Goal: Task Accomplishment & Management: Use online tool/utility

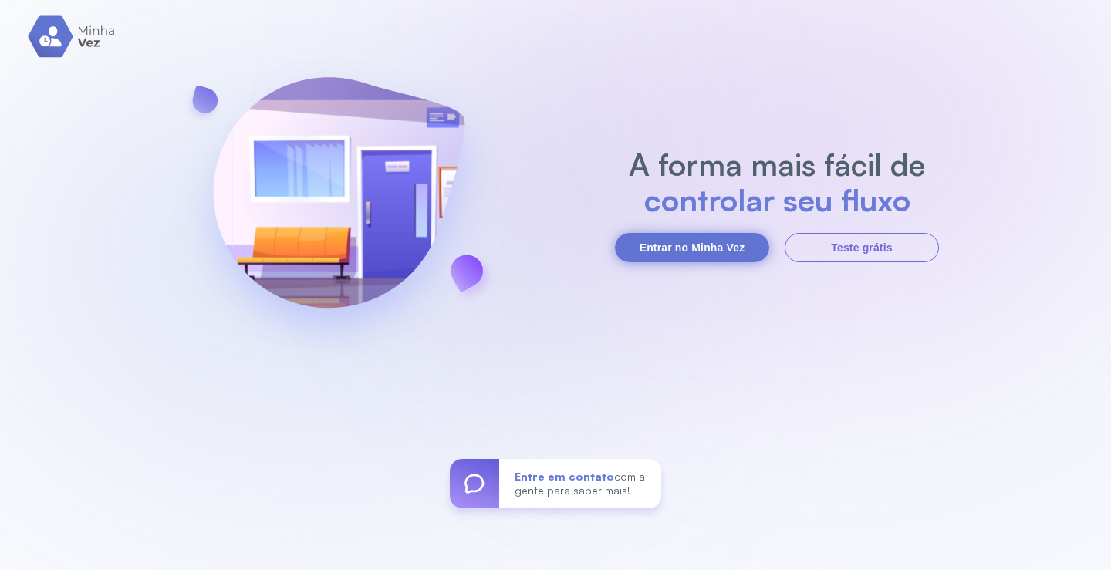
click at [686, 245] on button "Entrar no Minha Vez" at bounding box center [692, 247] width 154 height 29
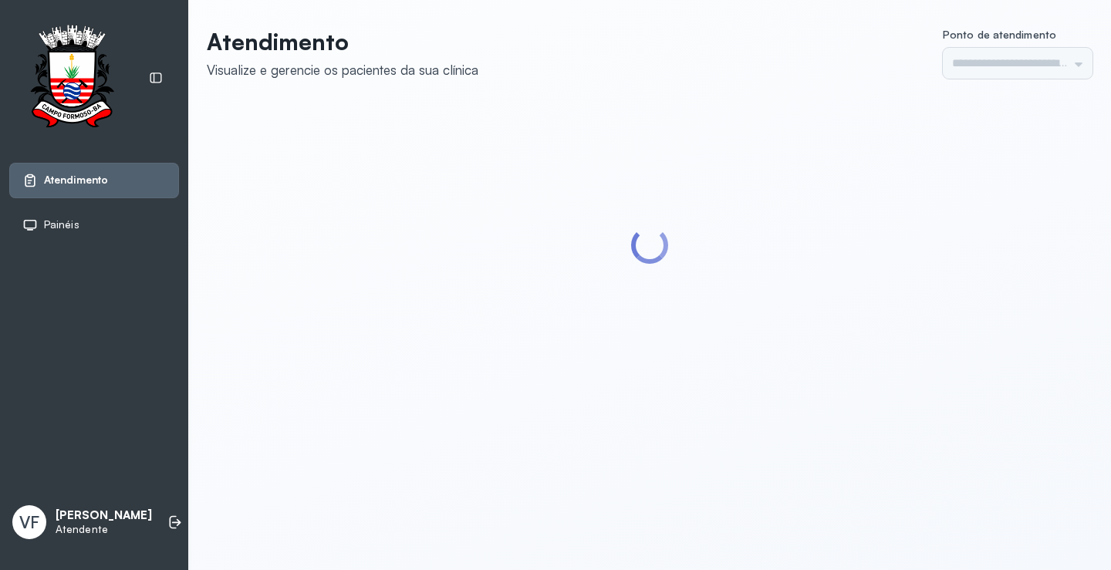
type input "*********"
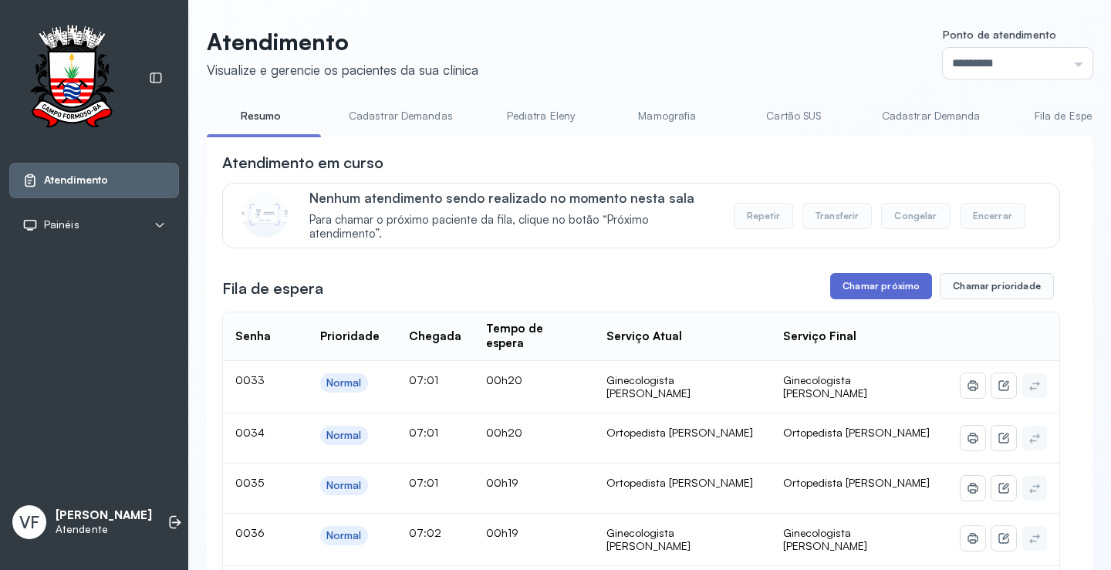
click at [867, 288] on button "Chamar próximo" at bounding box center [881, 286] width 102 height 26
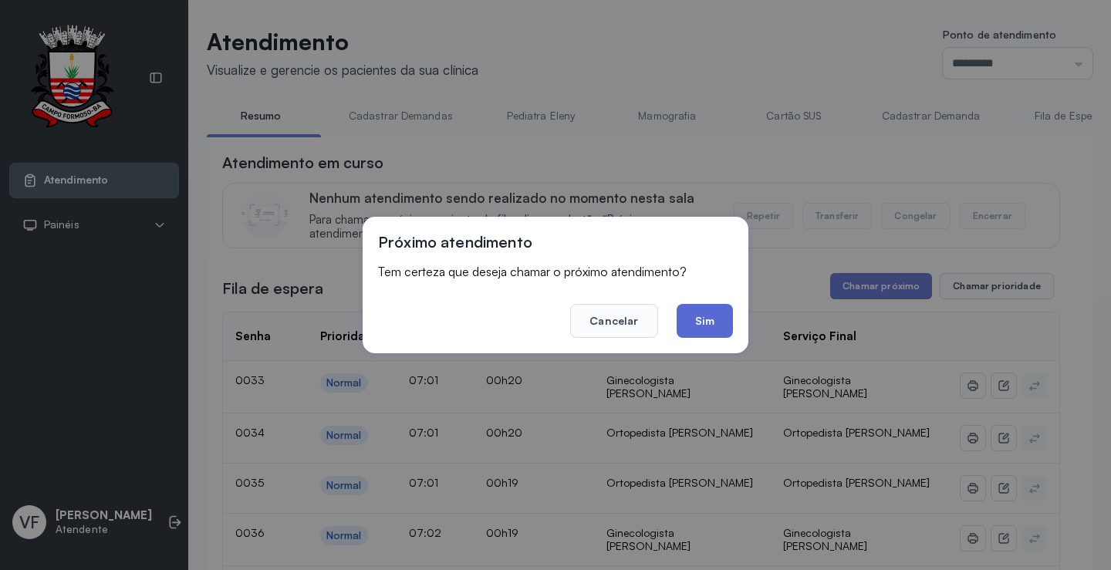
click at [708, 314] on button "Sim" at bounding box center [705, 321] width 56 height 34
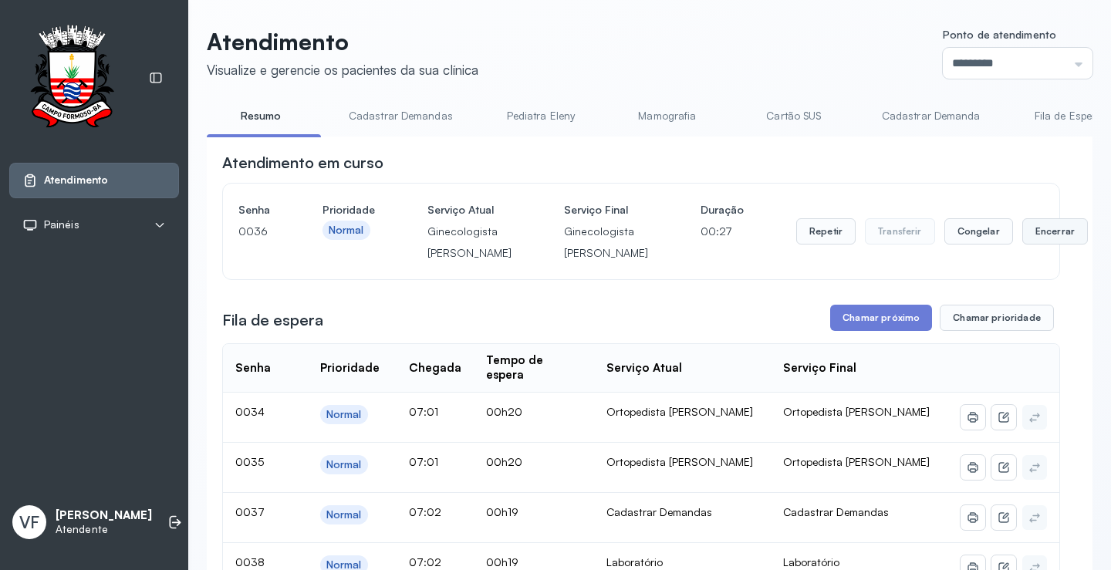
click at [1022, 242] on button "Encerrar" at bounding box center [1055, 231] width 66 height 26
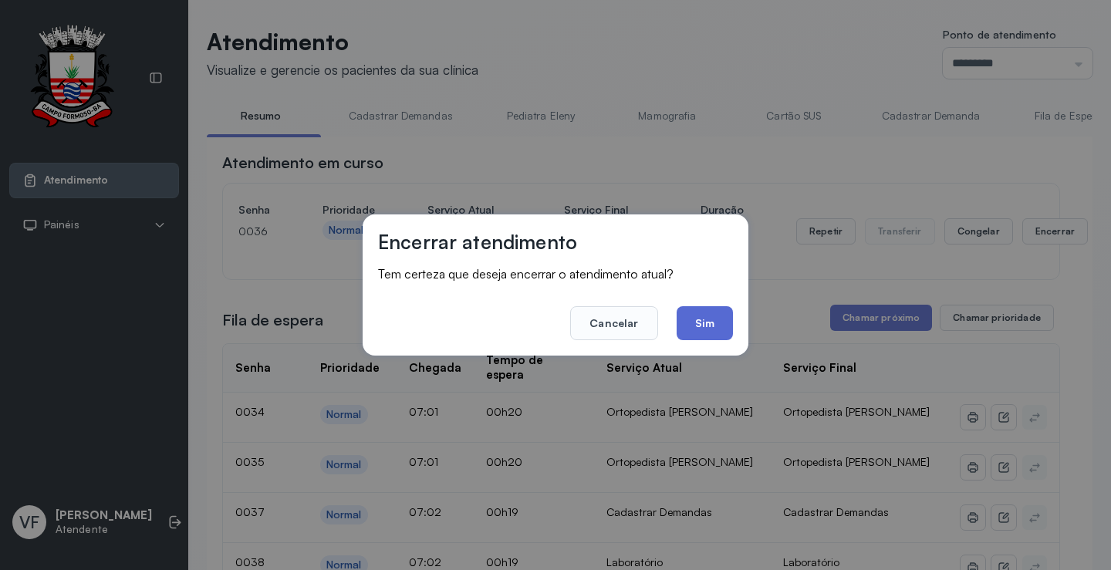
click at [707, 317] on button "Sim" at bounding box center [705, 323] width 56 height 34
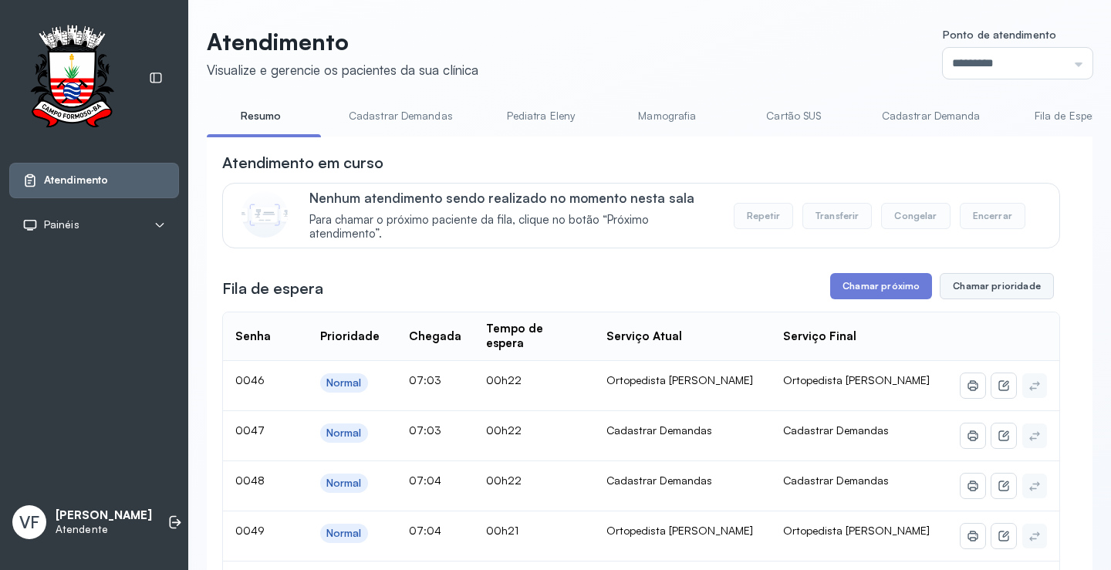
click at [987, 285] on button "Chamar prioridade" at bounding box center [997, 286] width 114 height 26
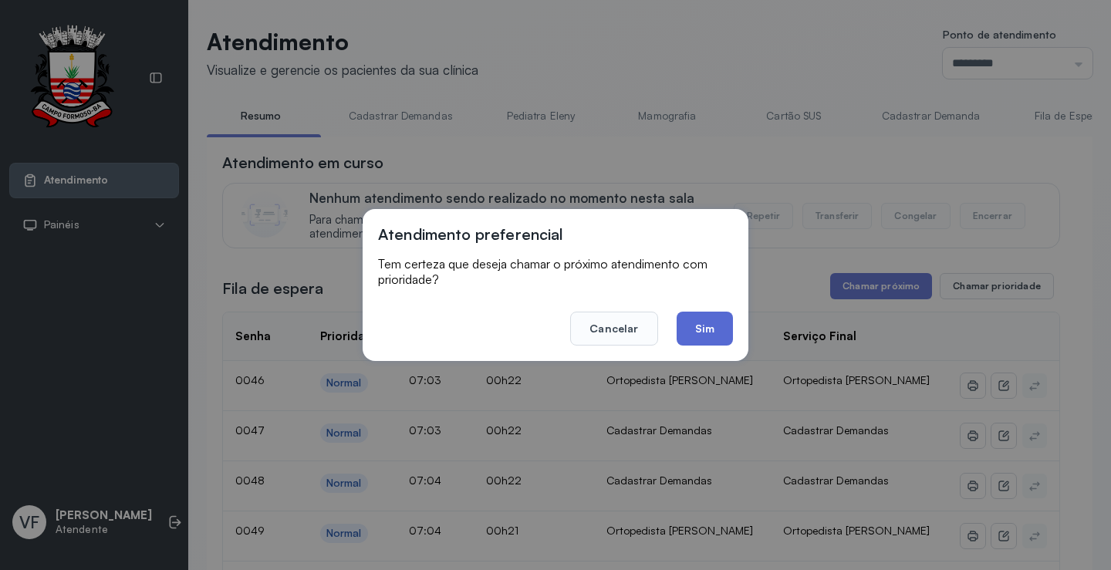
click at [696, 331] on button "Sim" at bounding box center [705, 329] width 56 height 34
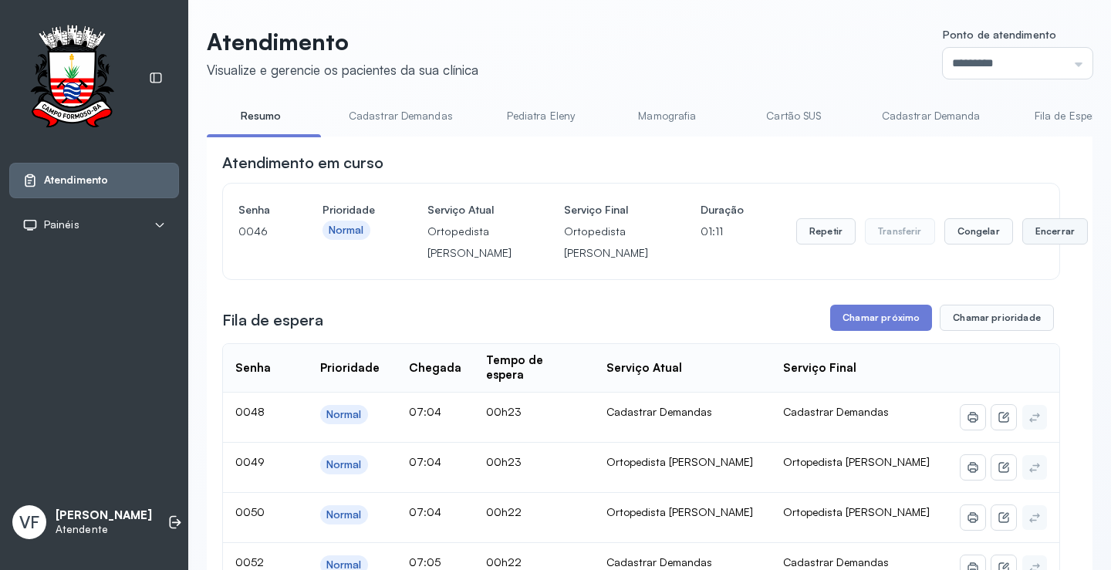
click at [1022, 237] on button "Encerrar" at bounding box center [1055, 231] width 66 height 26
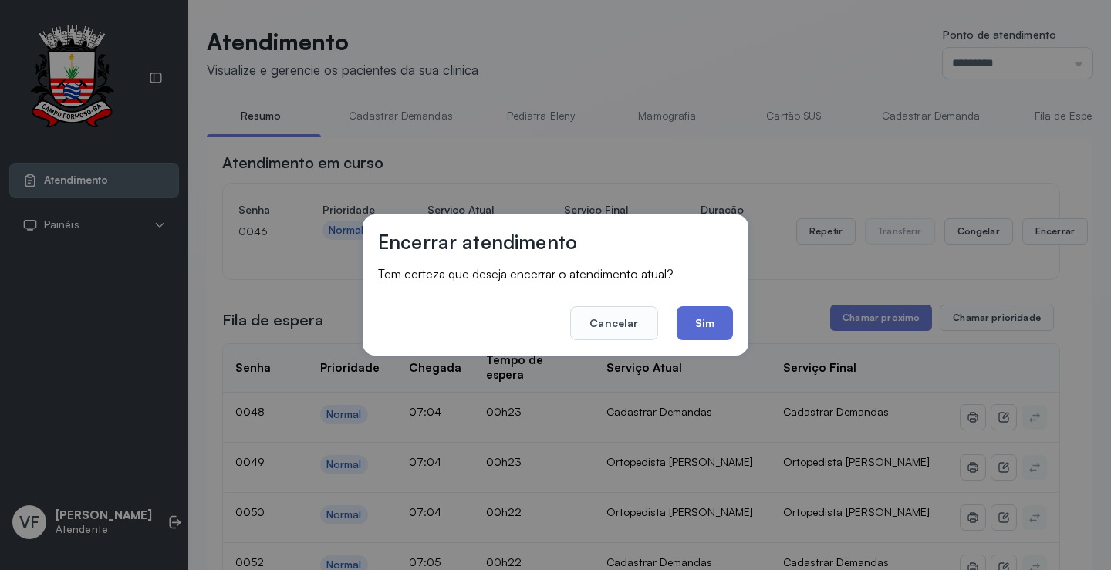
click at [713, 320] on button "Sim" at bounding box center [705, 323] width 56 height 34
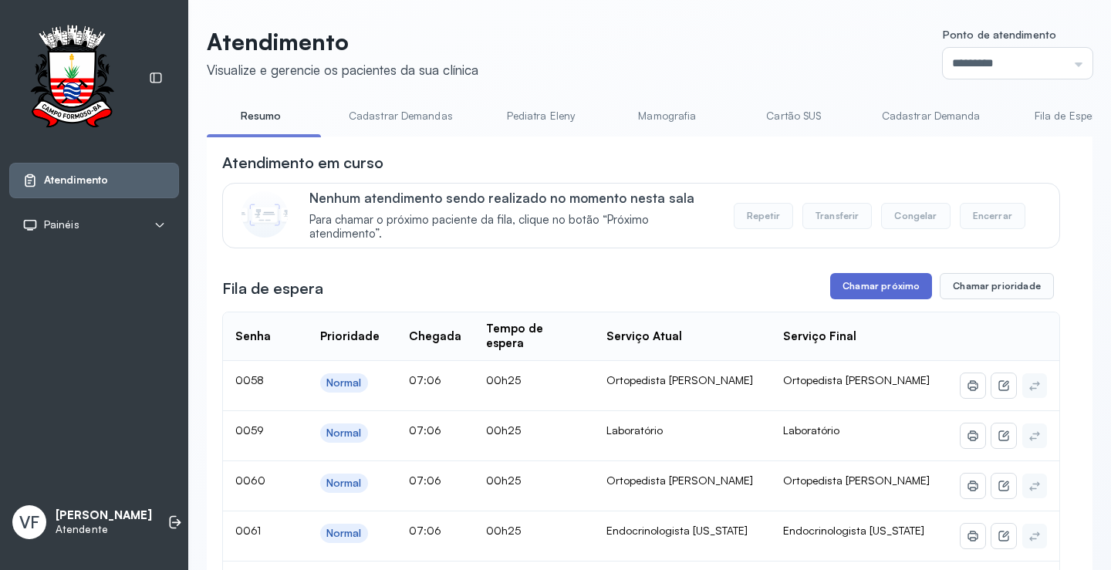
click at [875, 285] on button "Chamar próximo" at bounding box center [881, 286] width 102 height 26
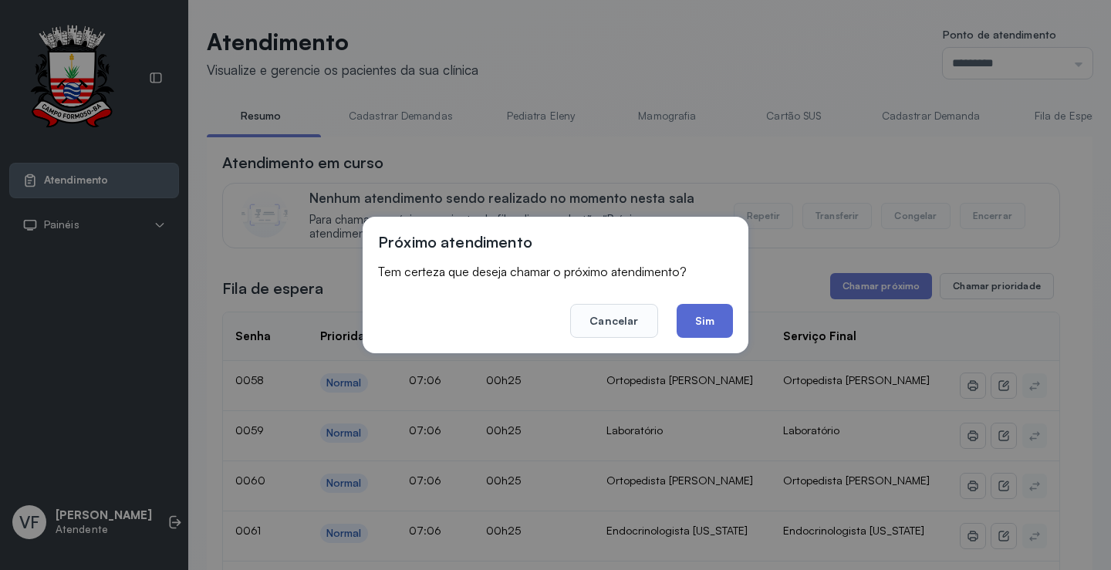
click at [696, 321] on button "Sim" at bounding box center [705, 321] width 56 height 34
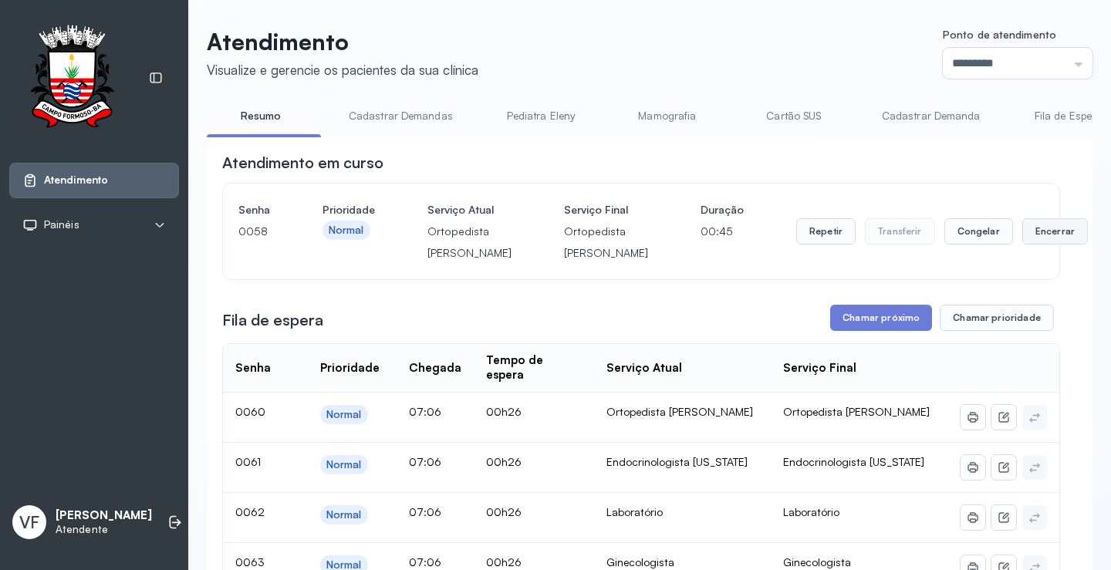
click at [1022, 239] on button "Encerrar" at bounding box center [1055, 231] width 66 height 26
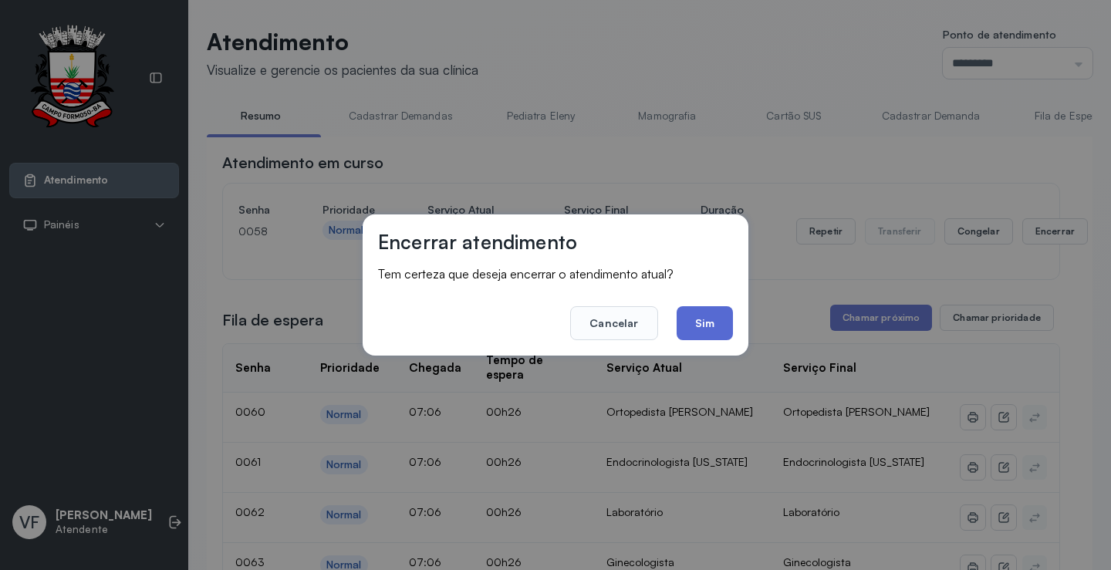
click at [707, 322] on button "Sim" at bounding box center [705, 323] width 56 height 34
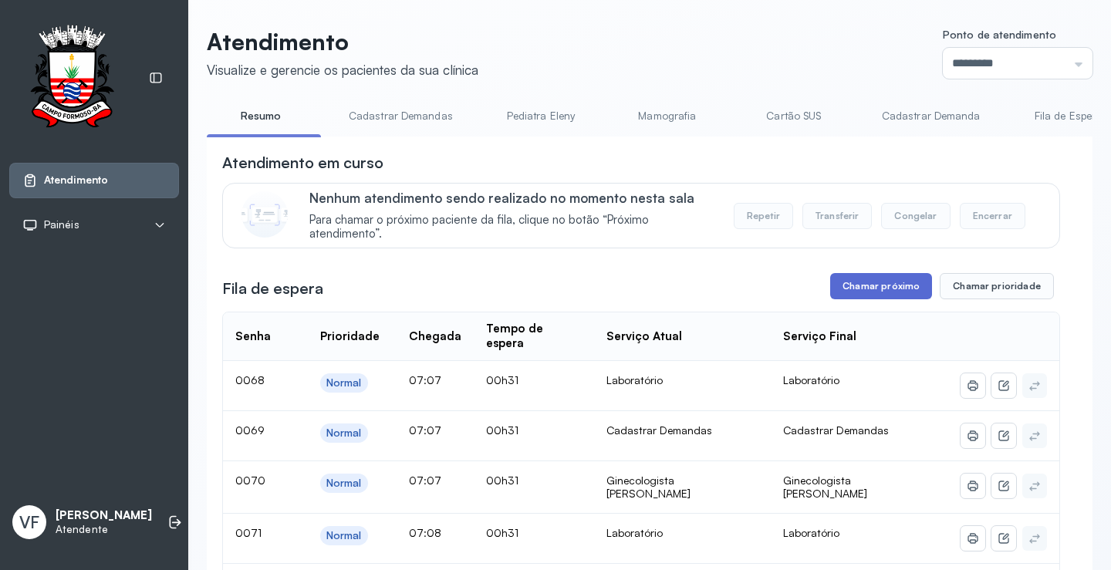
click at [882, 283] on button "Chamar próximo" at bounding box center [881, 286] width 102 height 26
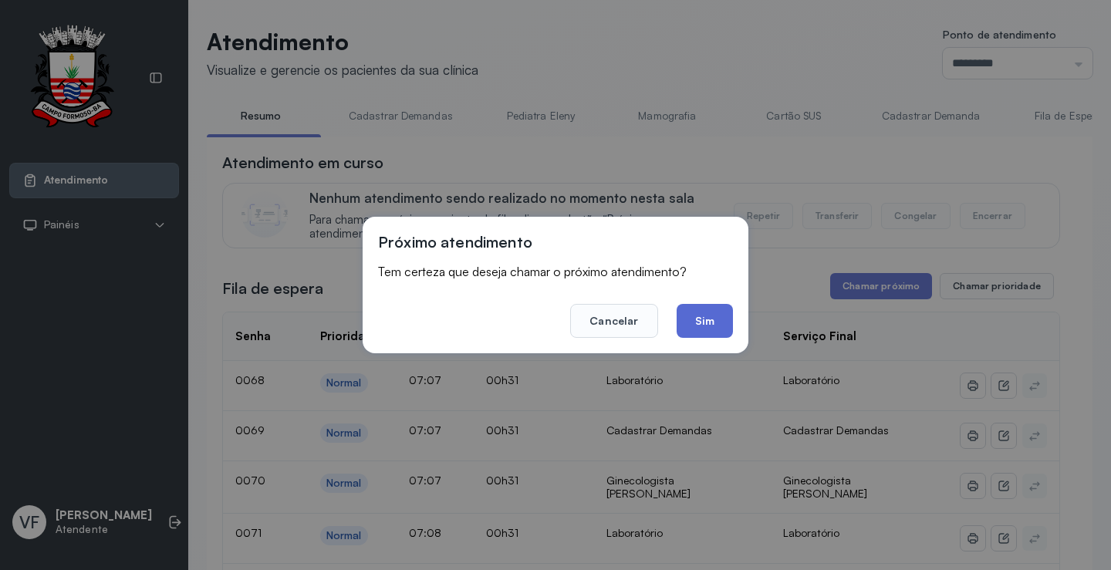
click at [707, 315] on button "Sim" at bounding box center [705, 321] width 56 height 34
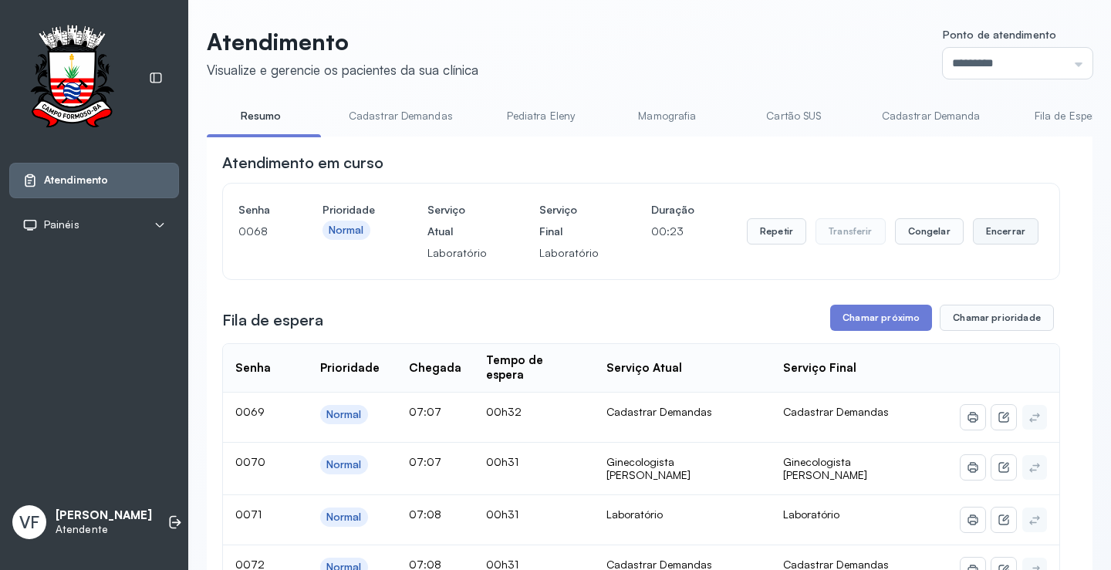
click at [982, 229] on button "Encerrar" at bounding box center [1006, 231] width 66 height 26
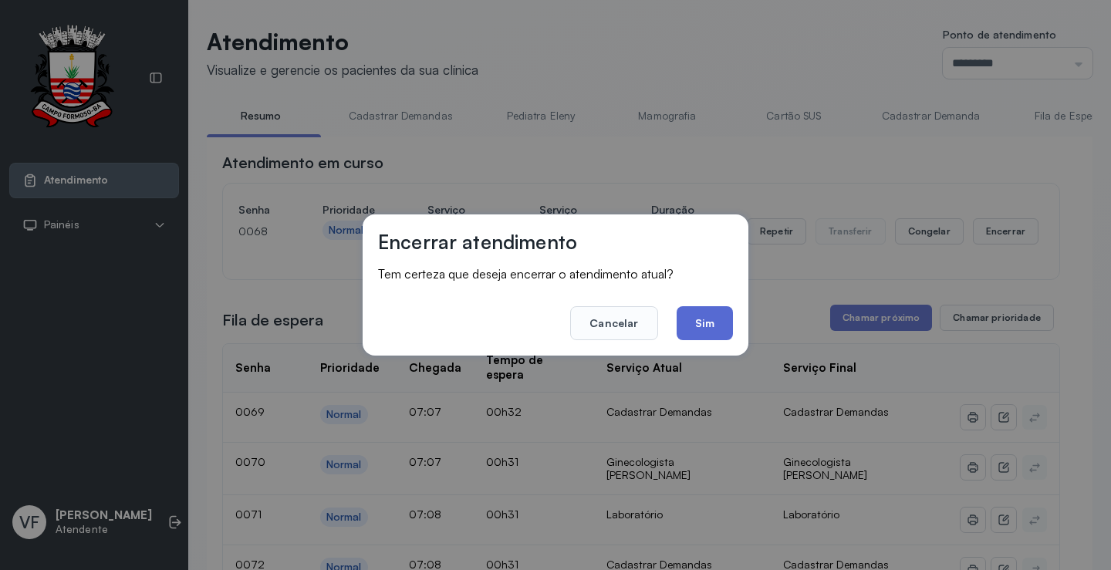
click at [717, 319] on button "Sim" at bounding box center [705, 323] width 56 height 34
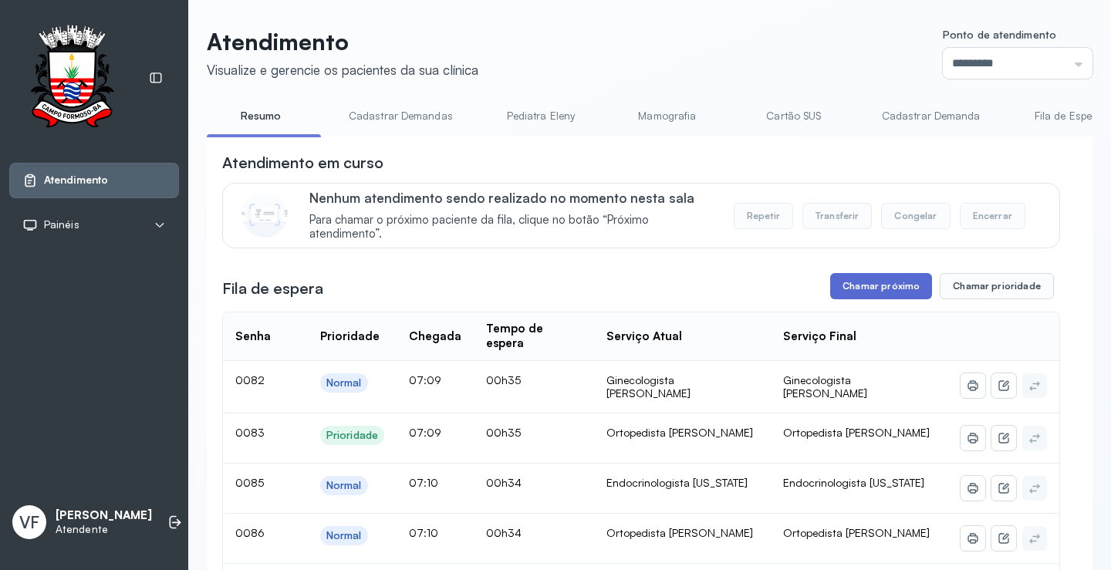
click at [880, 288] on button "Chamar próximo" at bounding box center [881, 286] width 102 height 26
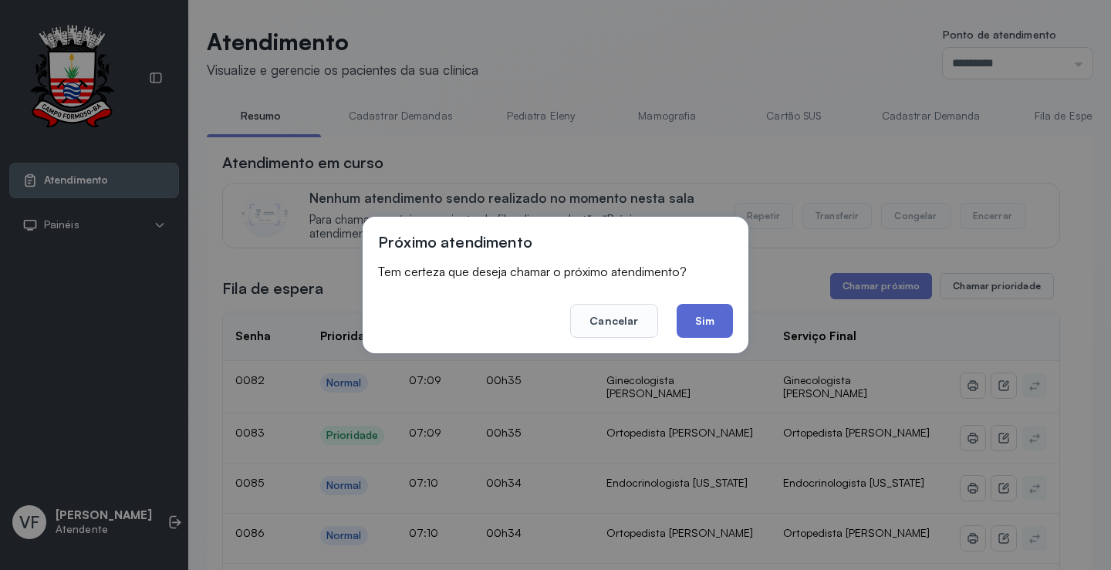
click at [704, 317] on button "Sim" at bounding box center [705, 321] width 56 height 34
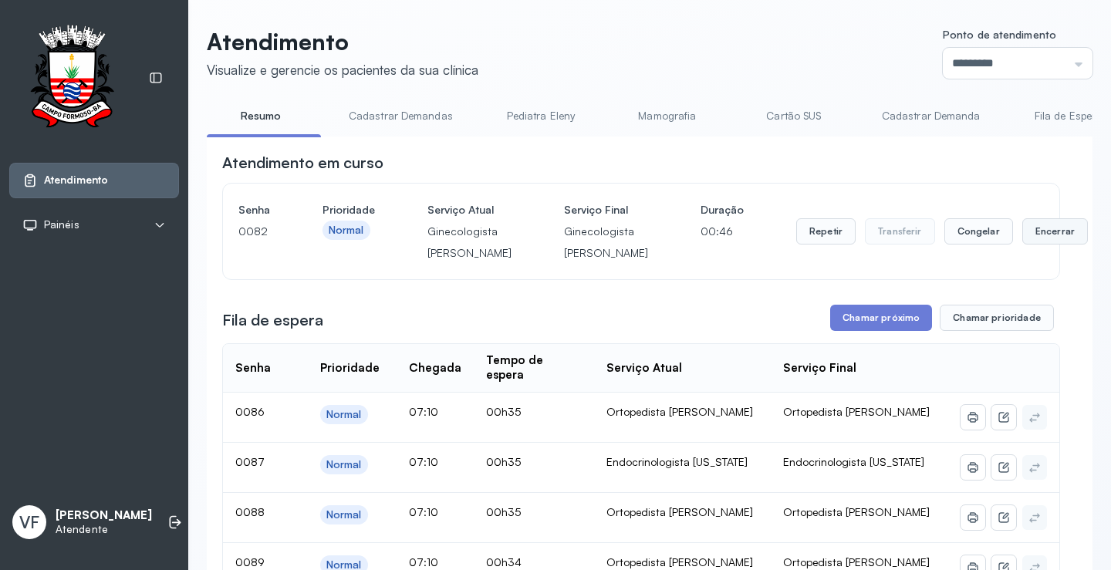
click at [1022, 241] on button "Encerrar" at bounding box center [1055, 231] width 66 height 26
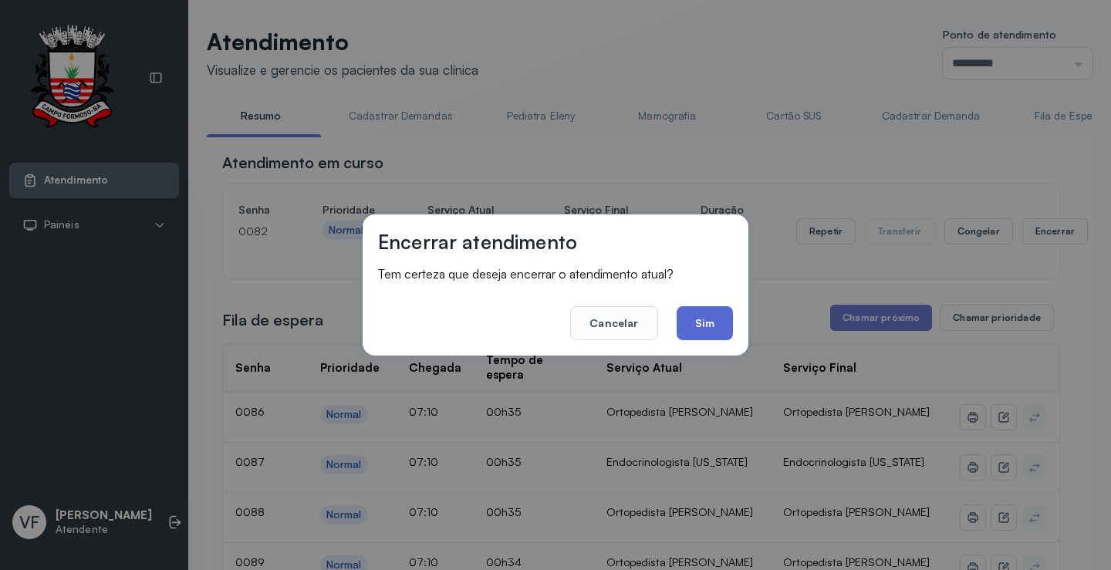
click at [699, 314] on button "Sim" at bounding box center [705, 323] width 56 height 34
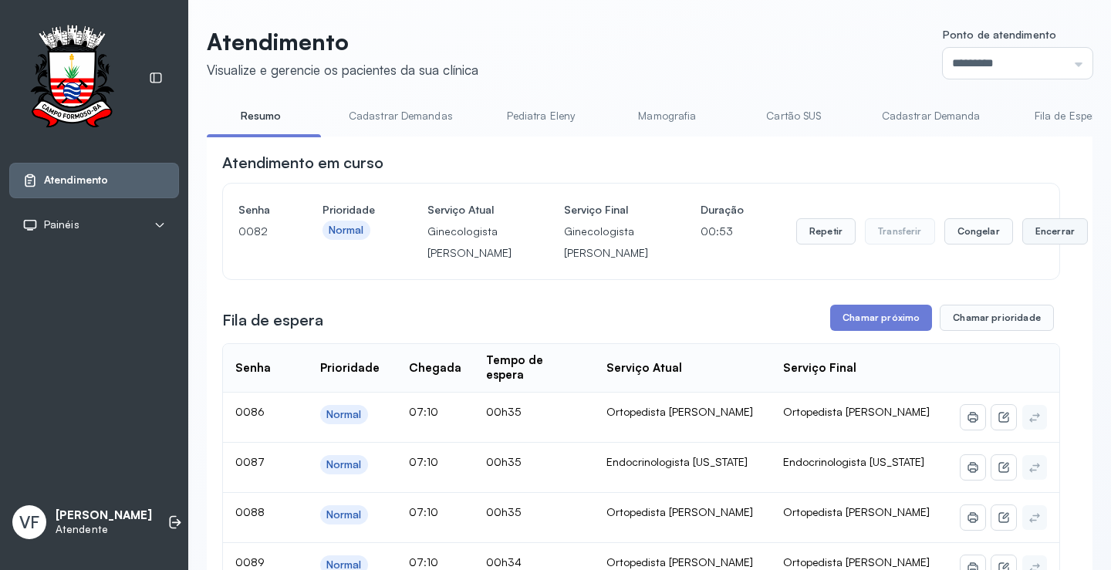
click at [1022, 245] on button "Encerrar" at bounding box center [1055, 231] width 66 height 26
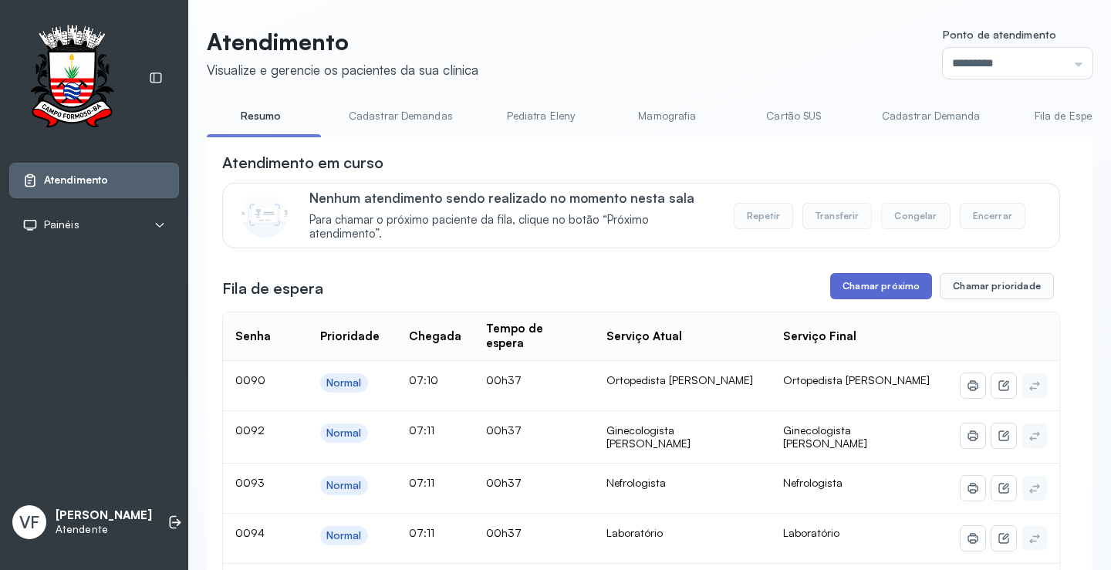
click at [863, 287] on button "Chamar próximo" at bounding box center [881, 286] width 102 height 26
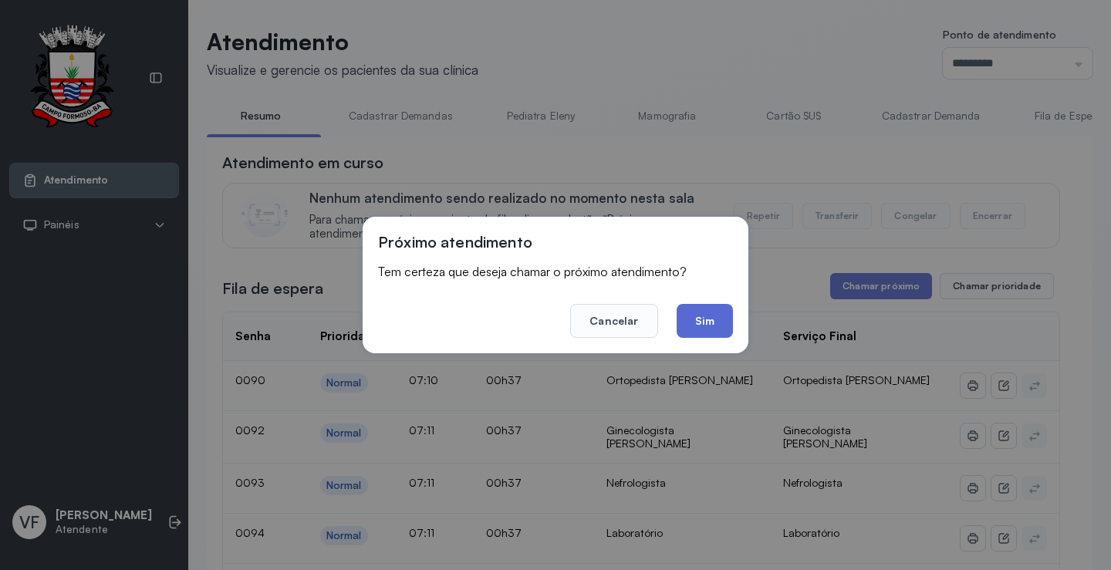
click at [710, 313] on button "Sim" at bounding box center [705, 321] width 56 height 34
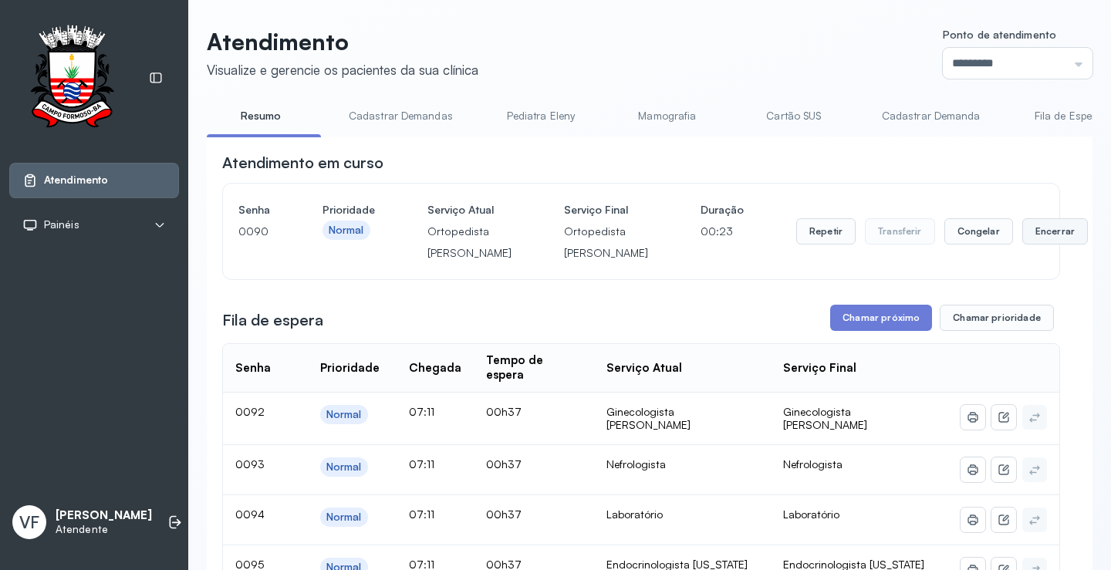
click at [1022, 243] on button "Encerrar" at bounding box center [1055, 231] width 66 height 26
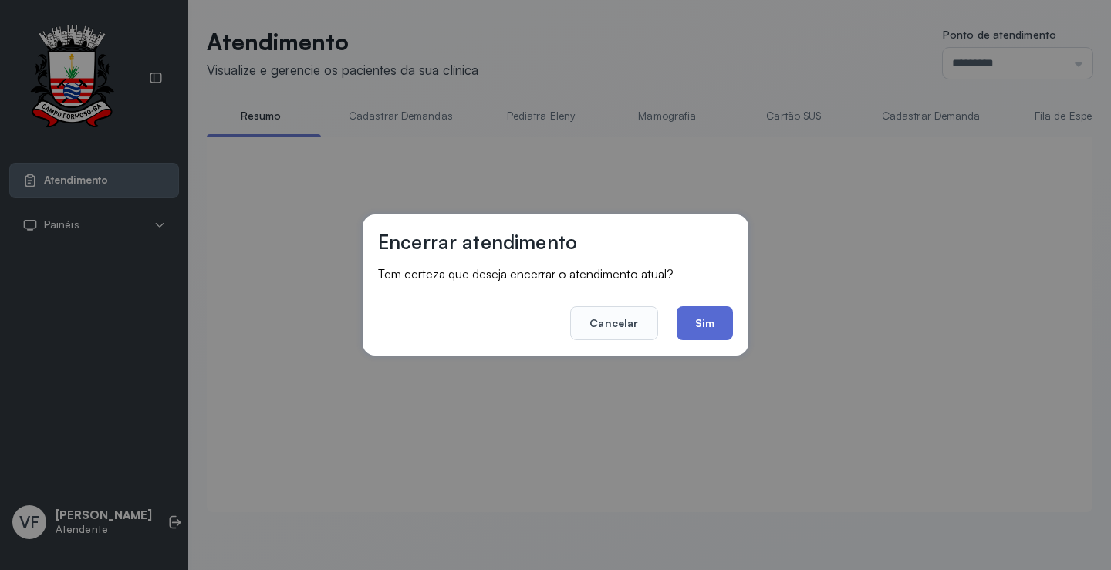
click at [715, 322] on button "Sim" at bounding box center [705, 323] width 56 height 34
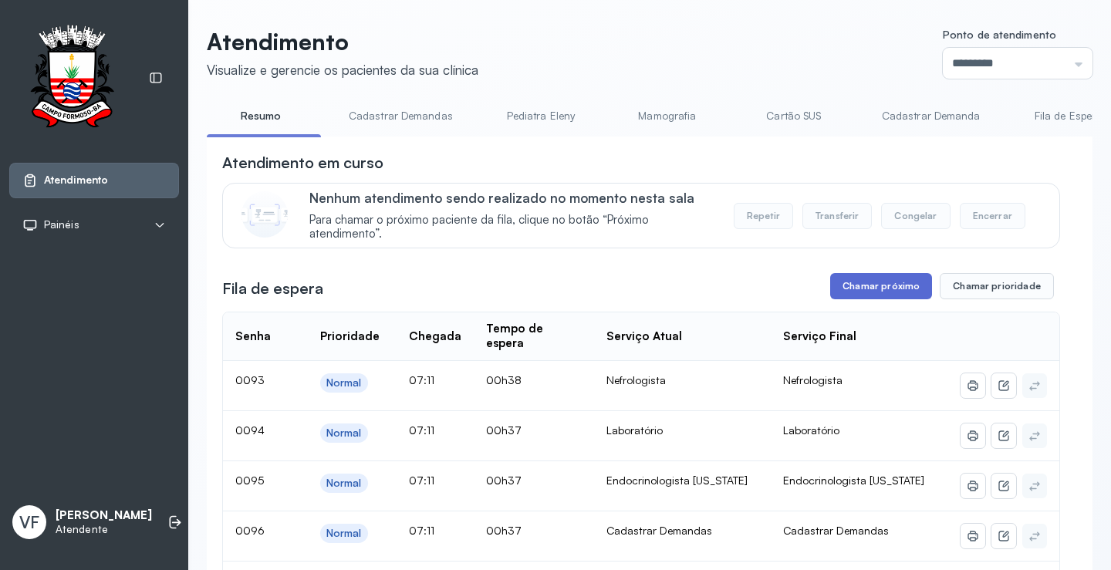
click at [865, 291] on button "Chamar próximo" at bounding box center [881, 286] width 102 height 26
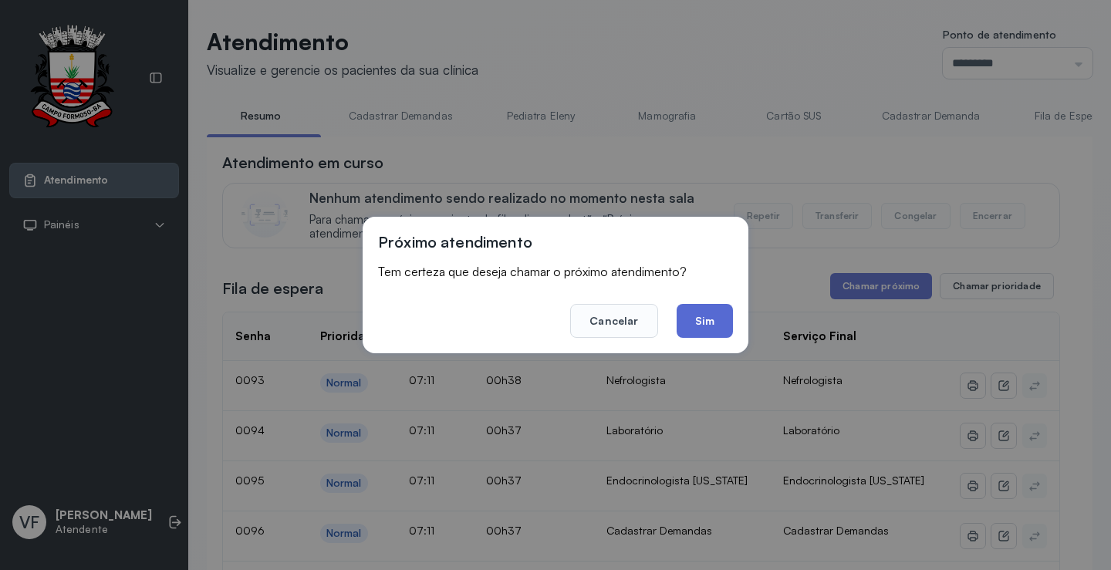
click at [709, 315] on button "Sim" at bounding box center [705, 321] width 56 height 34
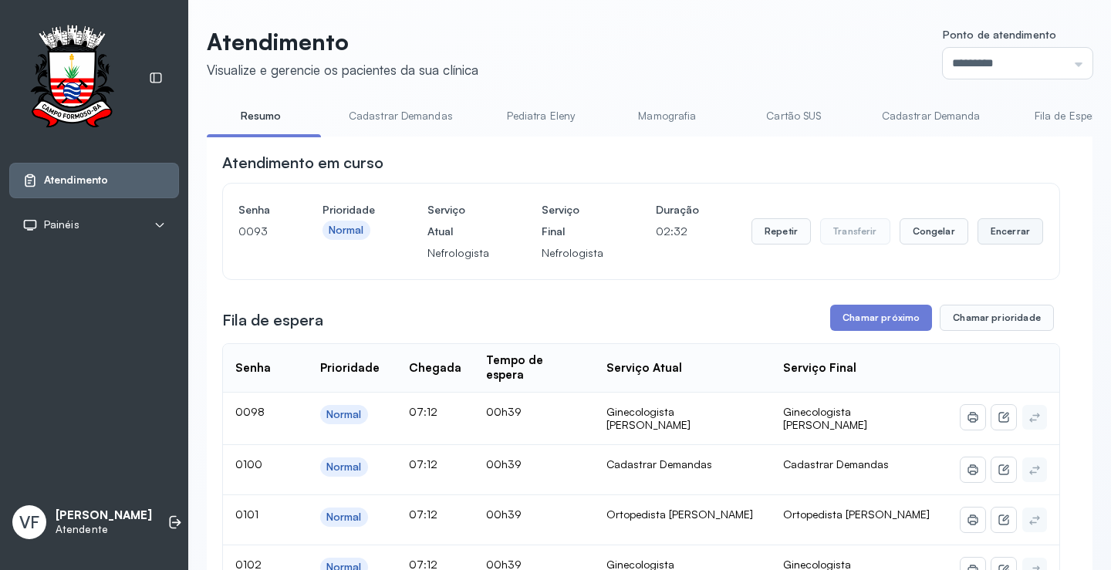
click at [1004, 231] on button "Encerrar" at bounding box center [1010, 231] width 66 height 26
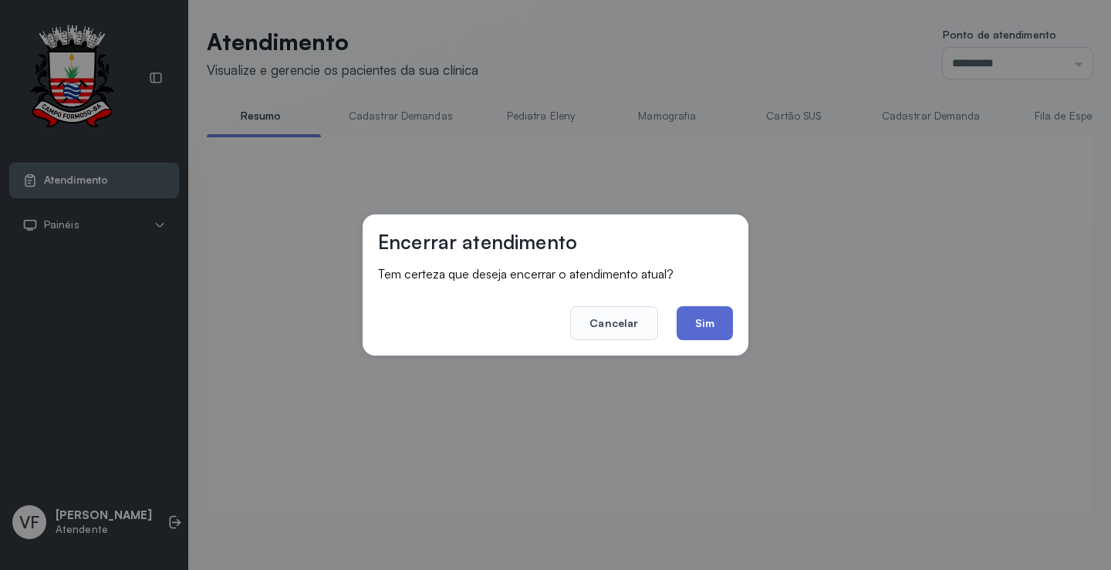
click at [684, 318] on button "Sim" at bounding box center [705, 323] width 56 height 34
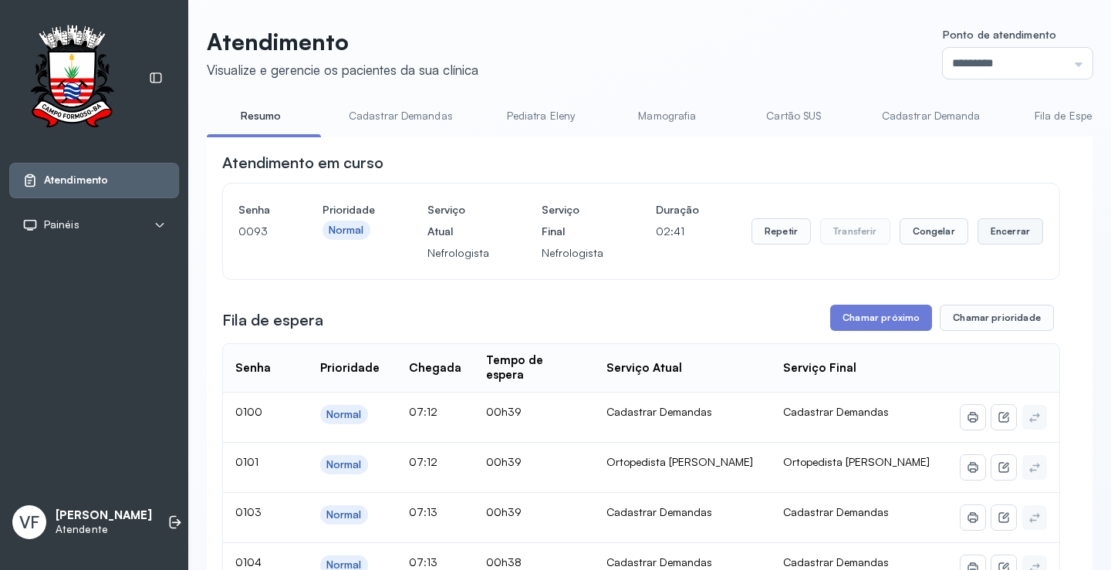
click at [986, 230] on button "Encerrar" at bounding box center [1010, 231] width 66 height 26
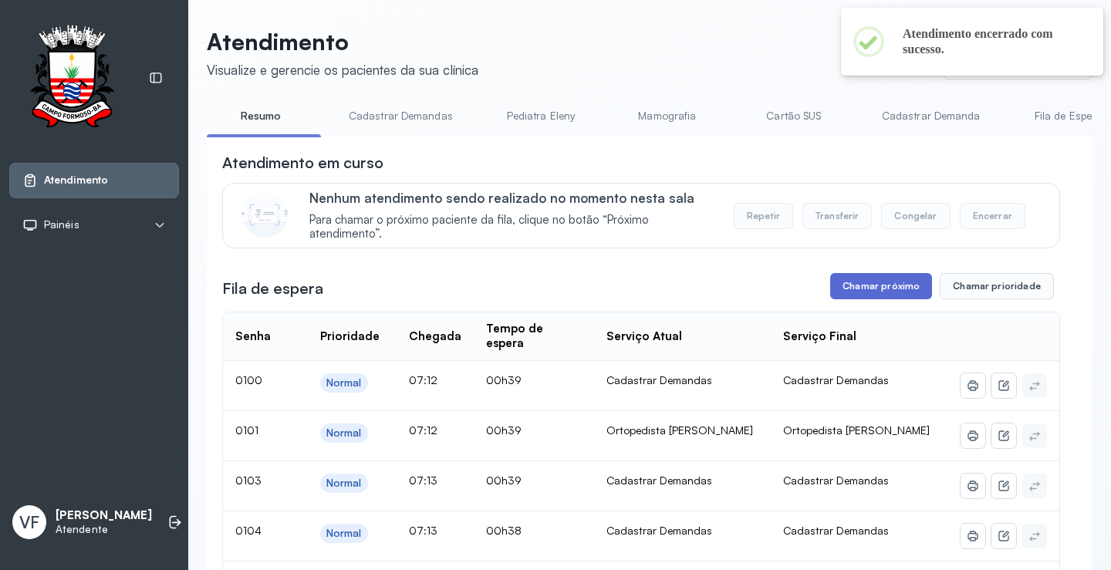
click at [865, 285] on button "Chamar próximo" at bounding box center [881, 286] width 102 height 26
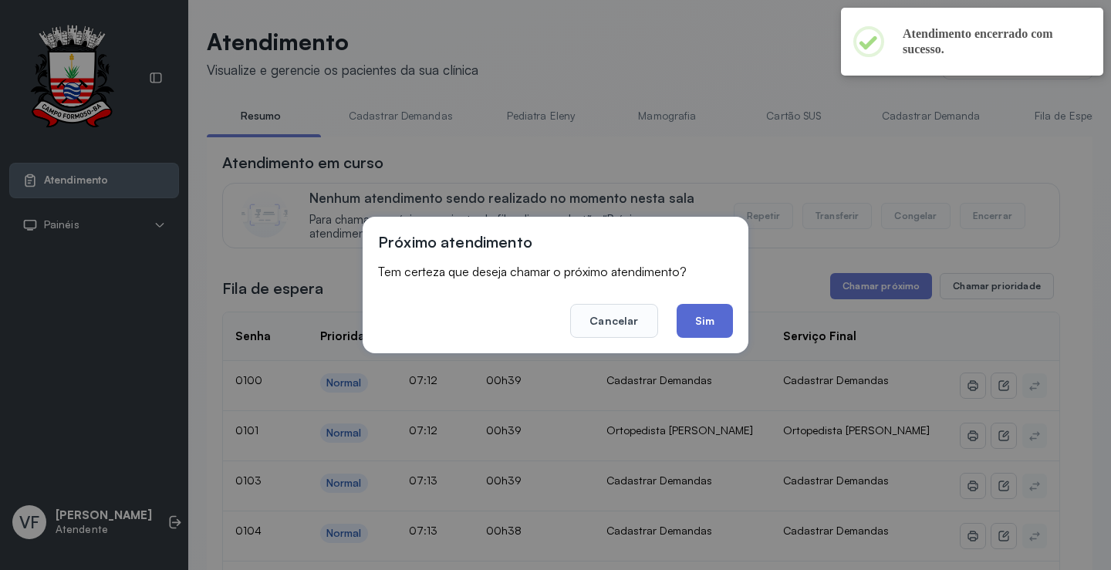
click at [720, 317] on button "Sim" at bounding box center [705, 321] width 56 height 34
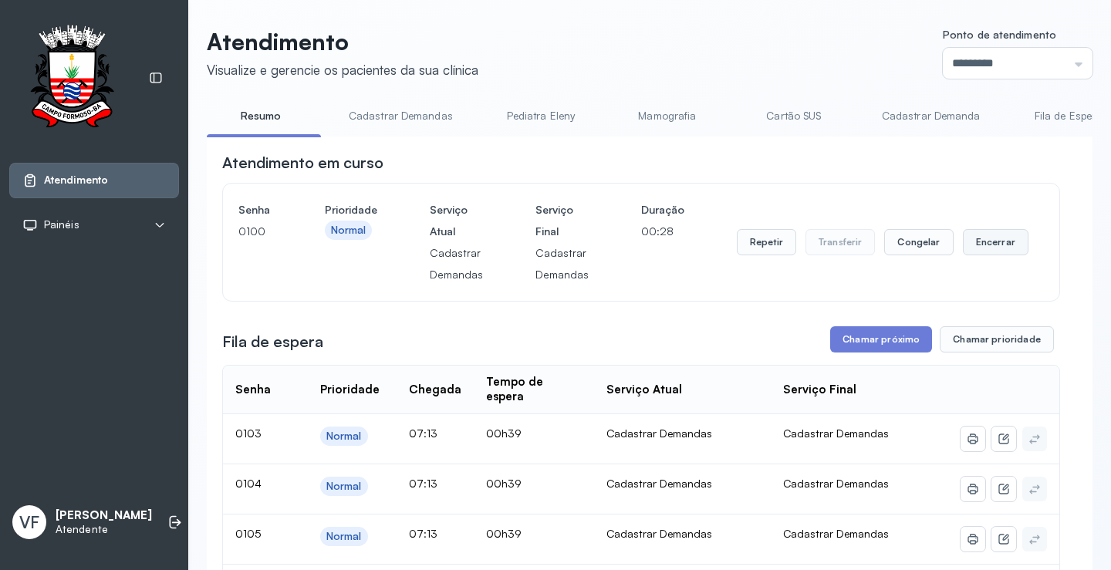
click at [982, 241] on button "Encerrar" at bounding box center [996, 242] width 66 height 26
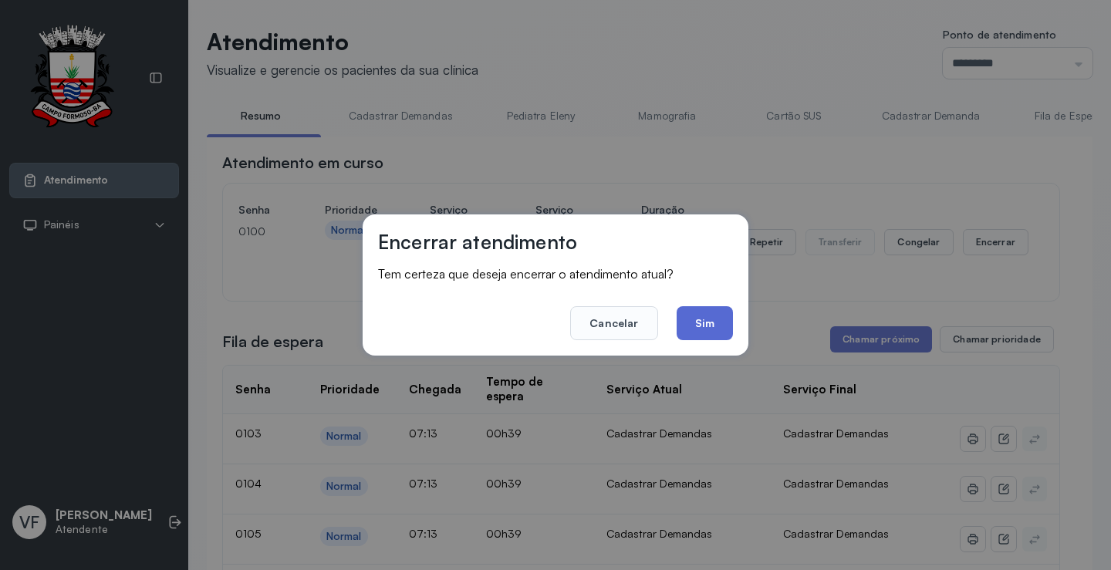
click at [698, 310] on button "Sim" at bounding box center [705, 323] width 56 height 34
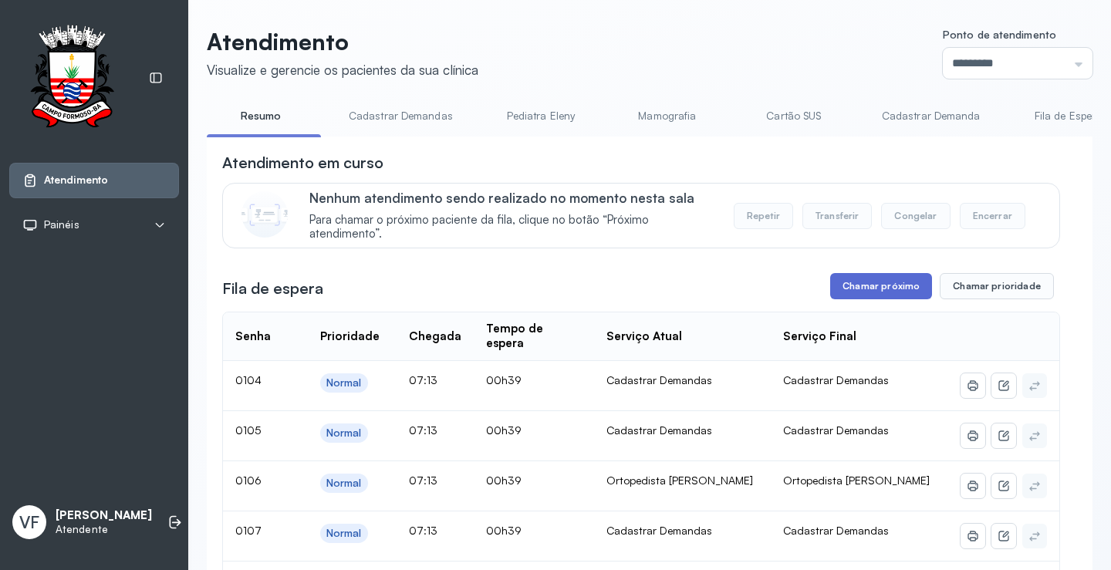
click at [870, 285] on button "Chamar próximo" at bounding box center [881, 286] width 102 height 26
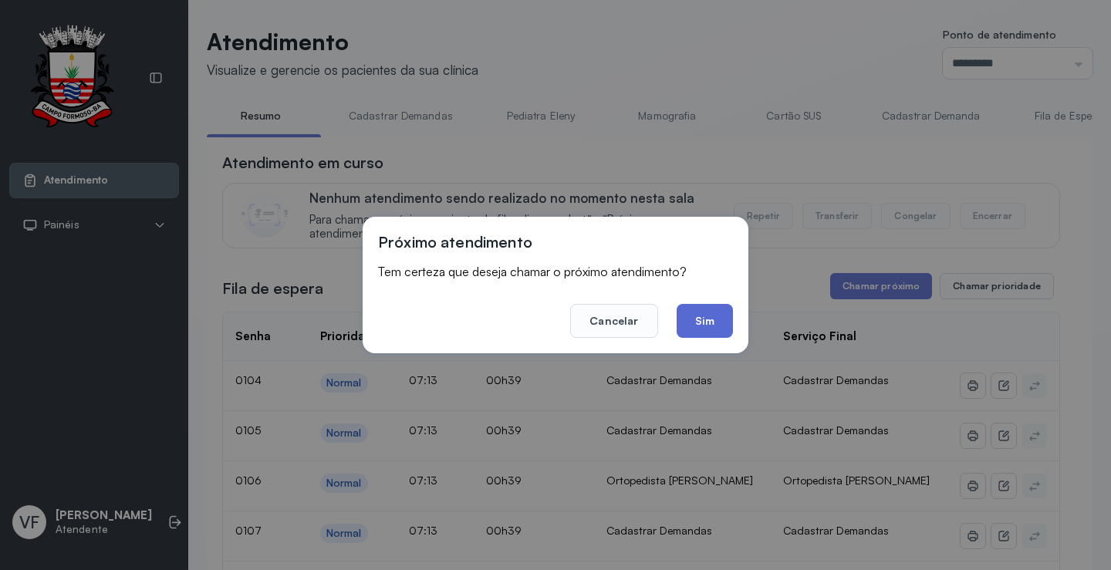
click at [711, 312] on button "Sim" at bounding box center [705, 321] width 56 height 34
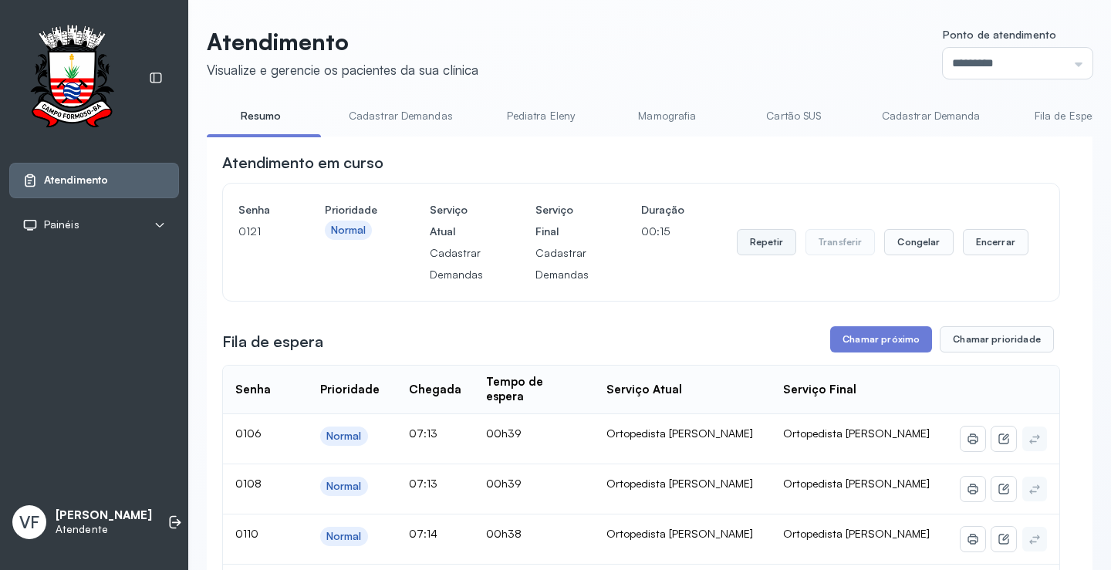
click at [756, 241] on button "Repetir" at bounding box center [766, 242] width 59 height 26
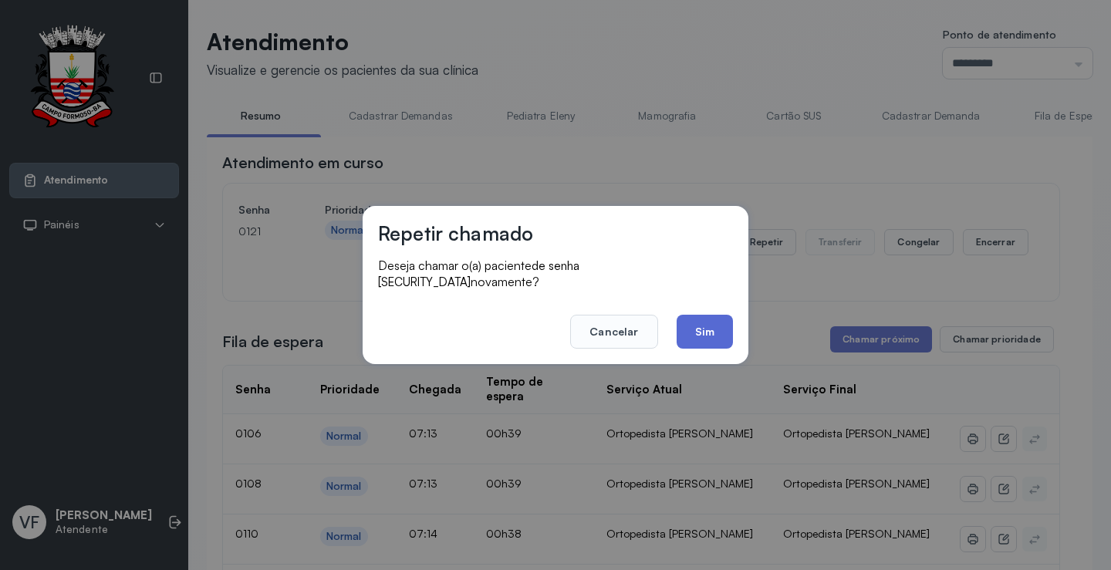
click at [700, 331] on button "Sim" at bounding box center [705, 332] width 56 height 34
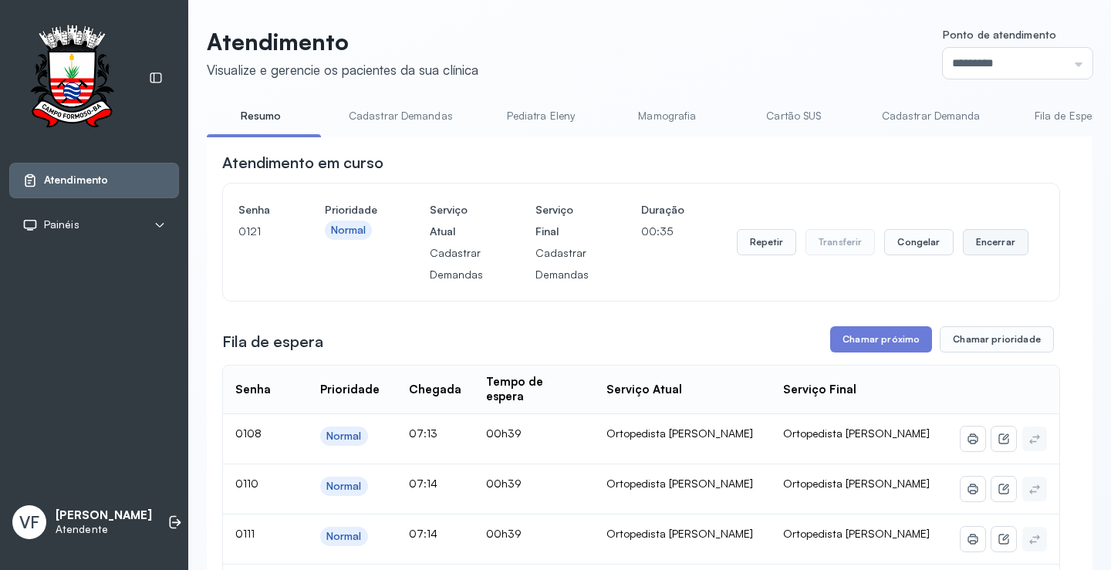
click at [985, 237] on button "Encerrar" at bounding box center [996, 242] width 66 height 26
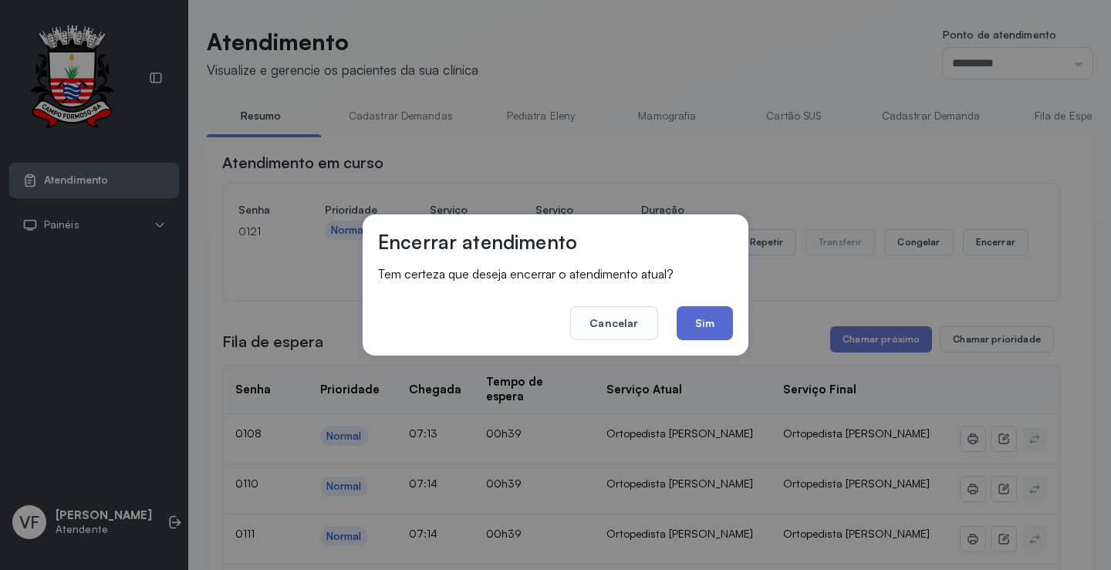
click at [717, 319] on button "Sim" at bounding box center [705, 323] width 56 height 34
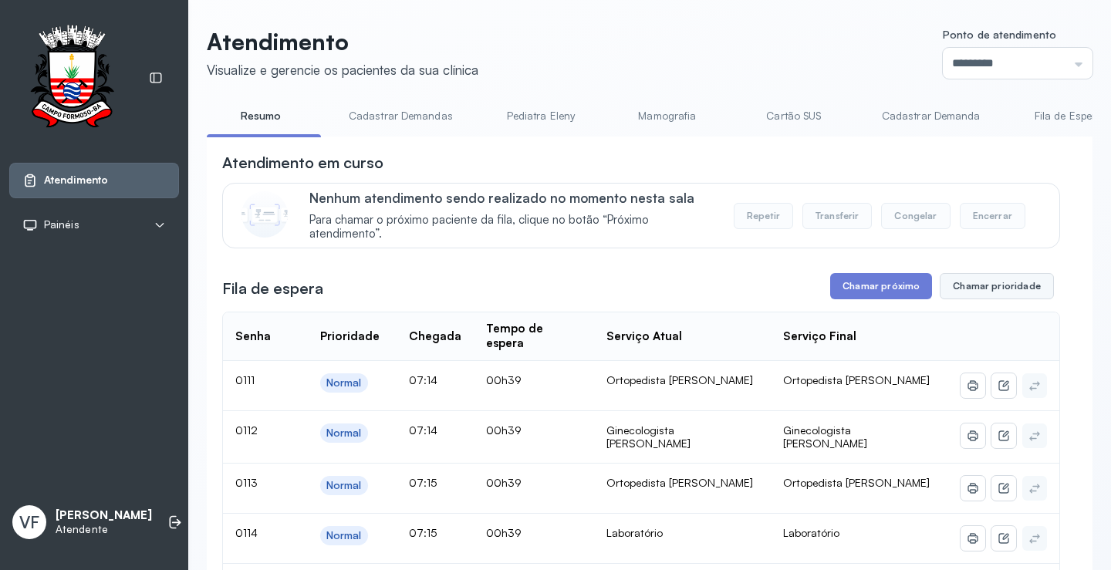
click at [971, 286] on button "Chamar prioridade" at bounding box center [997, 286] width 114 height 26
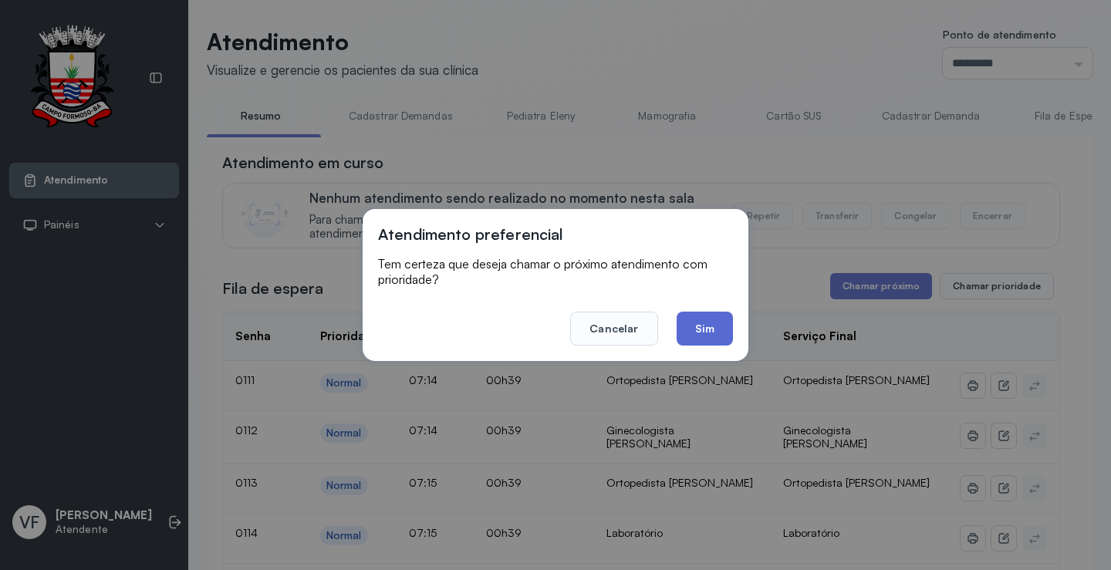
click at [698, 320] on button "Sim" at bounding box center [705, 329] width 56 height 34
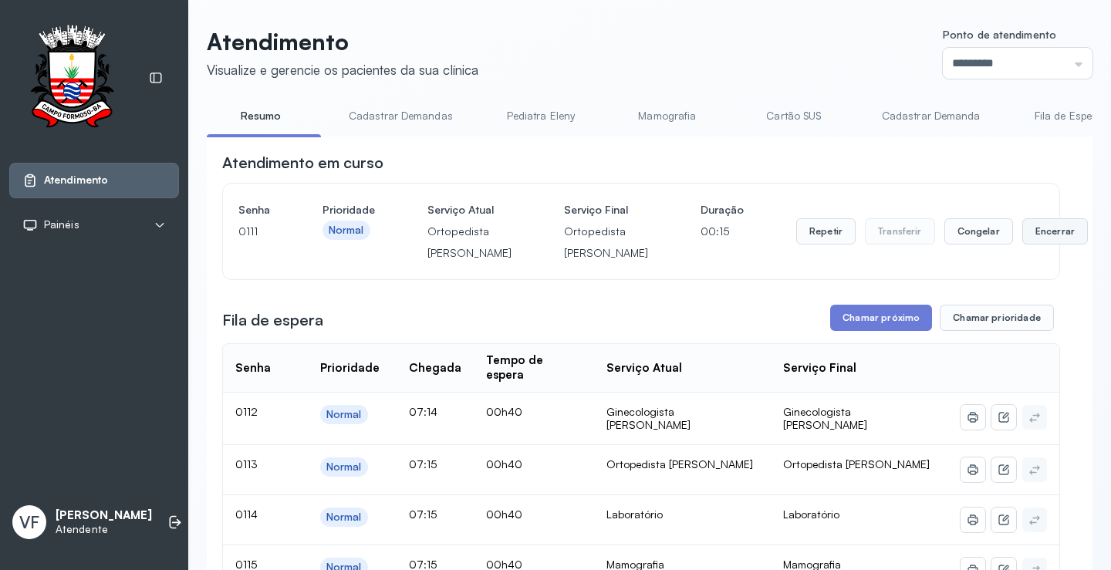
click at [1022, 245] on button "Encerrar" at bounding box center [1055, 231] width 66 height 26
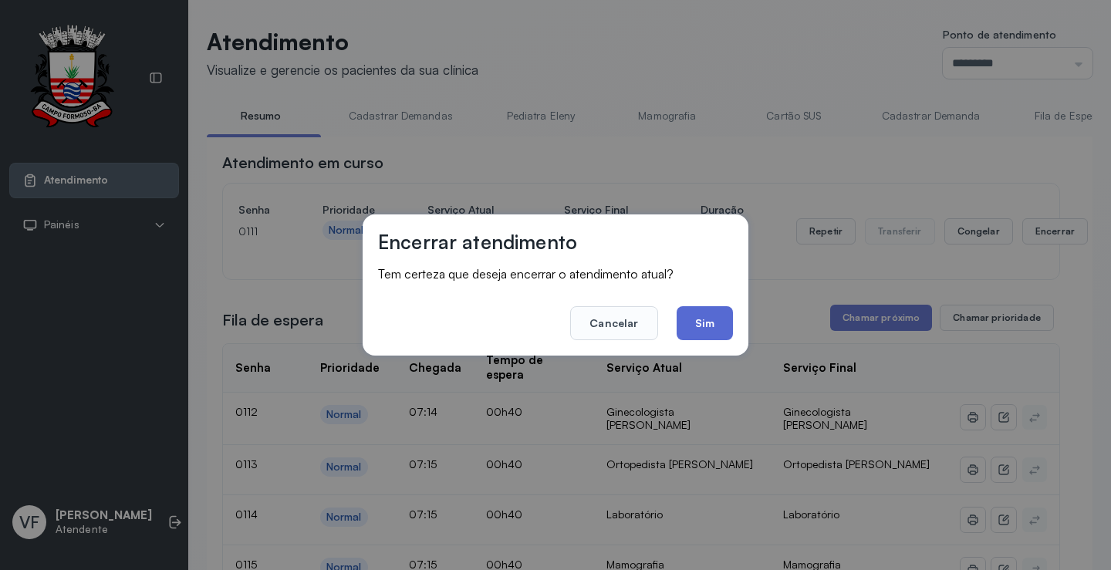
click at [707, 319] on button "Sim" at bounding box center [705, 323] width 56 height 34
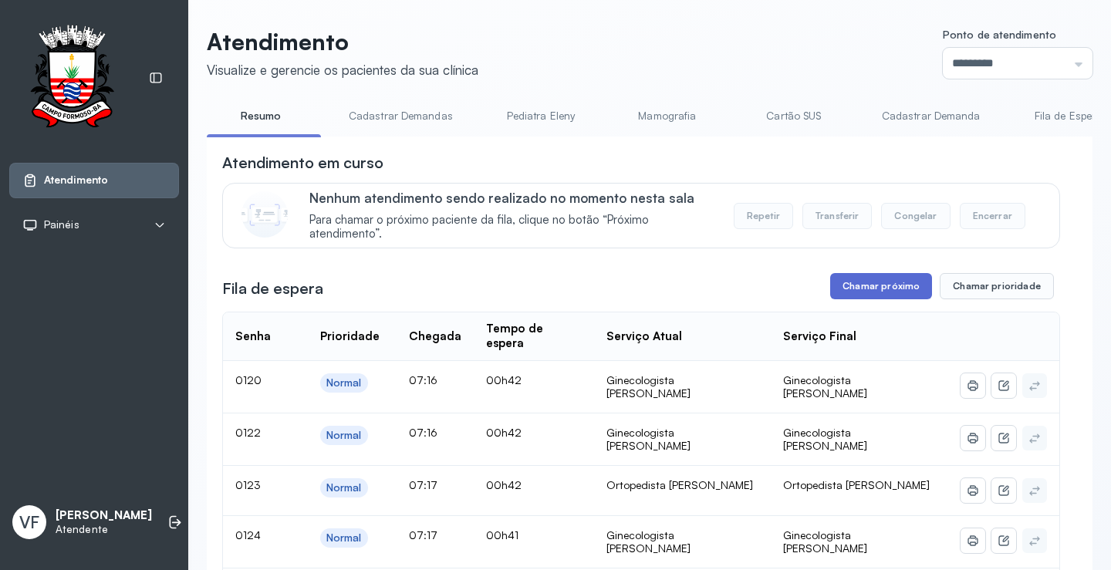
click at [876, 284] on button "Chamar próximo" at bounding box center [881, 286] width 102 height 26
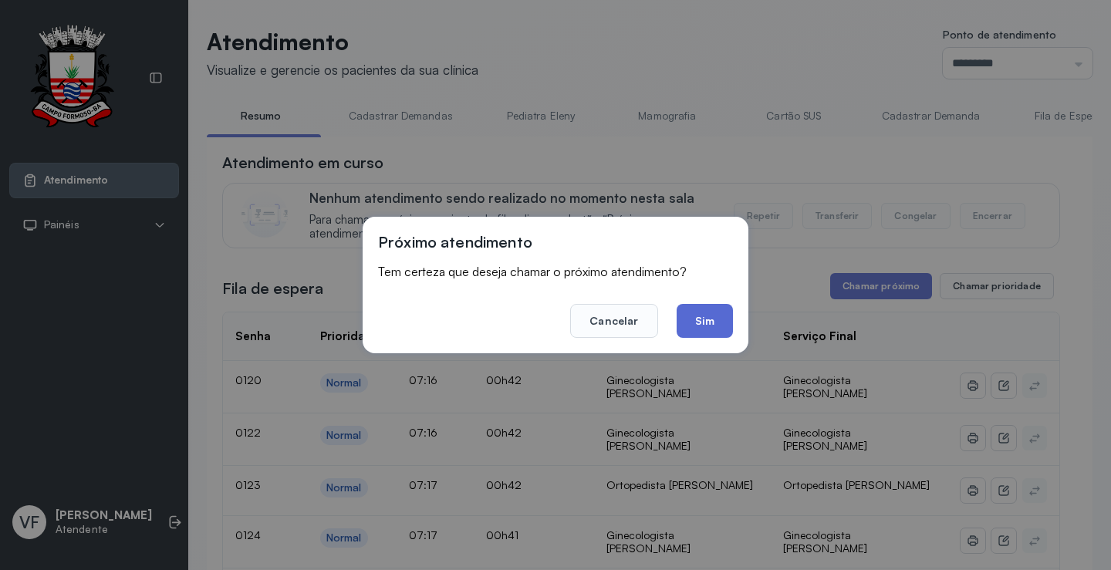
click at [710, 320] on button "Sim" at bounding box center [705, 321] width 56 height 34
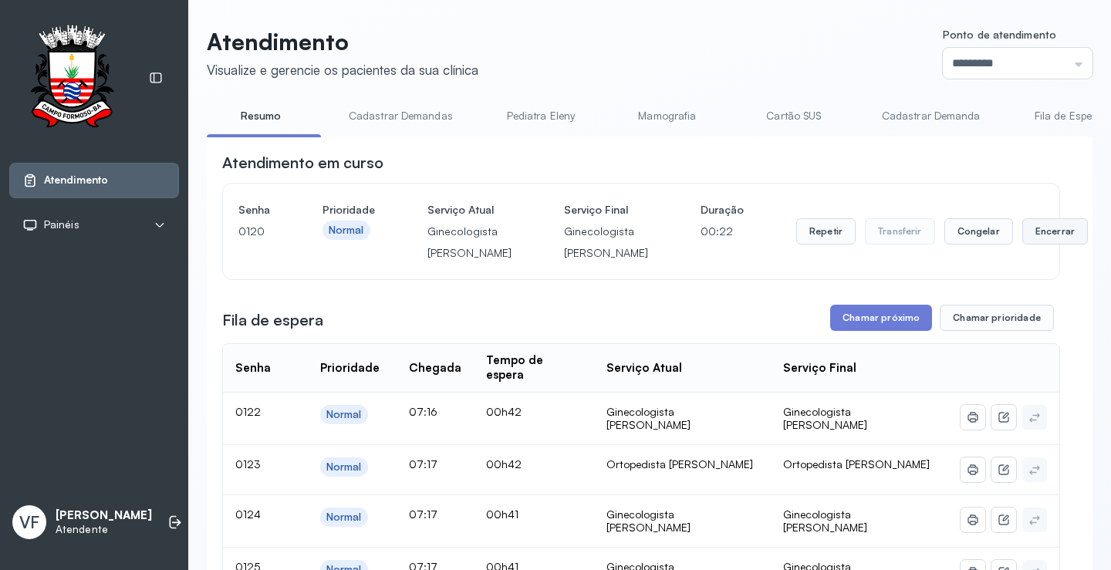
click at [1022, 241] on button "Encerrar" at bounding box center [1055, 231] width 66 height 26
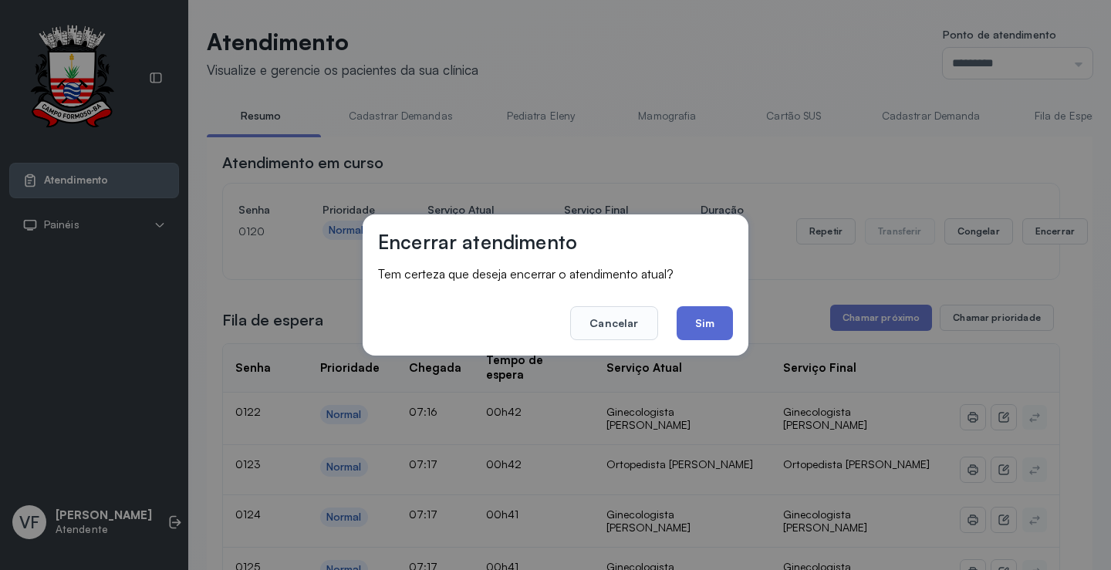
click at [707, 321] on button "Sim" at bounding box center [705, 323] width 56 height 34
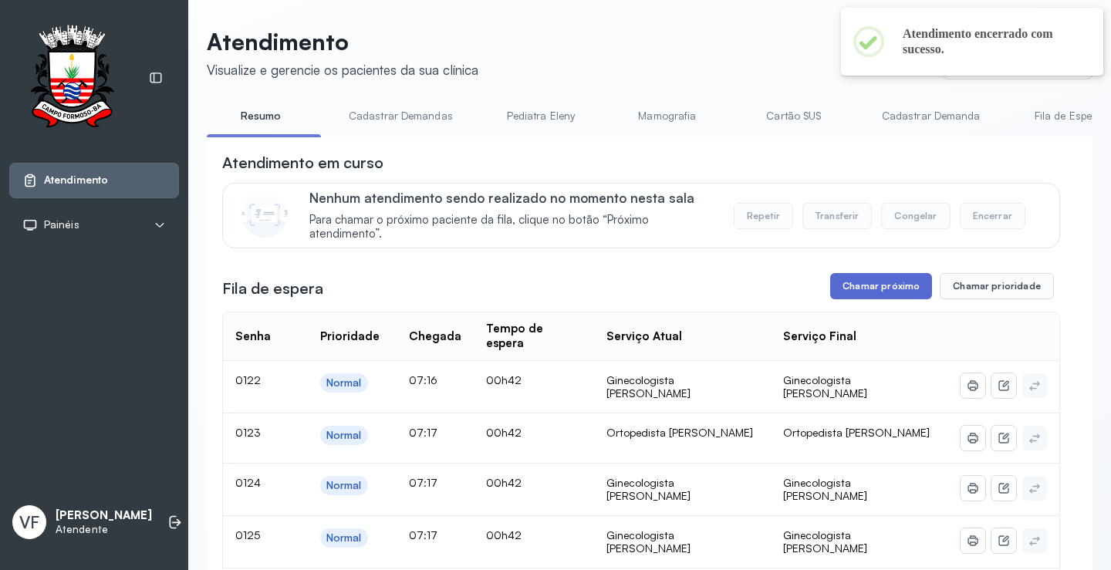
click at [886, 290] on button "Chamar próximo" at bounding box center [881, 286] width 102 height 26
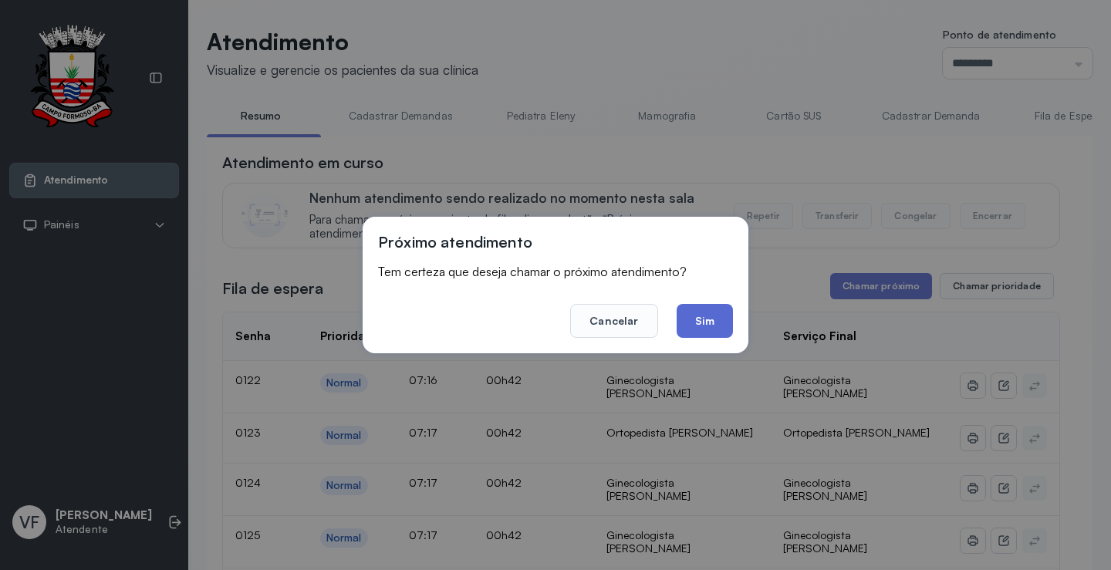
click at [695, 323] on button "Sim" at bounding box center [705, 321] width 56 height 34
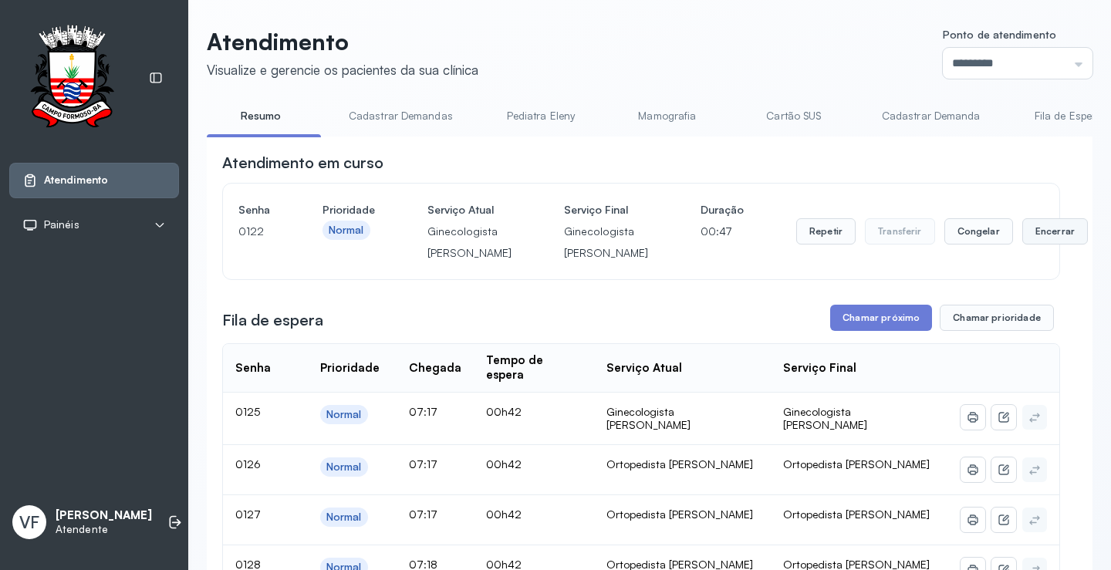
click at [1022, 242] on button "Encerrar" at bounding box center [1055, 231] width 66 height 26
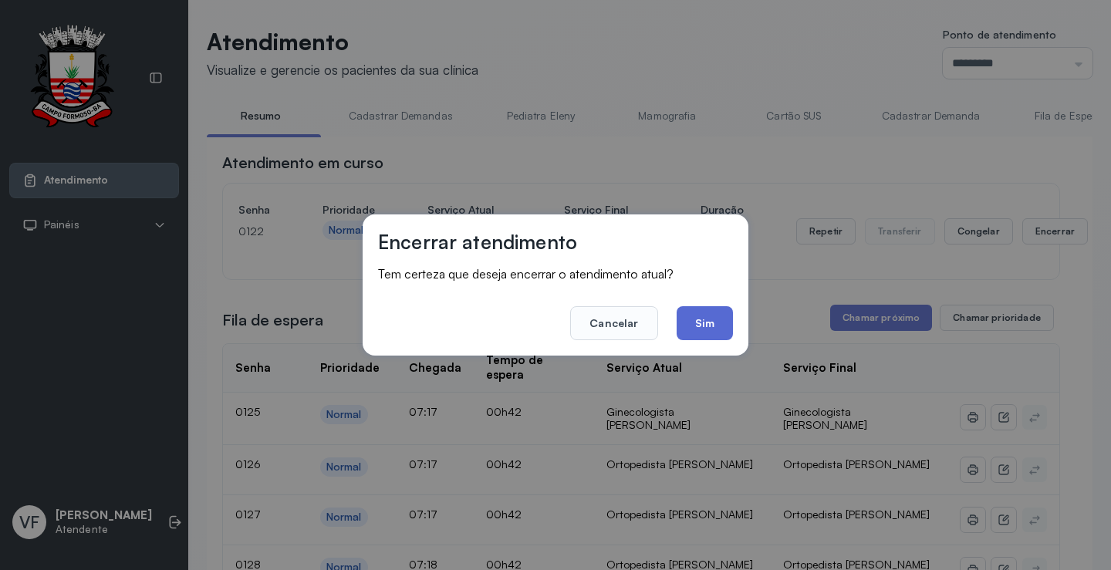
click at [699, 311] on button "Sim" at bounding box center [705, 323] width 56 height 34
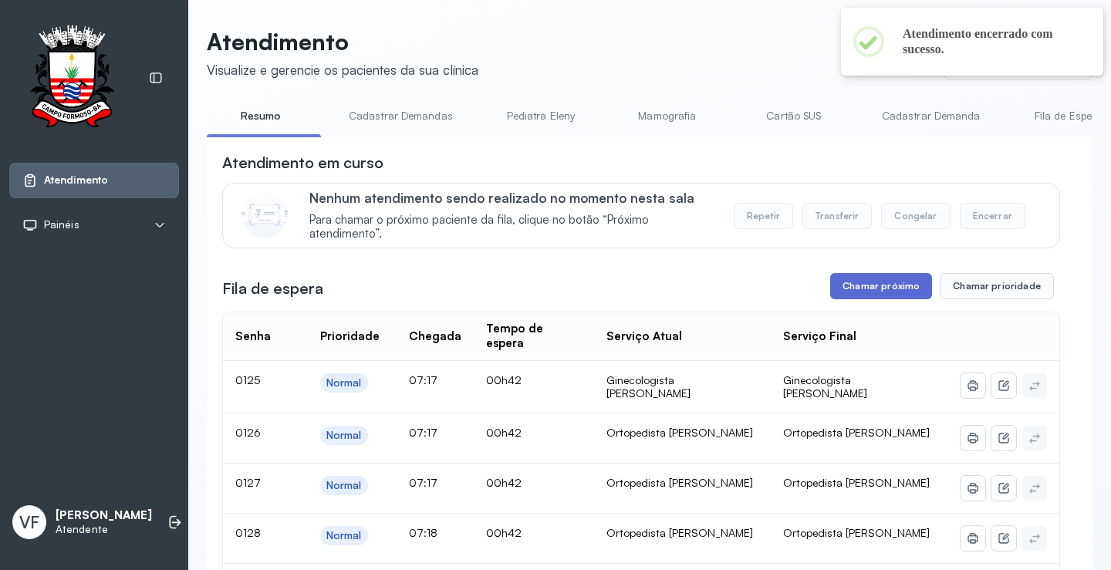
click at [879, 283] on button "Chamar próximo" at bounding box center [881, 286] width 102 height 26
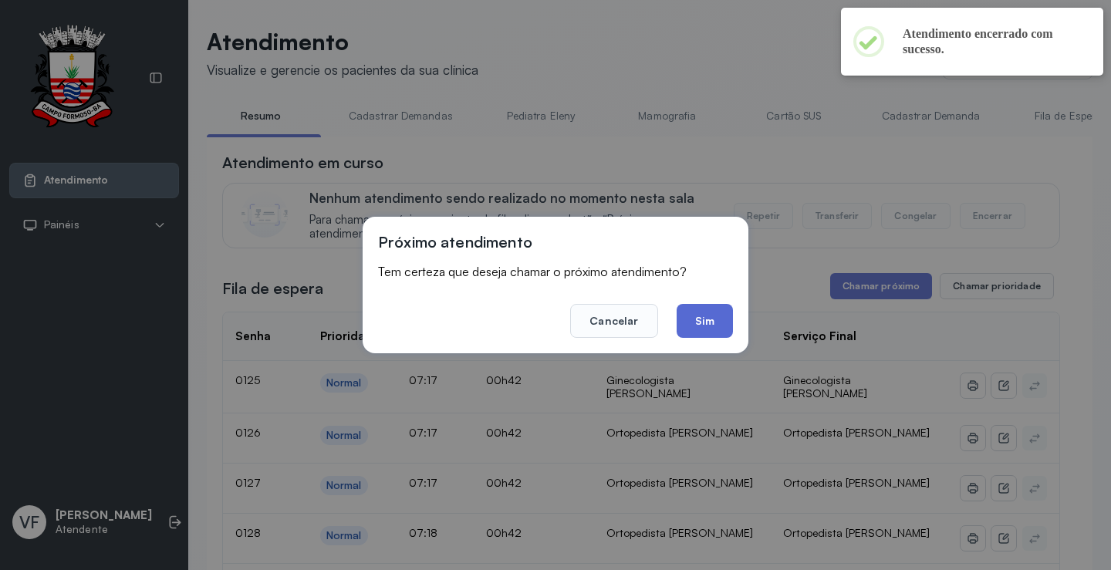
click at [716, 317] on button "Sim" at bounding box center [705, 321] width 56 height 34
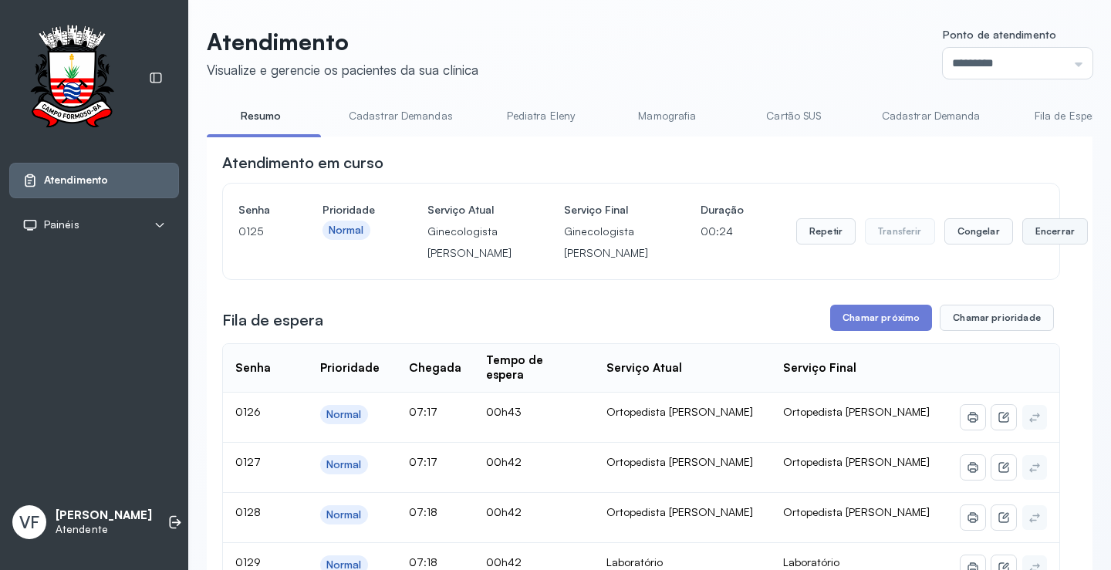
click at [1022, 243] on button "Encerrar" at bounding box center [1055, 231] width 66 height 26
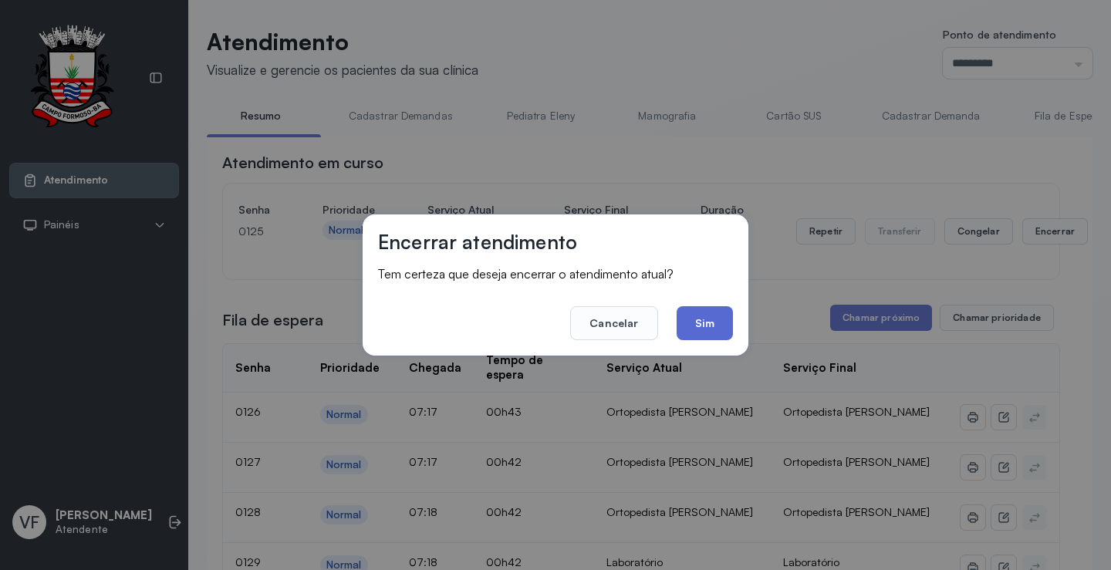
click at [714, 322] on button "Sim" at bounding box center [705, 323] width 56 height 34
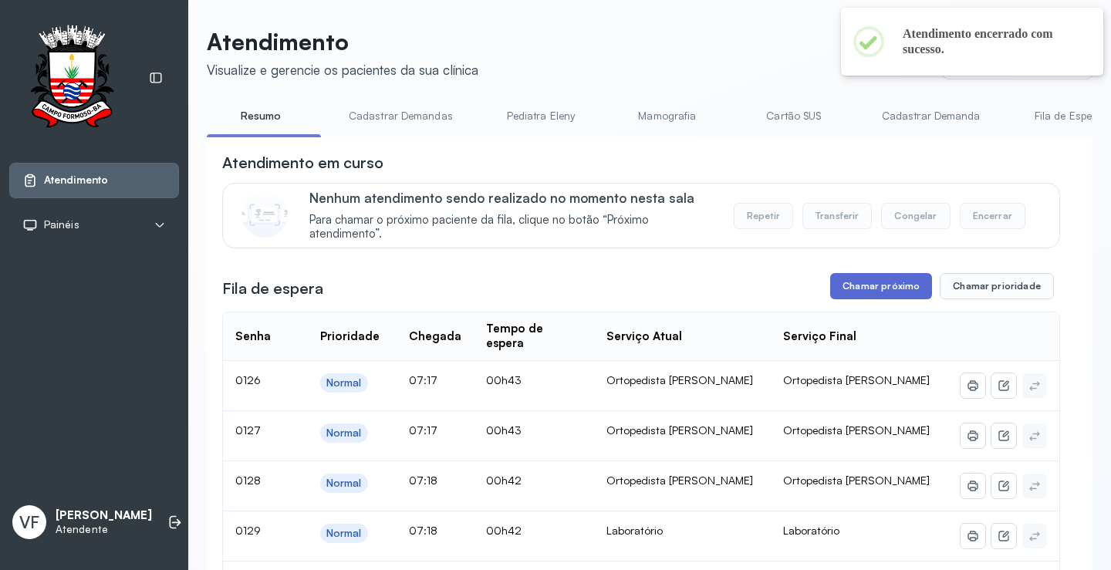
click at [872, 285] on button "Chamar próximo" at bounding box center [881, 286] width 102 height 26
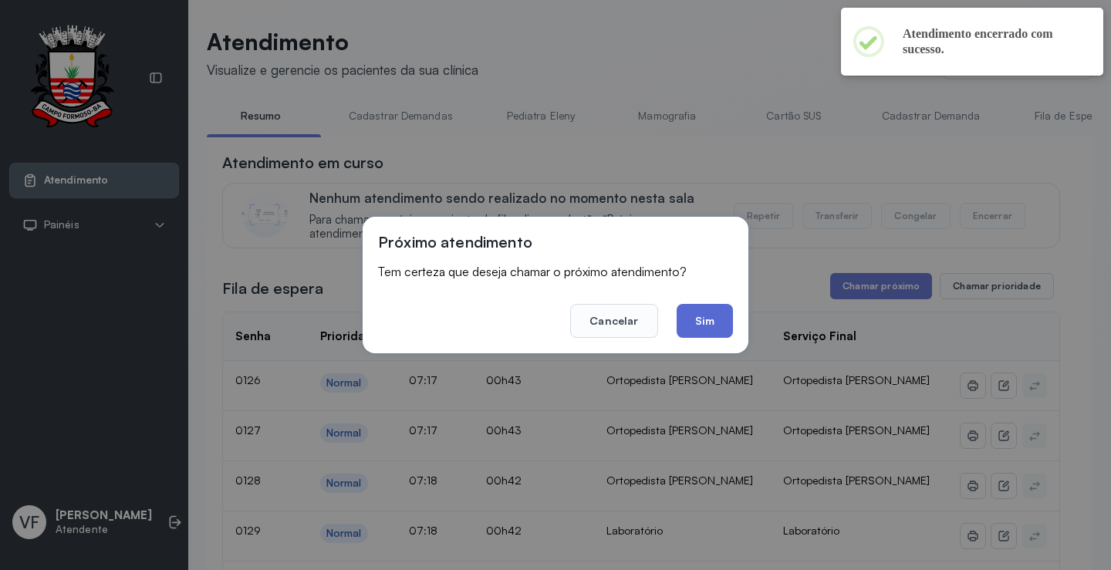
click at [712, 318] on button "Sim" at bounding box center [705, 321] width 56 height 34
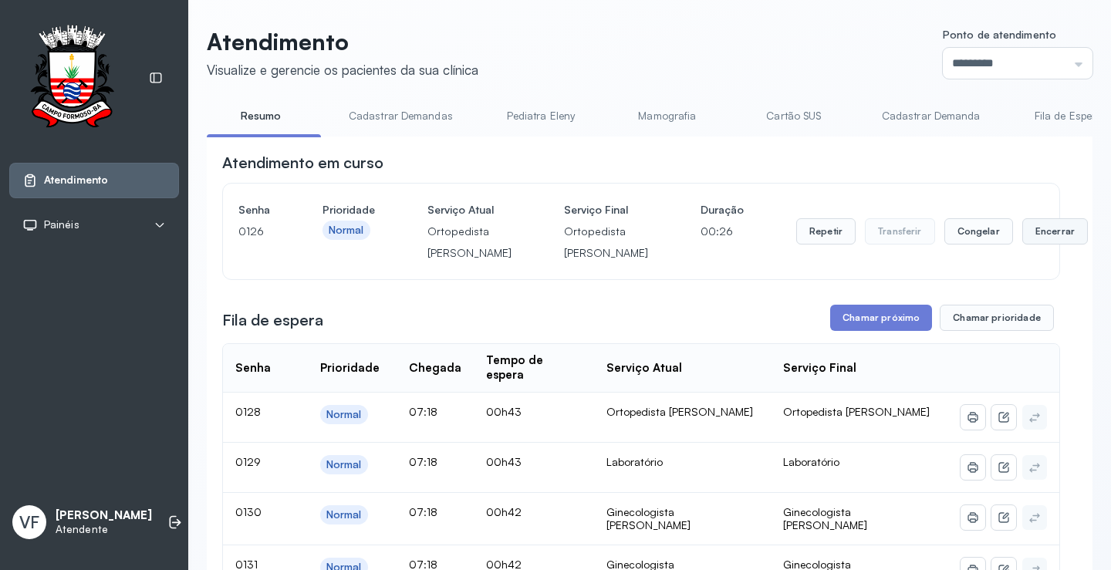
click at [1022, 245] on button "Encerrar" at bounding box center [1055, 231] width 66 height 26
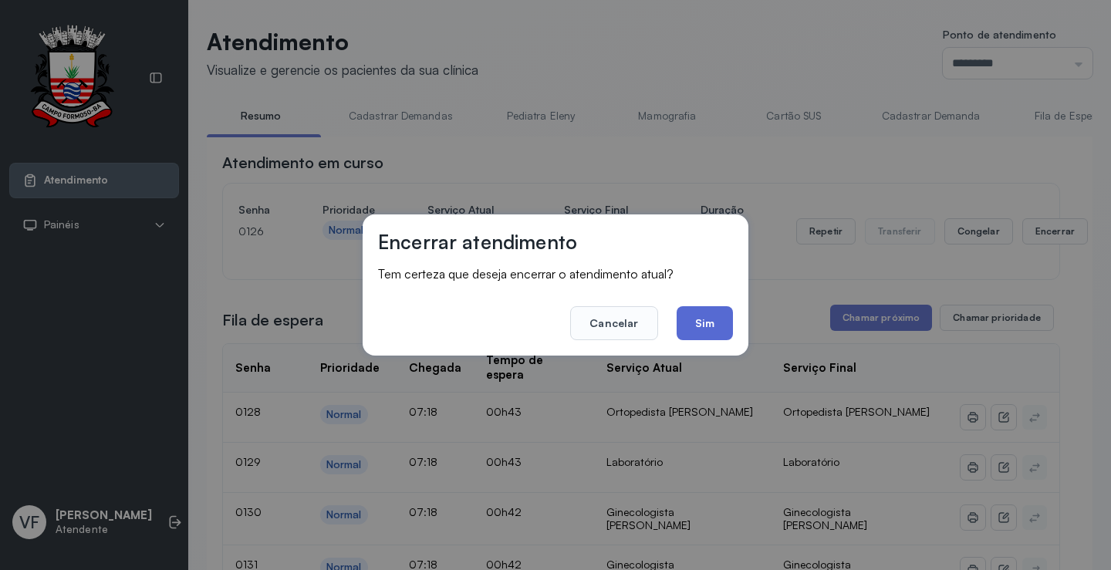
click at [714, 322] on button "Sim" at bounding box center [705, 323] width 56 height 34
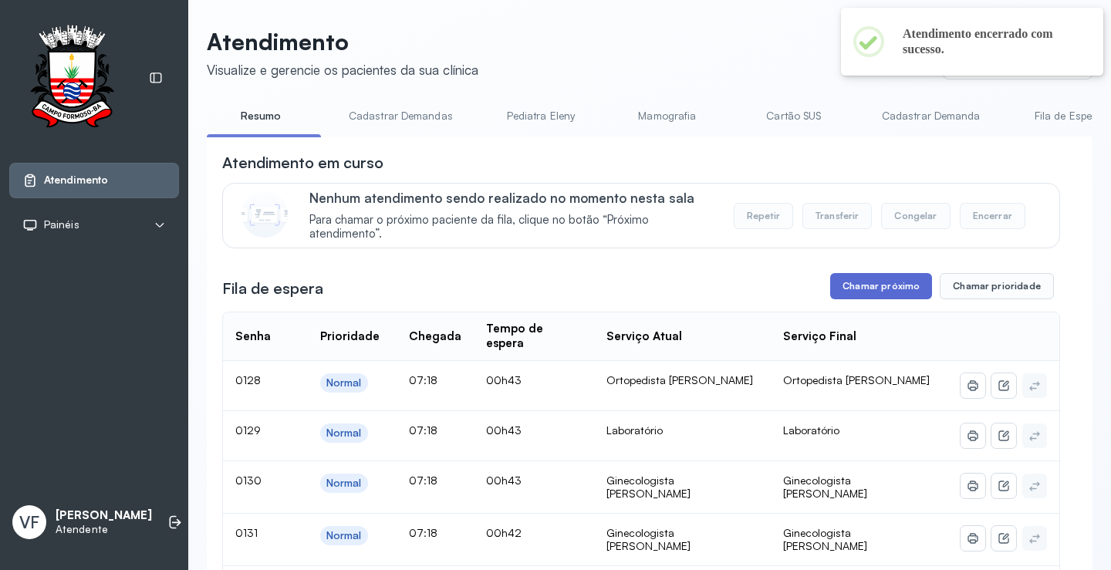
click at [879, 280] on button "Chamar próximo" at bounding box center [881, 286] width 102 height 26
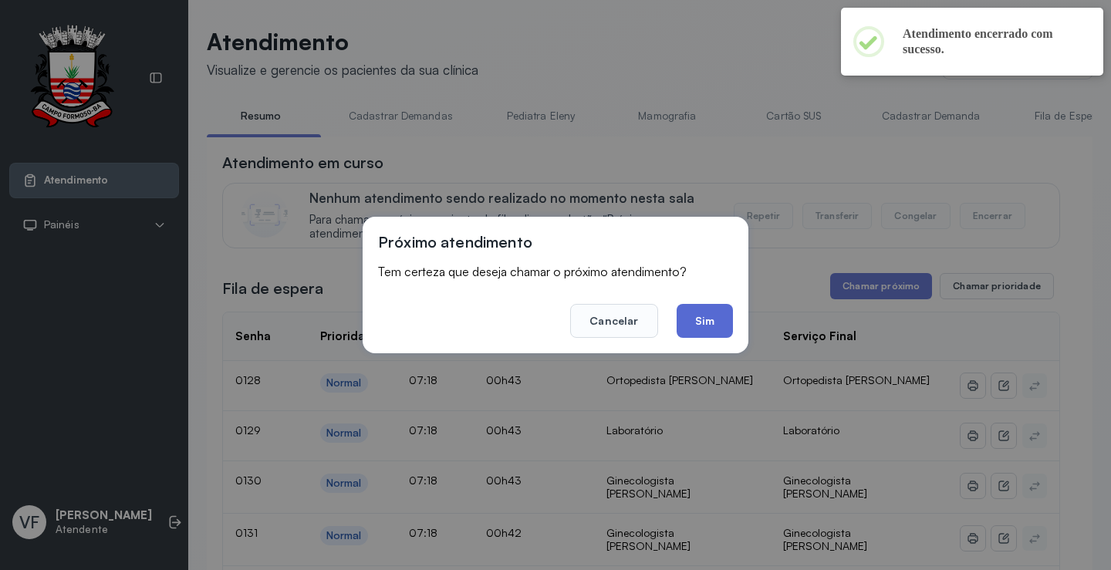
click at [710, 323] on button "Sim" at bounding box center [705, 321] width 56 height 34
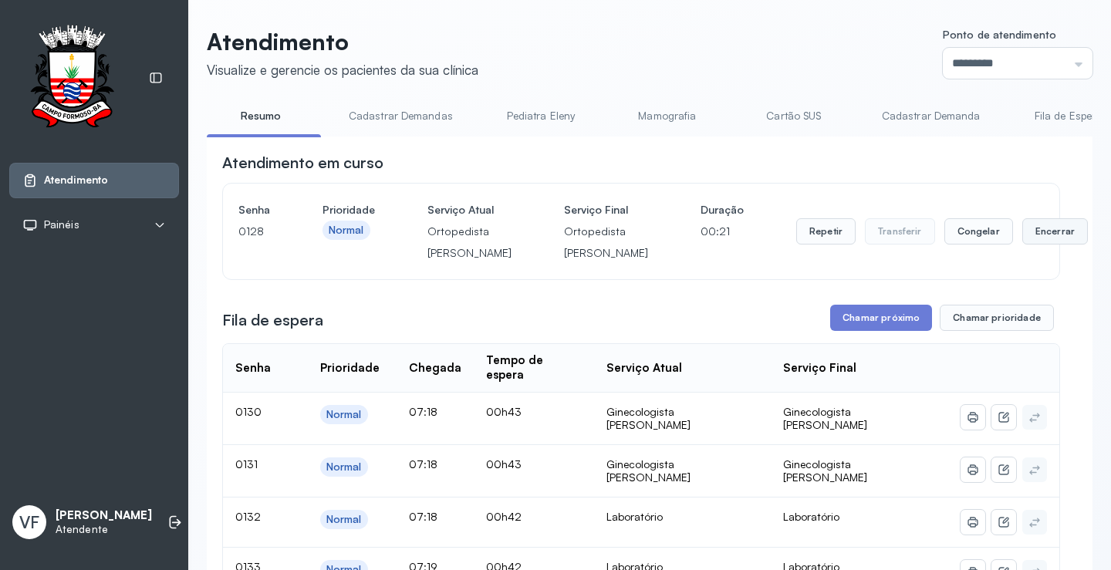
click at [1022, 244] on button "Encerrar" at bounding box center [1055, 231] width 66 height 26
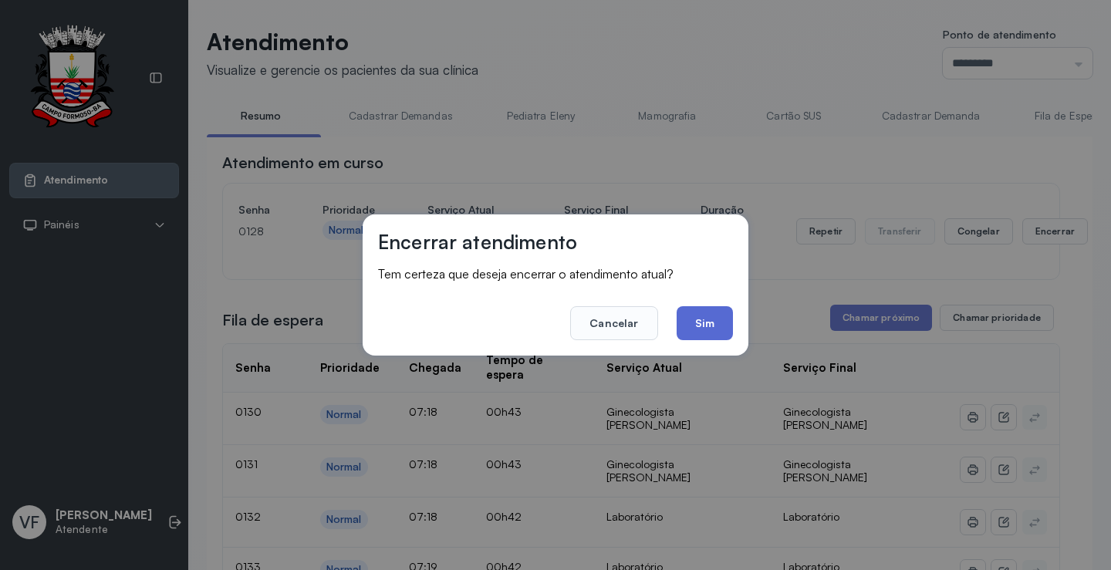
click at [690, 324] on button "Sim" at bounding box center [705, 323] width 56 height 34
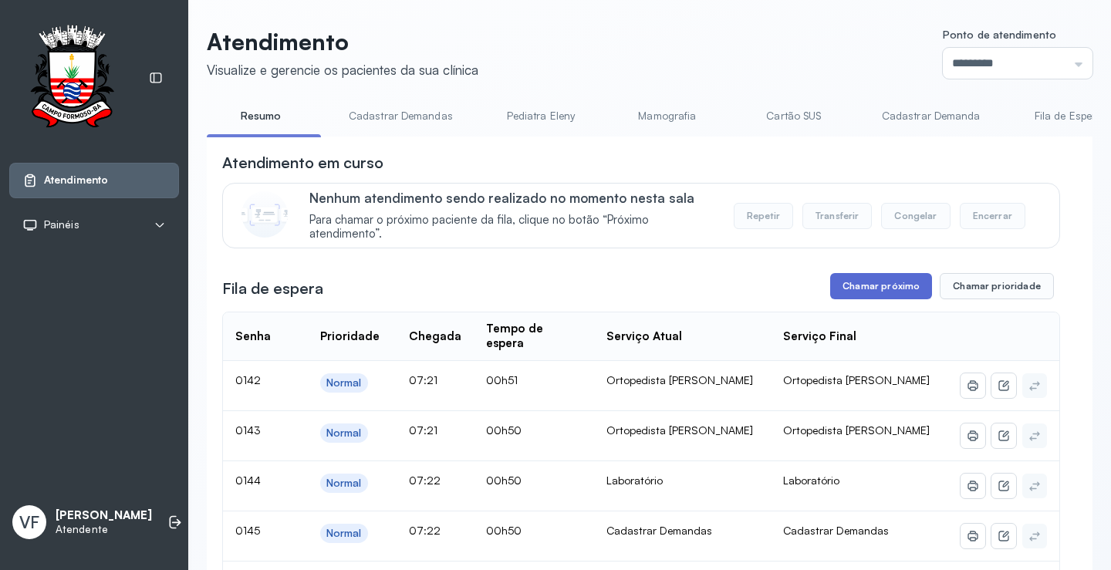
click at [860, 289] on button "Chamar próximo" at bounding box center [881, 286] width 102 height 26
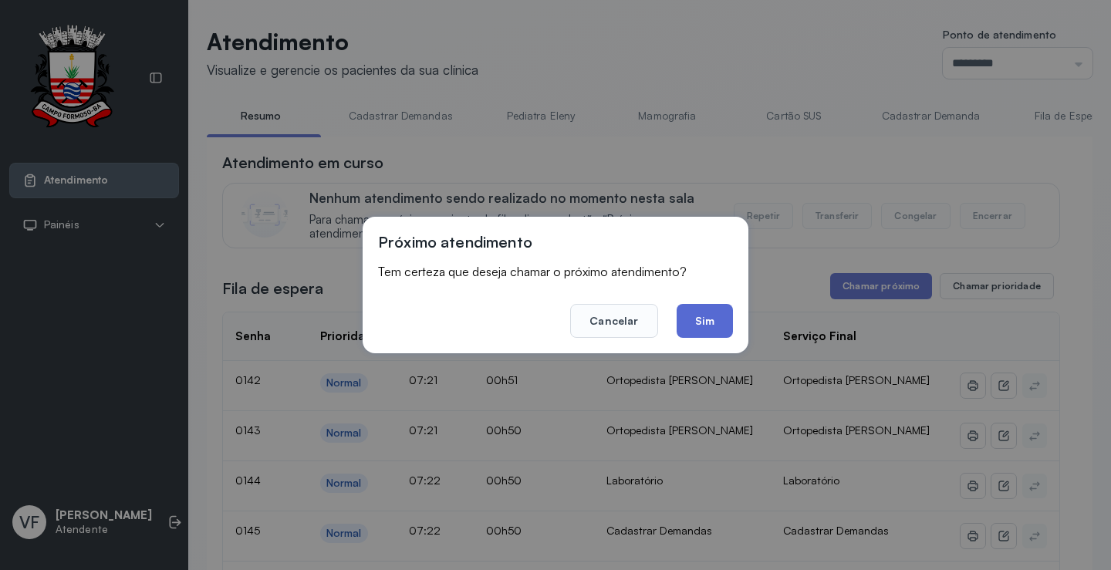
click at [704, 315] on button "Sim" at bounding box center [705, 321] width 56 height 34
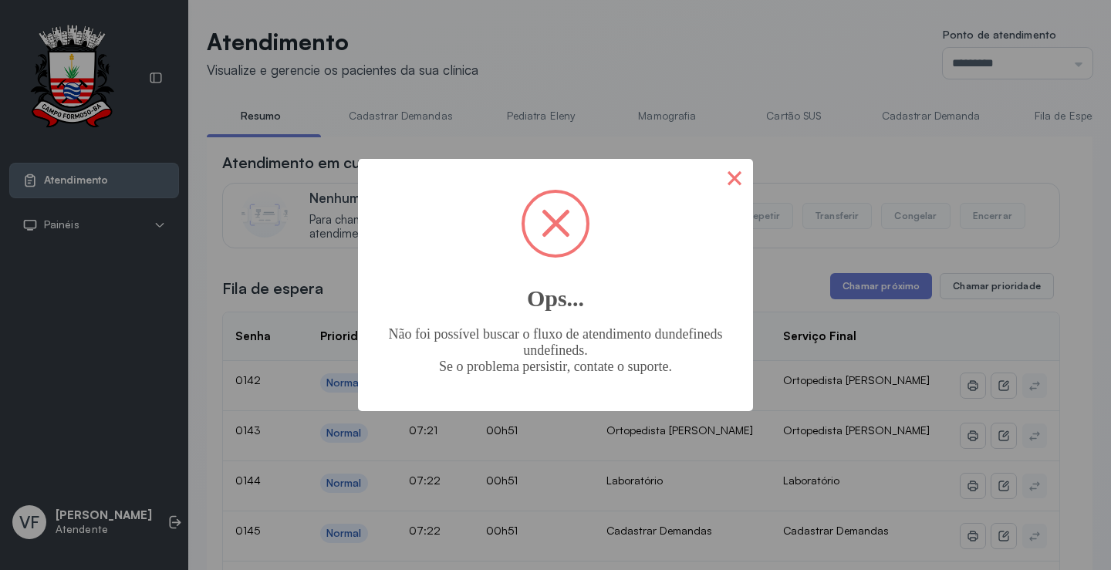
click at [729, 171] on button "×" at bounding box center [734, 177] width 37 height 37
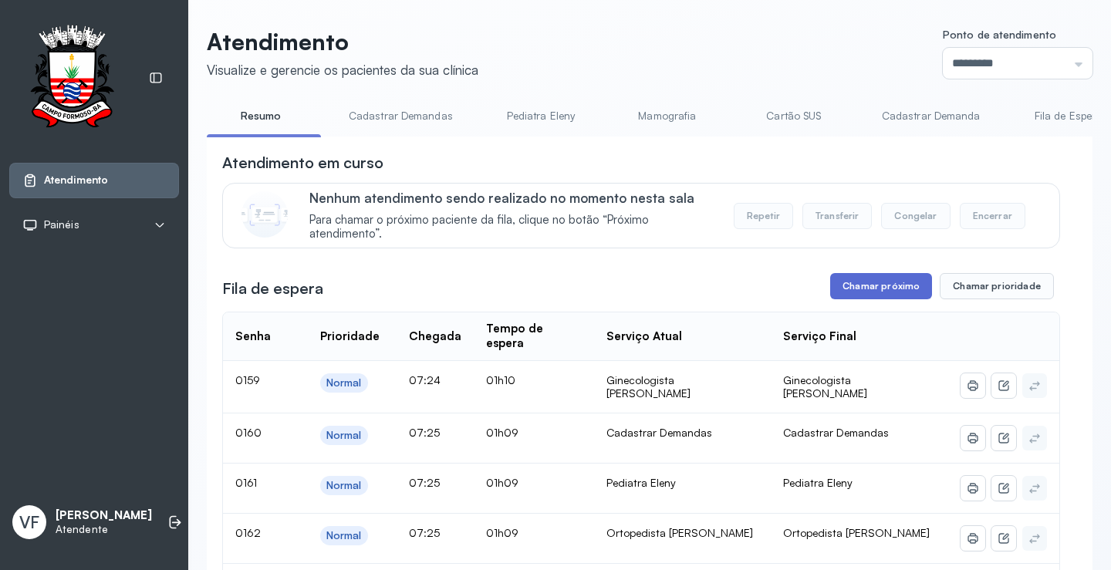
click at [875, 288] on button "Chamar próximo" at bounding box center [881, 286] width 102 height 26
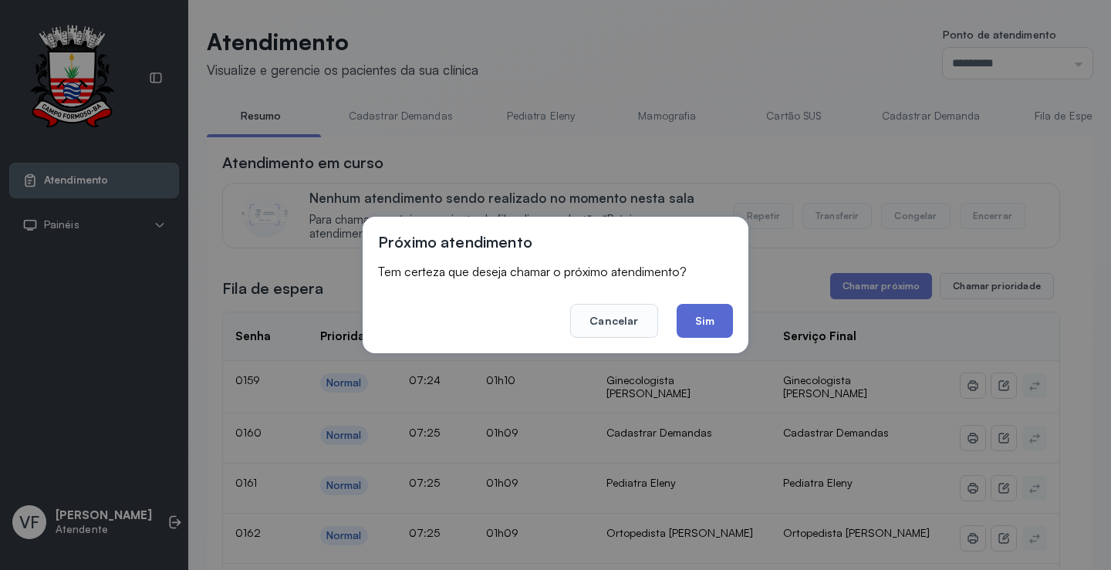
click at [724, 325] on button "Sim" at bounding box center [705, 321] width 56 height 34
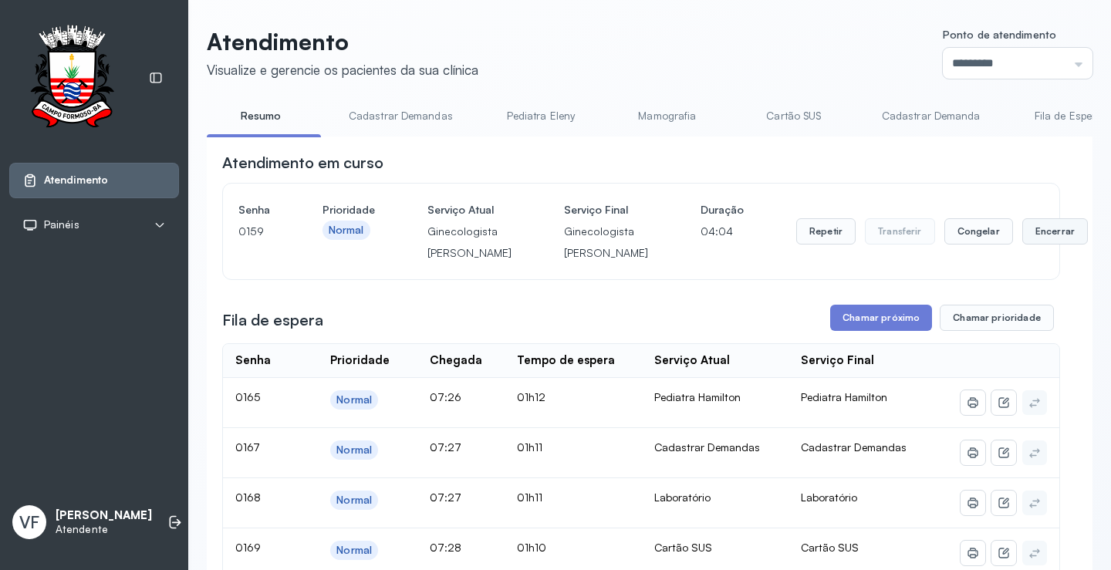
click at [1022, 239] on button "Encerrar" at bounding box center [1055, 231] width 66 height 26
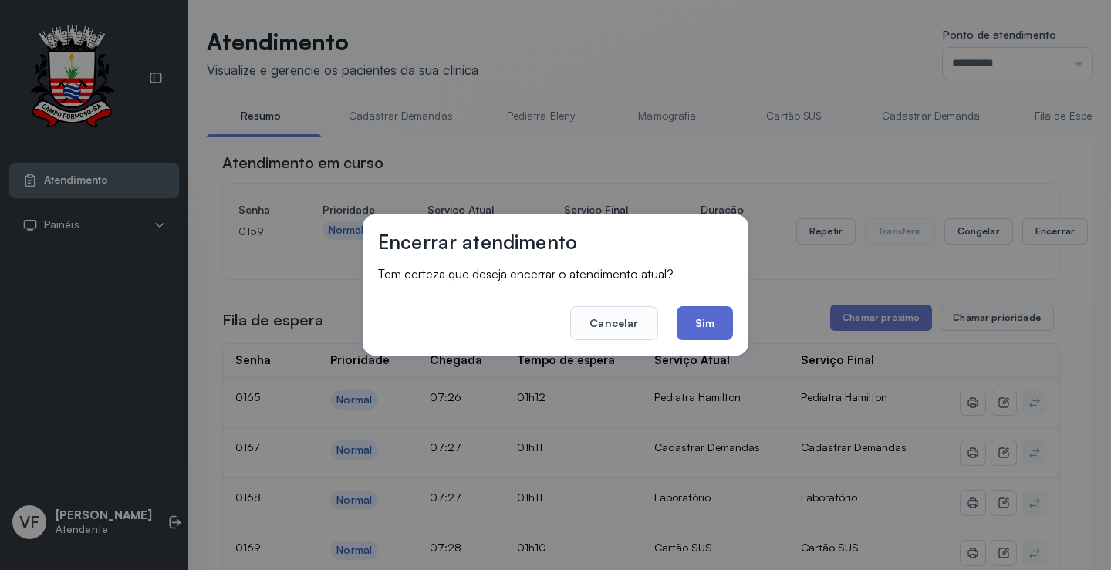
click at [707, 312] on button "Sim" at bounding box center [705, 323] width 56 height 34
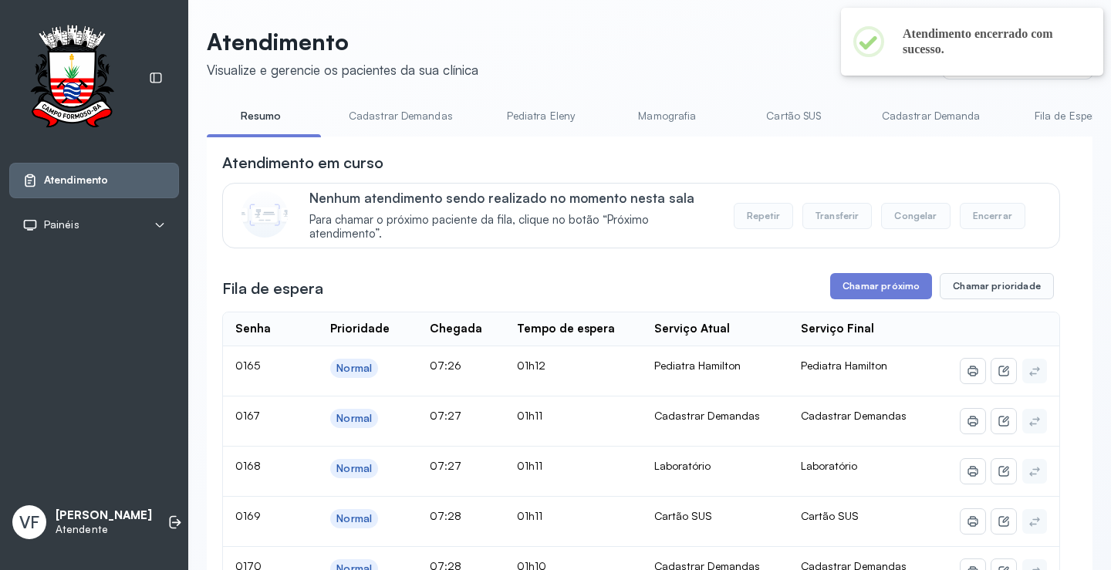
click at [849, 294] on button "Chamar próximo" at bounding box center [881, 286] width 102 height 26
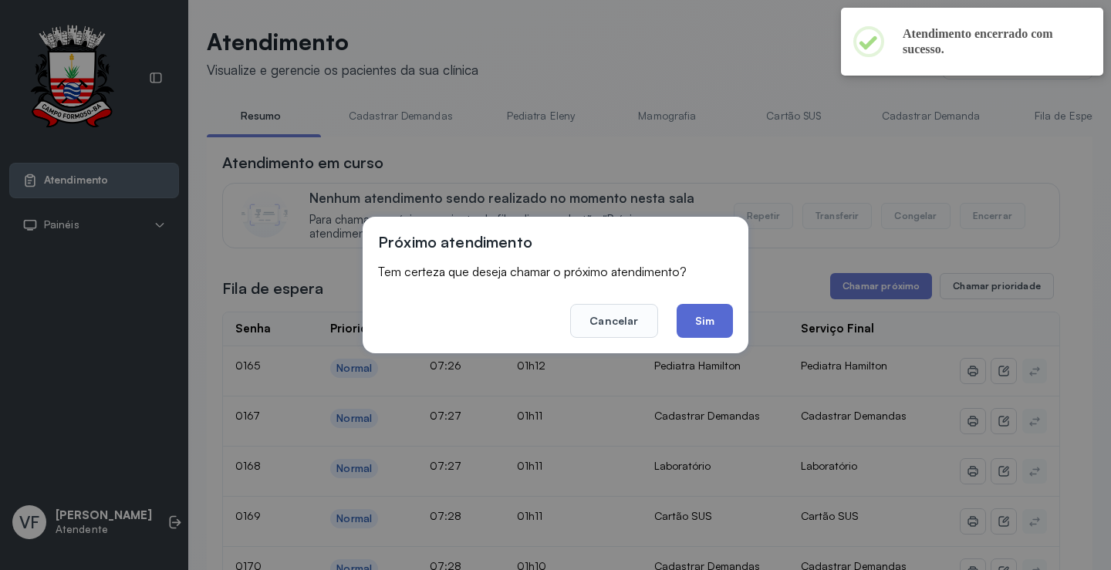
click at [716, 330] on button "Sim" at bounding box center [705, 321] width 56 height 34
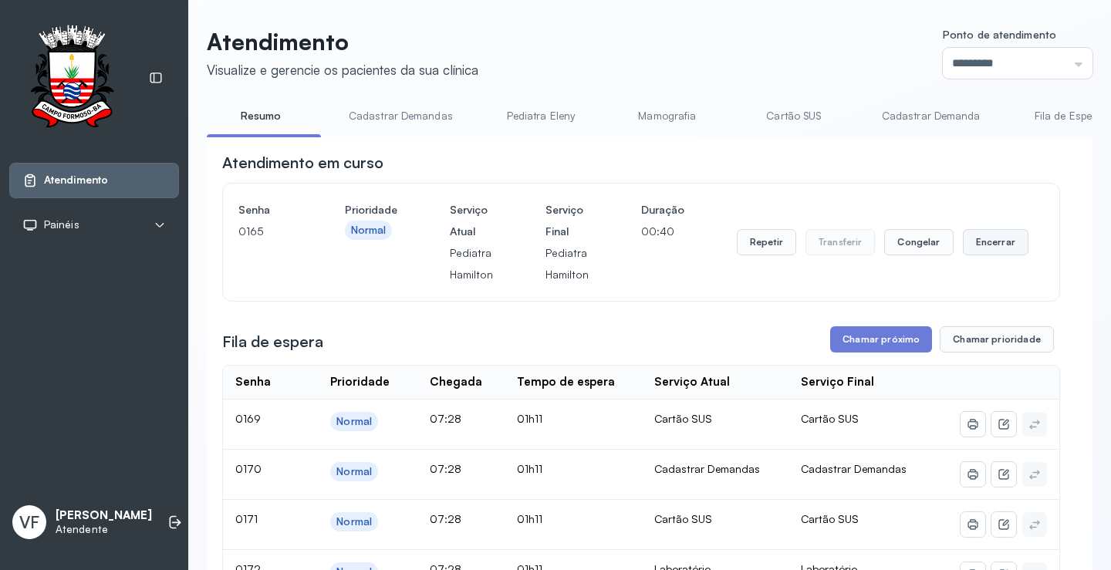
click at [994, 238] on button "Encerrar" at bounding box center [996, 242] width 66 height 26
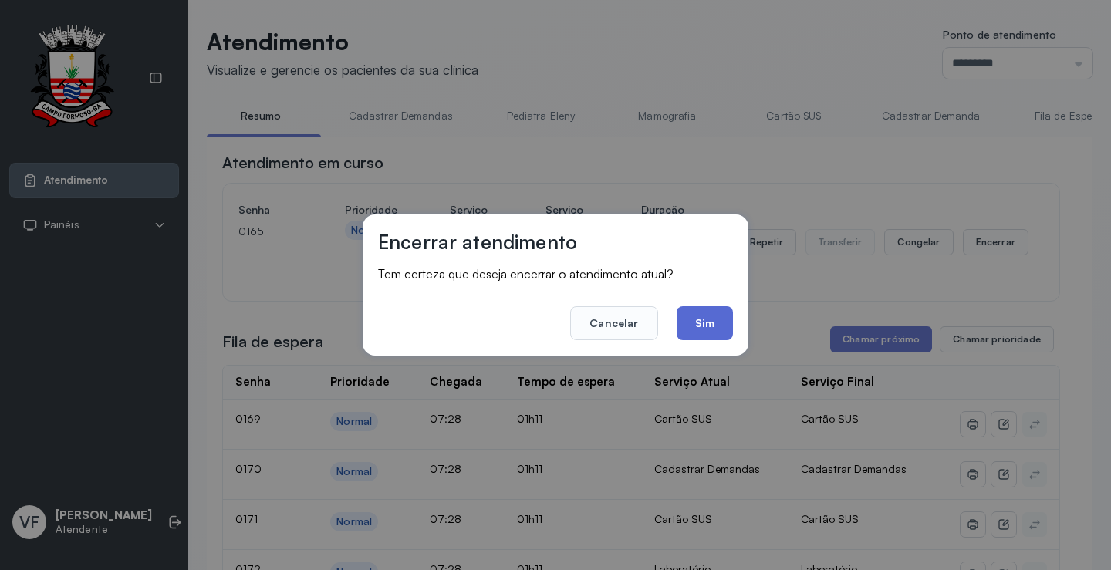
click at [702, 320] on button "Sim" at bounding box center [705, 323] width 56 height 34
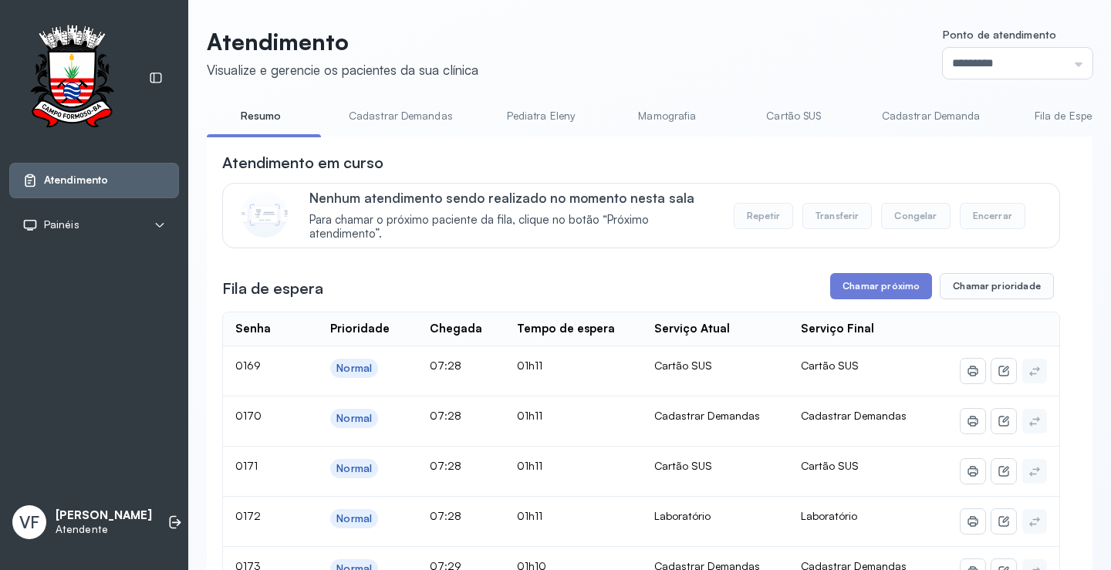
click at [525, 115] on link "Pediatra Eleny" at bounding box center [541, 115] width 108 height 25
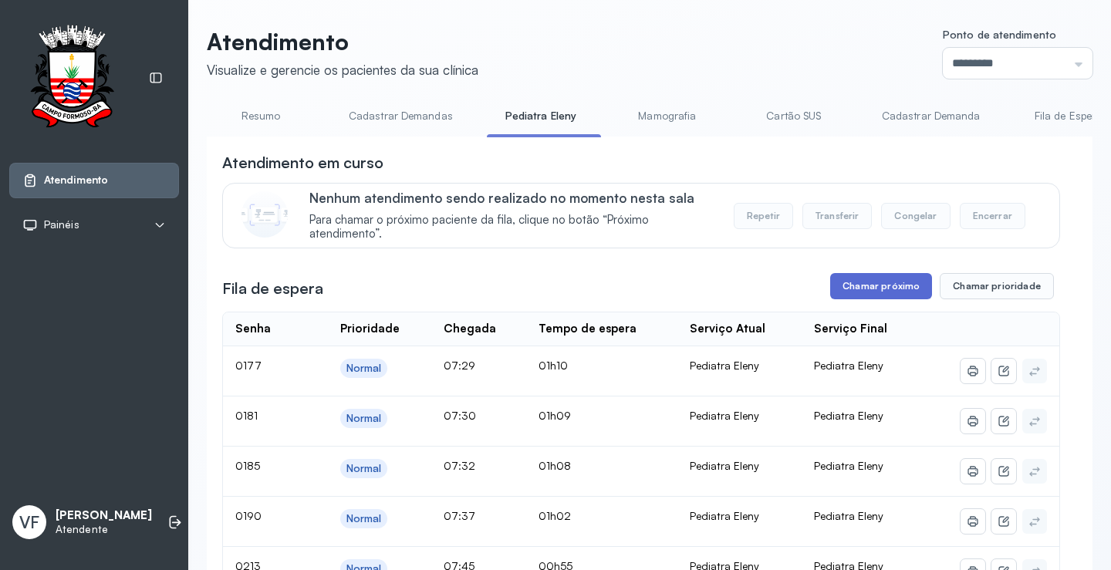
click at [869, 287] on button "Chamar próximo" at bounding box center [881, 286] width 102 height 26
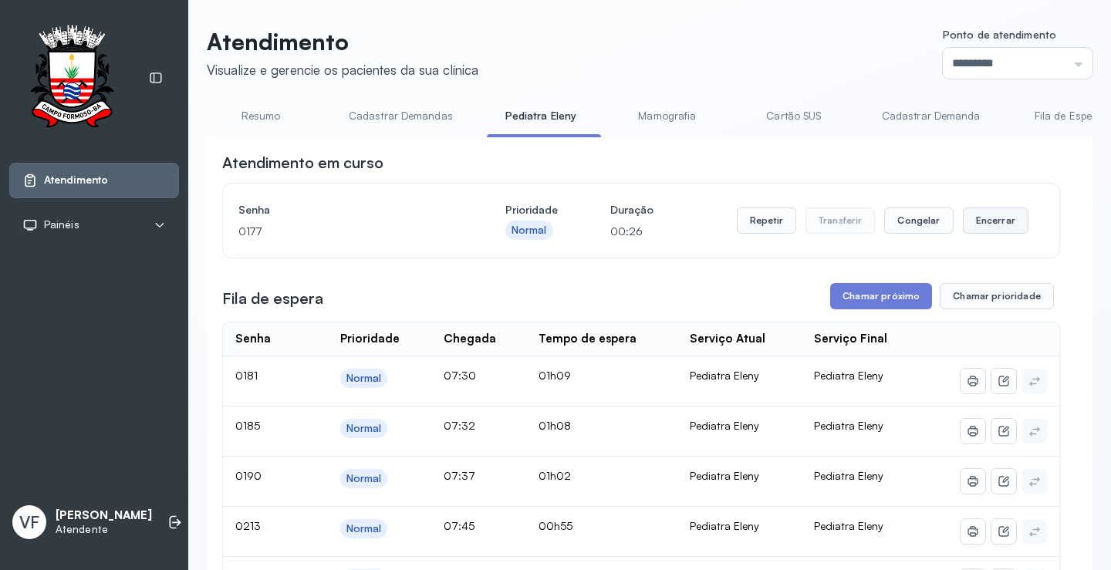
click at [976, 221] on button "Encerrar" at bounding box center [996, 221] width 66 height 26
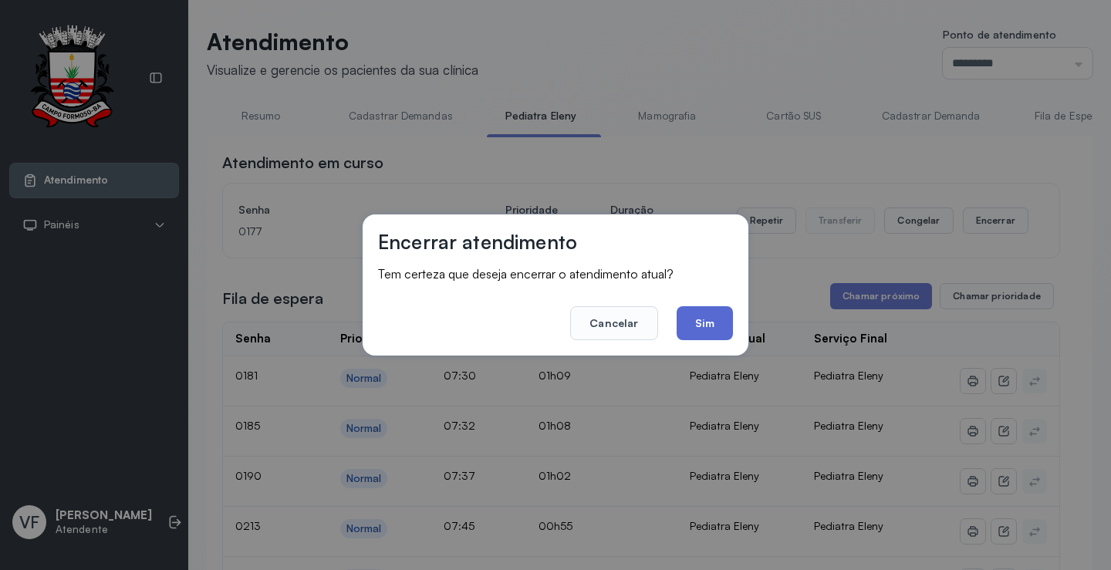
click at [710, 317] on button "Sim" at bounding box center [705, 323] width 56 height 34
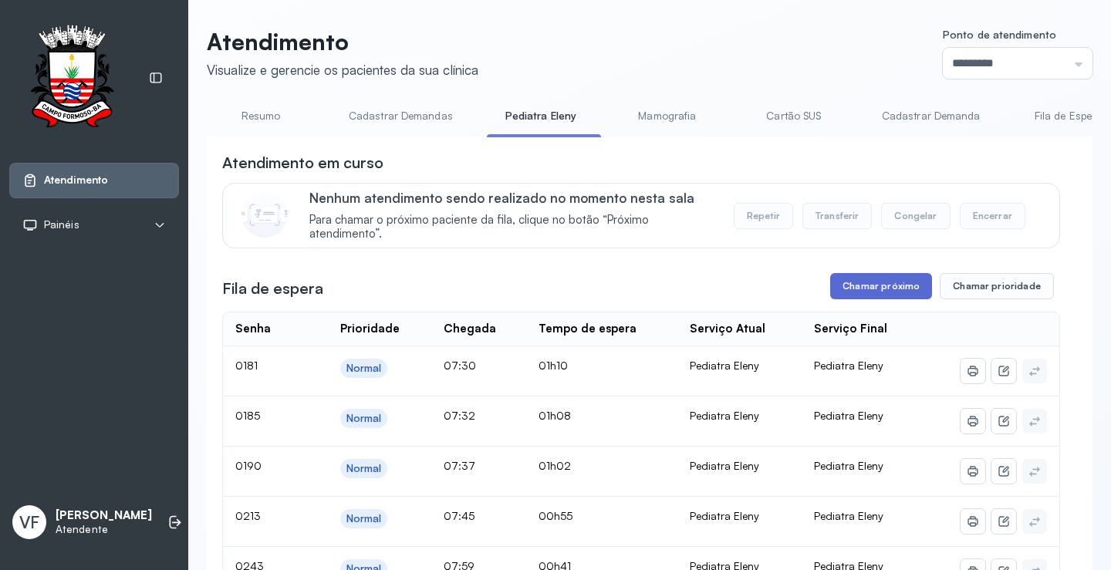
click at [878, 285] on button "Chamar próximo" at bounding box center [881, 286] width 102 height 26
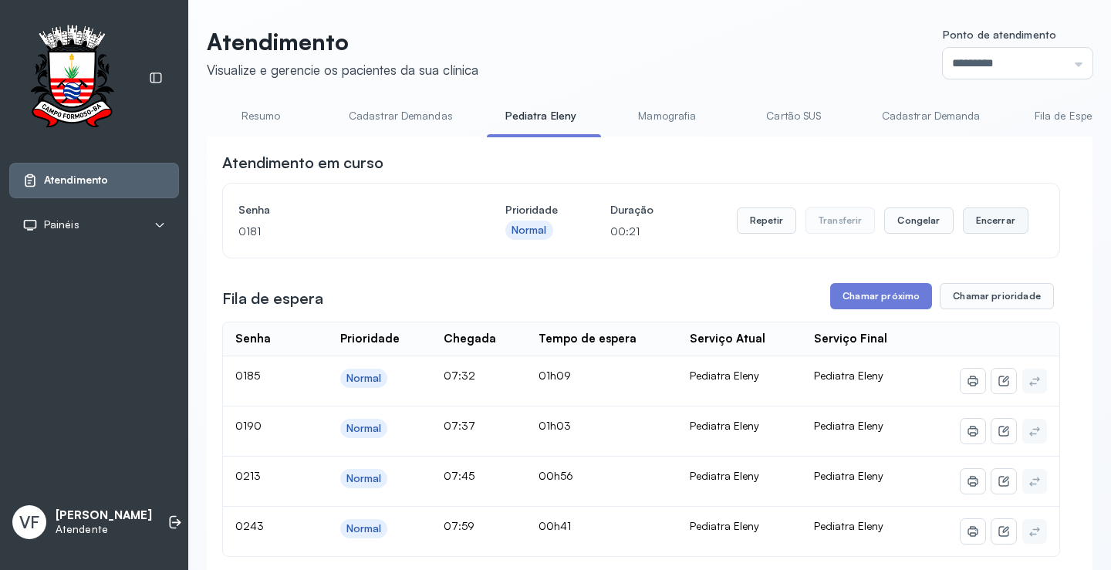
click at [987, 221] on button "Encerrar" at bounding box center [996, 221] width 66 height 26
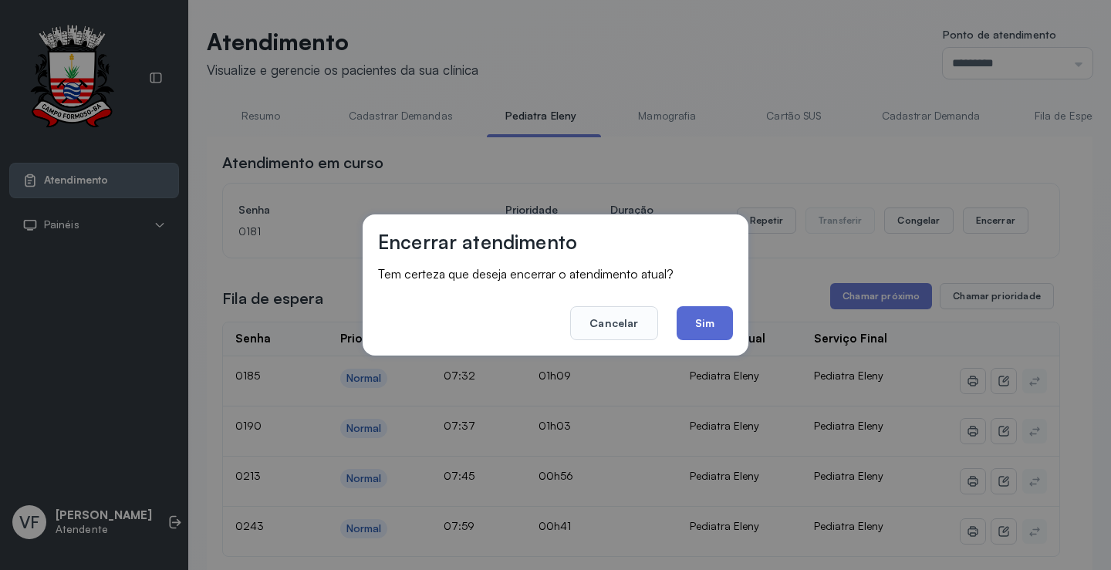
click at [699, 320] on button "Sim" at bounding box center [705, 323] width 56 height 34
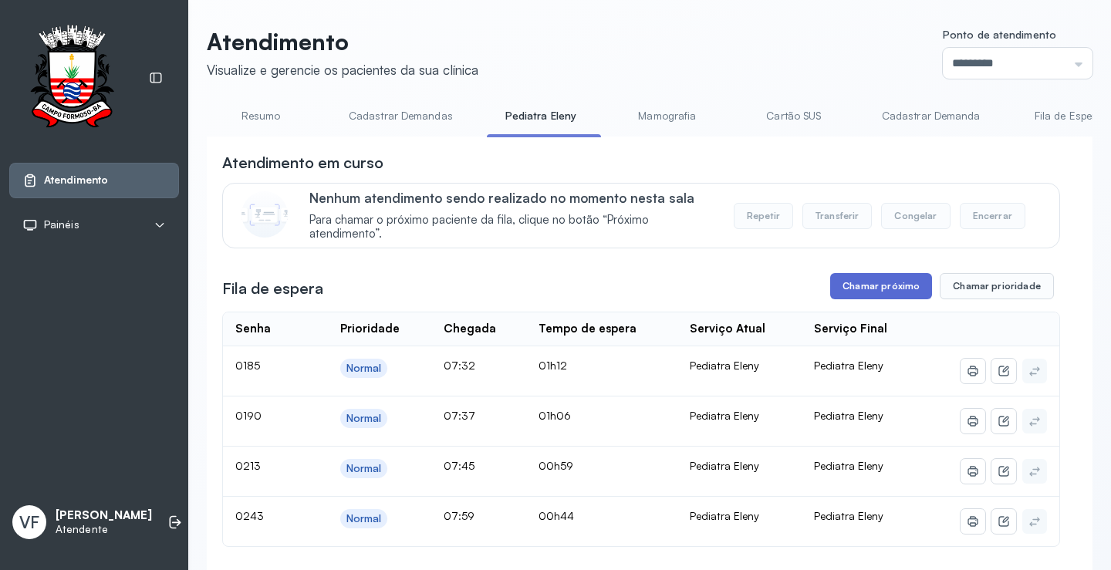
click at [869, 283] on button "Chamar próximo" at bounding box center [881, 286] width 102 height 26
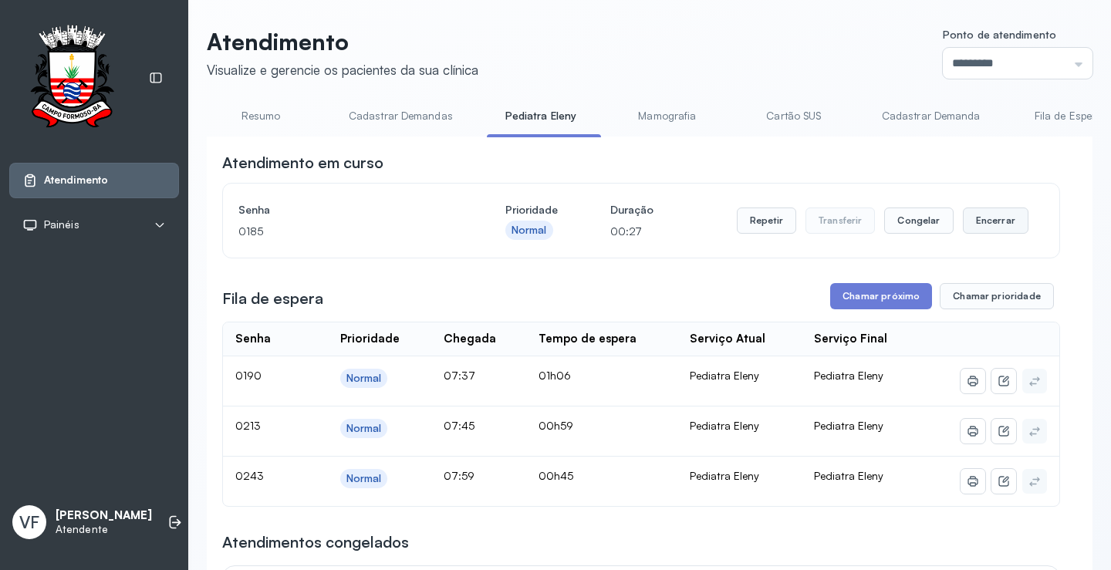
click at [986, 219] on button "Encerrar" at bounding box center [996, 221] width 66 height 26
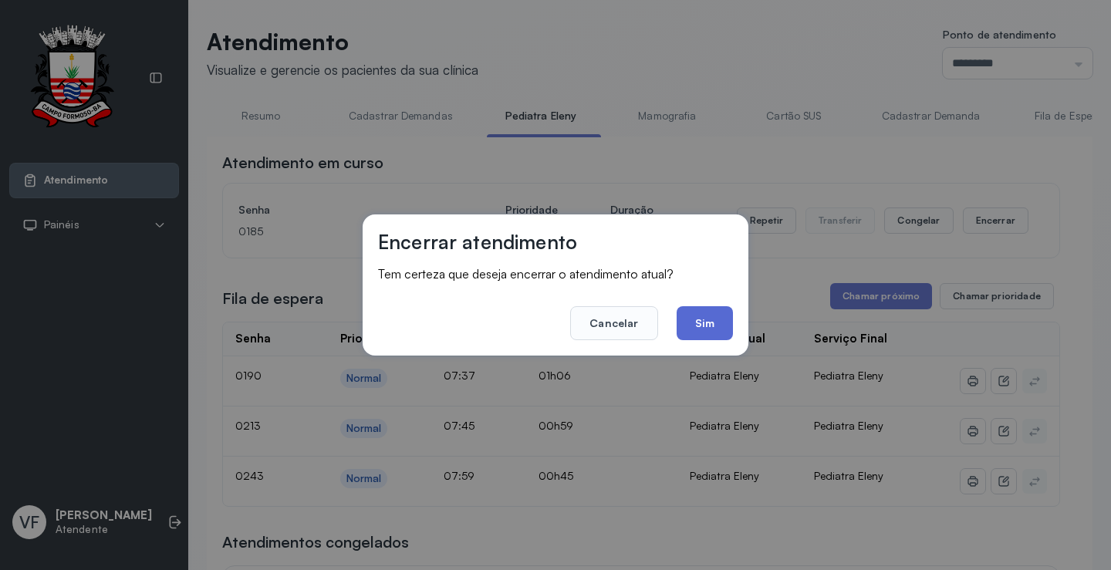
click at [702, 321] on button "Sim" at bounding box center [705, 323] width 56 height 34
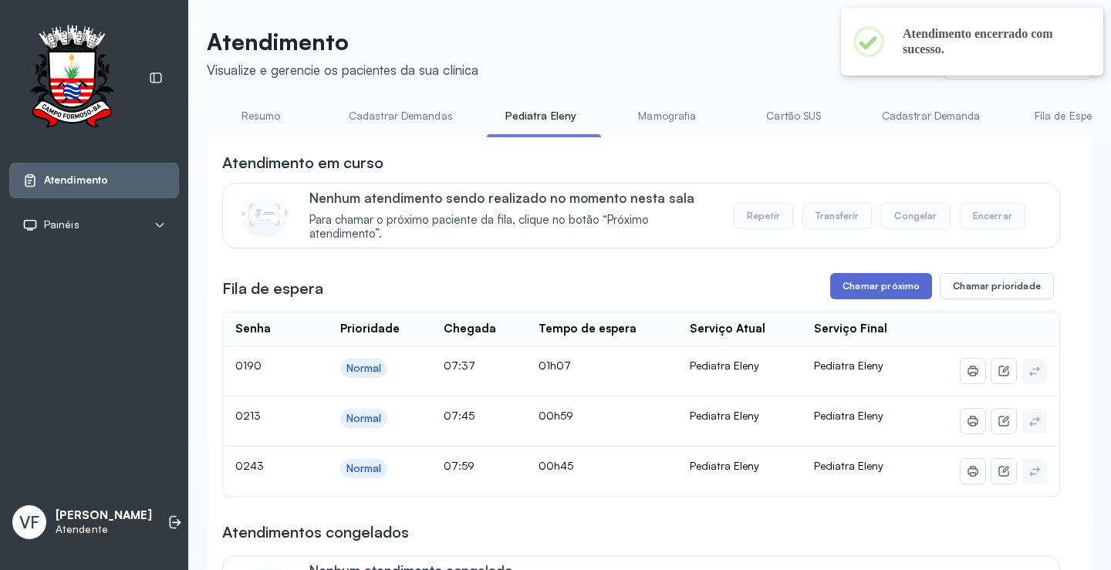
click at [889, 285] on button "Chamar próximo" at bounding box center [881, 286] width 102 height 26
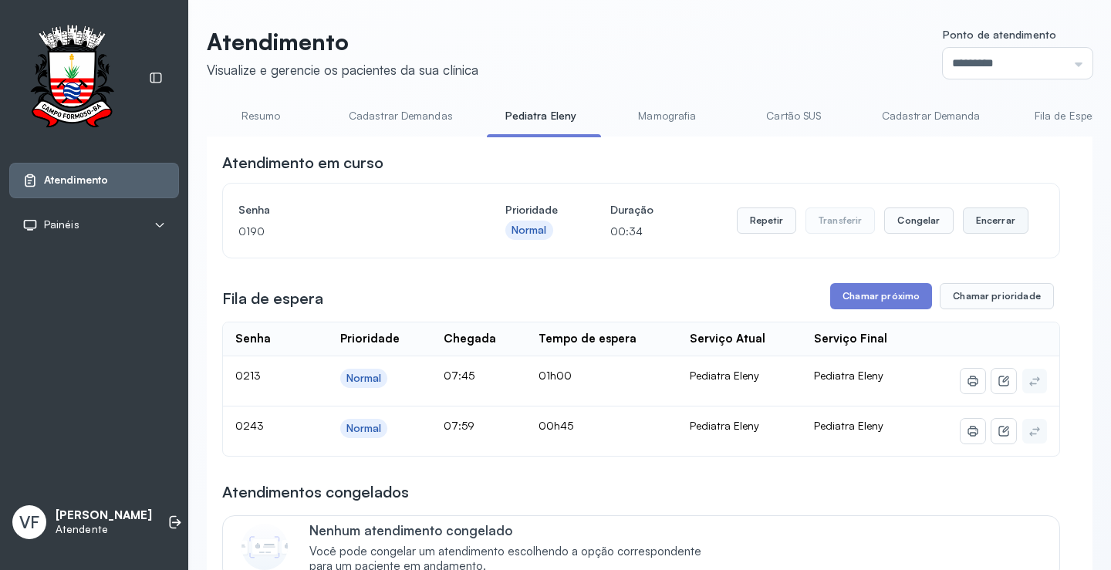
click at [990, 220] on button "Encerrar" at bounding box center [996, 221] width 66 height 26
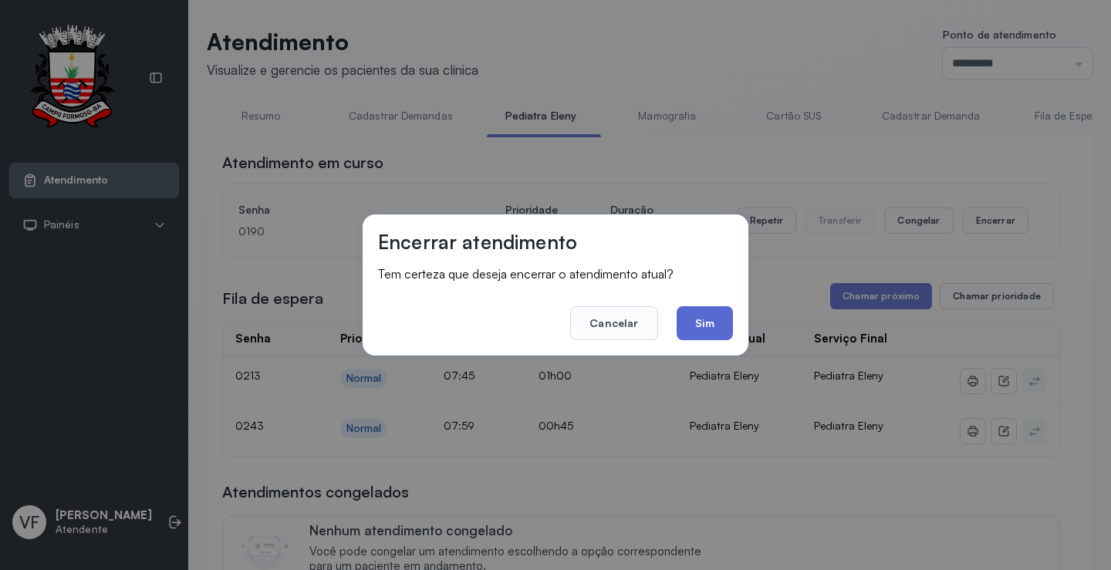
click at [697, 321] on button "Sim" at bounding box center [705, 323] width 56 height 34
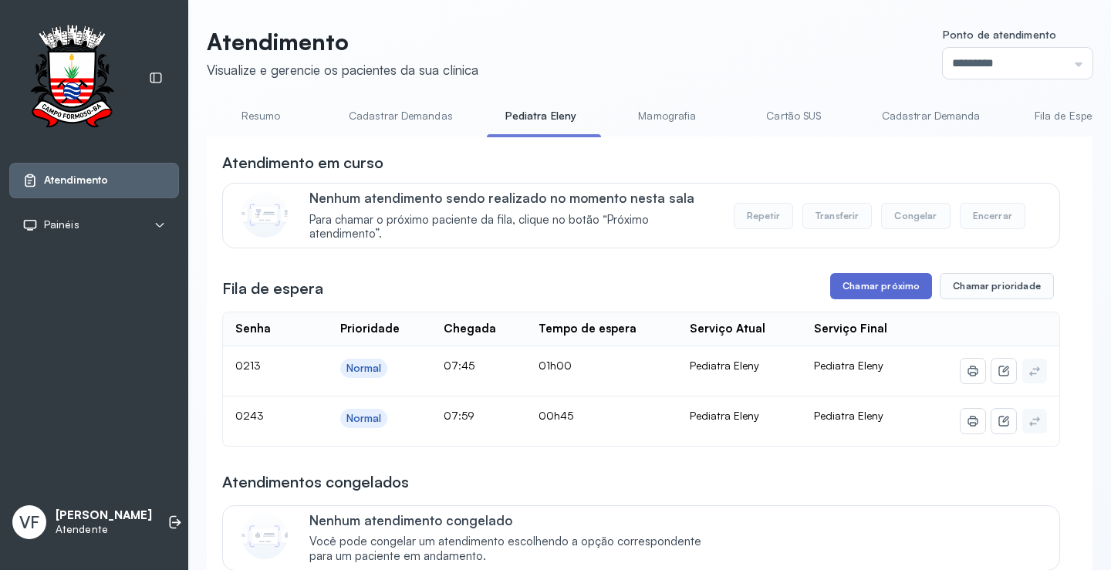
click at [867, 288] on button "Chamar próximo" at bounding box center [881, 286] width 102 height 26
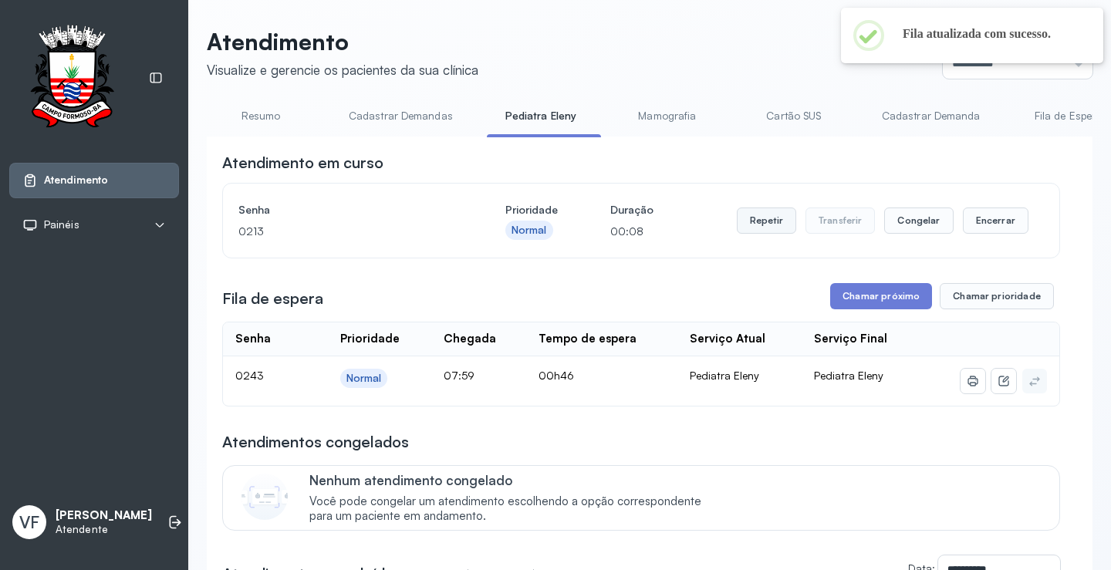
click at [755, 220] on button "Repetir" at bounding box center [766, 221] width 59 height 26
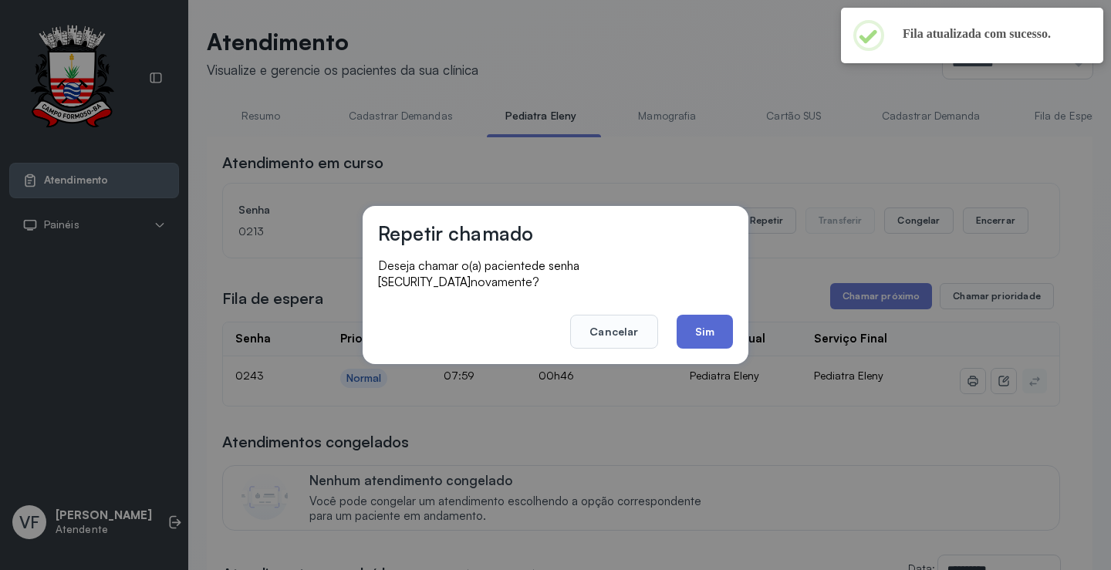
click at [715, 322] on button "Sim" at bounding box center [705, 332] width 56 height 34
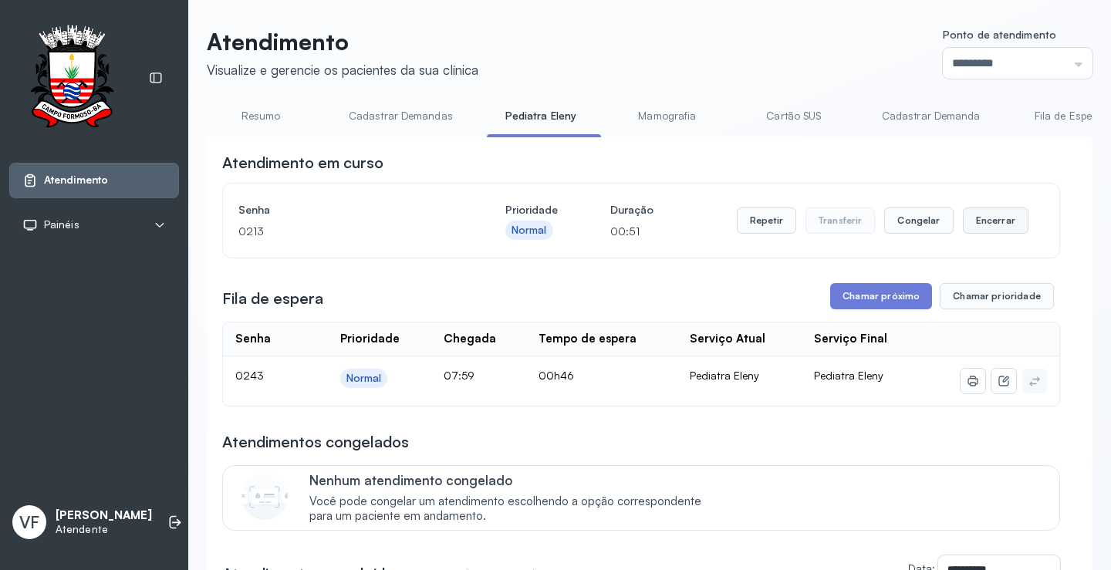
click at [990, 221] on button "Encerrar" at bounding box center [996, 221] width 66 height 26
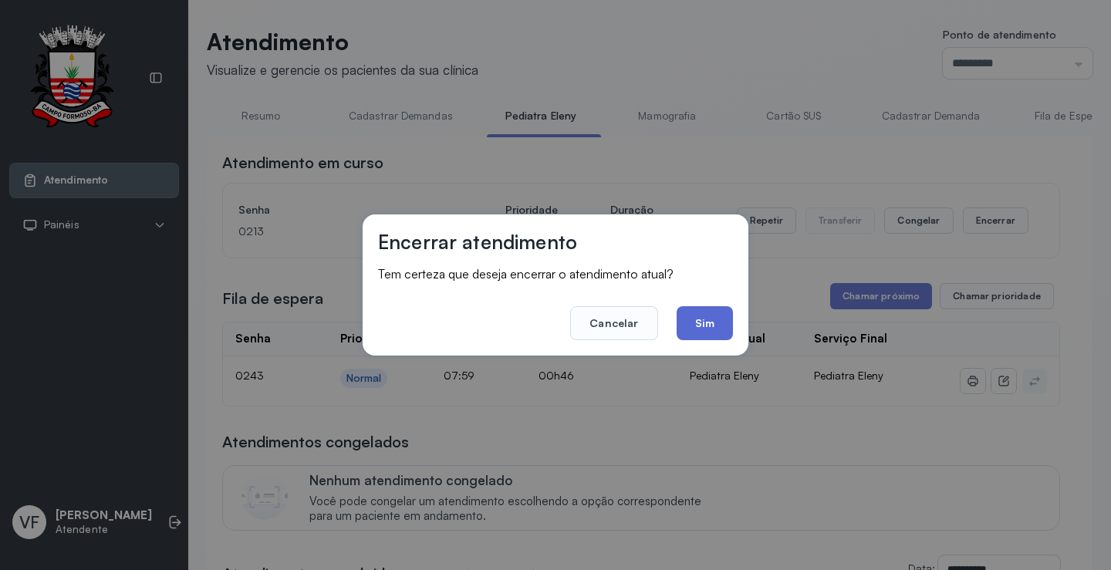
click at [714, 320] on button "Sim" at bounding box center [705, 323] width 56 height 34
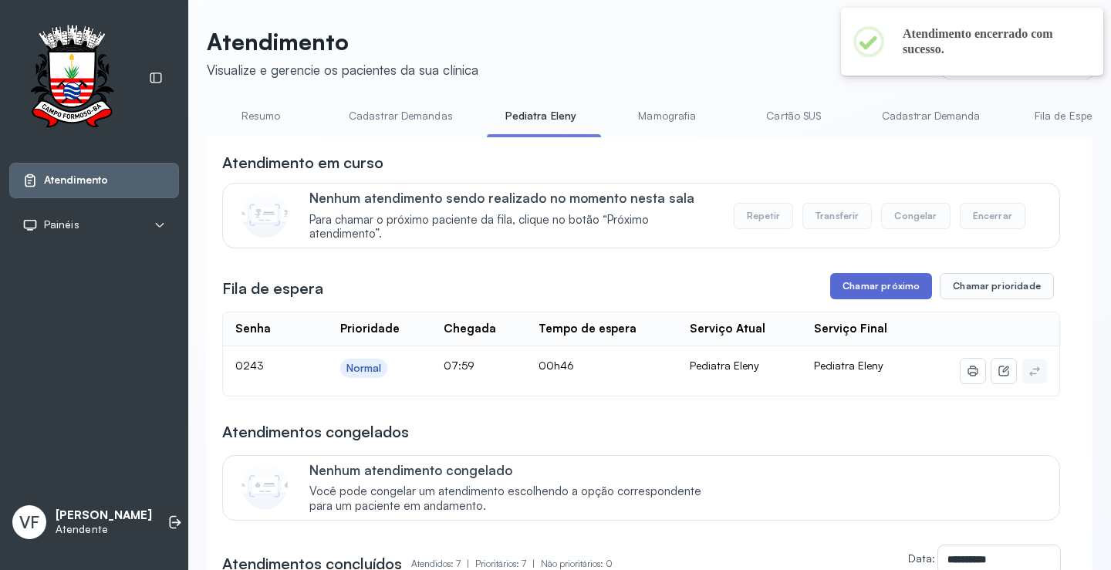
click at [868, 283] on button "Chamar próximo" at bounding box center [881, 286] width 102 height 26
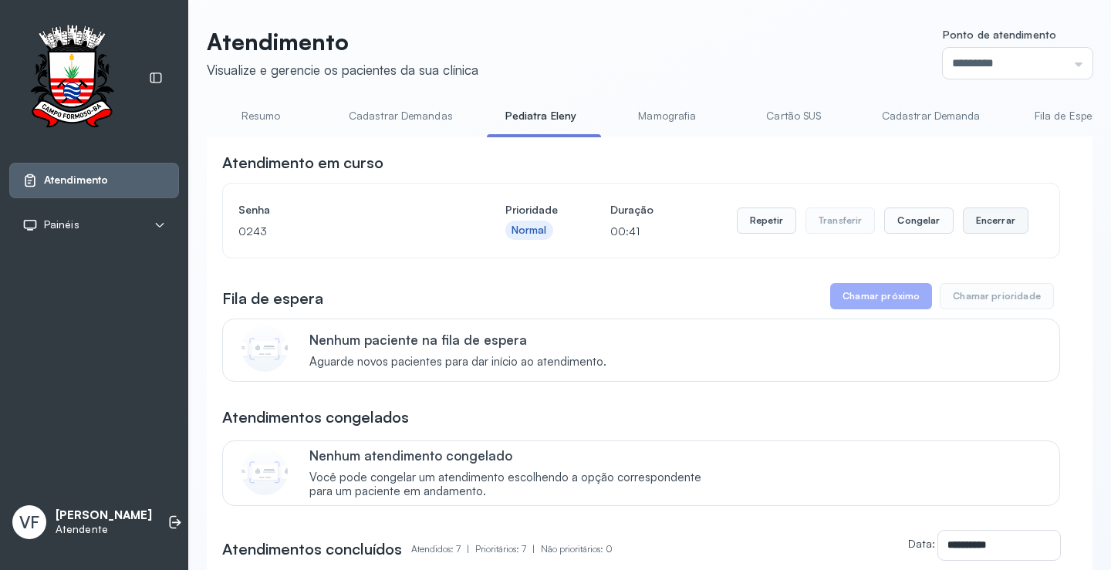
click at [975, 221] on button "Encerrar" at bounding box center [996, 221] width 66 height 26
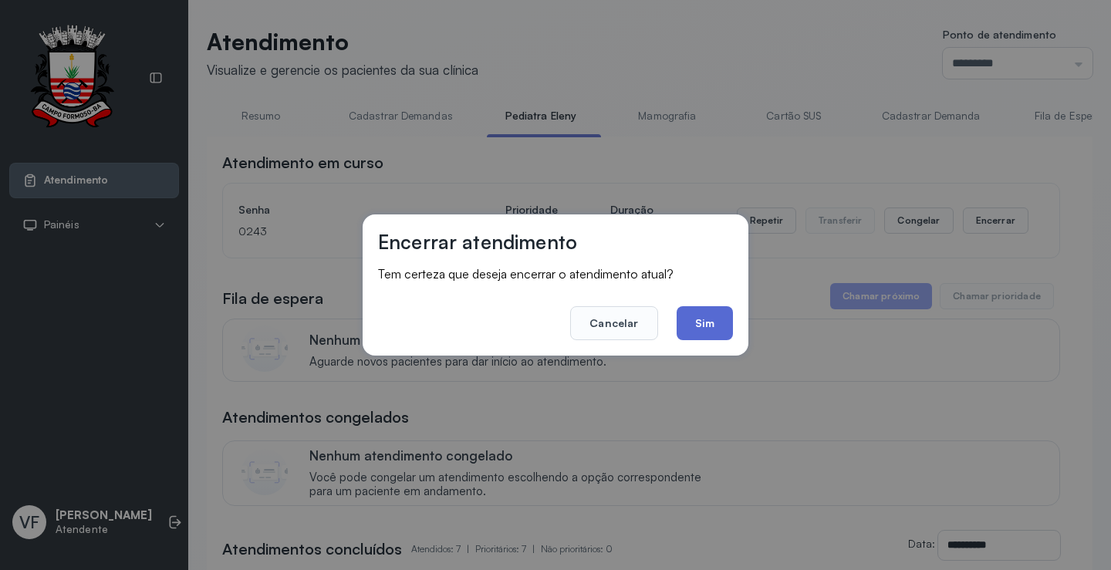
click at [704, 317] on button "Sim" at bounding box center [705, 323] width 56 height 34
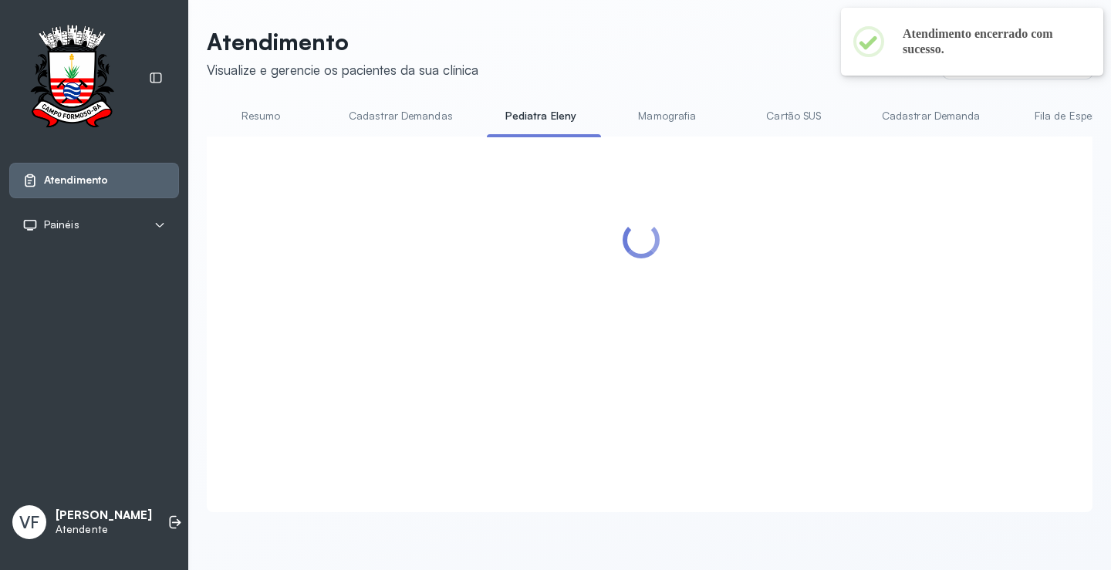
click at [263, 116] on link "Resumo" at bounding box center [261, 115] width 108 height 25
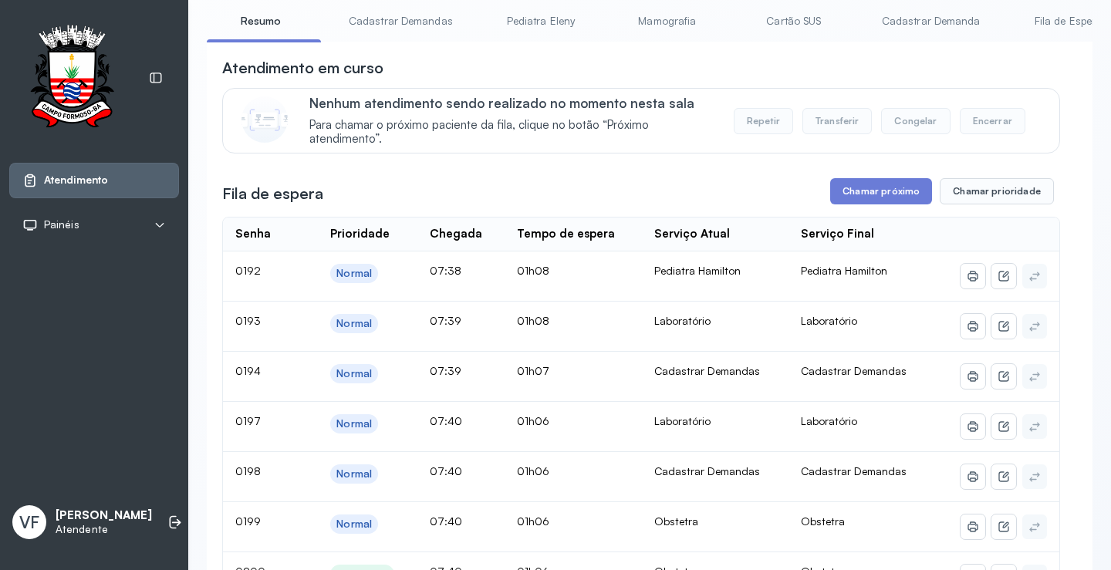
scroll to position [77, 0]
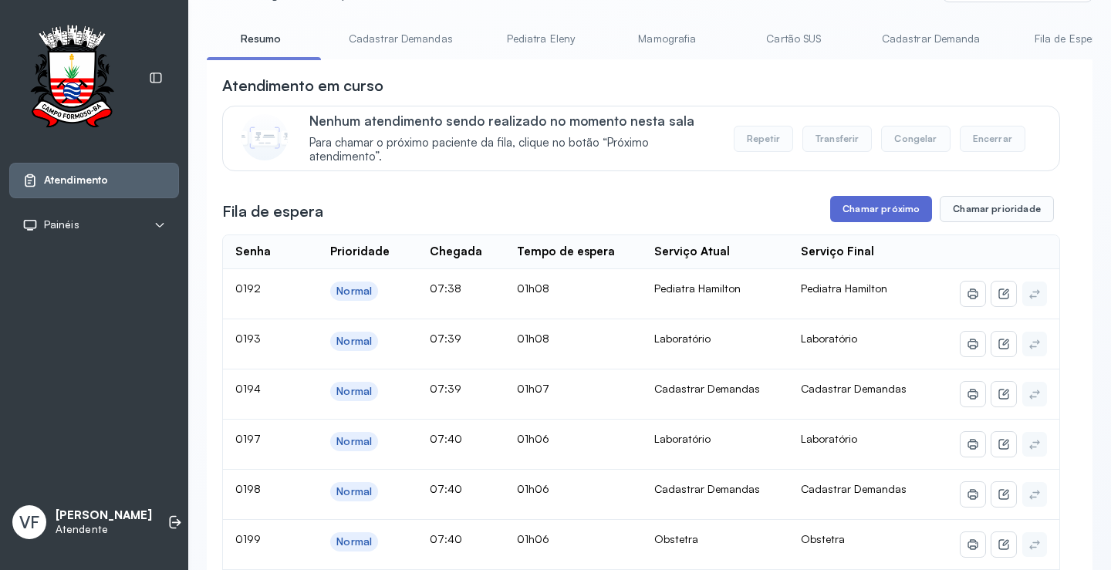
click at [867, 206] on button "Chamar próximo" at bounding box center [881, 209] width 102 height 26
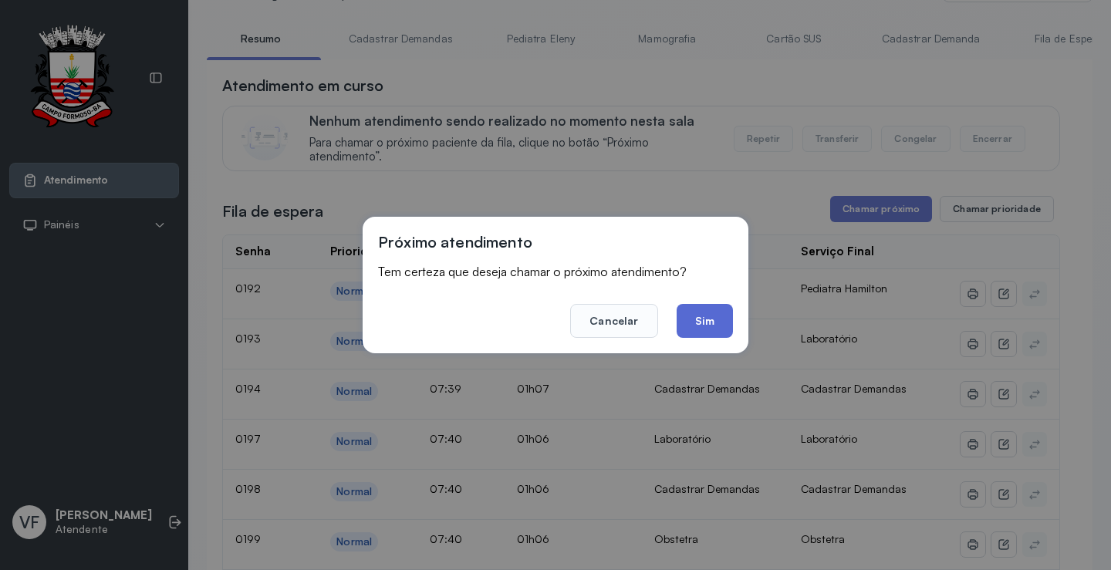
click at [690, 315] on button "Sim" at bounding box center [705, 321] width 56 height 34
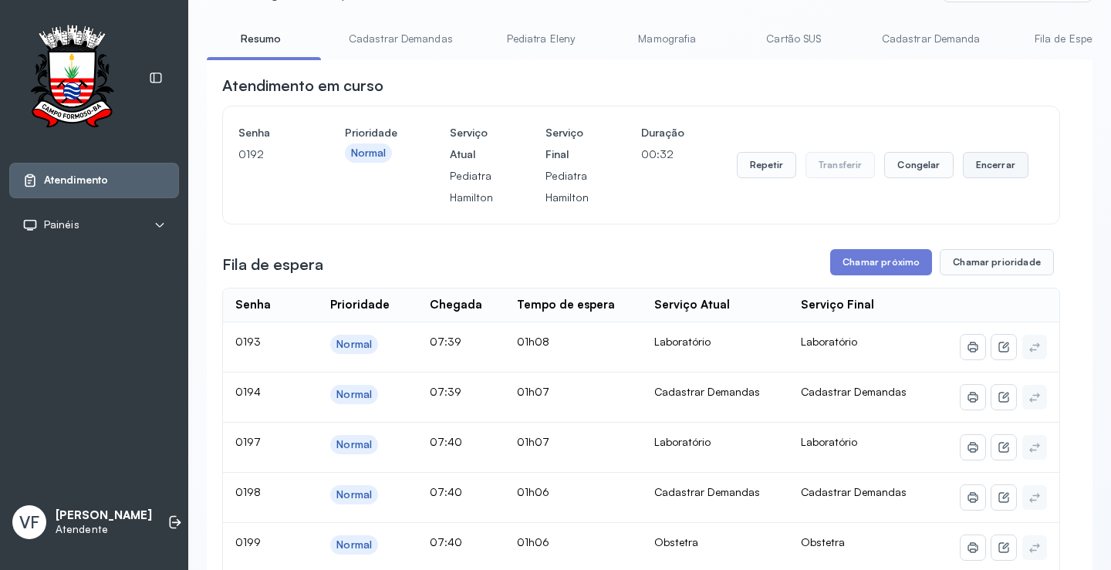
click at [983, 167] on button "Encerrar" at bounding box center [996, 165] width 66 height 26
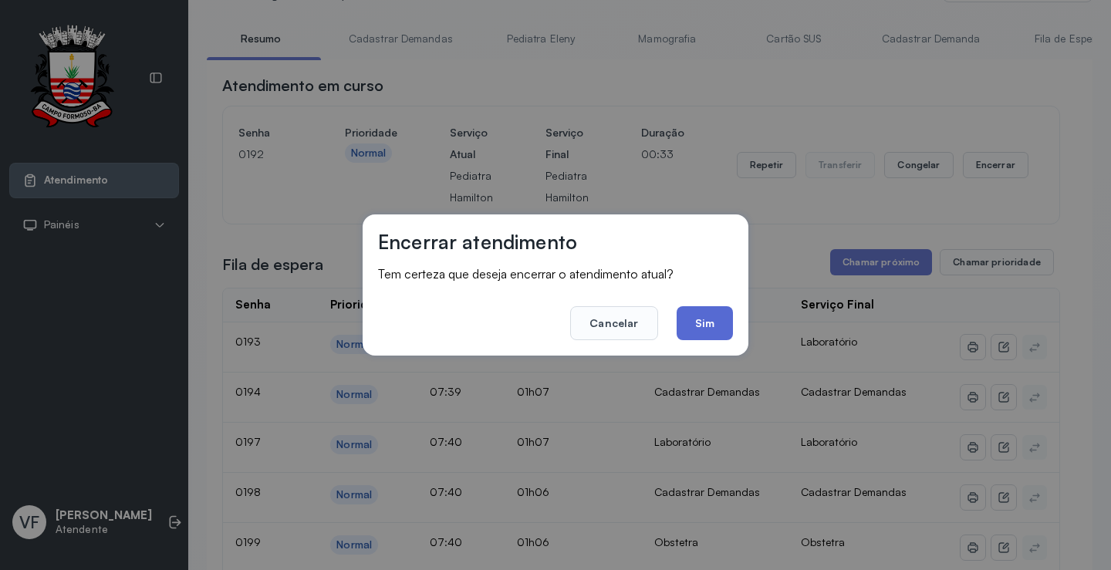
click at [717, 324] on button "Sim" at bounding box center [705, 323] width 56 height 34
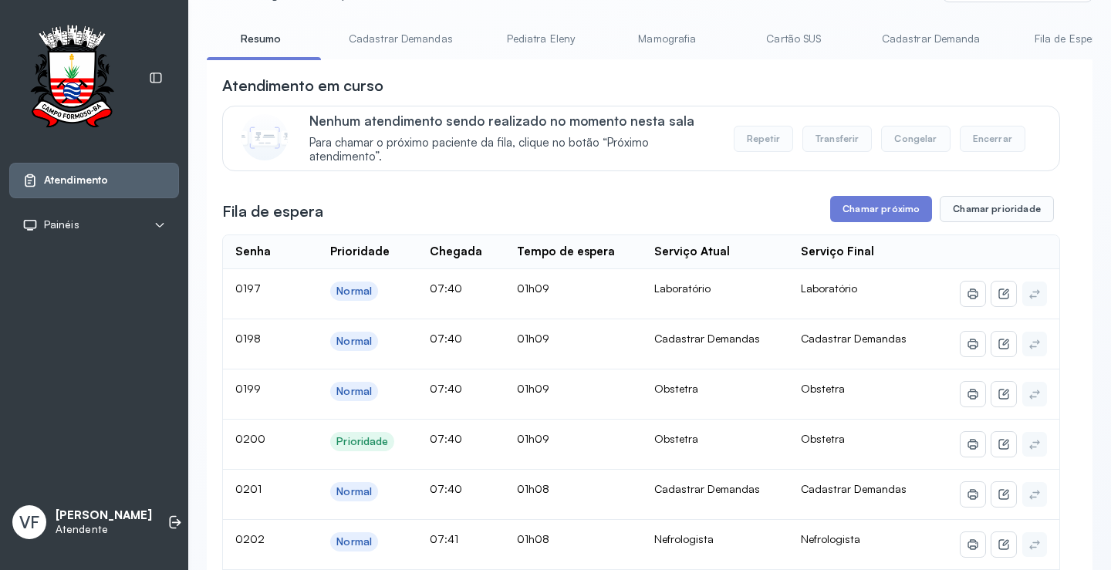
click at [383, 42] on link "Cadastrar Demandas" at bounding box center [400, 38] width 135 height 25
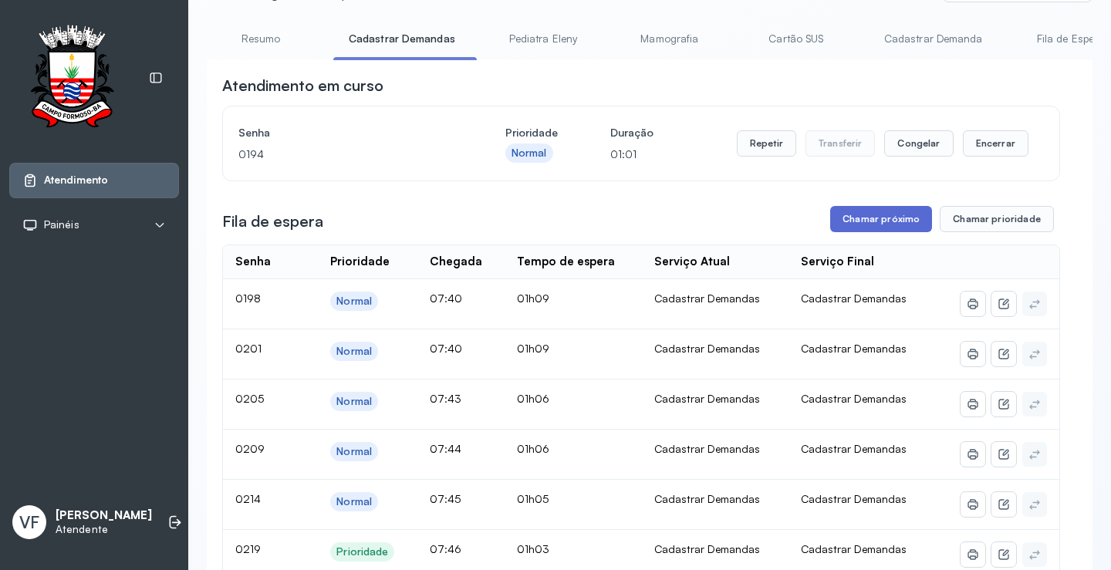
click at [871, 217] on button "Chamar próximo" at bounding box center [881, 219] width 102 height 26
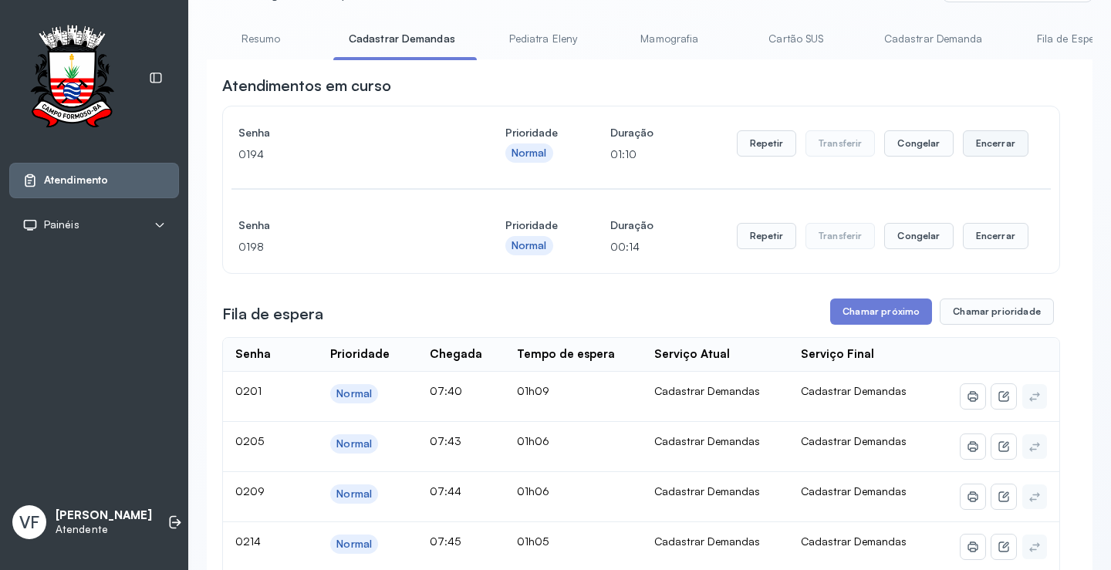
click at [1004, 144] on button "Encerrar" at bounding box center [996, 143] width 66 height 26
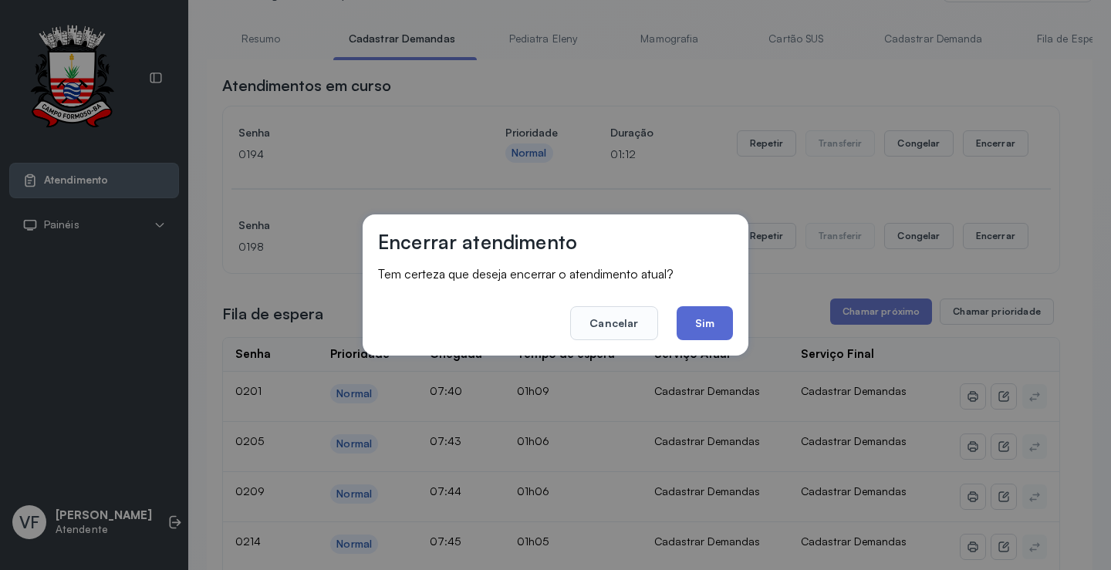
click at [707, 310] on button "Sim" at bounding box center [705, 323] width 56 height 34
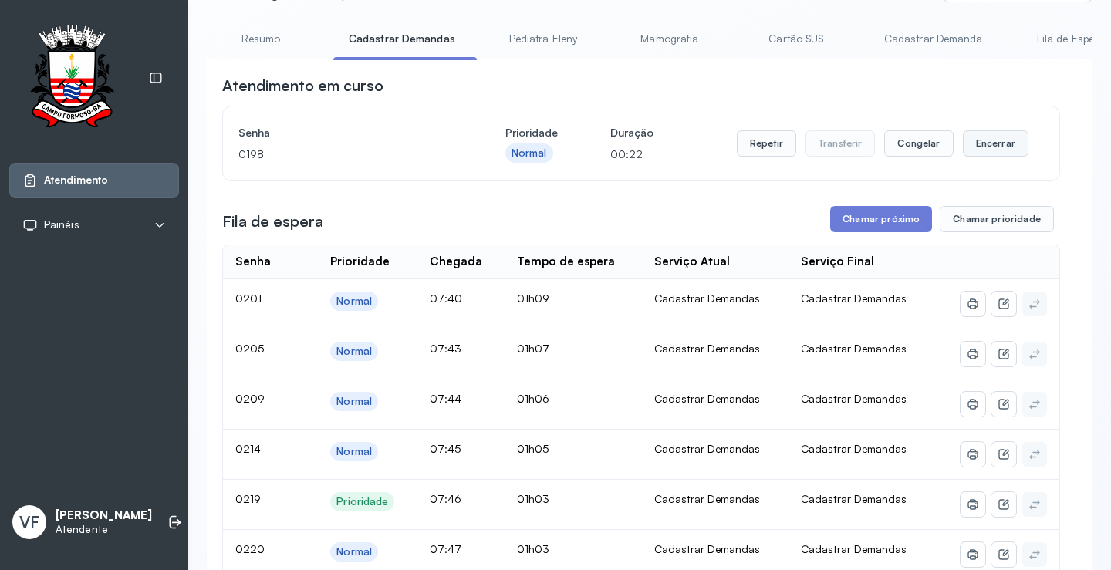
click at [974, 147] on button "Encerrar" at bounding box center [996, 143] width 66 height 26
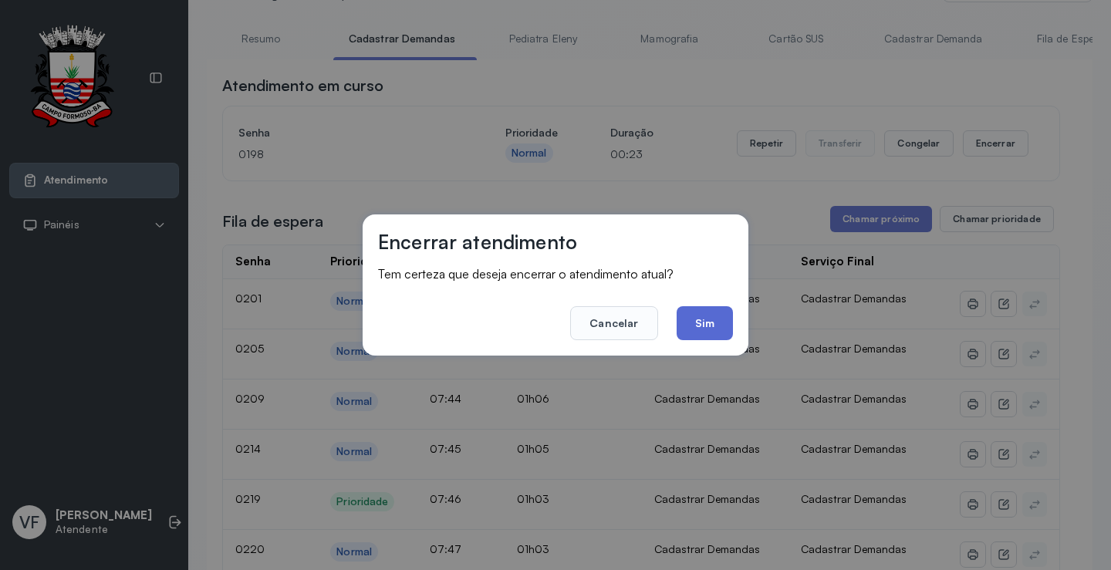
click at [706, 313] on button "Sim" at bounding box center [705, 323] width 56 height 34
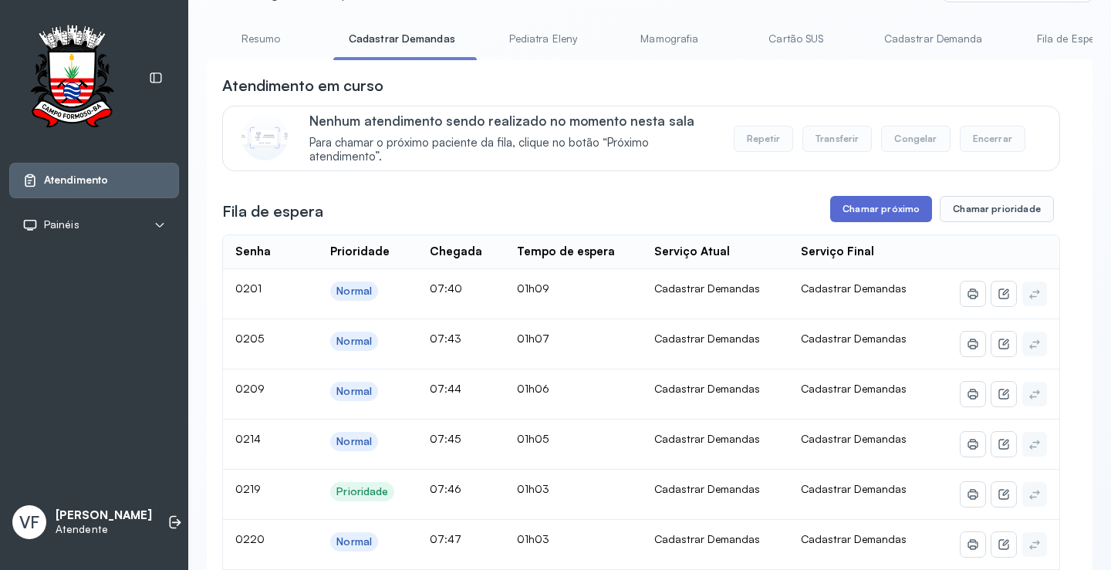
click at [884, 209] on button "Chamar próximo" at bounding box center [881, 209] width 102 height 26
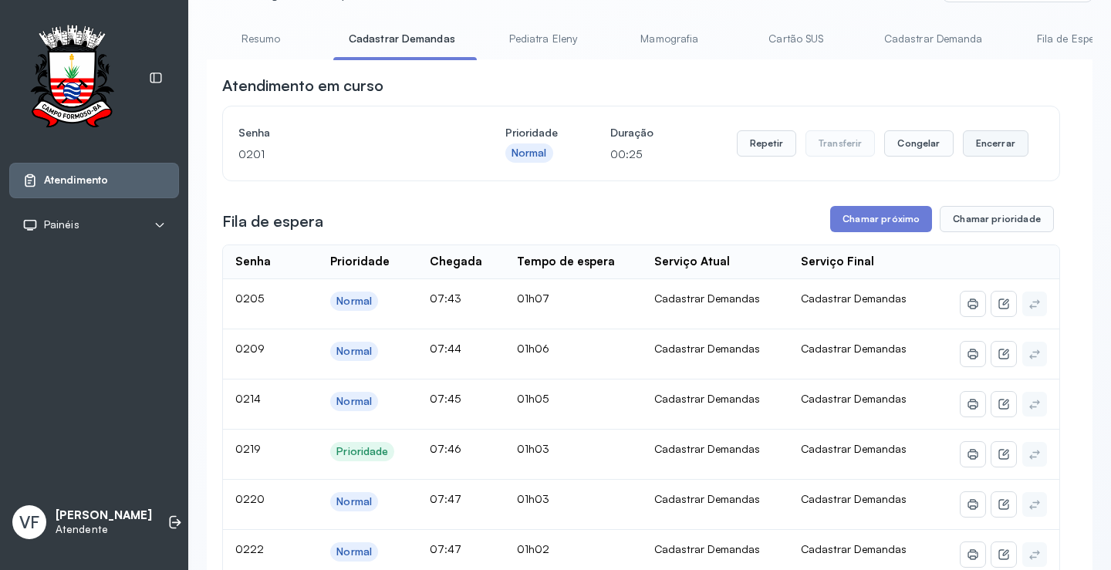
click at [992, 144] on button "Encerrar" at bounding box center [996, 143] width 66 height 26
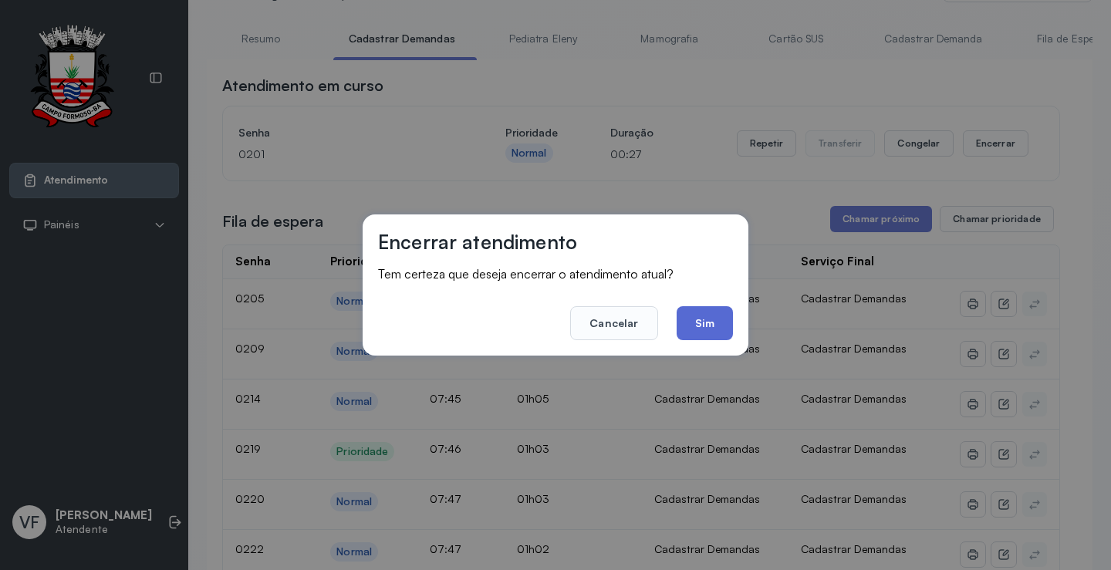
click at [716, 319] on button "Sim" at bounding box center [705, 323] width 56 height 34
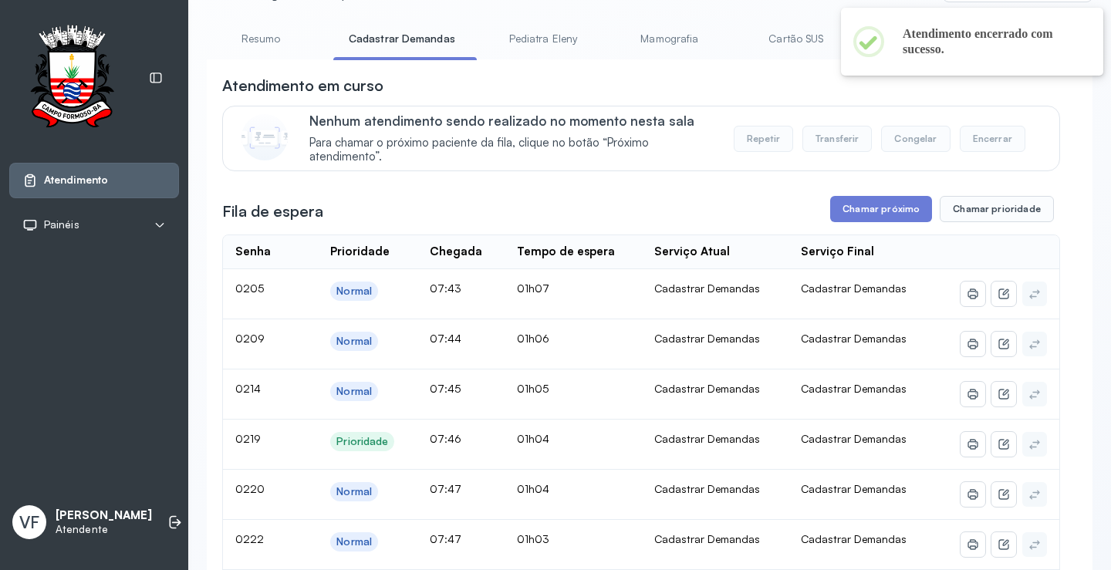
click at [845, 206] on button "Chamar próximo" at bounding box center [881, 209] width 102 height 26
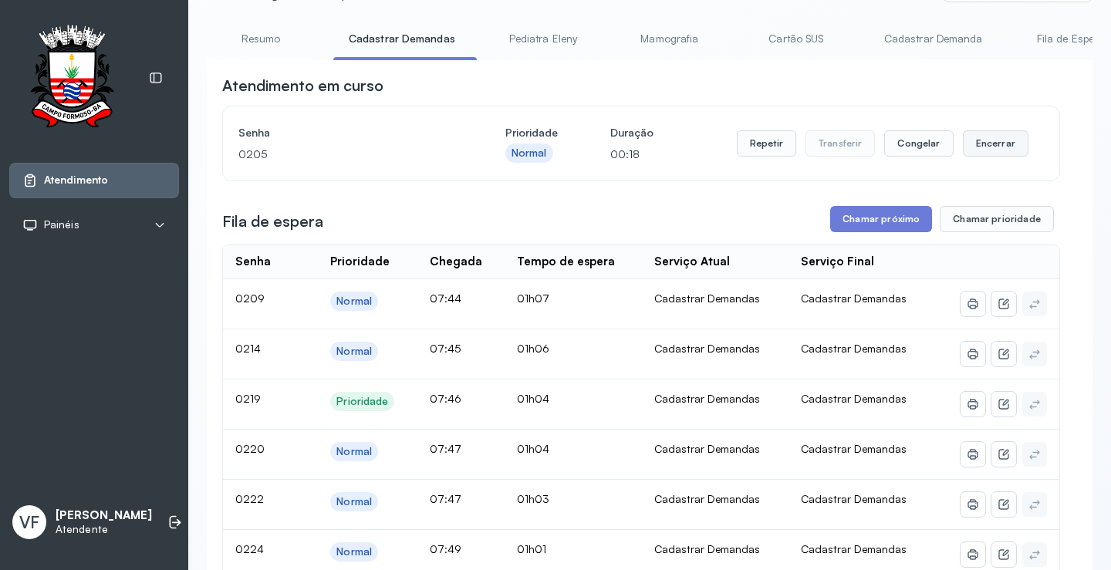
click at [992, 145] on button "Encerrar" at bounding box center [996, 143] width 66 height 26
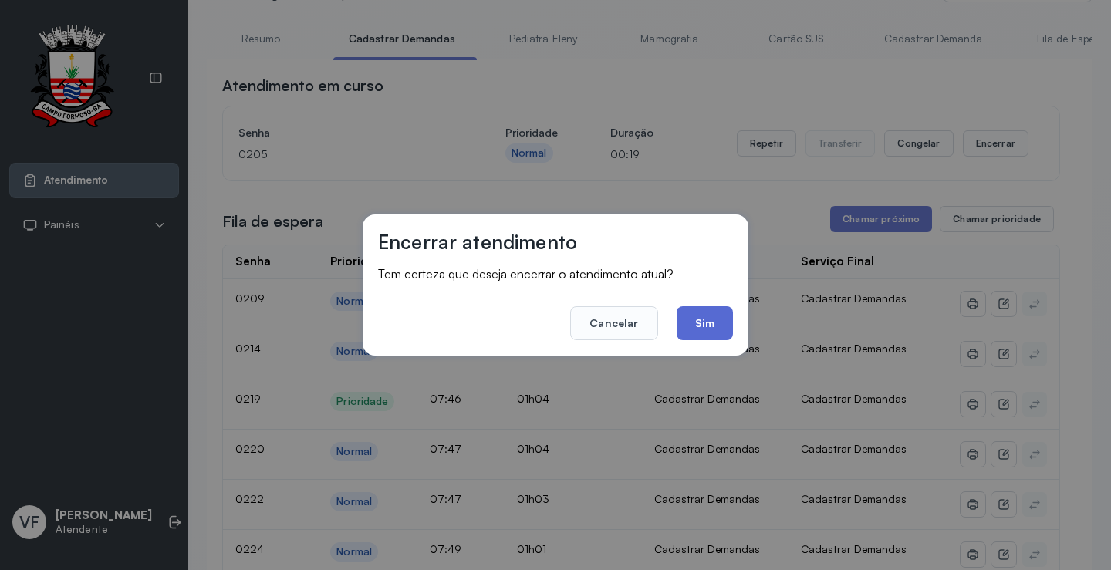
click at [707, 320] on button "Sim" at bounding box center [705, 323] width 56 height 34
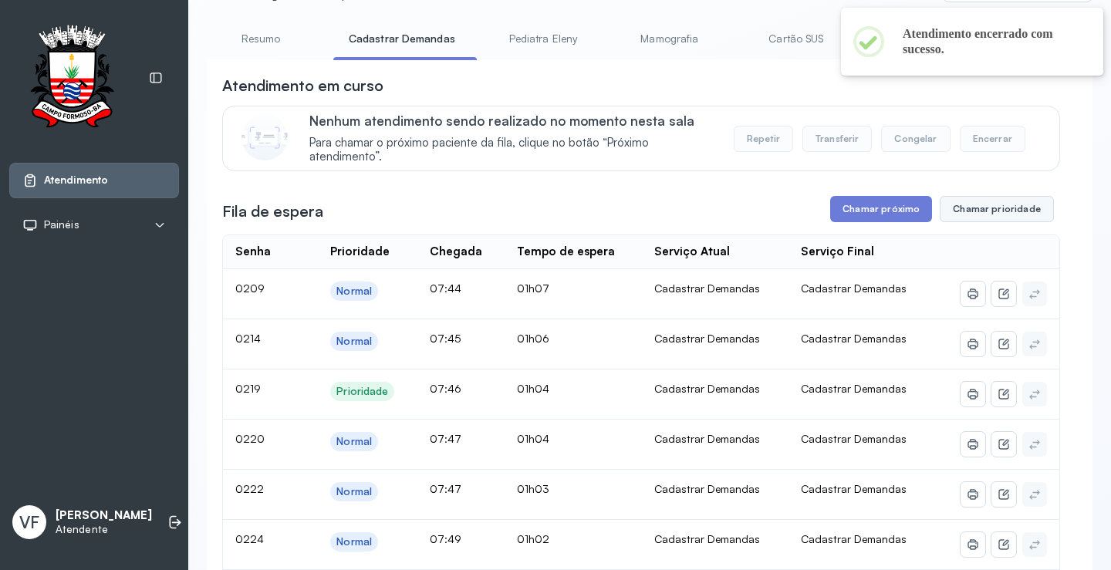
click at [991, 209] on button "Chamar prioridade" at bounding box center [997, 209] width 114 height 26
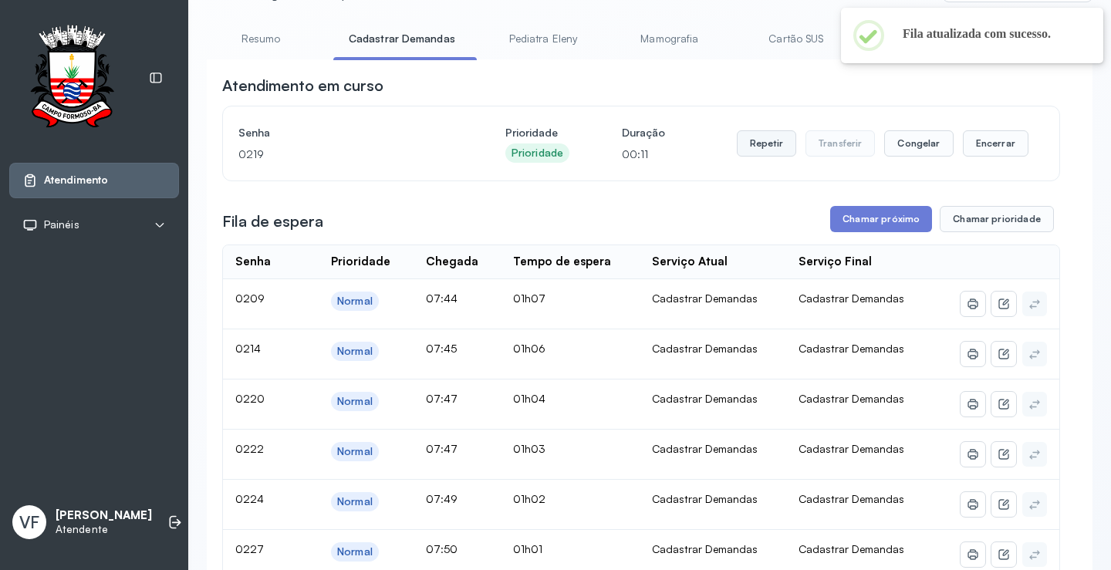
click at [752, 139] on button "Repetir" at bounding box center [766, 143] width 59 height 26
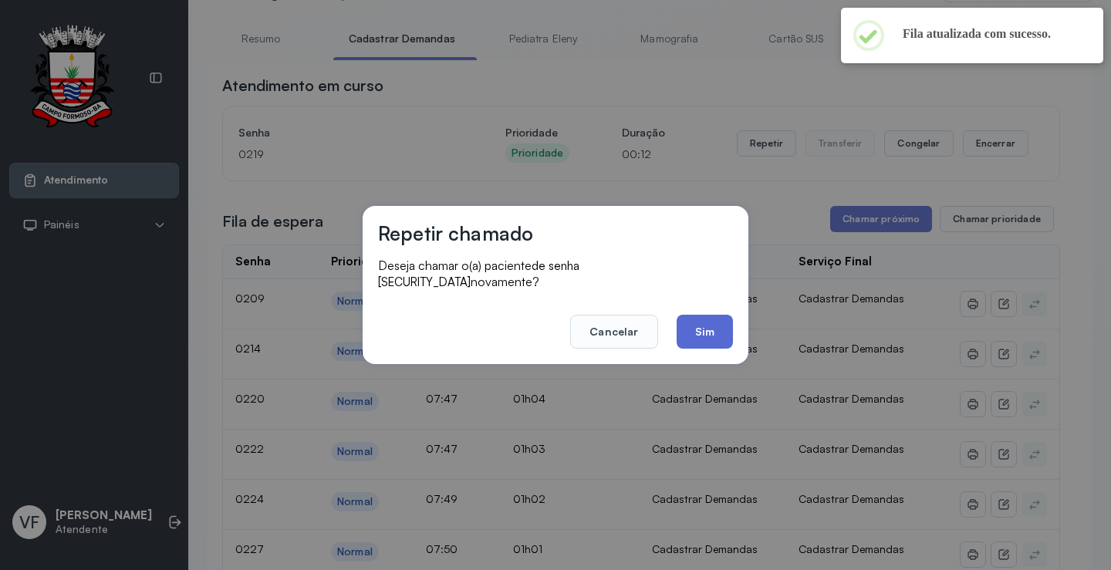
click at [700, 322] on button "Sim" at bounding box center [705, 332] width 56 height 34
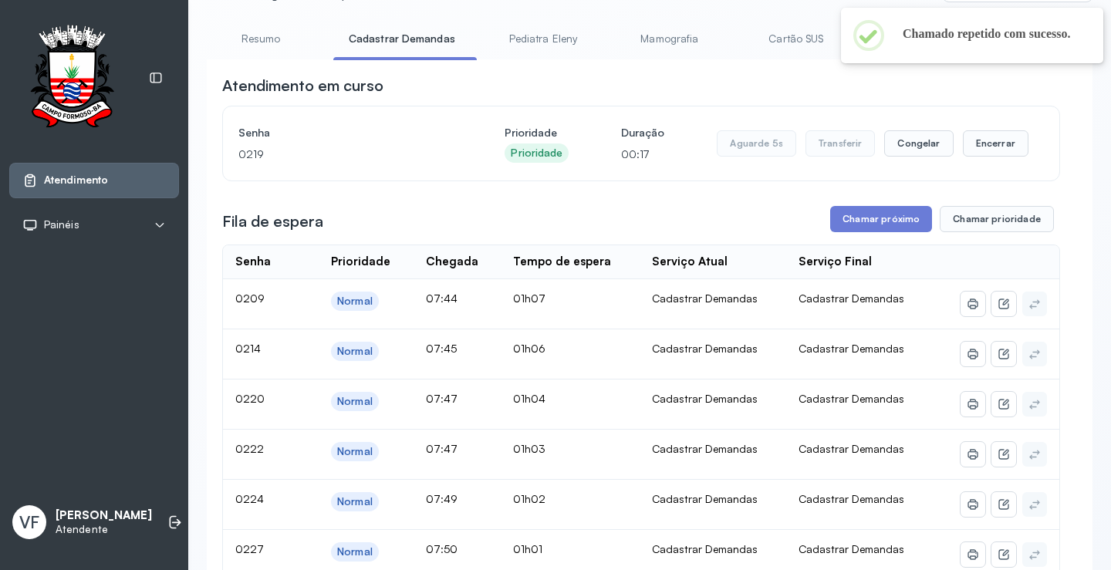
scroll to position [0, 0]
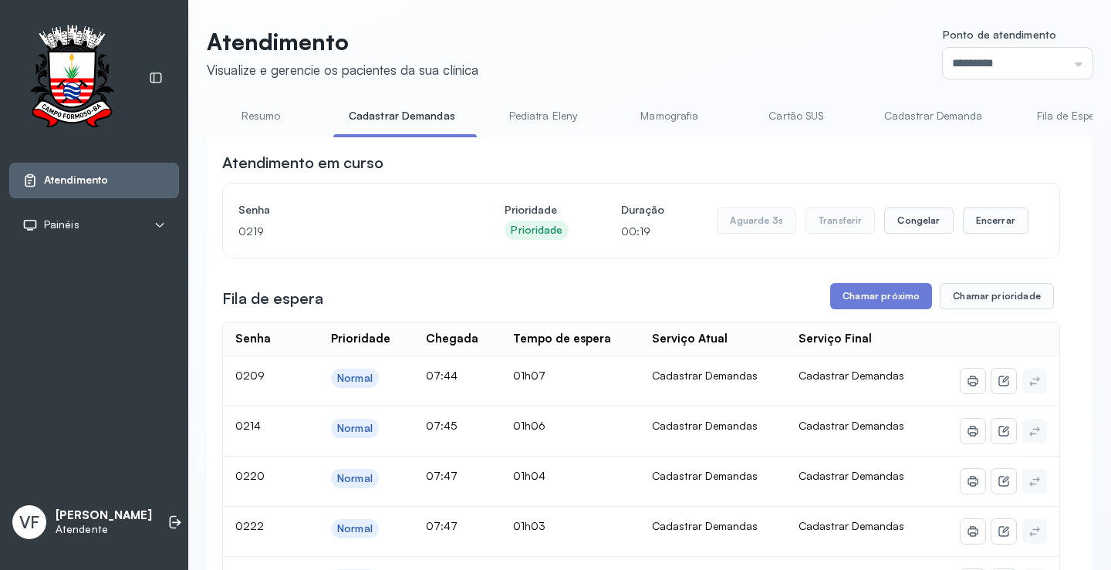
click at [264, 114] on link "Resumo" at bounding box center [261, 115] width 108 height 25
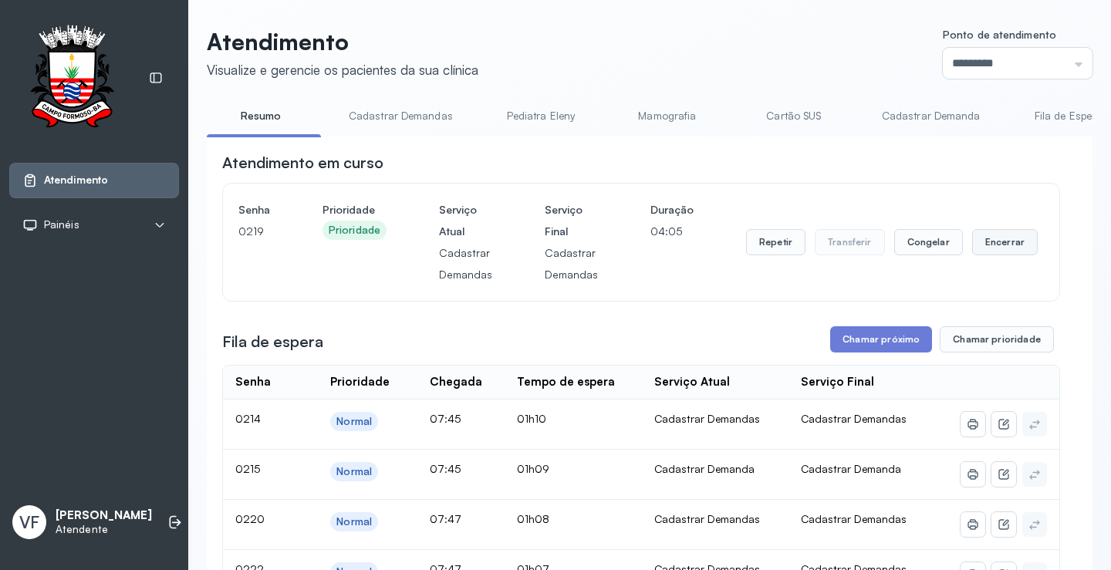
click at [988, 238] on button "Encerrar" at bounding box center [1005, 242] width 66 height 26
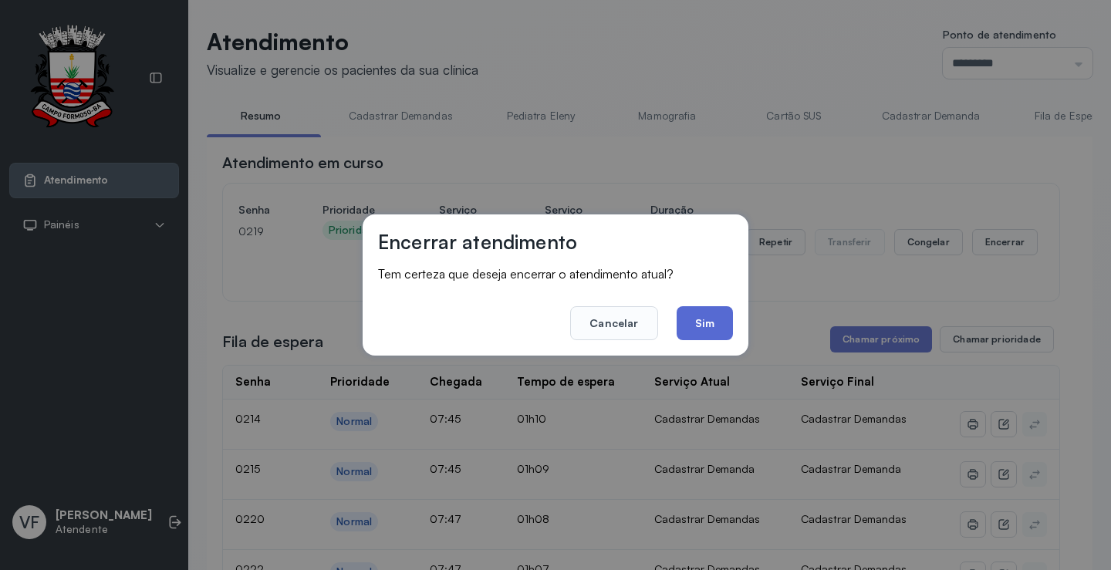
click at [717, 324] on button "Sim" at bounding box center [705, 323] width 56 height 34
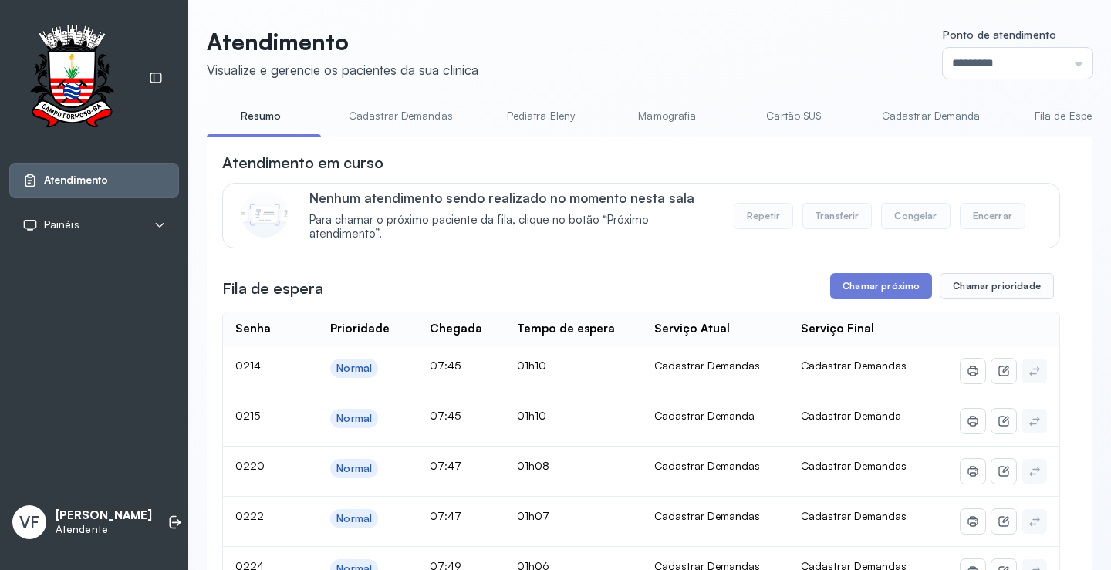
click at [544, 113] on link "Pediatra Eleny" at bounding box center [541, 115] width 108 height 25
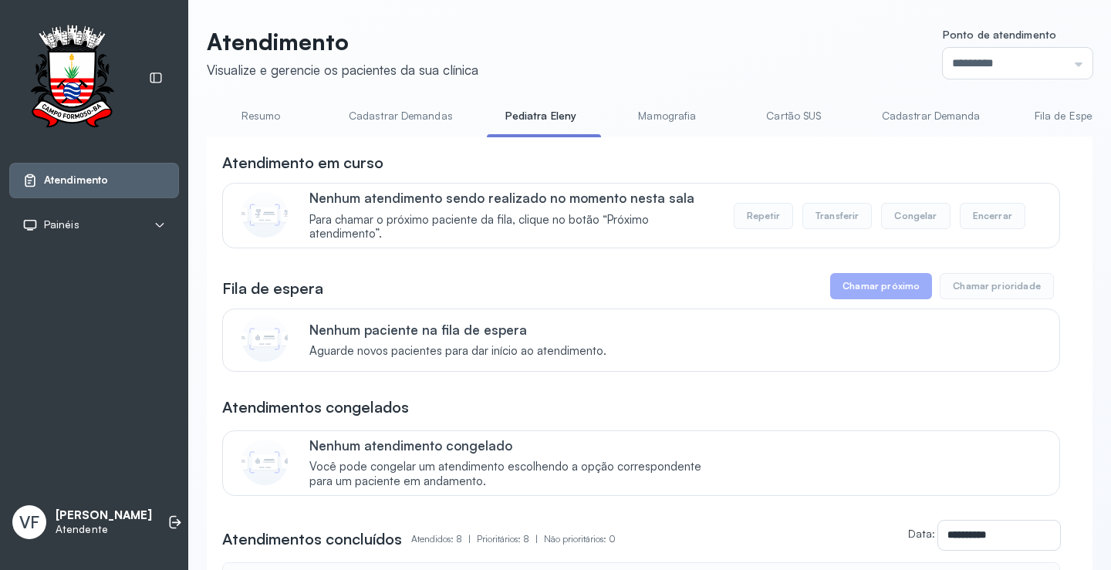
click at [252, 110] on link "Resumo" at bounding box center [261, 115] width 108 height 25
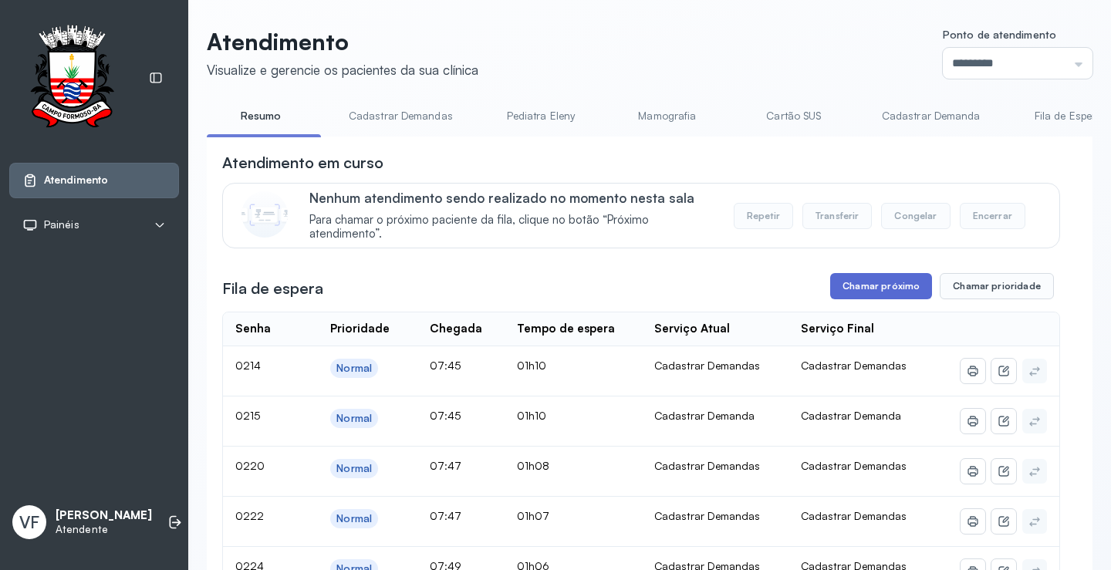
click at [869, 284] on button "Chamar próximo" at bounding box center [881, 286] width 102 height 26
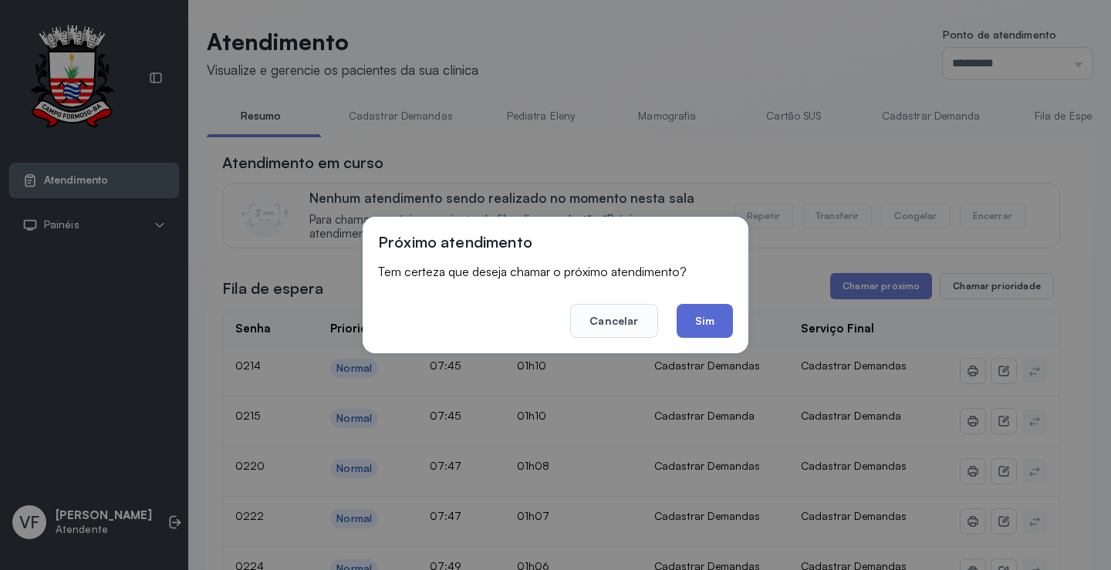
click at [708, 322] on button "Sim" at bounding box center [705, 321] width 56 height 34
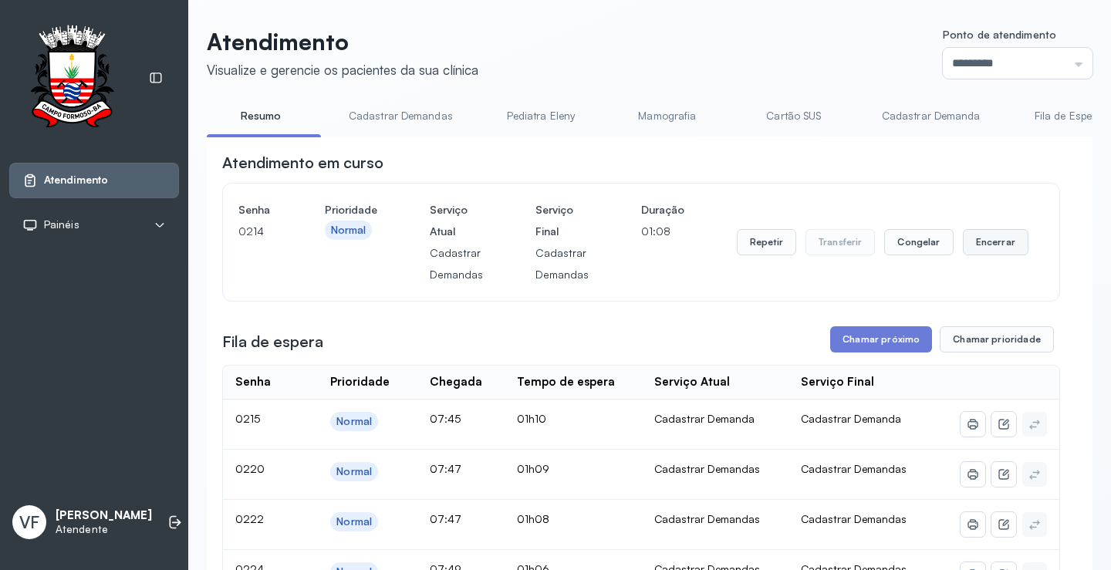
click at [982, 246] on button "Encerrar" at bounding box center [996, 242] width 66 height 26
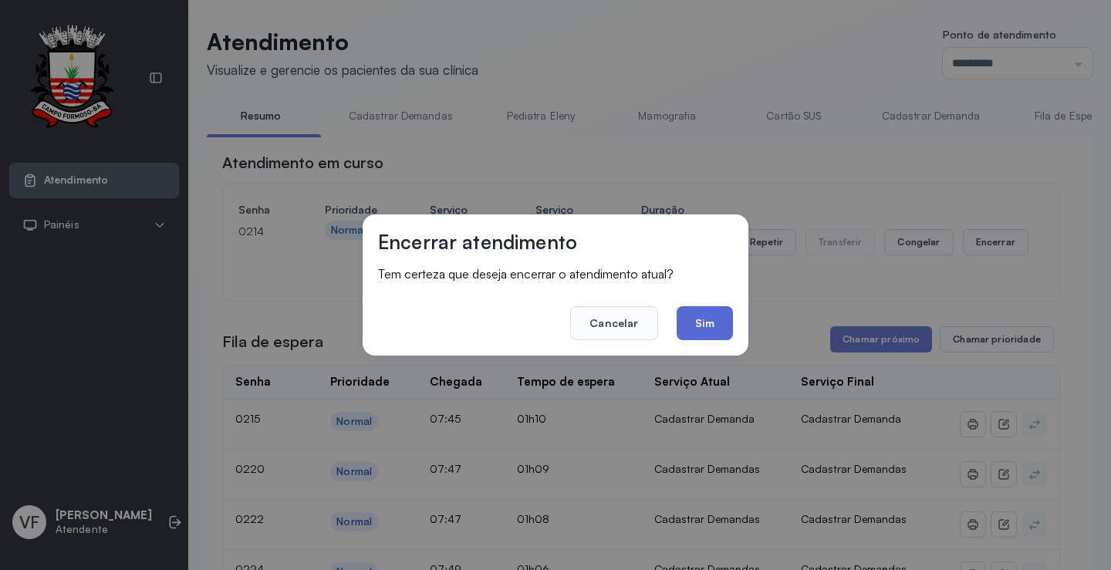
click at [714, 314] on button "Sim" at bounding box center [705, 323] width 56 height 34
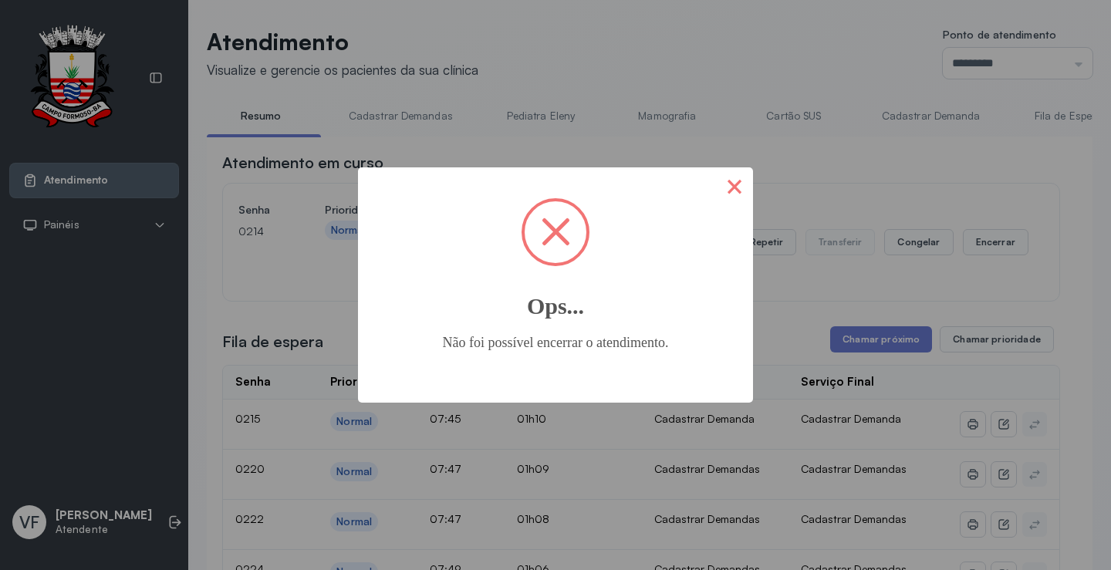
click at [744, 190] on button "×" at bounding box center [734, 185] width 37 height 37
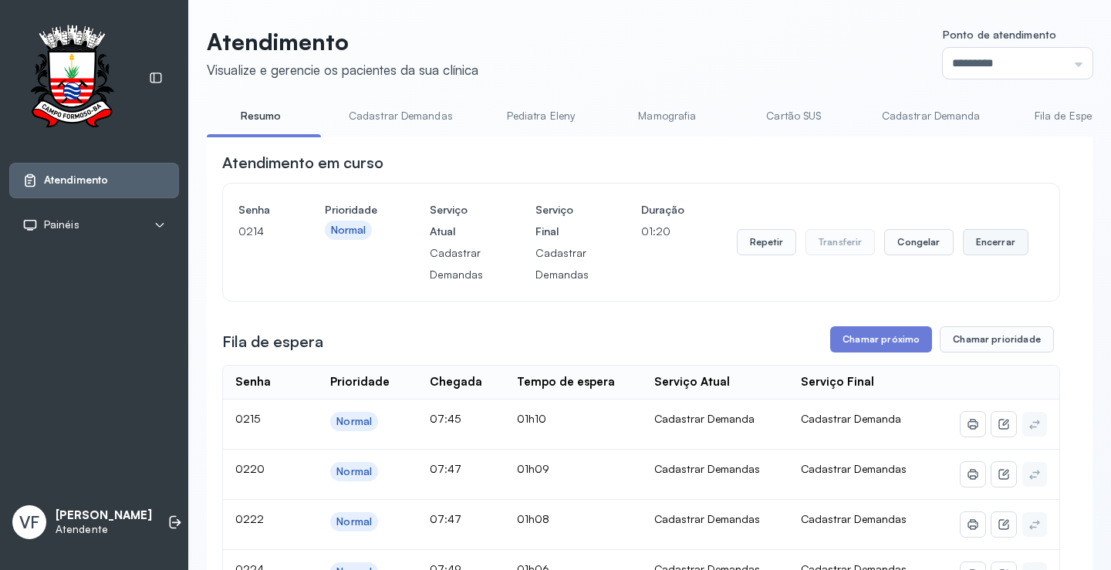
click at [981, 241] on button "Encerrar" at bounding box center [996, 242] width 66 height 26
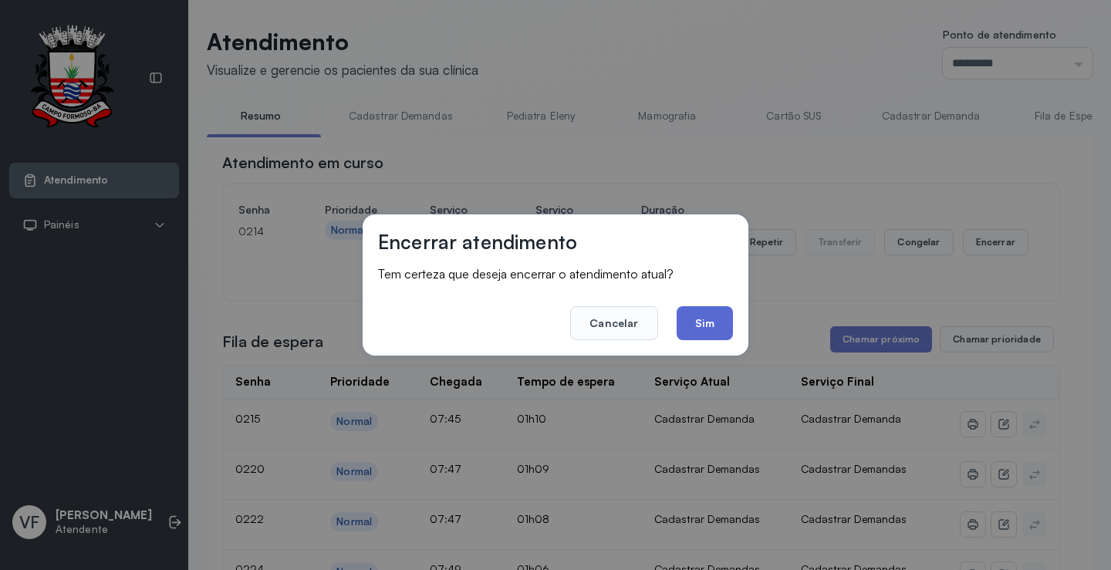
click at [696, 319] on button "Sim" at bounding box center [705, 323] width 56 height 34
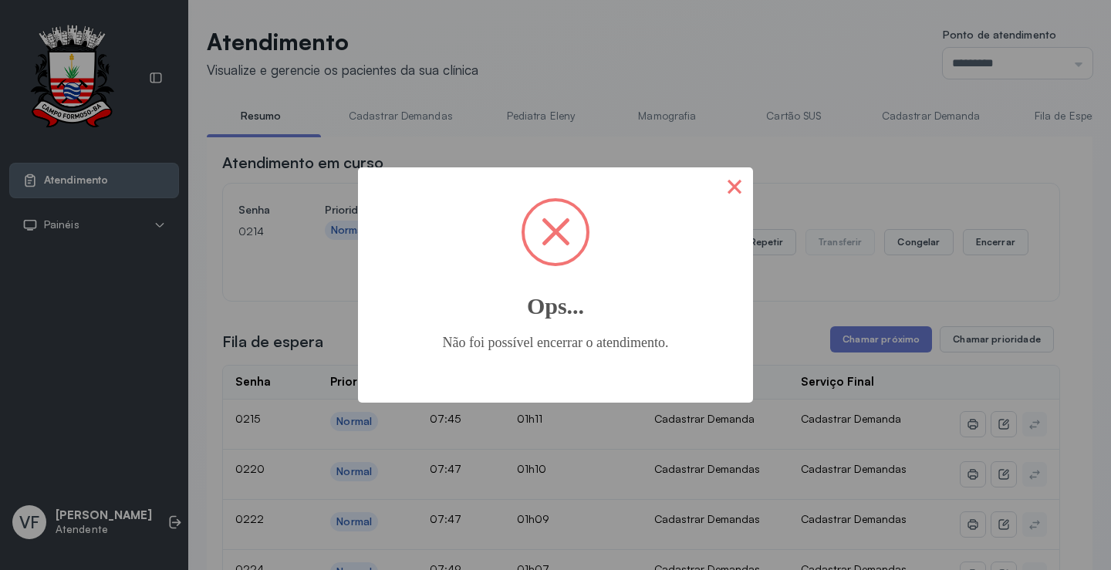
click at [742, 179] on button "×" at bounding box center [734, 185] width 37 height 37
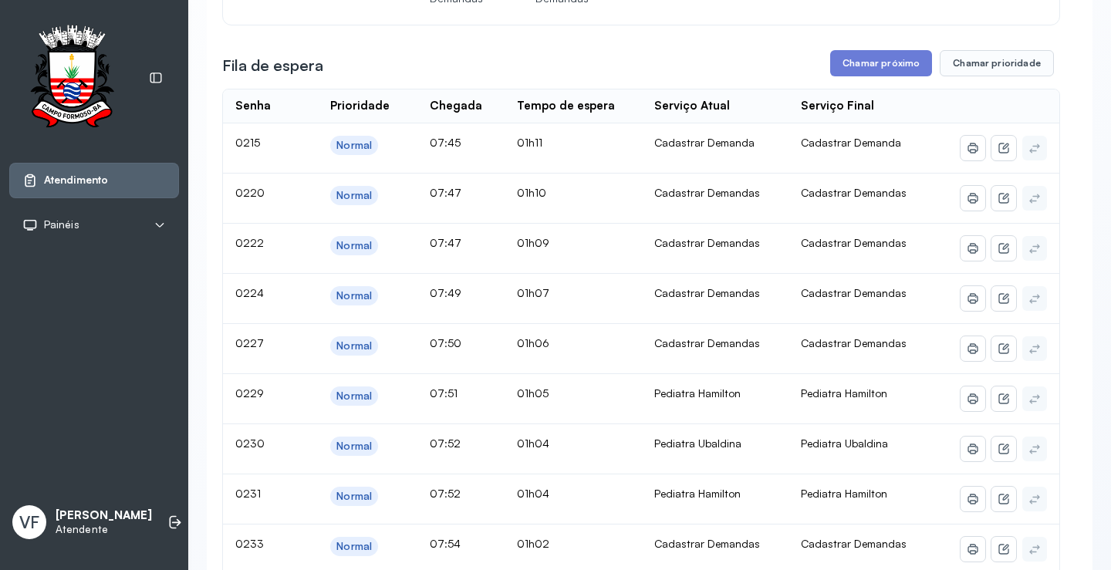
scroll to position [231, 0]
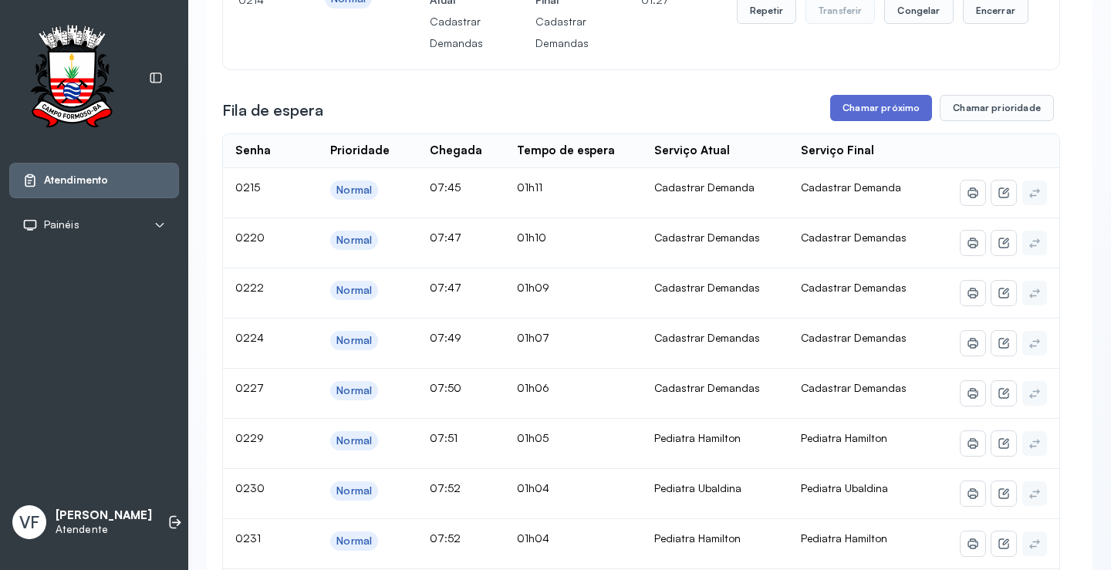
click at [859, 109] on button "Chamar próximo" at bounding box center [881, 108] width 102 height 26
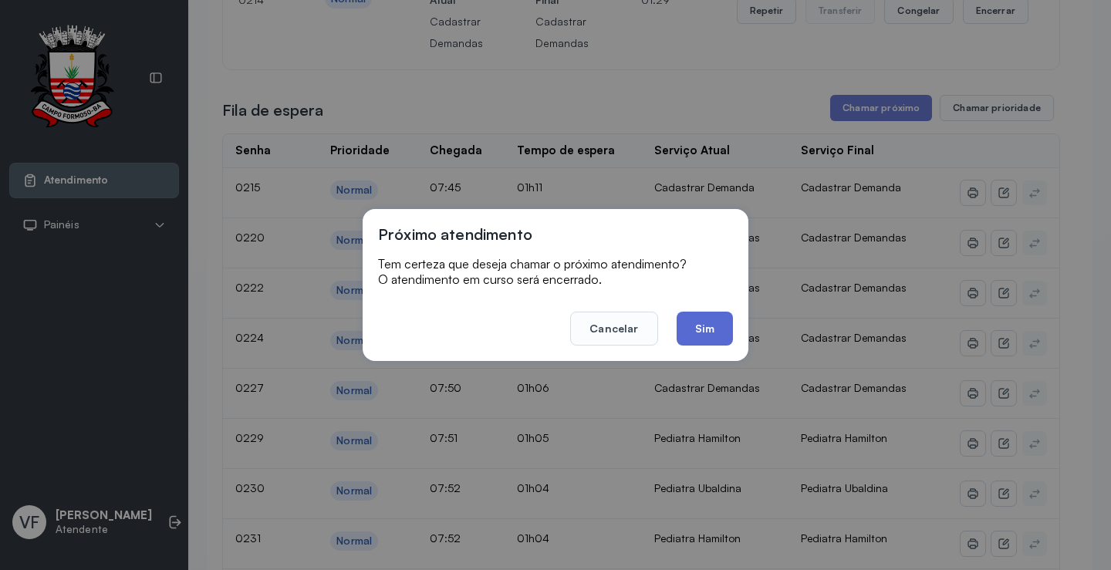
click at [704, 328] on button "Sim" at bounding box center [705, 329] width 56 height 34
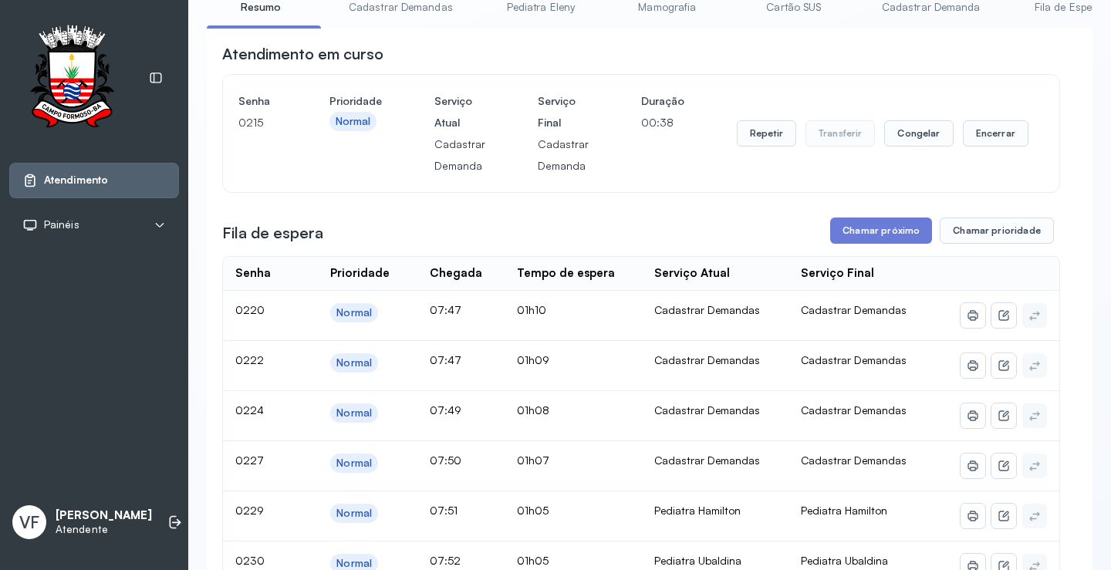
scroll to position [0, 0]
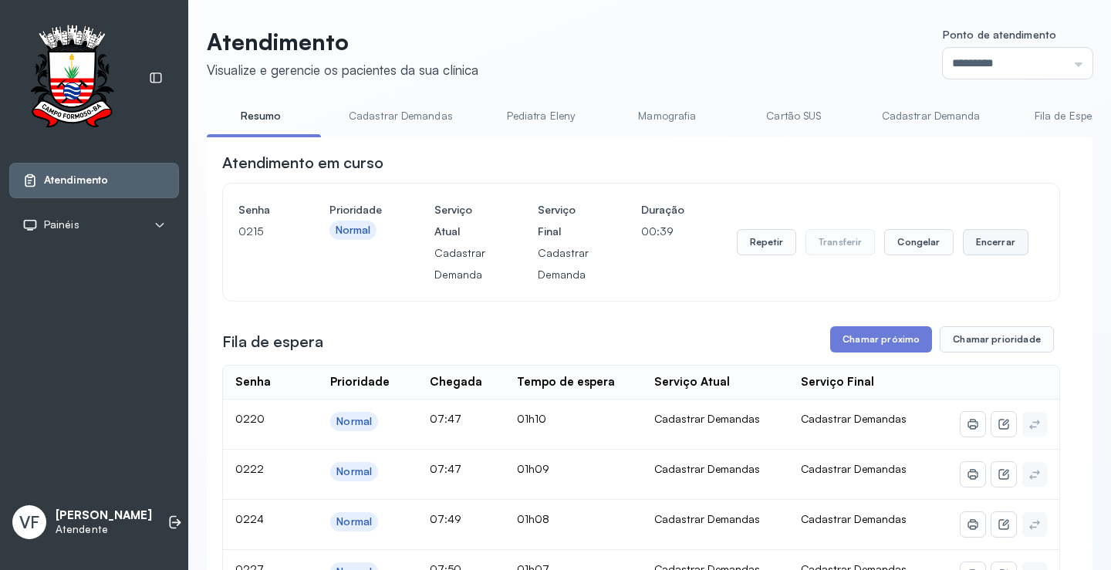
click at [968, 245] on button "Encerrar" at bounding box center [996, 242] width 66 height 26
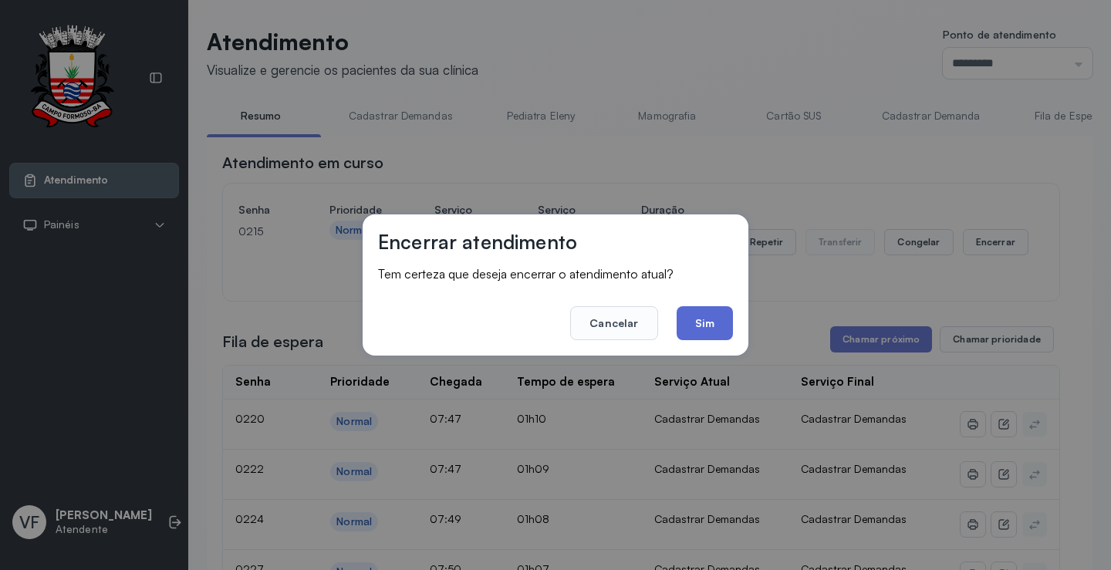
click at [706, 320] on button "Sim" at bounding box center [705, 323] width 56 height 34
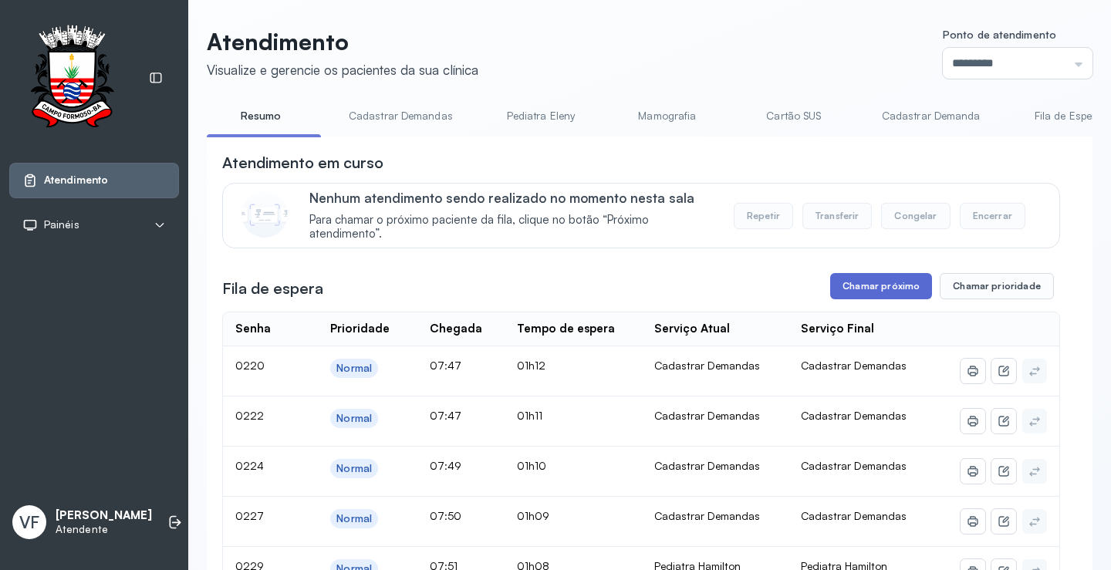
click at [867, 292] on button "Chamar próximo" at bounding box center [881, 286] width 102 height 26
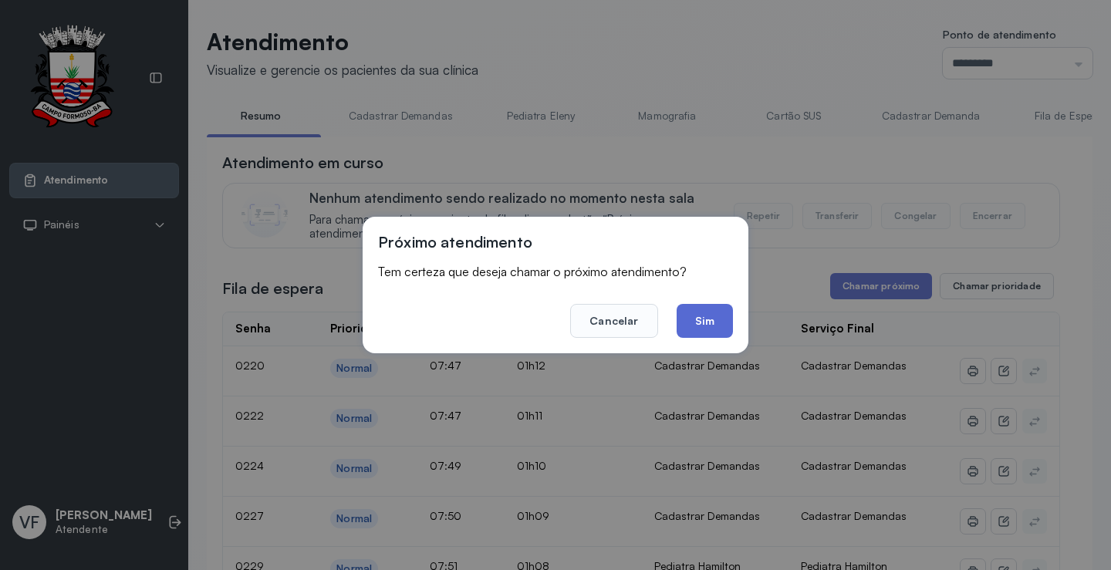
click at [704, 322] on button "Sim" at bounding box center [705, 321] width 56 height 34
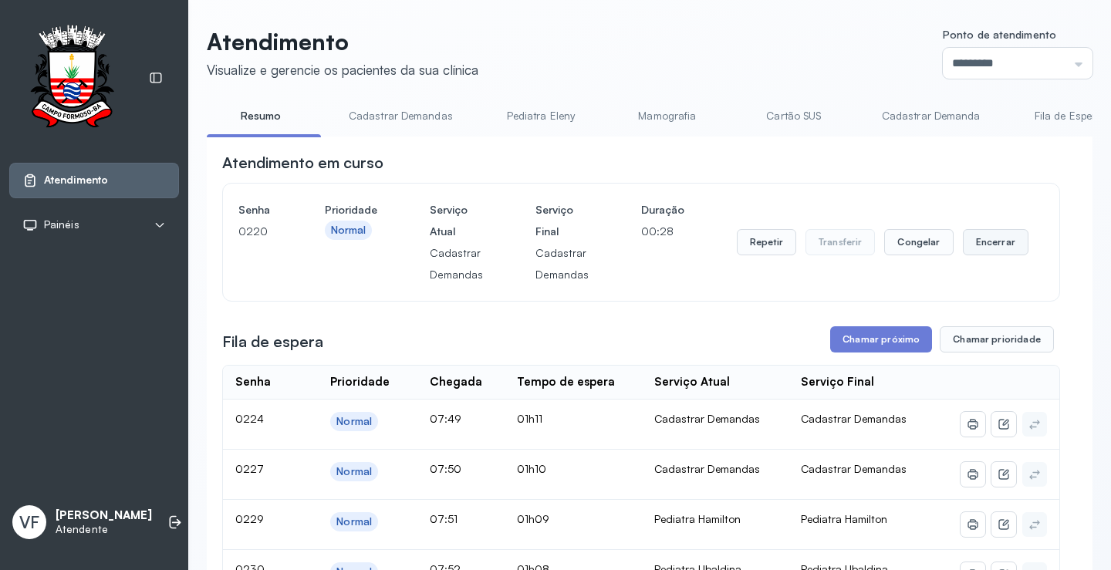
click at [987, 245] on button "Encerrar" at bounding box center [996, 242] width 66 height 26
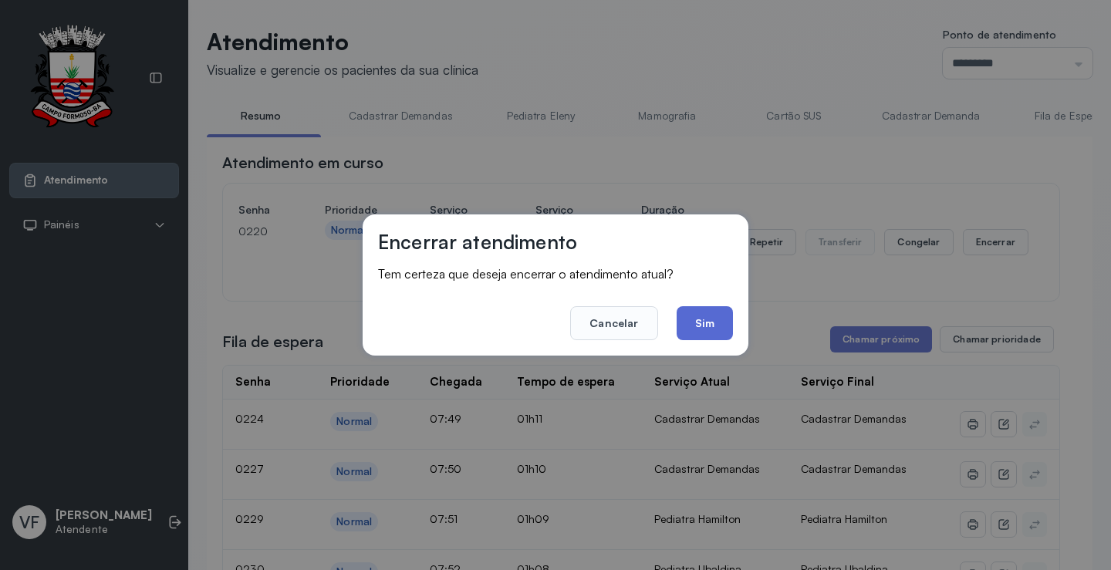
click at [706, 319] on button "Sim" at bounding box center [705, 323] width 56 height 34
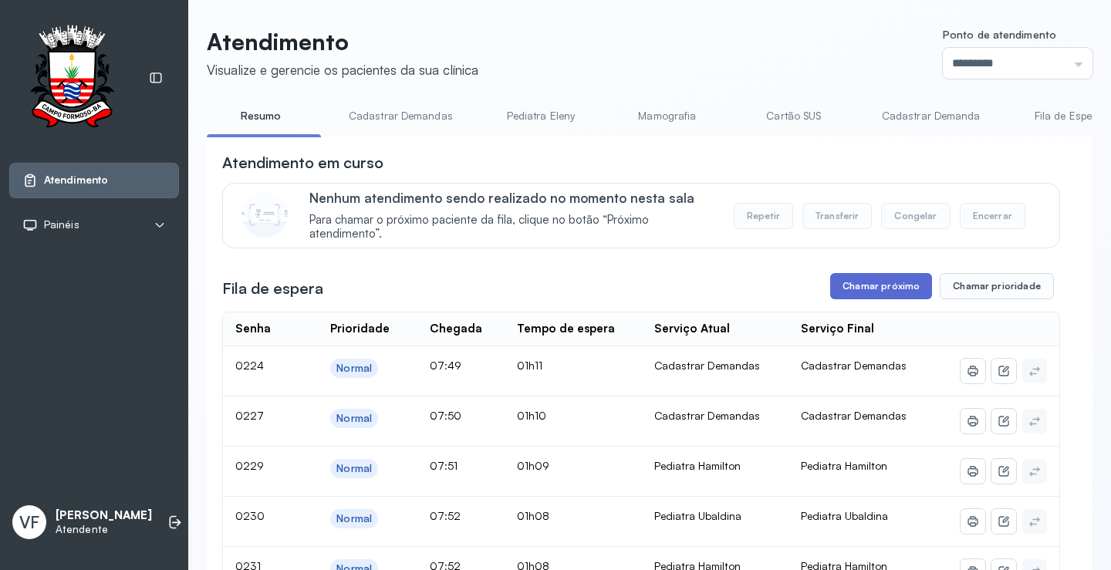
click at [886, 285] on button "Chamar próximo" at bounding box center [881, 286] width 102 height 26
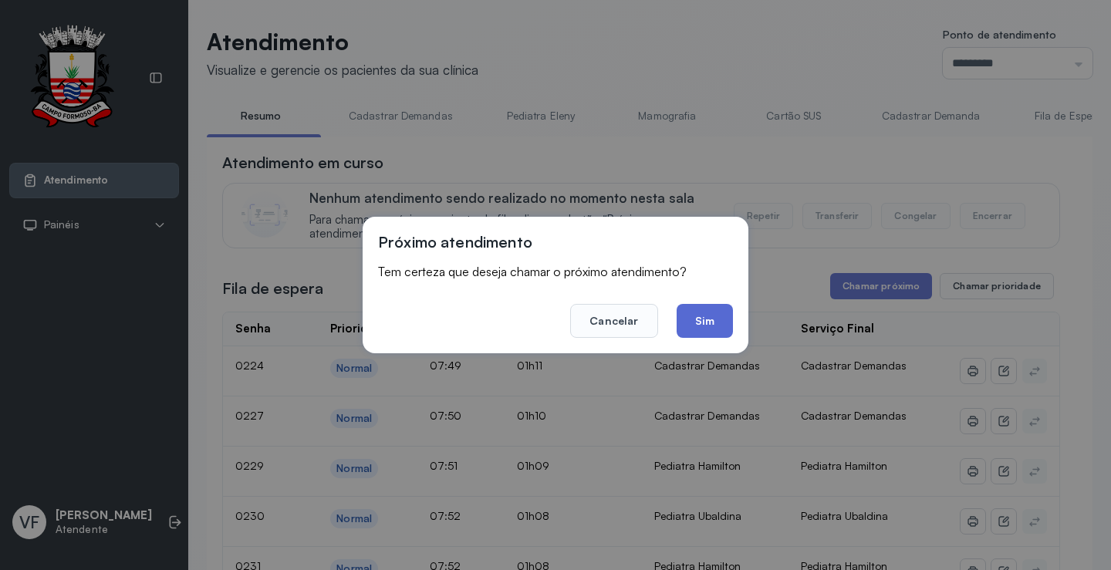
click at [693, 315] on button "Sim" at bounding box center [705, 321] width 56 height 34
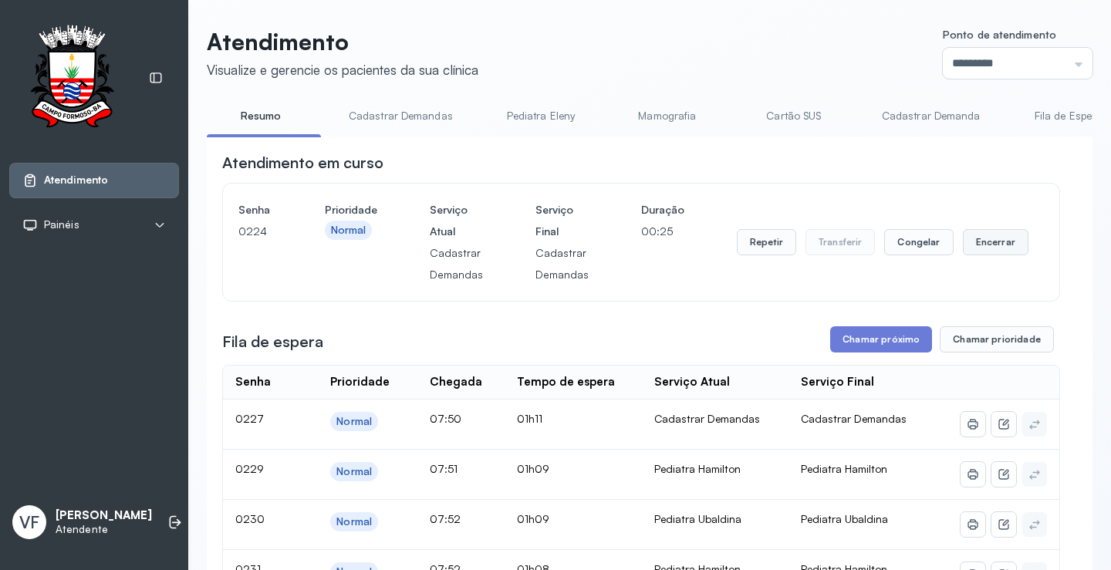
click at [990, 241] on button "Encerrar" at bounding box center [996, 242] width 66 height 26
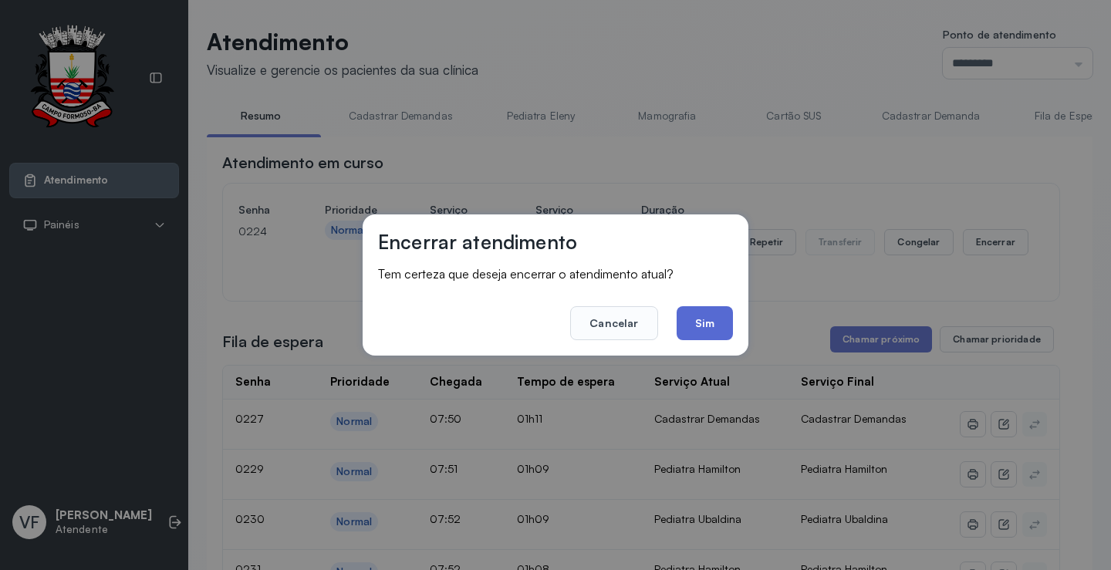
click at [712, 325] on button "Sim" at bounding box center [705, 323] width 56 height 34
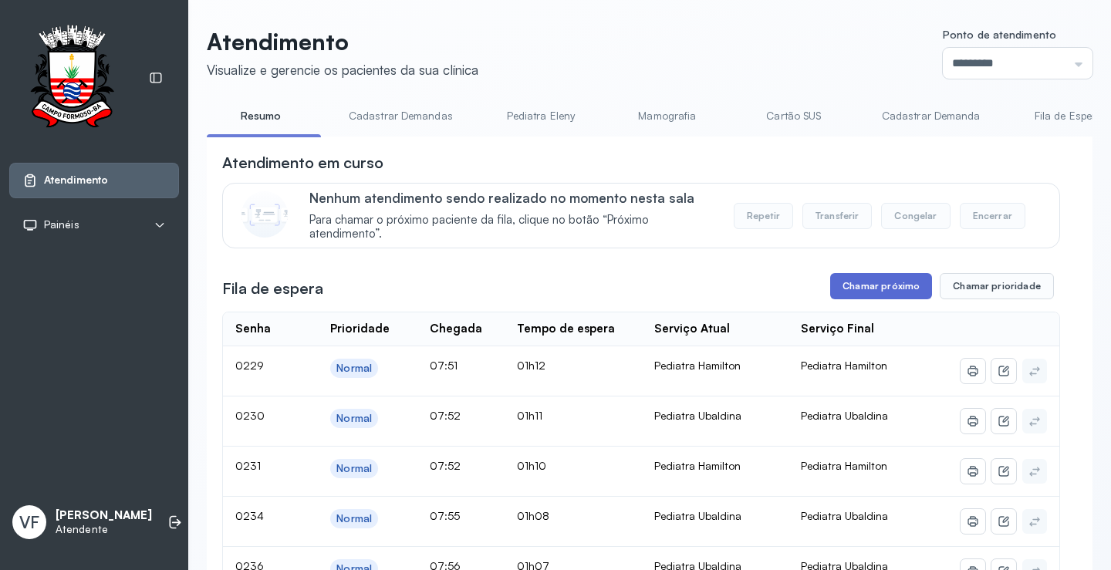
click at [860, 288] on button "Chamar próximo" at bounding box center [881, 286] width 102 height 26
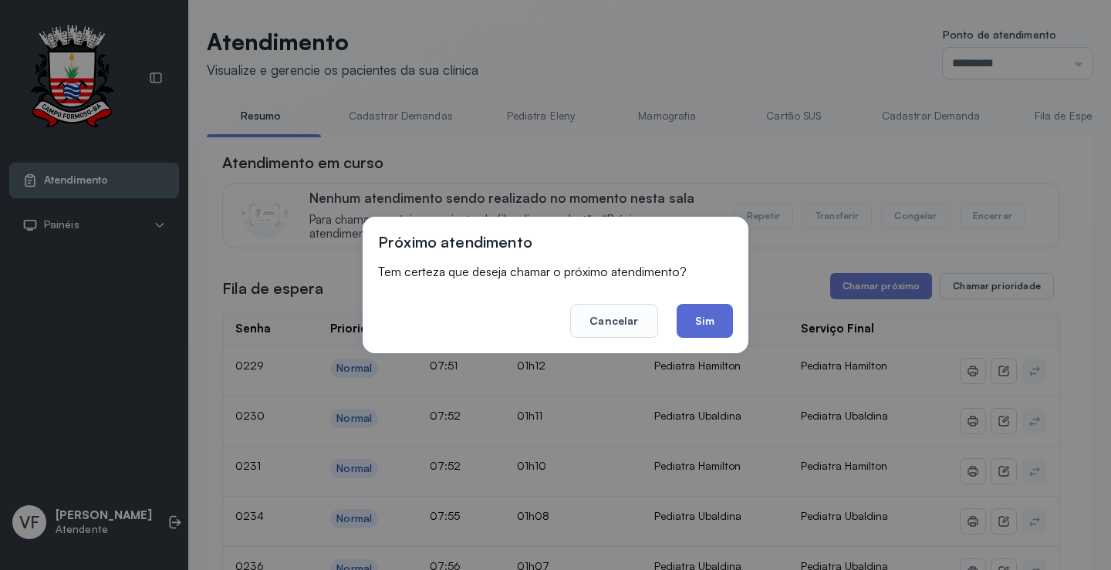
click at [709, 310] on button "Sim" at bounding box center [705, 321] width 56 height 34
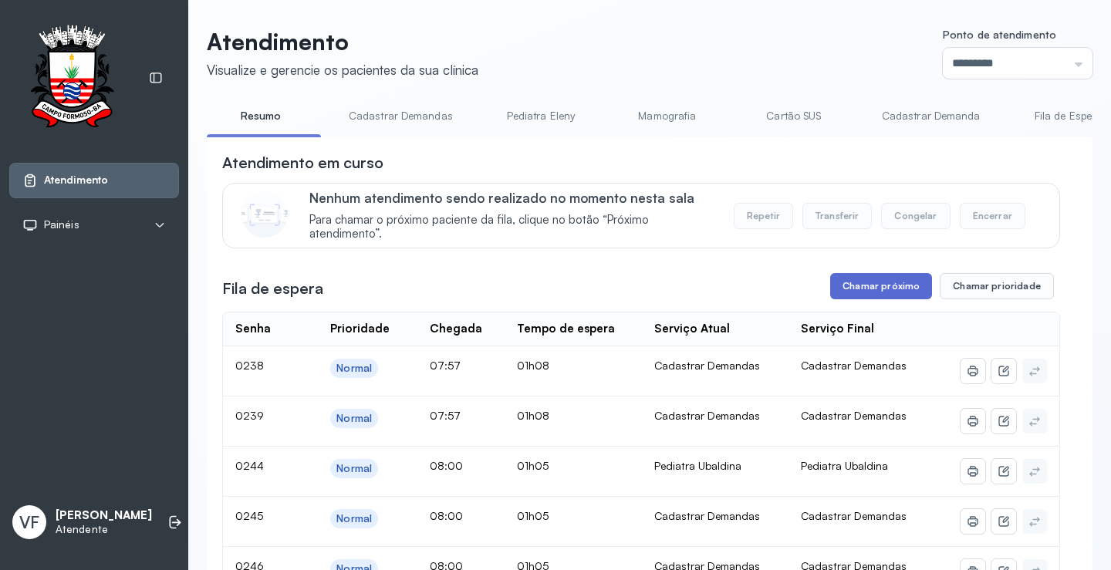
click at [869, 287] on button "Chamar próximo" at bounding box center [881, 286] width 102 height 26
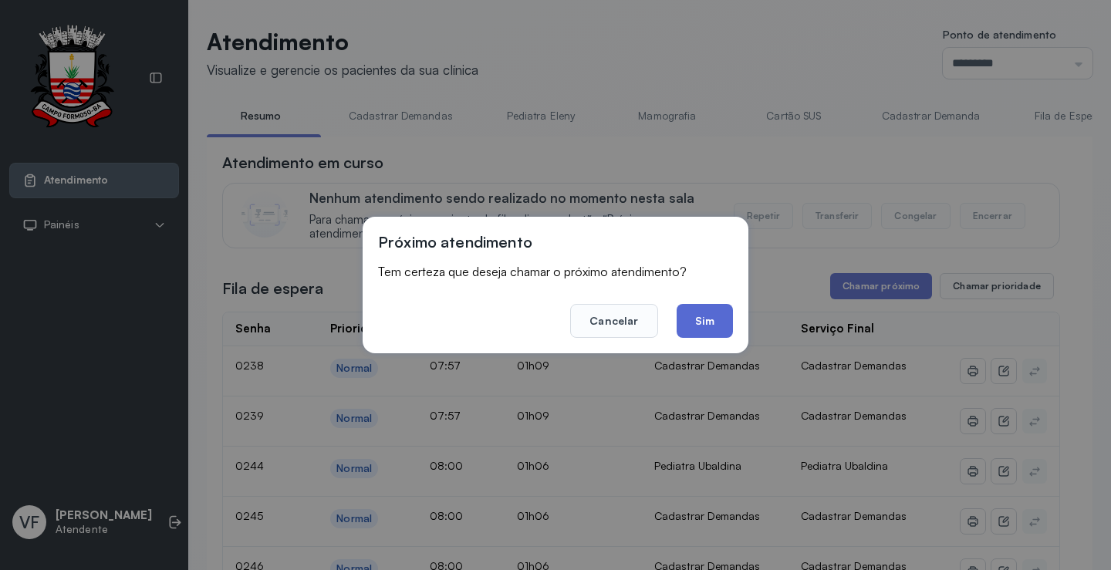
click at [703, 321] on button "Sim" at bounding box center [705, 321] width 56 height 34
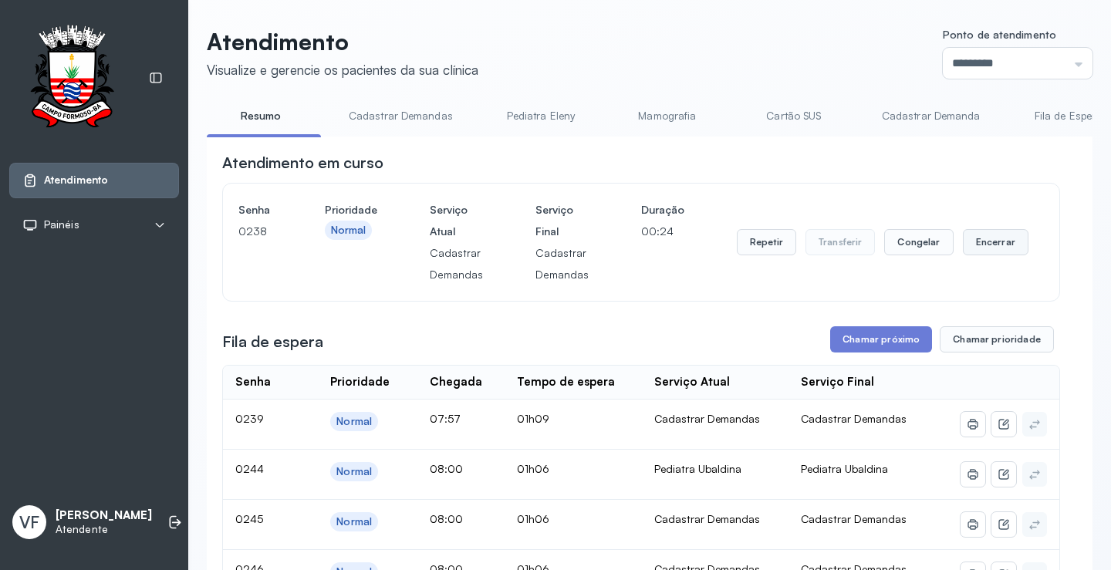
click at [993, 245] on button "Encerrar" at bounding box center [996, 242] width 66 height 26
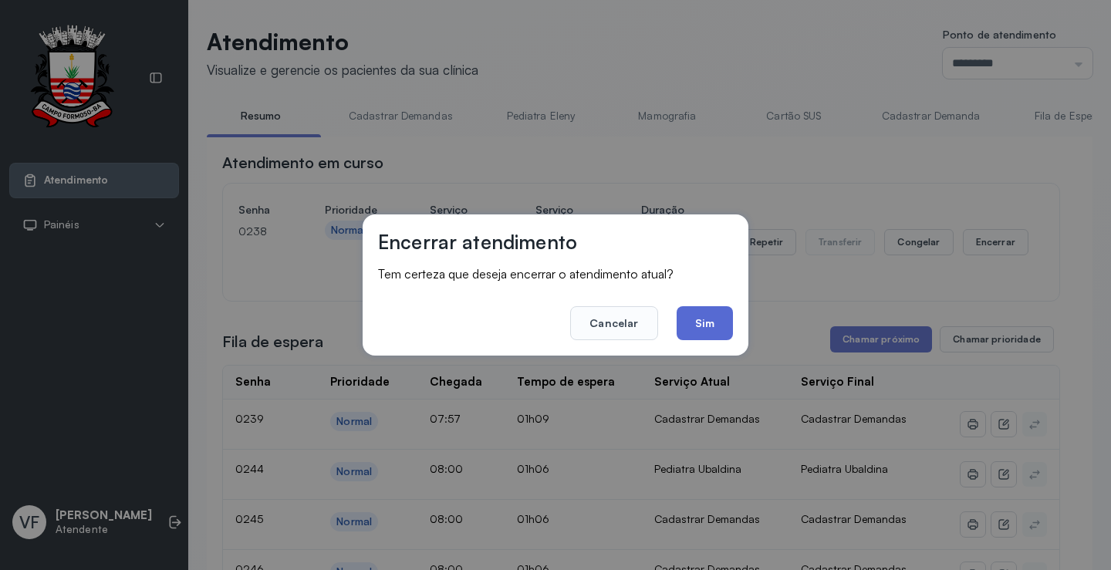
click at [728, 317] on button "Sim" at bounding box center [705, 323] width 56 height 34
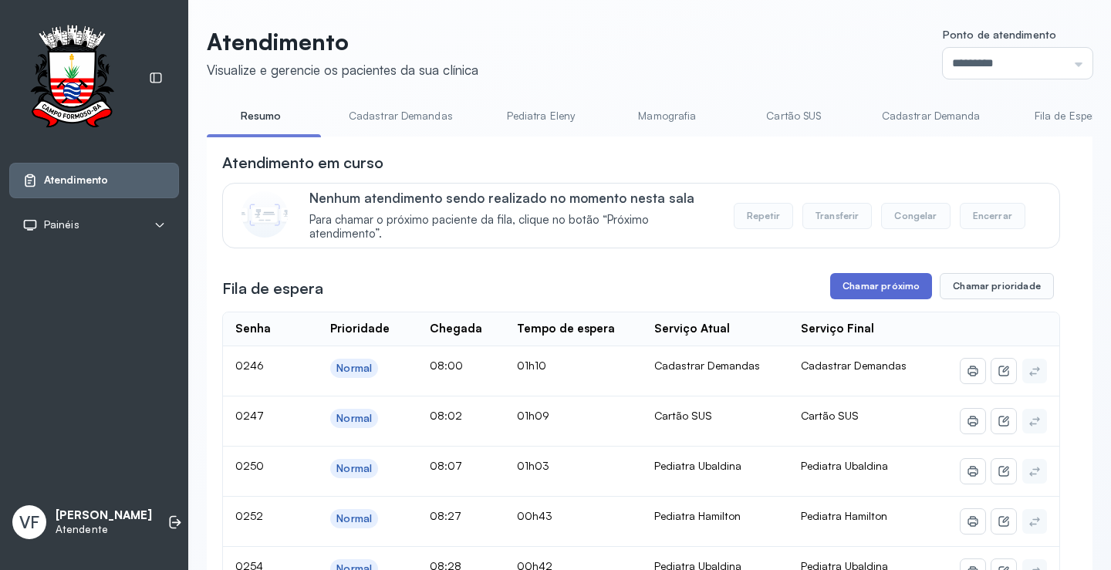
click at [869, 282] on button "Chamar próximo" at bounding box center [881, 286] width 102 height 26
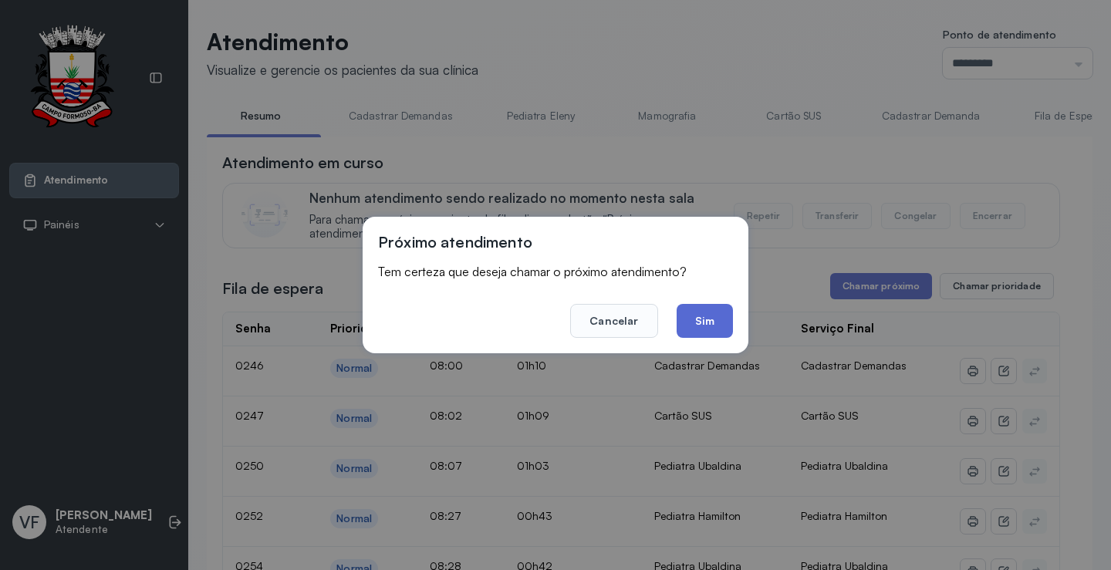
click at [718, 315] on button "Sim" at bounding box center [705, 321] width 56 height 34
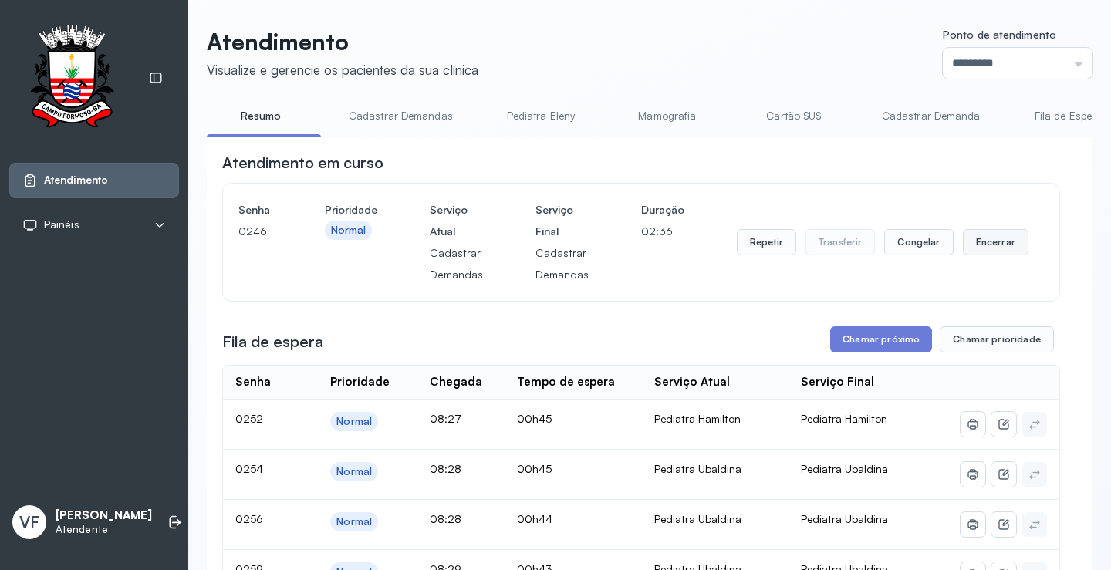
click at [989, 245] on button "Encerrar" at bounding box center [996, 242] width 66 height 26
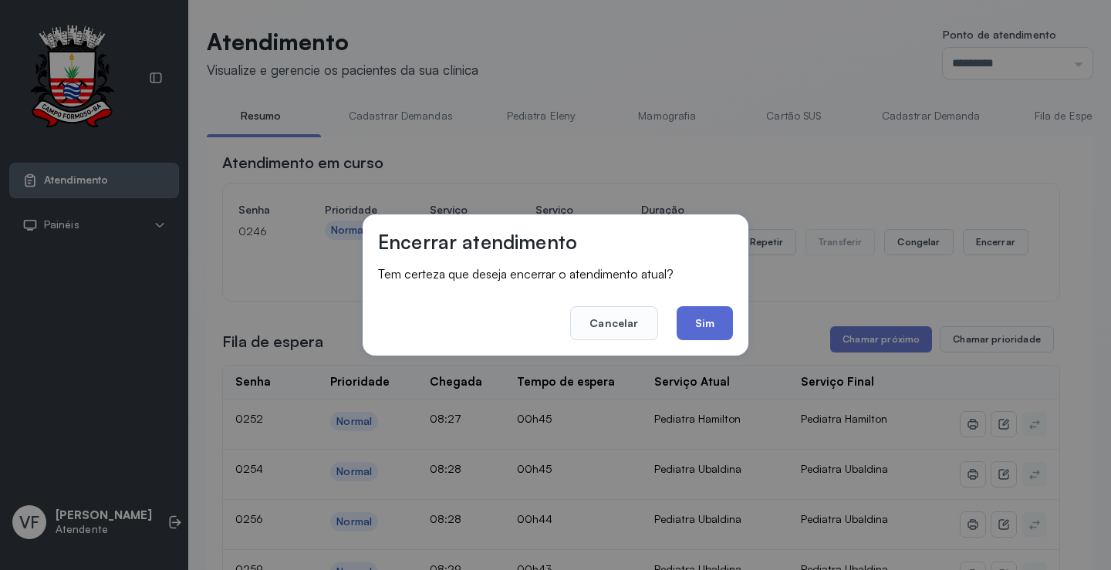
click at [702, 320] on button "Sim" at bounding box center [705, 323] width 56 height 34
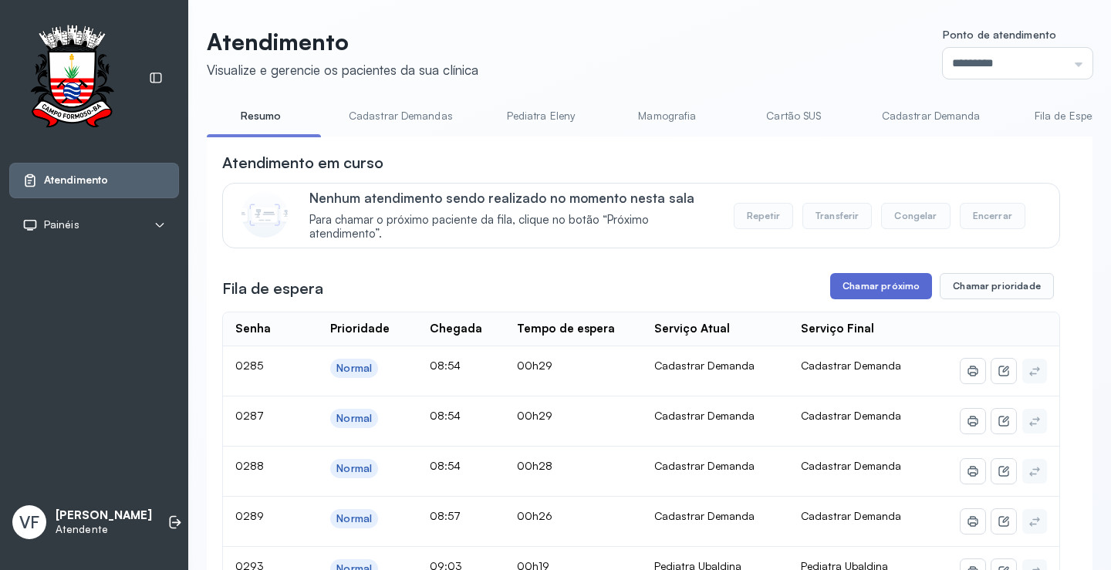
click at [880, 284] on button "Chamar próximo" at bounding box center [881, 286] width 102 height 26
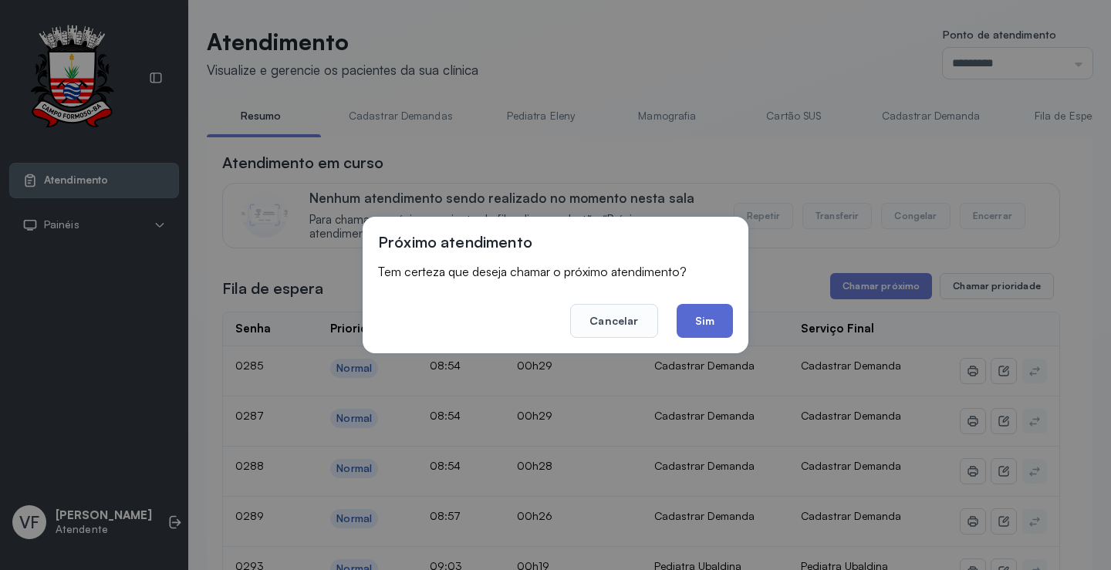
click at [698, 325] on button "Sim" at bounding box center [705, 321] width 56 height 34
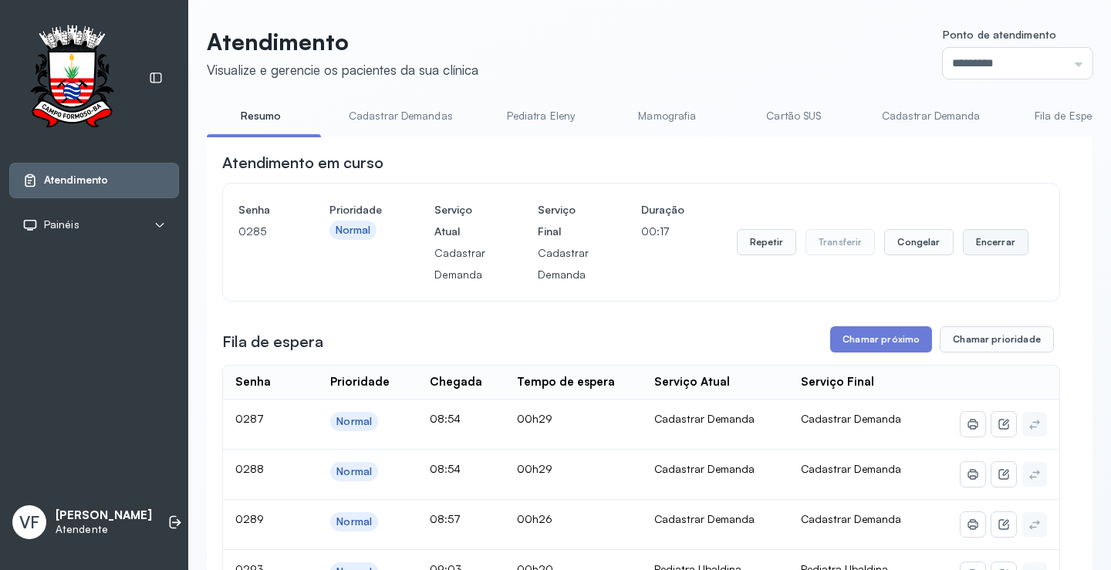
click at [998, 241] on button "Encerrar" at bounding box center [996, 242] width 66 height 26
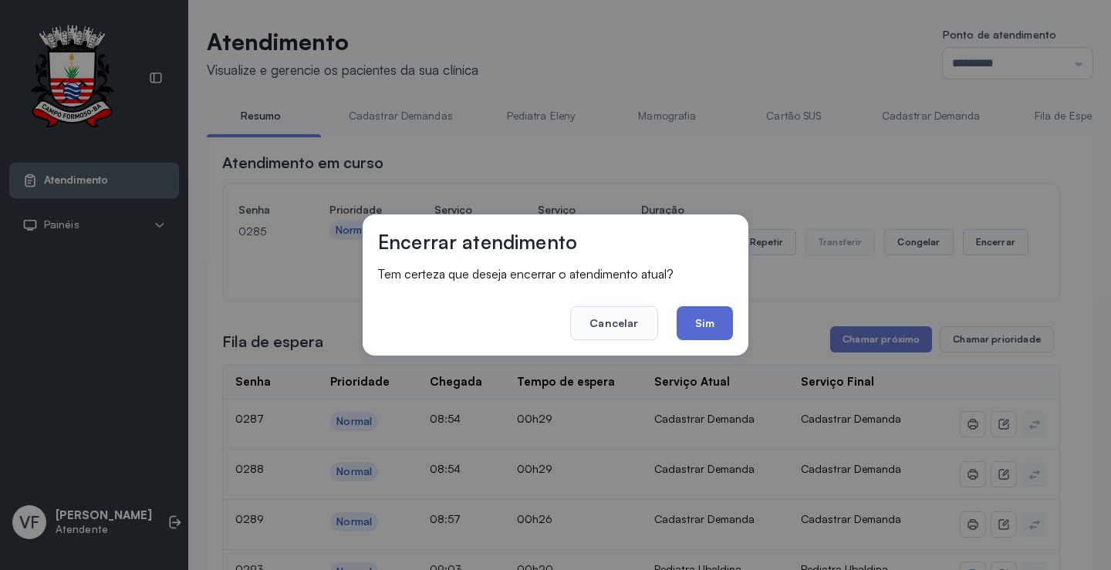
click at [707, 318] on button "Sim" at bounding box center [705, 323] width 56 height 34
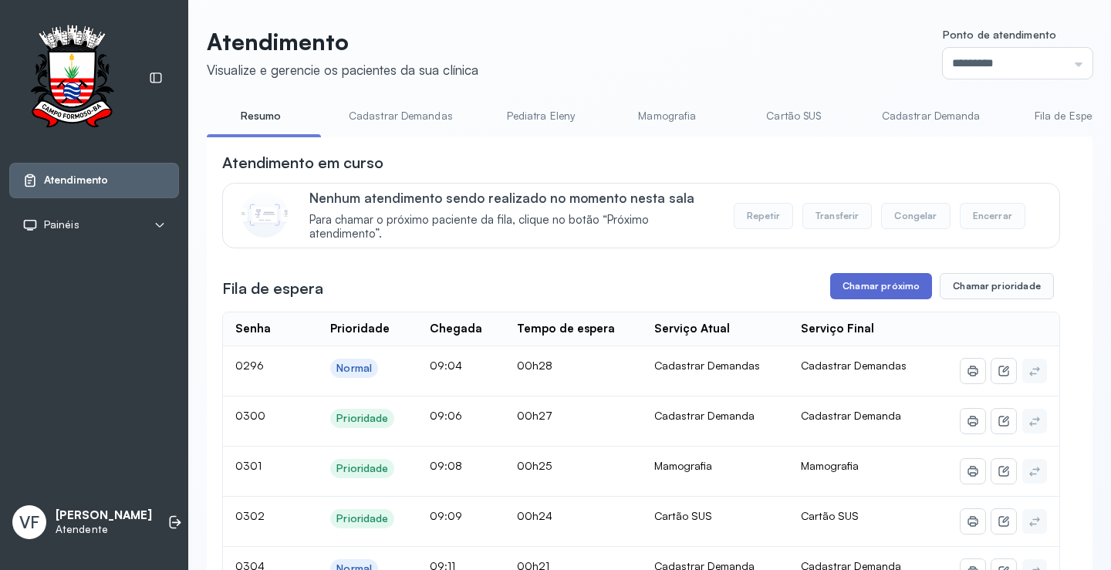
click at [872, 287] on button "Chamar próximo" at bounding box center [881, 286] width 102 height 26
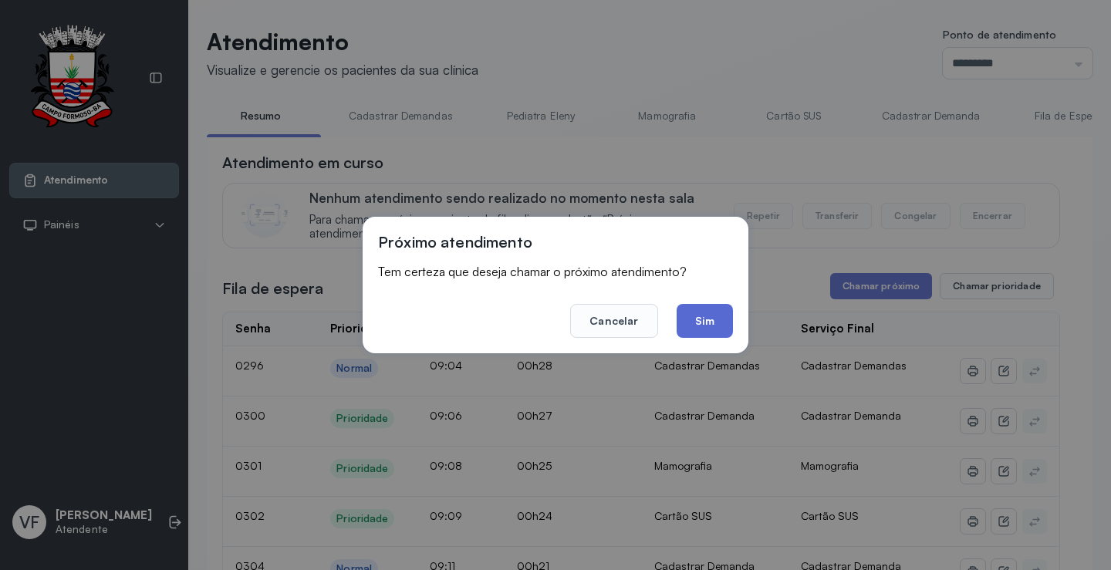
click at [698, 317] on button "Sim" at bounding box center [705, 321] width 56 height 34
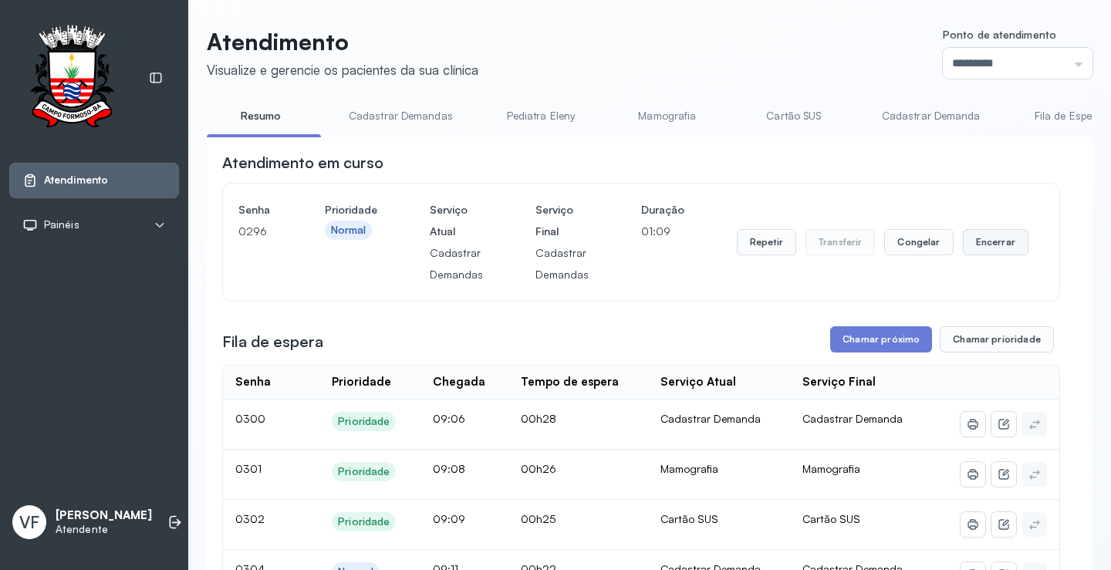
click at [977, 243] on button "Encerrar" at bounding box center [996, 242] width 66 height 26
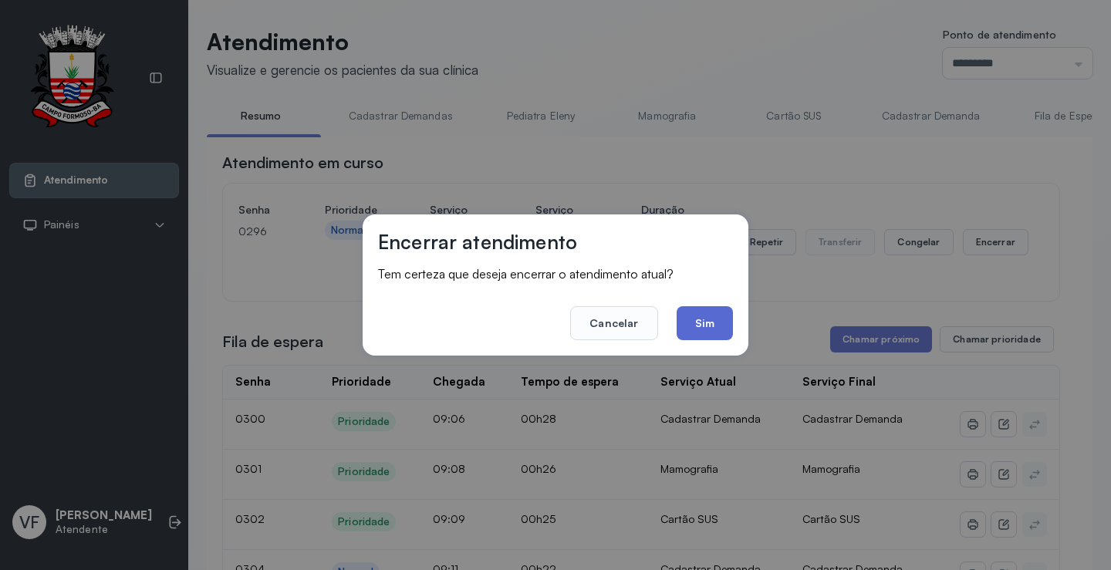
click at [714, 315] on button "Sim" at bounding box center [705, 323] width 56 height 34
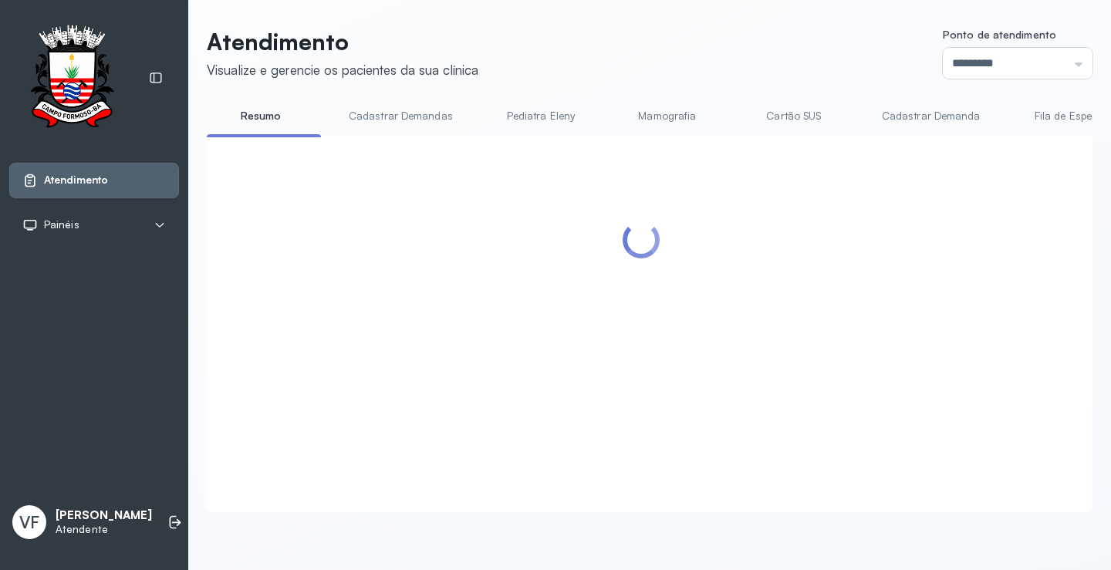
click at [866, 292] on div at bounding box center [641, 306] width 838 height 308
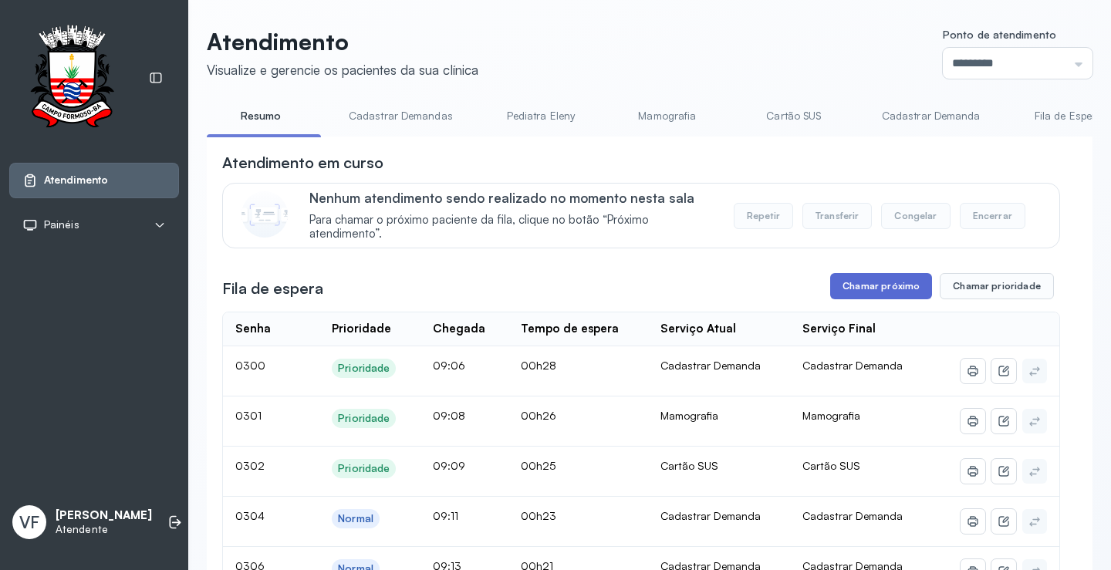
click at [875, 285] on button "Chamar próximo" at bounding box center [881, 286] width 102 height 26
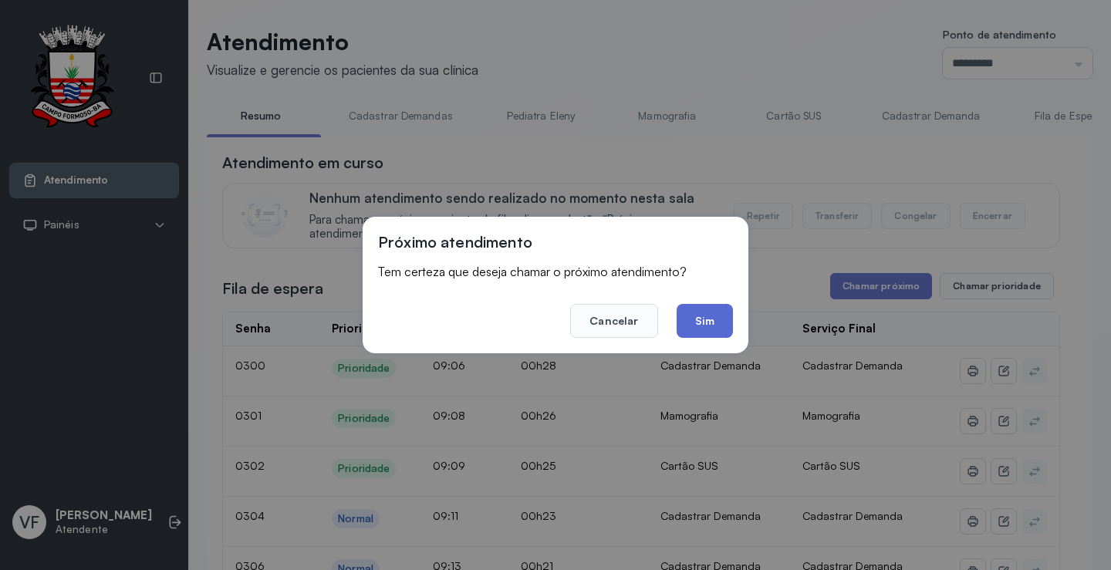
click at [703, 316] on button "Sim" at bounding box center [705, 321] width 56 height 34
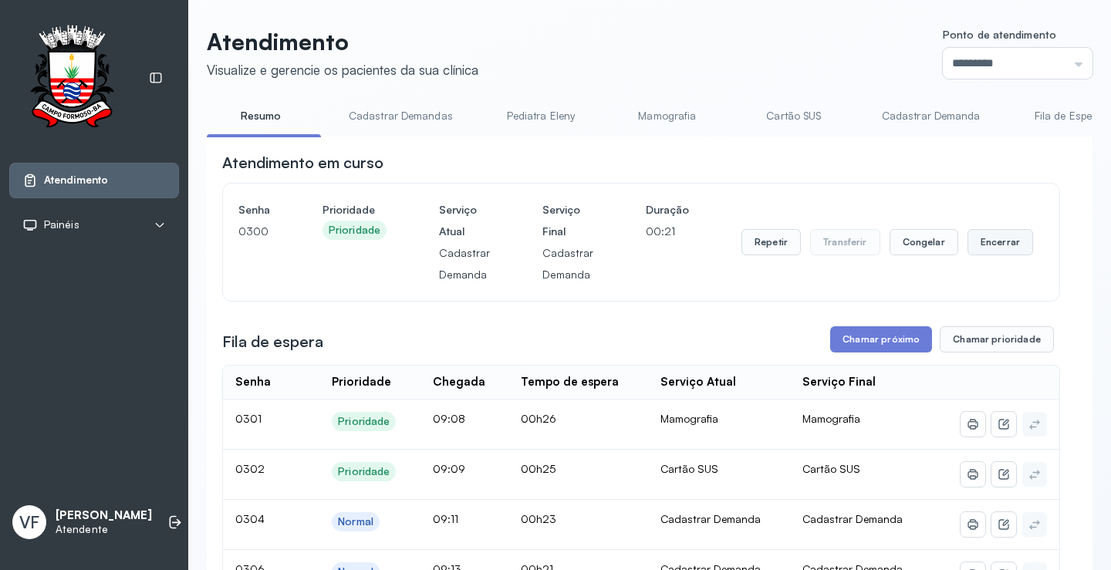
click at [990, 240] on button "Encerrar" at bounding box center [1000, 242] width 66 height 26
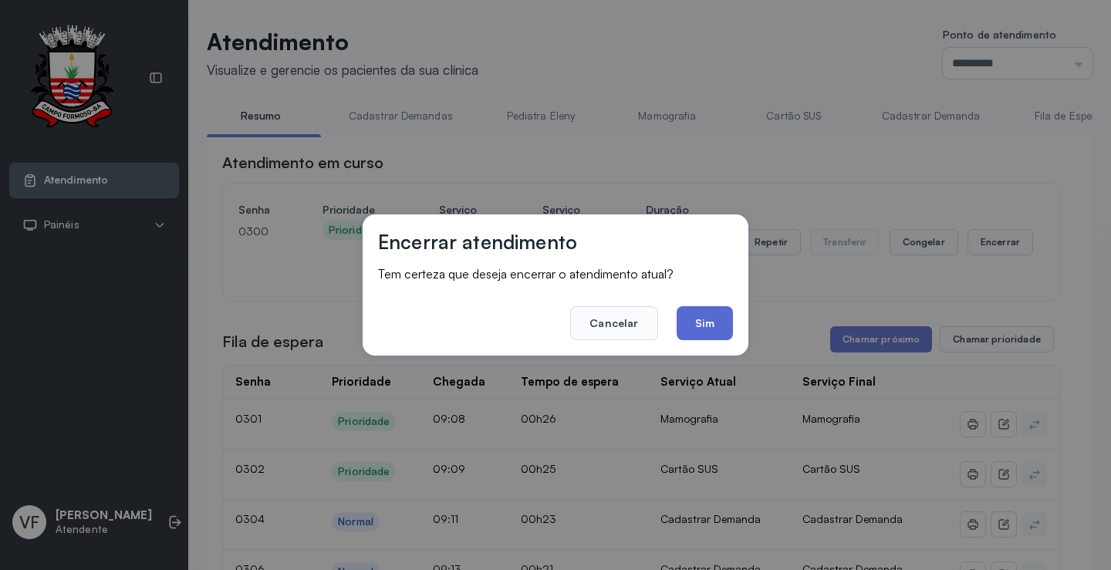
click at [707, 317] on button "Sim" at bounding box center [705, 323] width 56 height 34
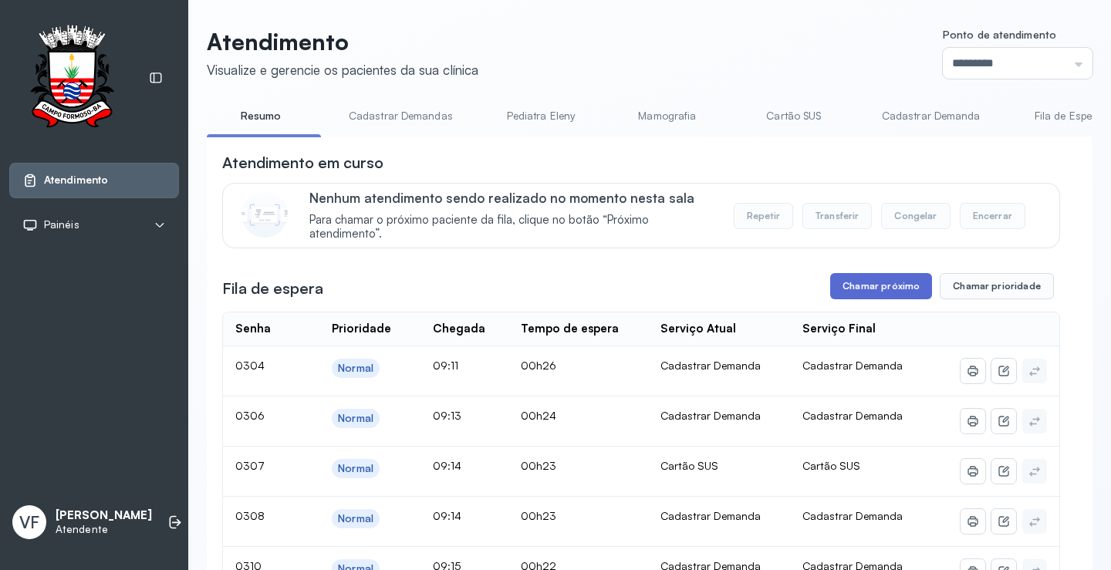
click at [885, 286] on button "Chamar próximo" at bounding box center [881, 286] width 102 height 26
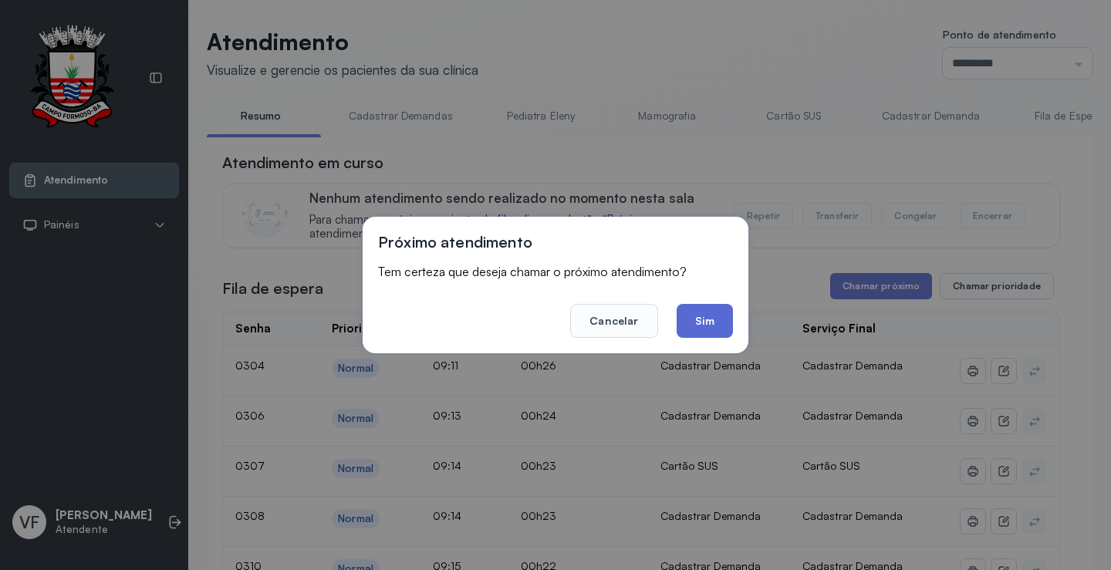
click at [706, 315] on button "Sim" at bounding box center [705, 321] width 56 height 34
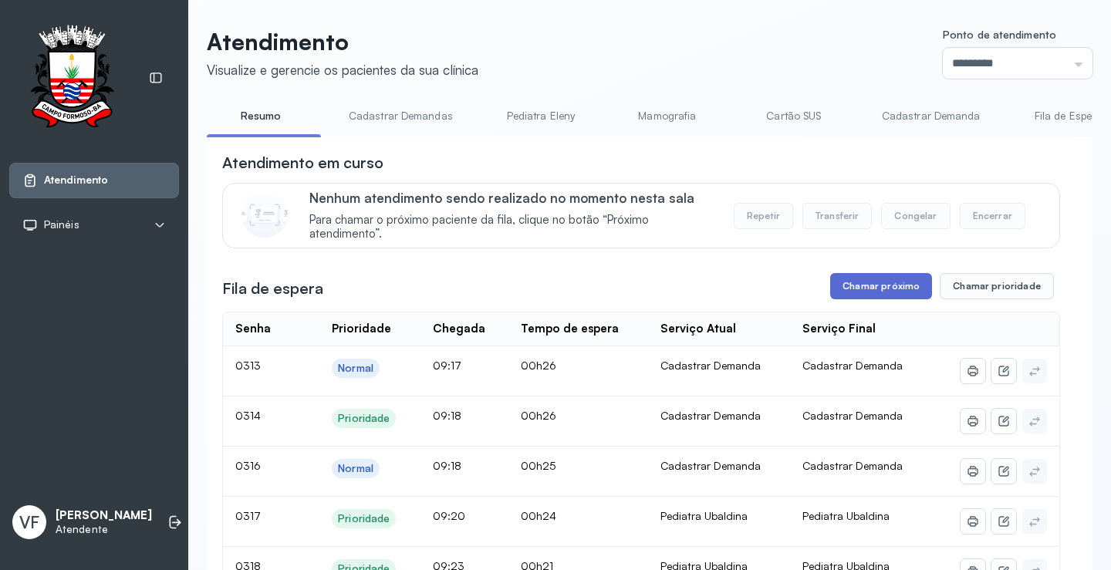
click at [865, 288] on button "Chamar próximo" at bounding box center [881, 286] width 102 height 26
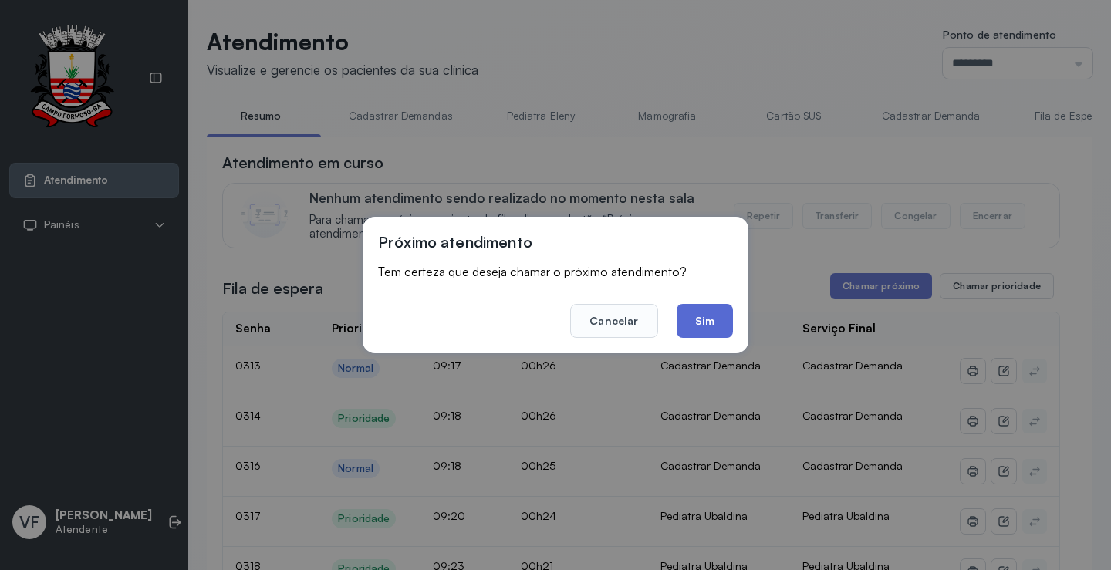
click at [721, 318] on button "Sim" at bounding box center [705, 321] width 56 height 34
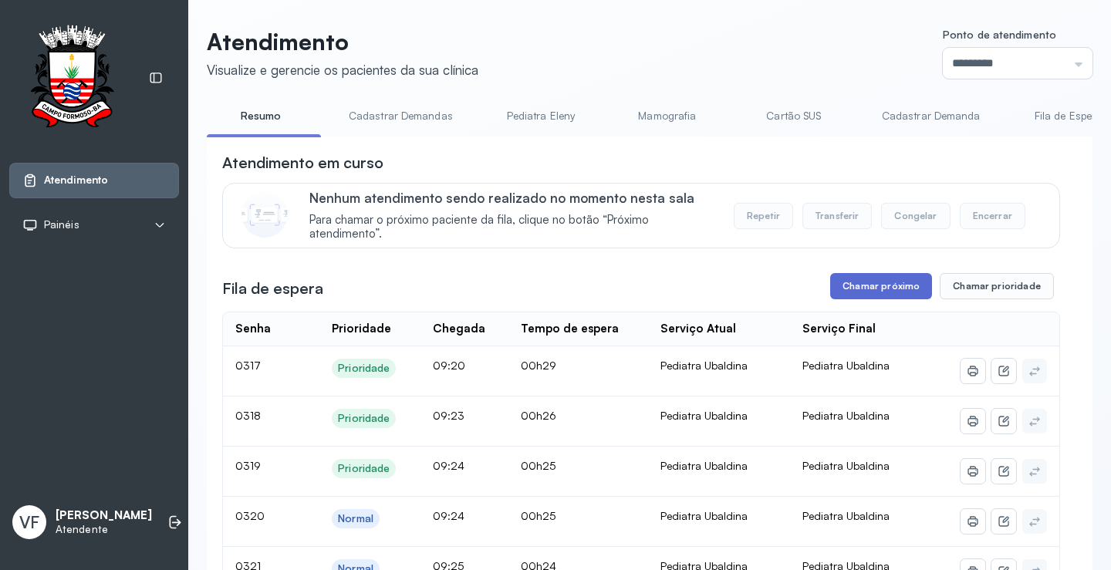
click at [862, 288] on button "Chamar próximo" at bounding box center [881, 286] width 102 height 26
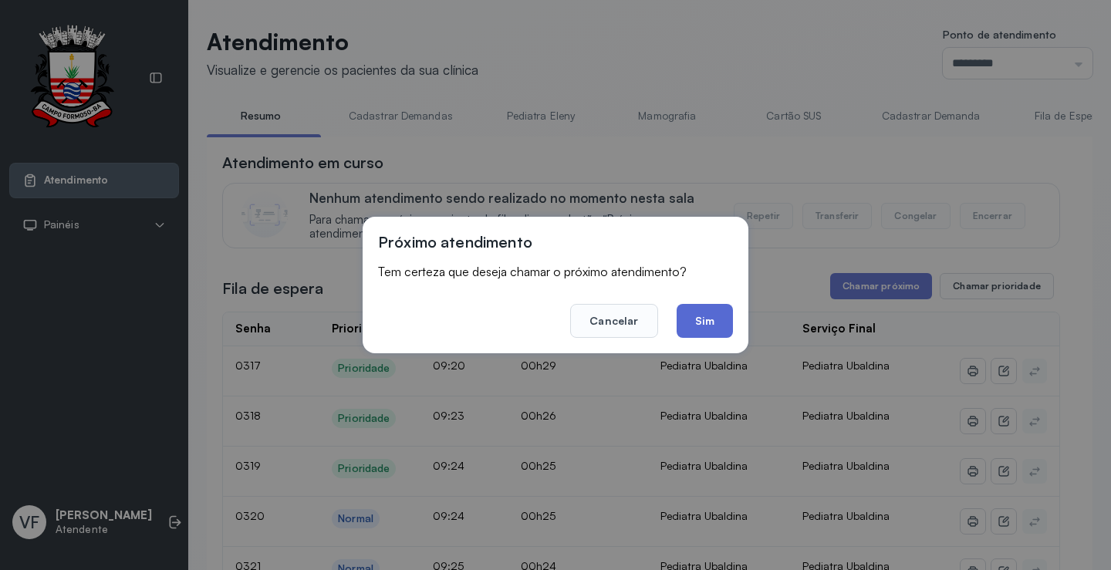
click at [696, 312] on button "Sim" at bounding box center [705, 321] width 56 height 34
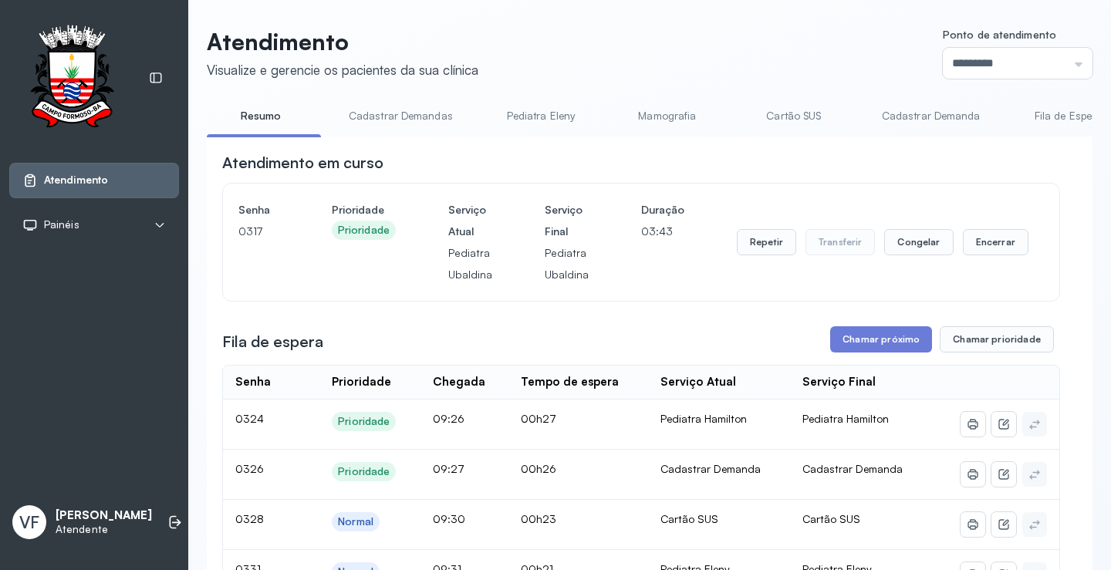
click at [971, 231] on div "Repetir Transferir Congelar Encerrar" at bounding box center [883, 242] width 292 height 86
click at [988, 241] on button "Encerrar" at bounding box center [996, 242] width 66 height 26
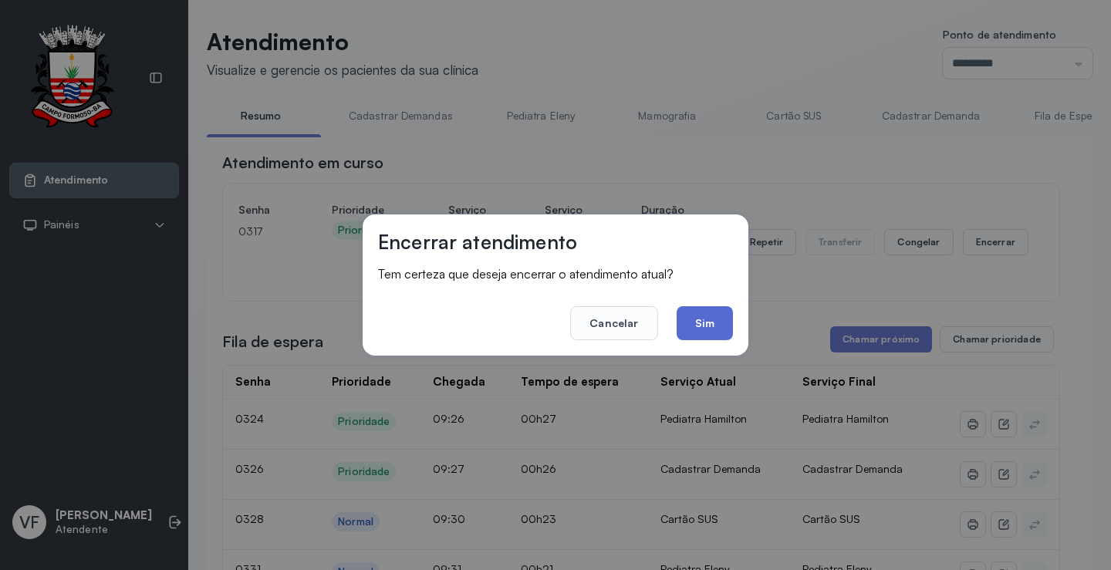
click at [713, 322] on button "Sim" at bounding box center [705, 323] width 56 height 34
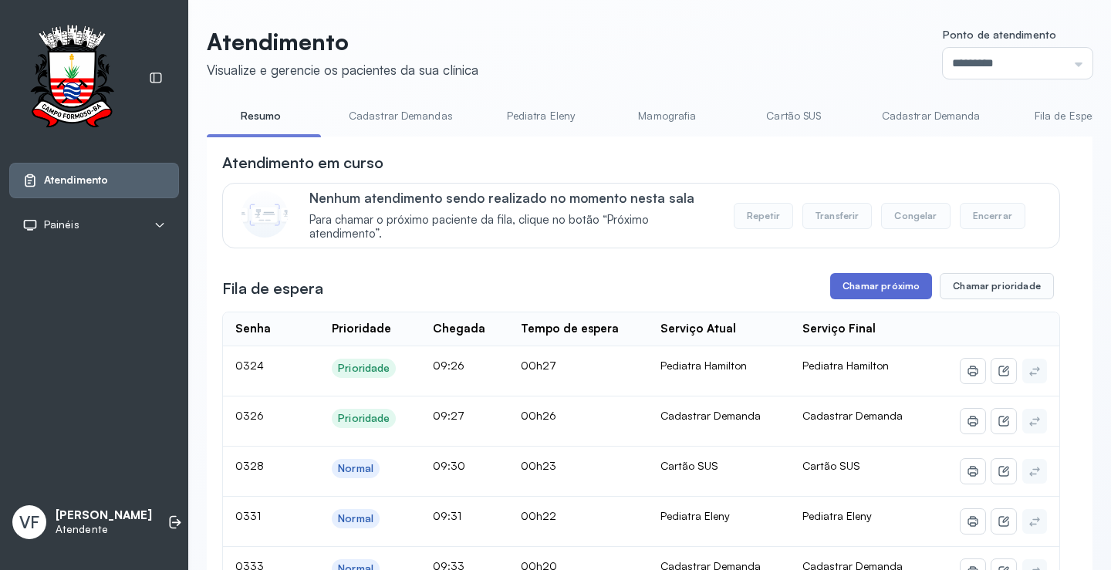
click at [868, 282] on button "Chamar próximo" at bounding box center [881, 286] width 102 height 26
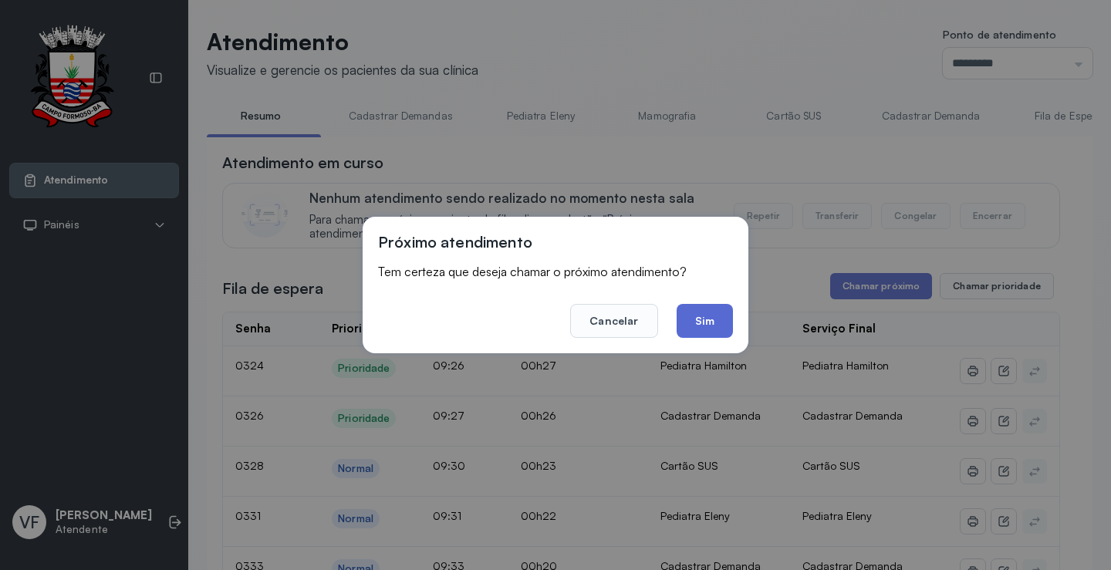
click at [708, 318] on button "Sim" at bounding box center [705, 321] width 56 height 34
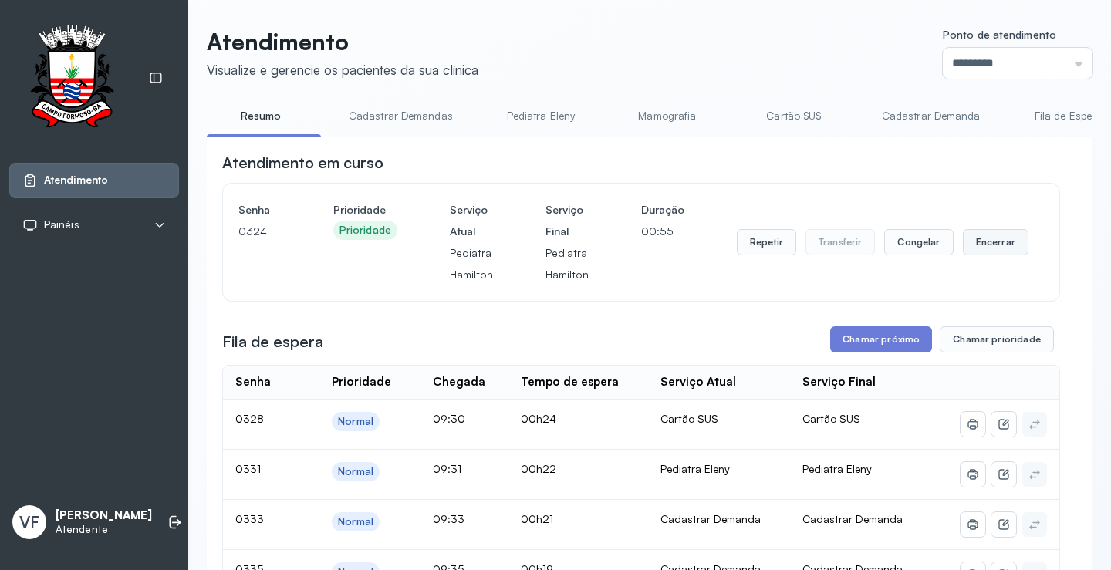
click at [980, 243] on button "Encerrar" at bounding box center [996, 242] width 66 height 26
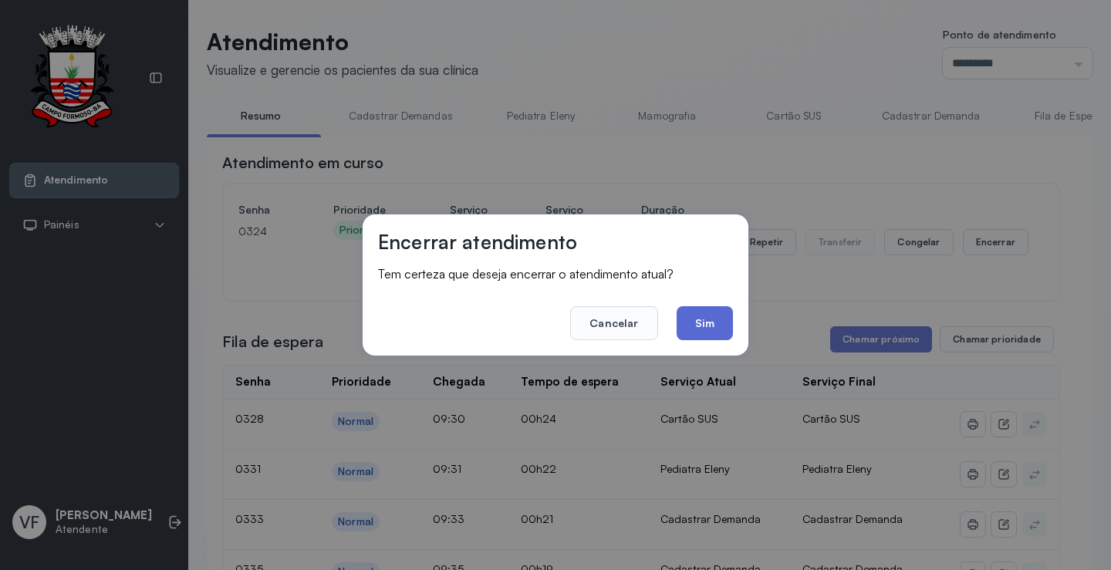
click at [706, 320] on button "Sim" at bounding box center [705, 323] width 56 height 34
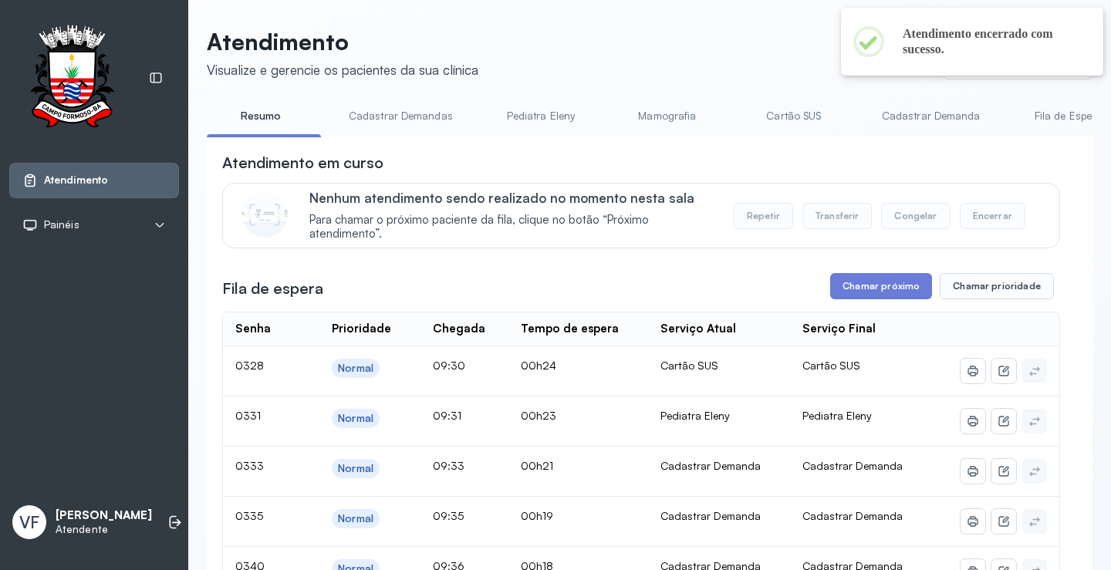
click at [930, 112] on link "Cadastrar Demanda" at bounding box center [931, 115] width 130 height 25
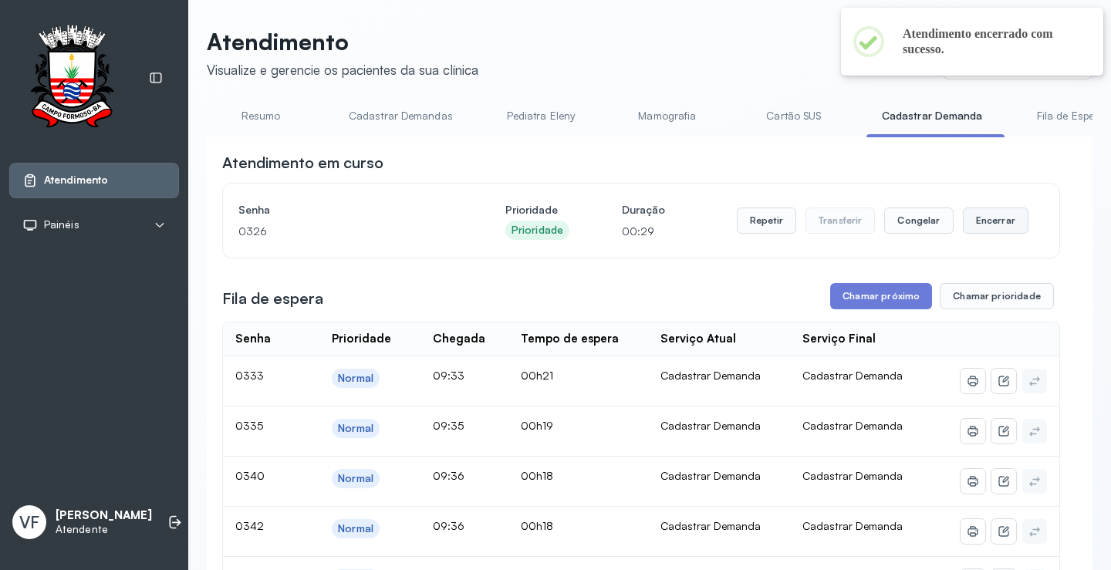
click at [975, 220] on button "Encerrar" at bounding box center [996, 221] width 66 height 26
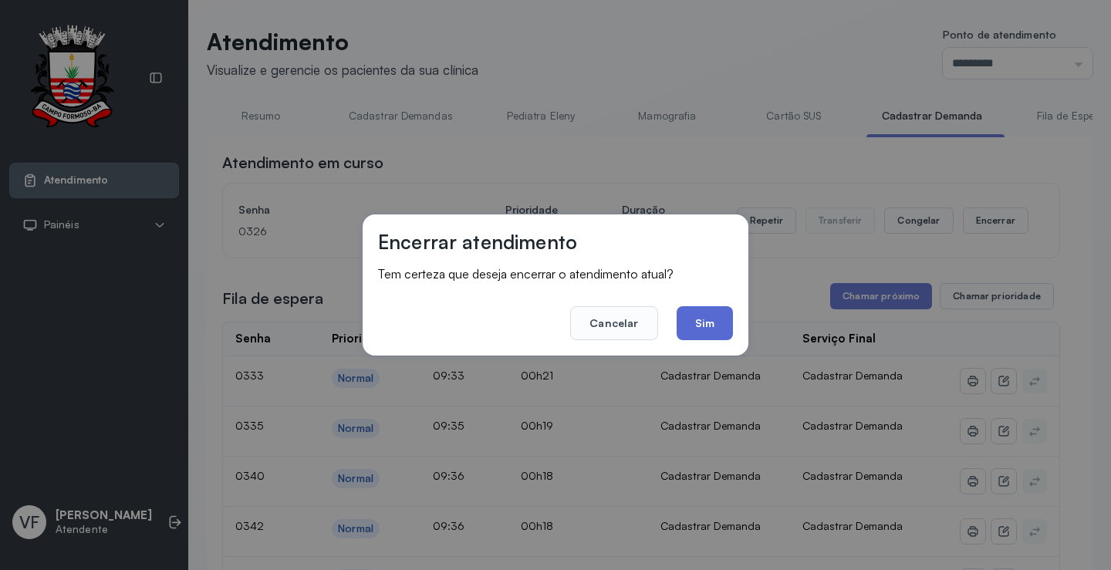
click at [706, 321] on button "Sim" at bounding box center [705, 323] width 56 height 34
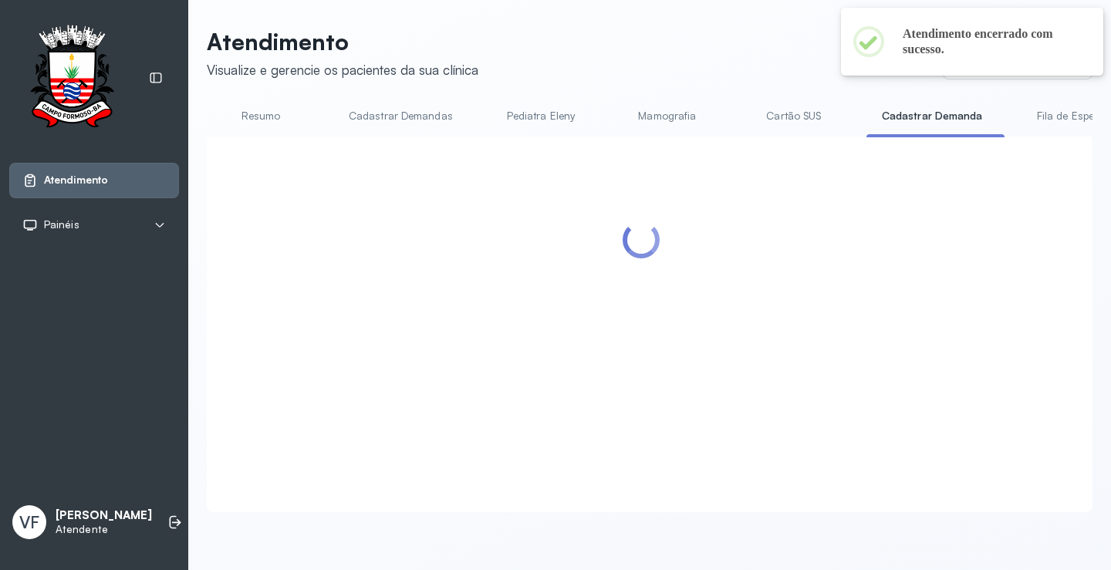
click at [524, 113] on link "Pediatra Eleny" at bounding box center [541, 115] width 108 height 25
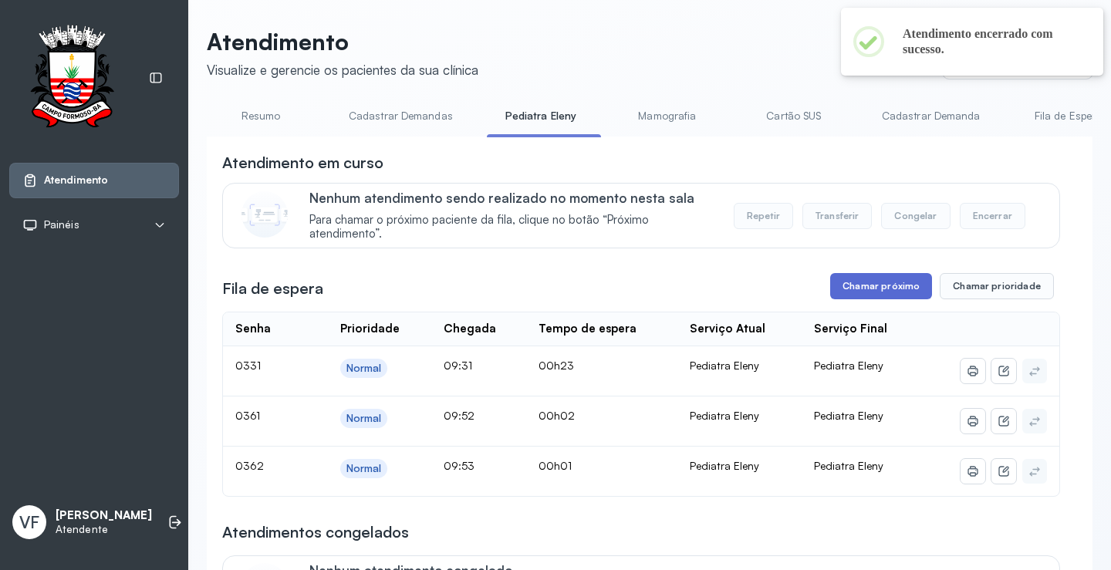
click at [884, 283] on button "Chamar próximo" at bounding box center [881, 286] width 102 height 26
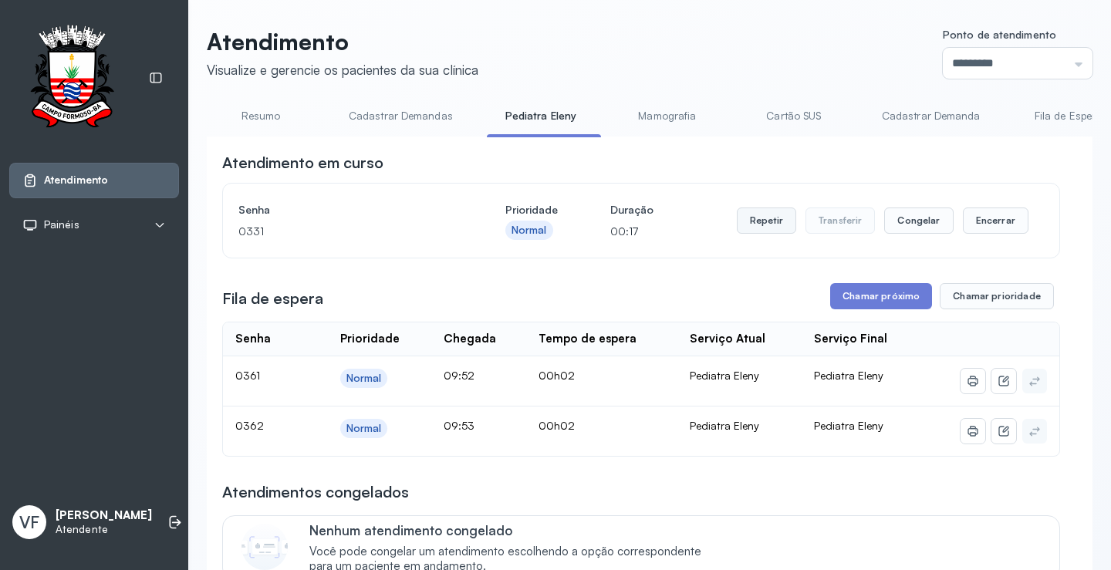
click at [754, 220] on button "Repetir" at bounding box center [766, 221] width 59 height 26
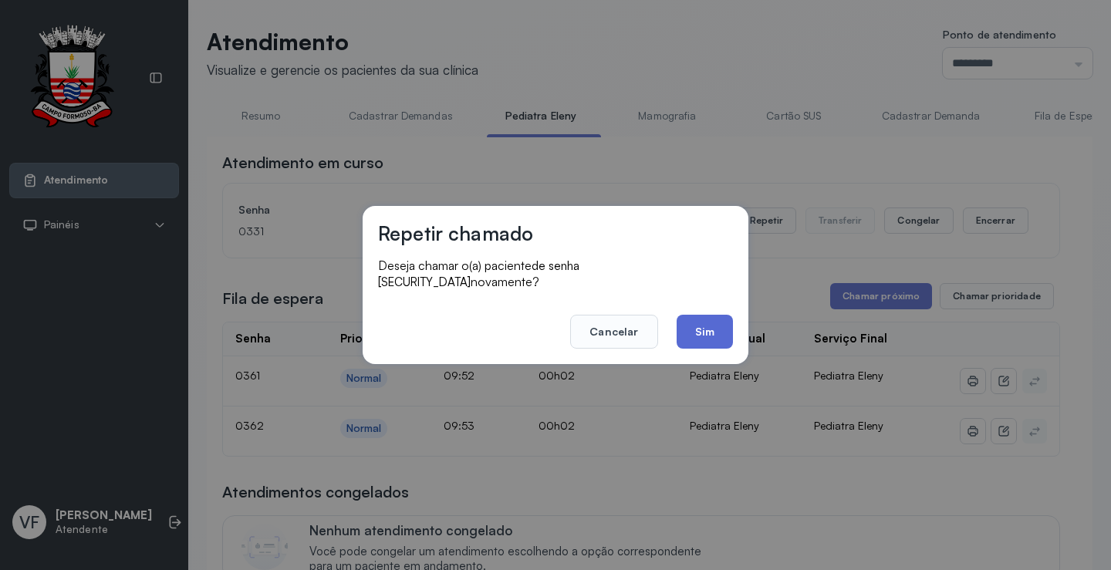
click at [714, 324] on button "Sim" at bounding box center [705, 332] width 56 height 34
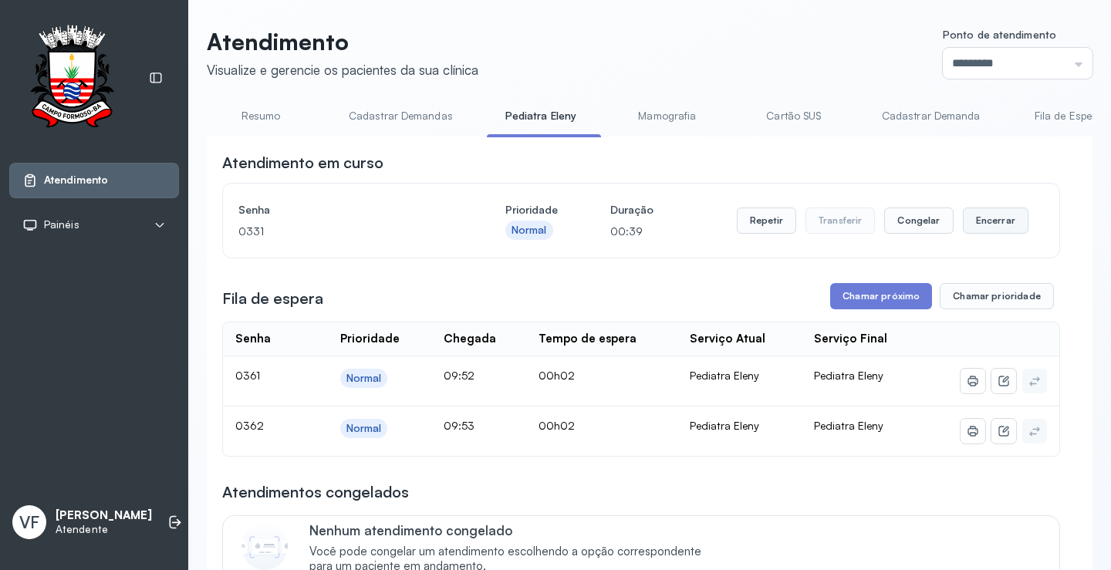
click at [990, 223] on button "Encerrar" at bounding box center [996, 221] width 66 height 26
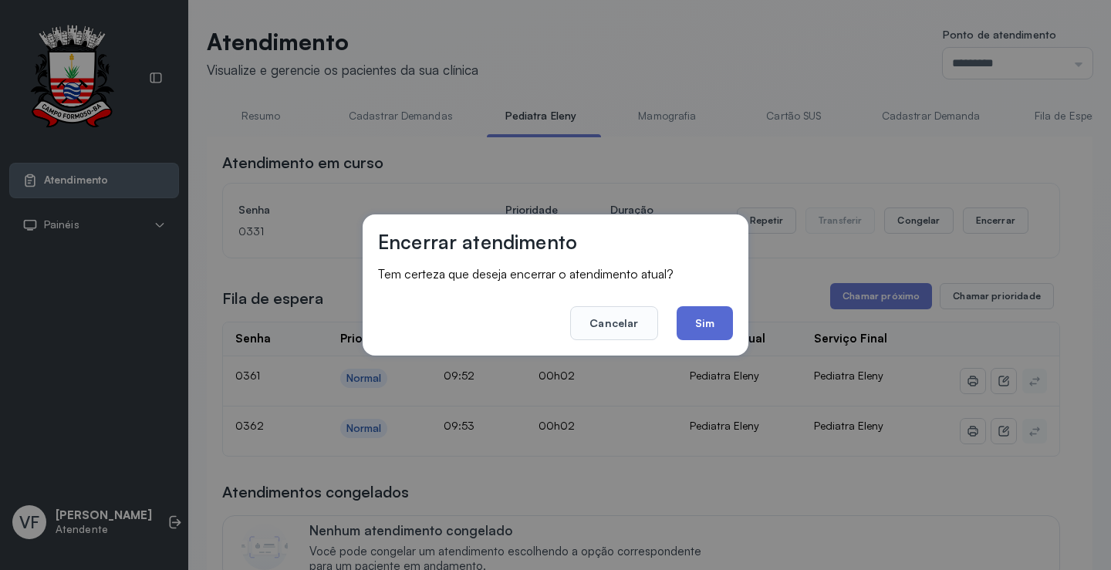
click at [712, 315] on button "Sim" at bounding box center [705, 323] width 56 height 34
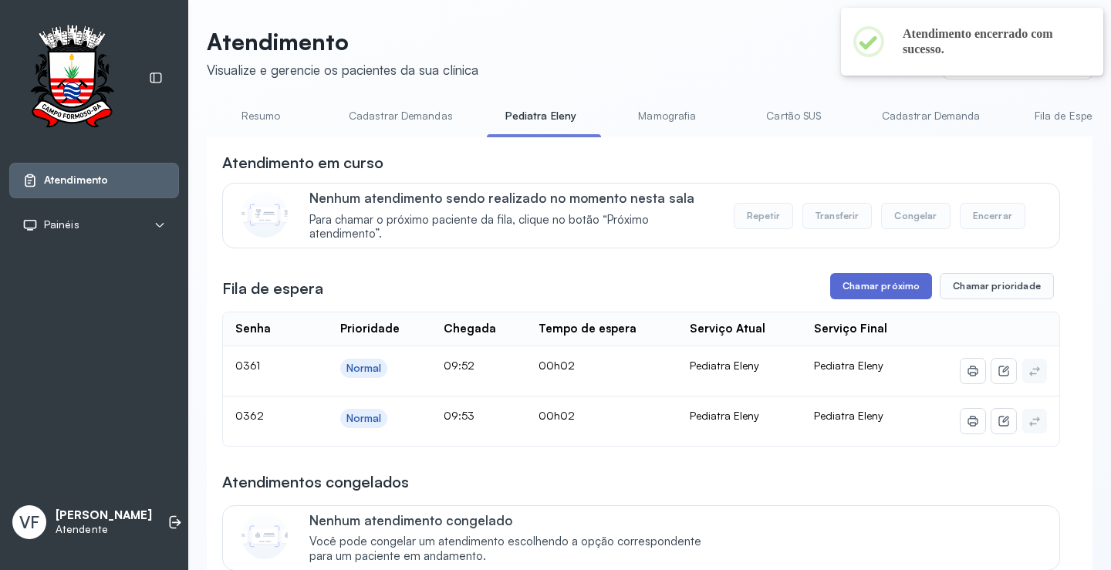
click at [863, 285] on button "Chamar próximo" at bounding box center [881, 286] width 102 height 26
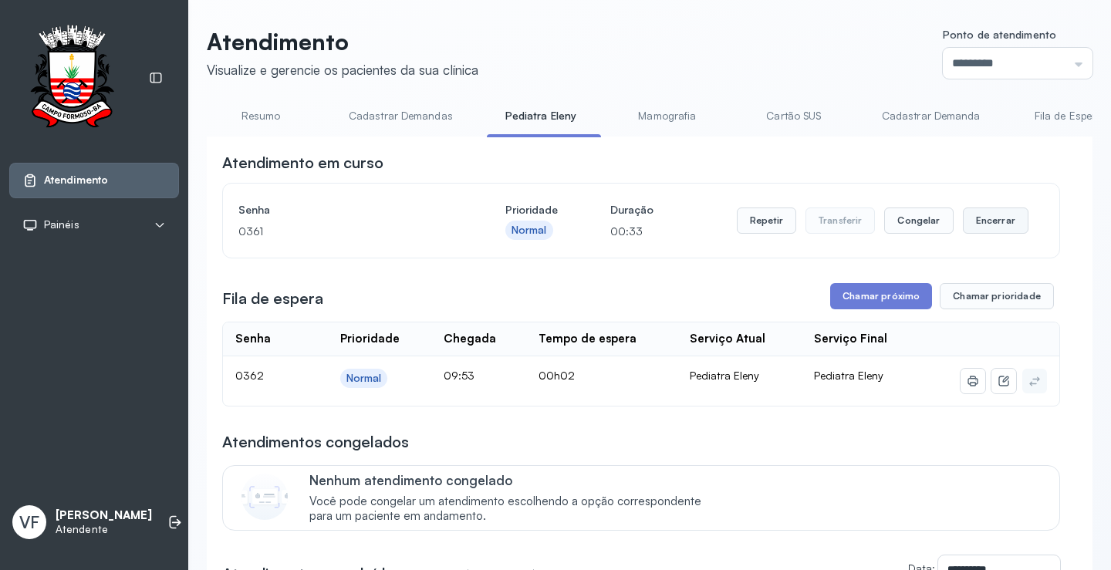
click at [987, 221] on button "Encerrar" at bounding box center [996, 221] width 66 height 26
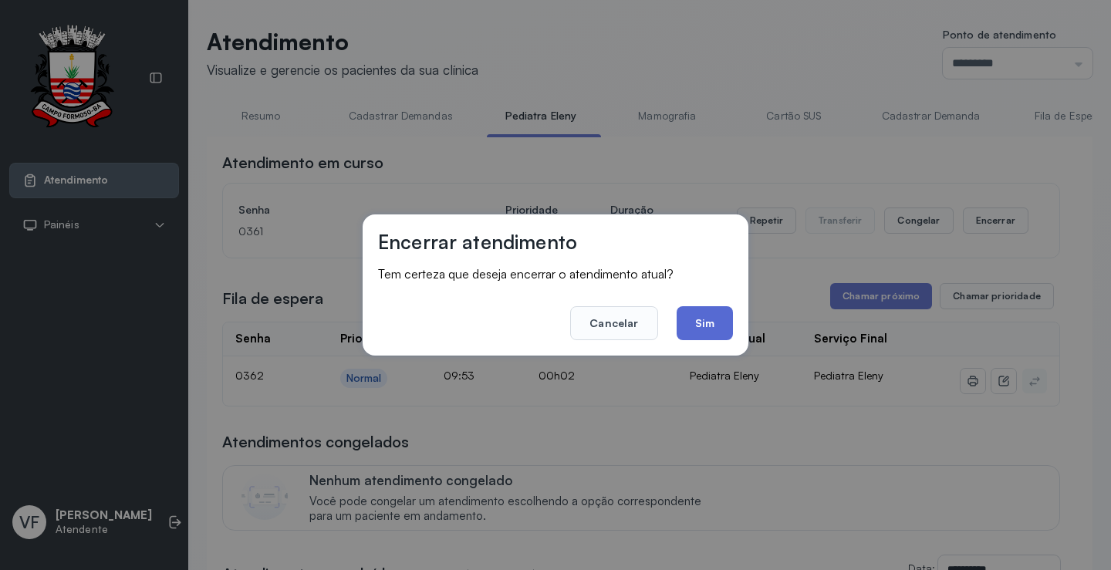
click at [693, 316] on button "Sim" at bounding box center [705, 323] width 56 height 34
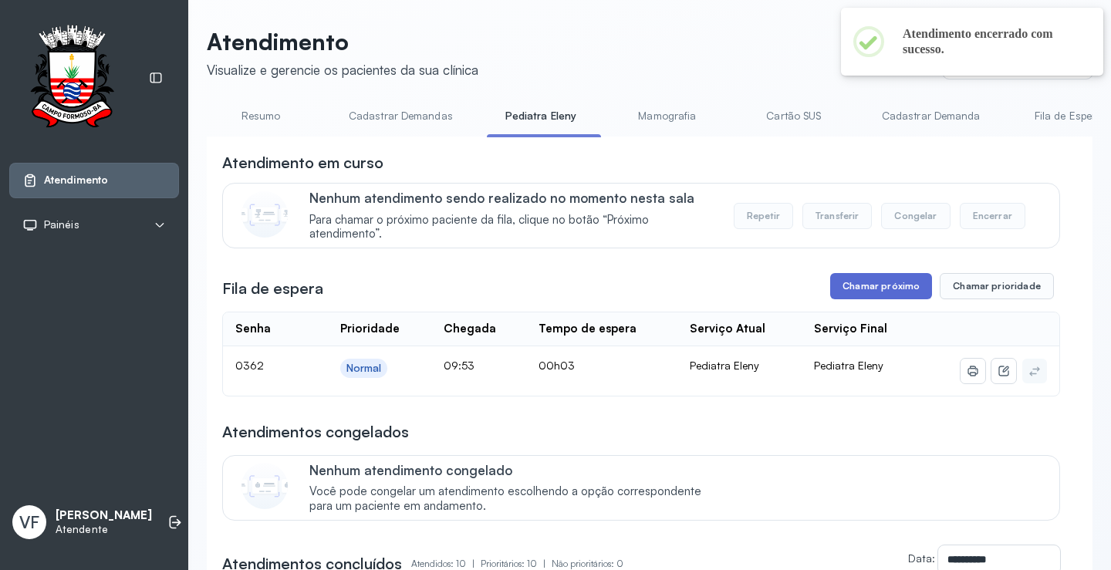
click at [857, 288] on button "Chamar próximo" at bounding box center [881, 286] width 102 height 26
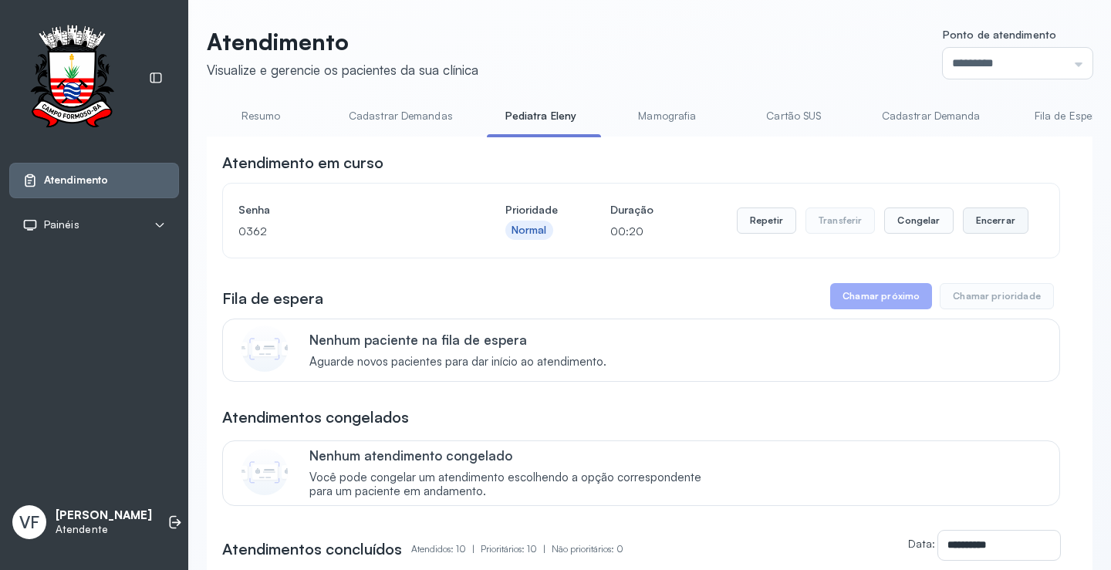
click at [968, 213] on button "Encerrar" at bounding box center [996, 221] width 66 height 26
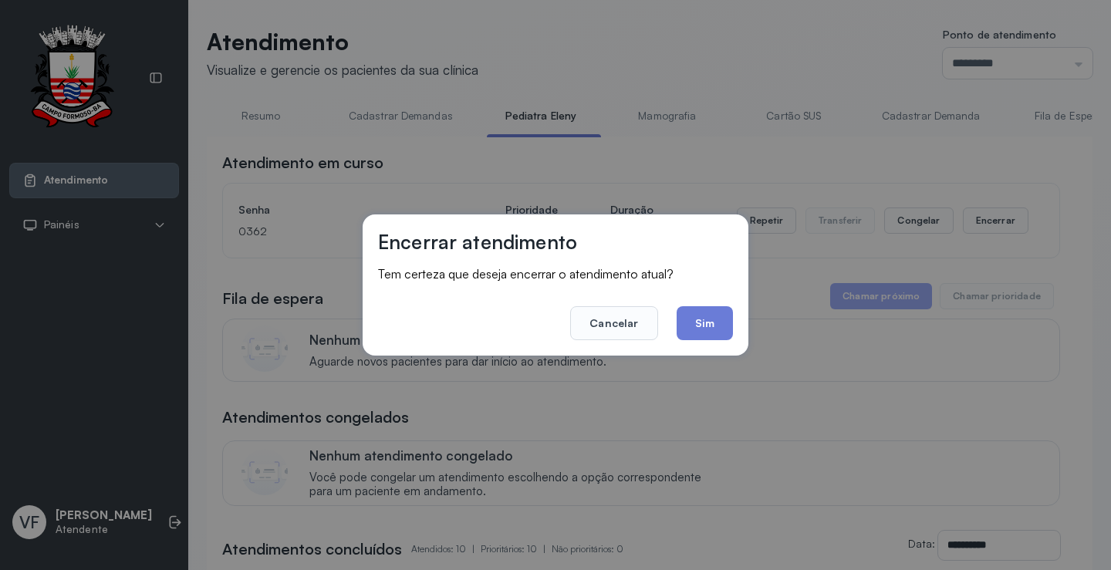
click at [675, 319] on footer "Cancelar Sim" at bounding box center [555, 313] width 355 height 56
click at [702, 317] on button "Sim" at bounding box center [705, 323] width 56 height 34
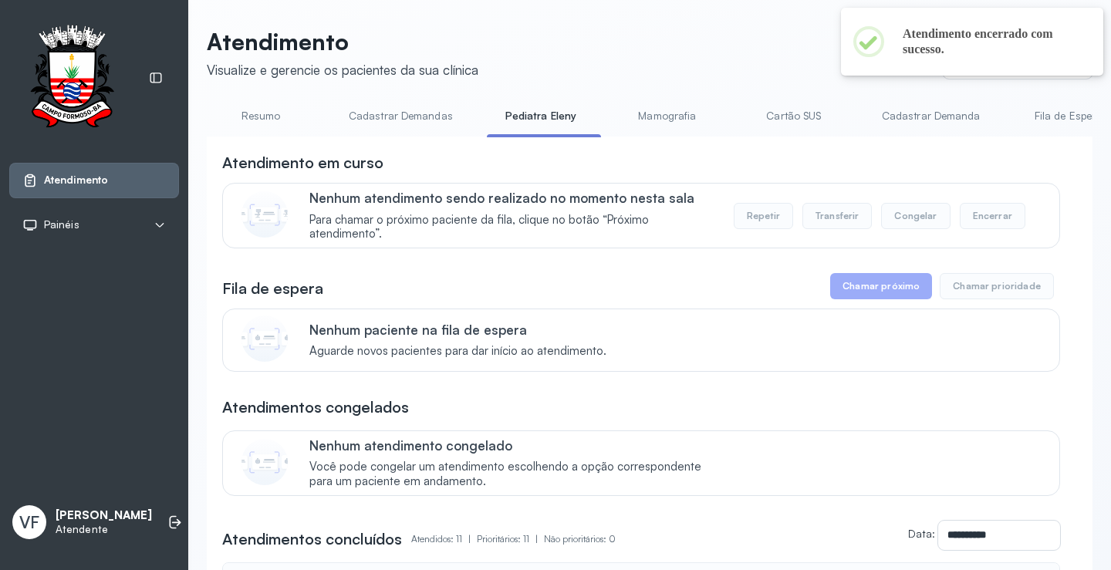
click at [269, 112] on link "Resumo" at bounding box center [261, 115] width 108 height 25
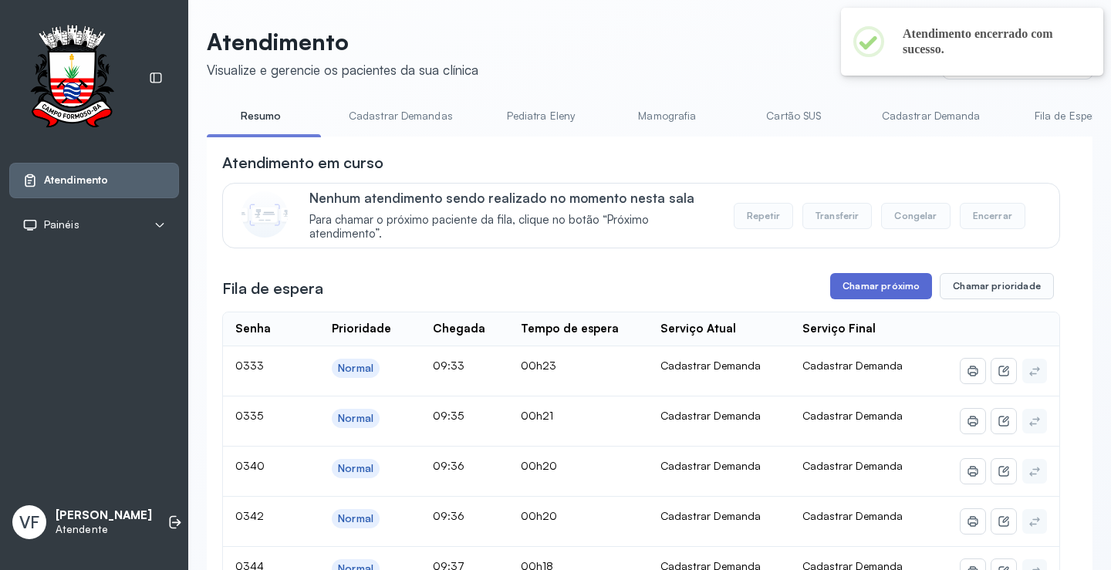
click at [874, 289] on button "Chamar próximo" at bounding box center [881, 286] width 102 height 26
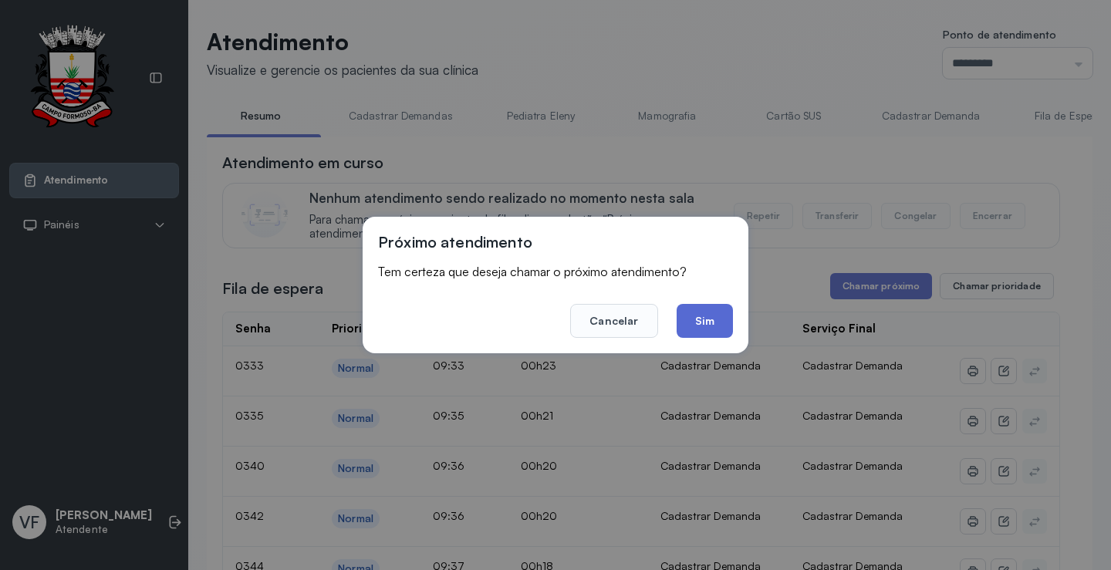
click at [715, 317] on button "Sim" at bounding box center [705, 321] width 56 height 34
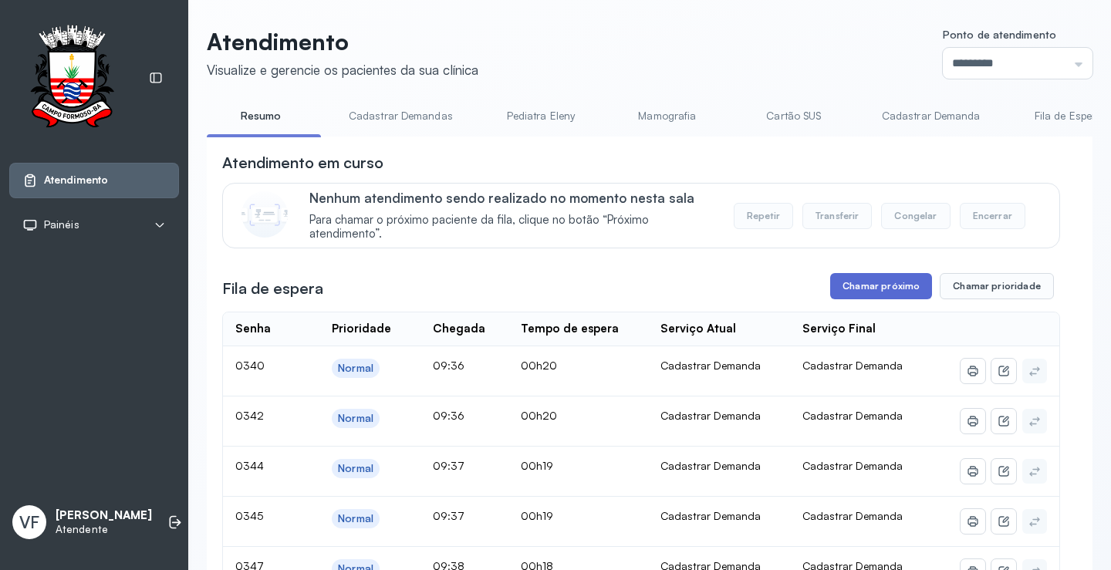
click at [886, 292] on button "Chamar próximo" at bounding box center [881, 286] width 102 height 26
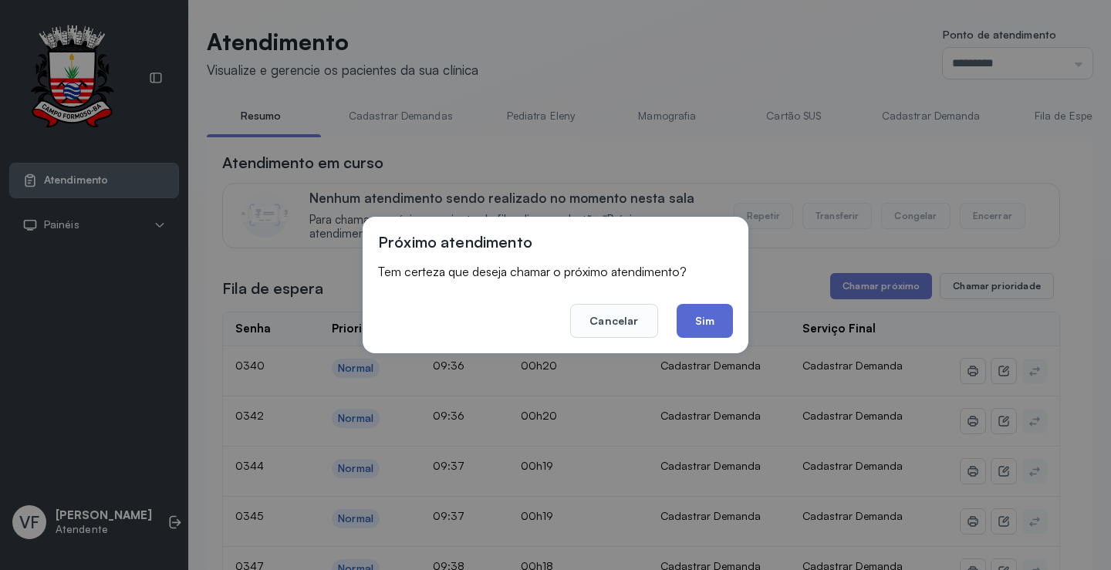
click at [704, 322] on button "Sim" at bounding box center [705, 321] width 56 height 34
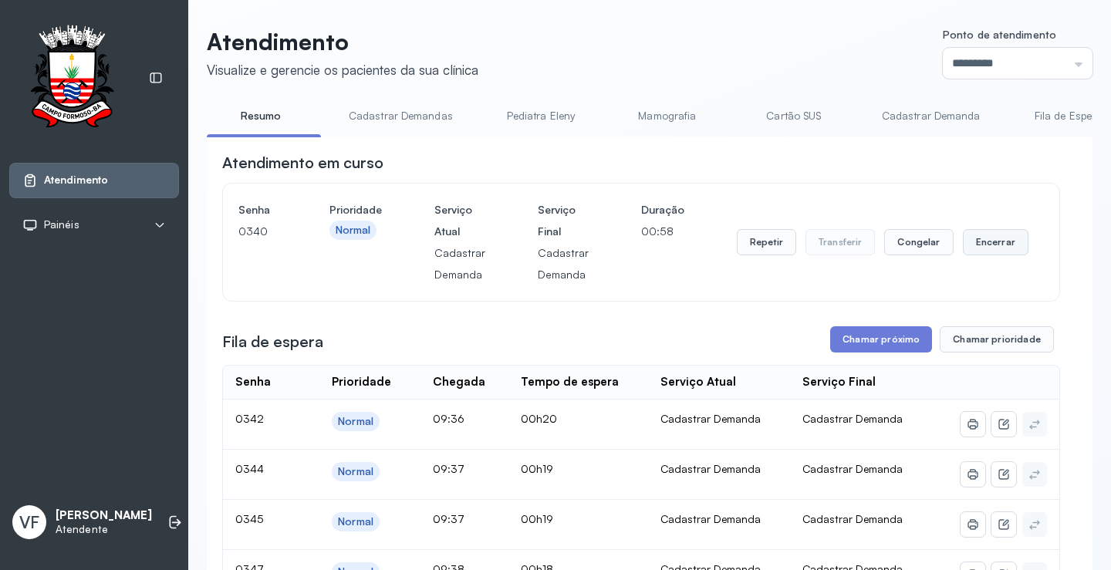
click at [982, 241] on button "Encerrar" at bounding box center [996, 242] width 66 height 26
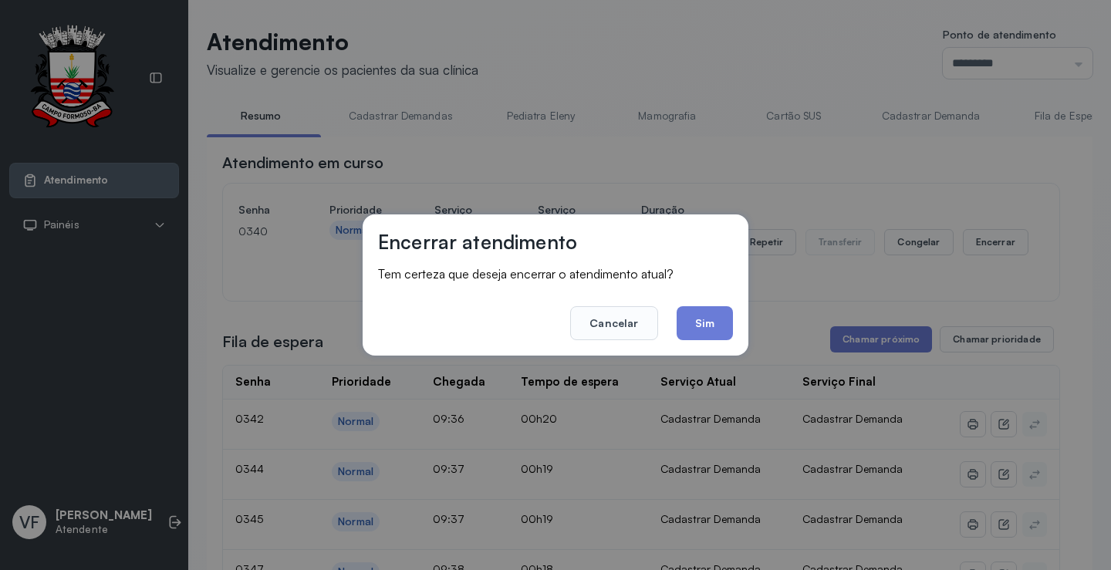
click at [700, 319] on button "Sim" at bounding box center [705, 323] width 56 height 34
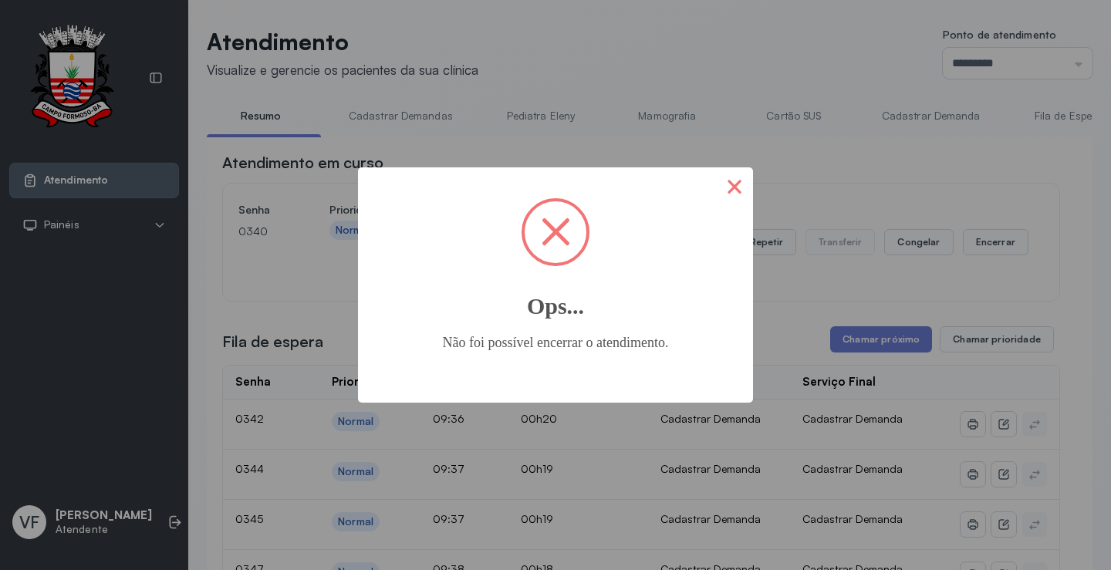
click at [747, 187] on button "×" at bounding box center [734, 185] width 37 height 37
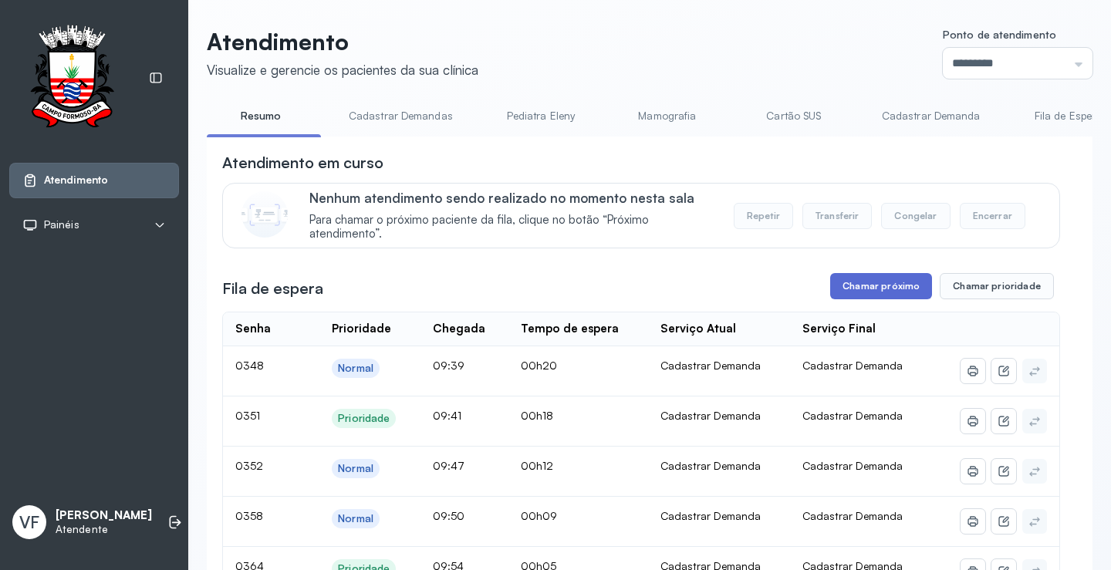
click at [865, 286] on button "Chamar próximo" at bounding box center [881, 286] width 102 height 26
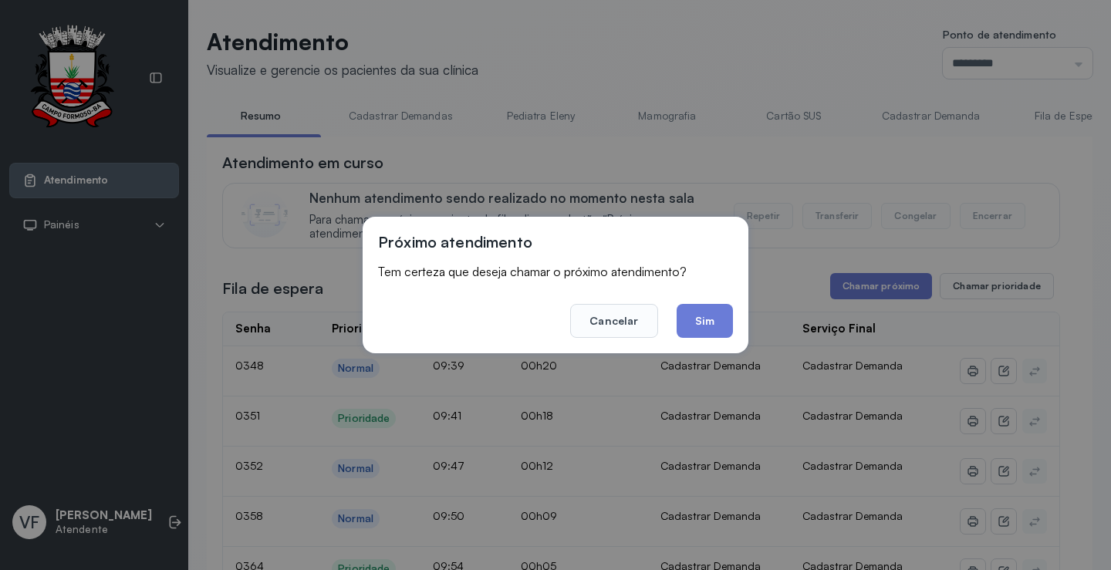
click at [696, 314] on button "Sim" at bounding box center [705, 321] width 56 height 34
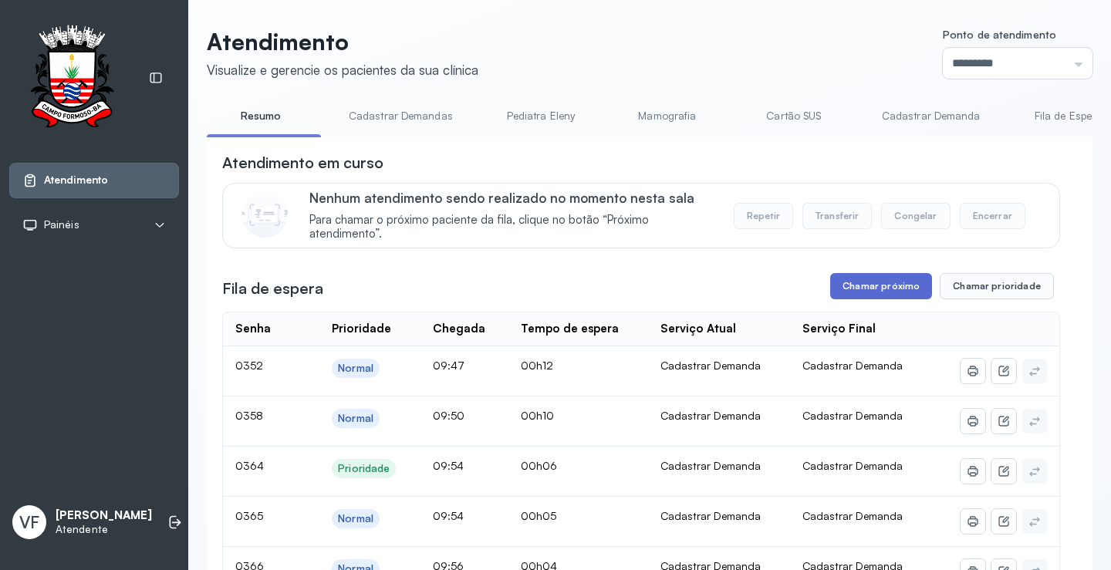
click at [877, 285] on button "Chamar próximo" at bounding box center [881, 286] width 102 height 26
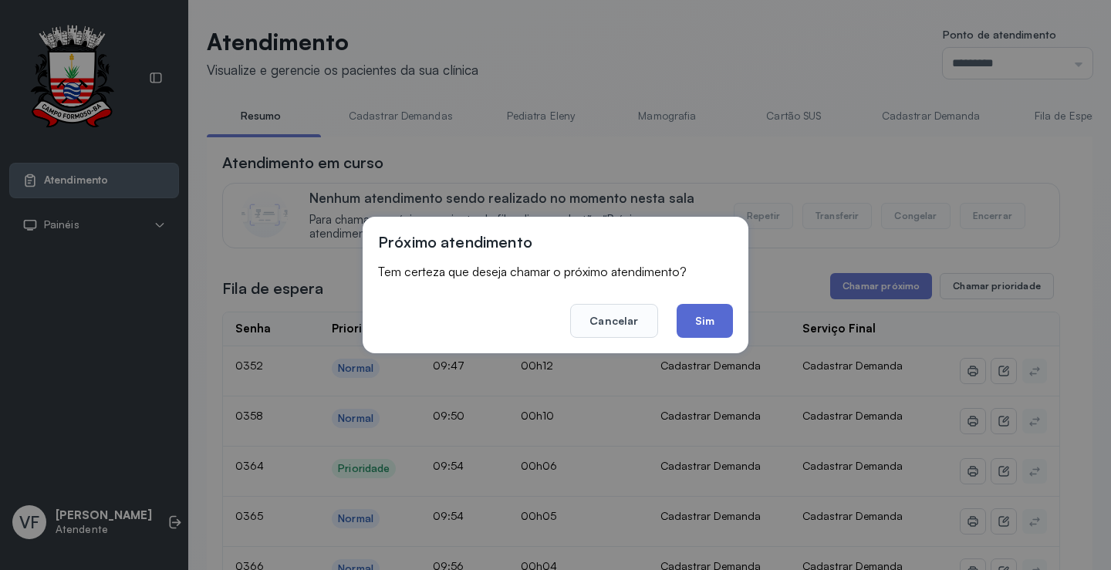
click at [689, 326] on button "Sim" at bounding box center [705, 321] width 56 height 34
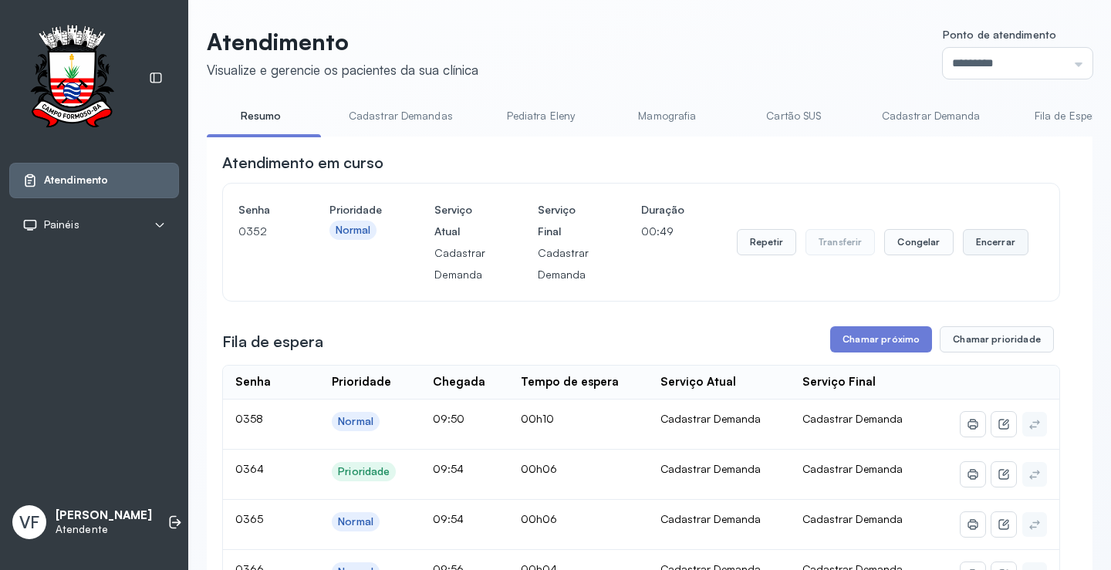
click at [995, 247] on button "Encerrar" at bounding box center [996, 242] width 66 height 26
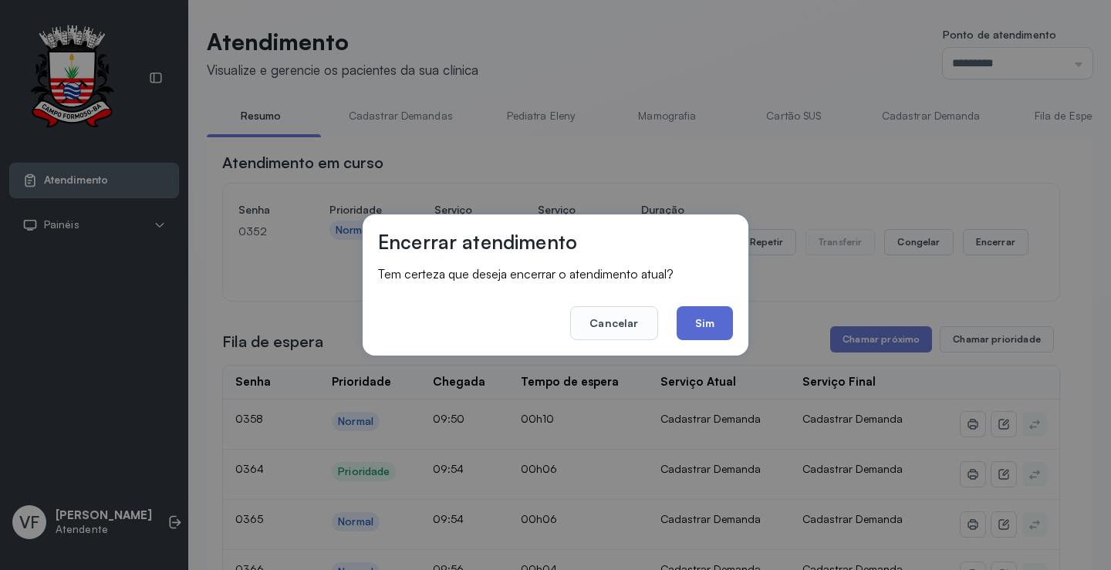
click at [723, 320] on button "Sim" at bounding box center [705, 323] width 56 height 34
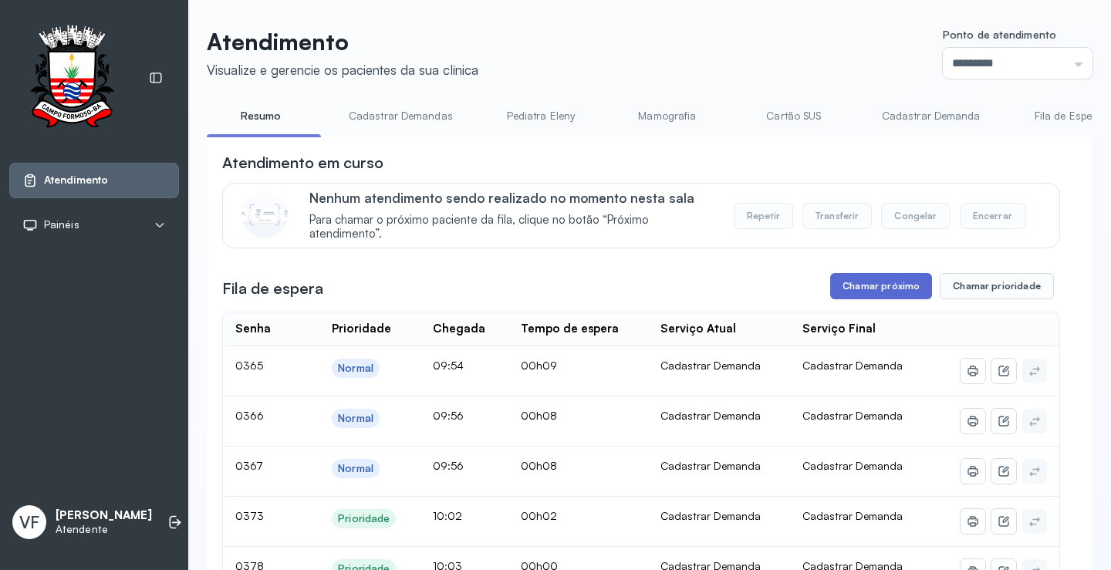
click at [876, 283] on button "Chamar próximo" at bounding box center [881, 286] width 102 height 26
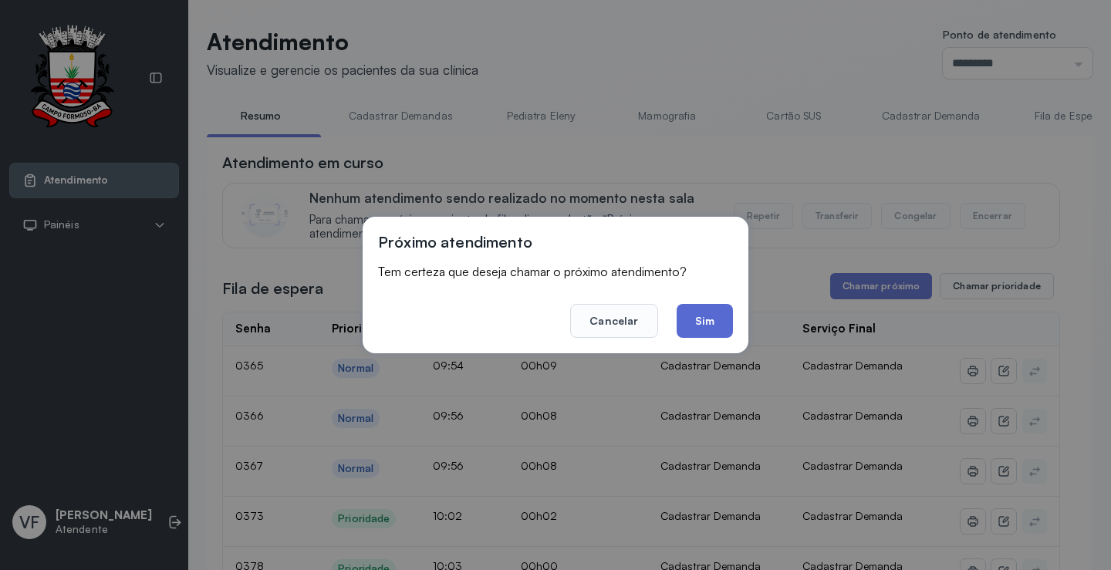
click at [704, 319] on button "Sim" at bounding box center [705, 321] width 56 height 34
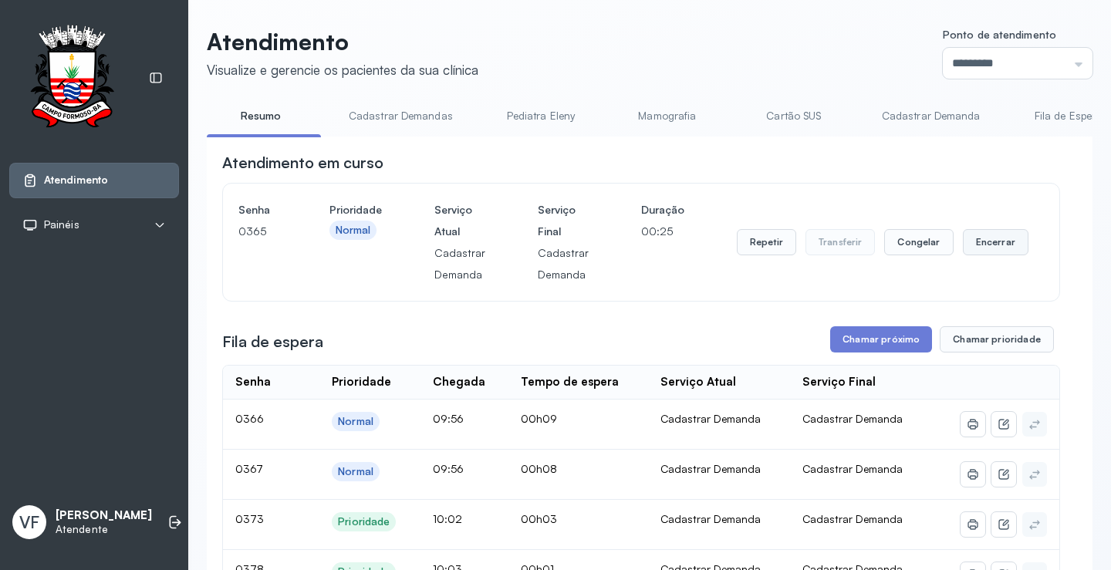
click at [979, 238] on button "Encerrar" at bounding box center [996, 242] width 66 height 26
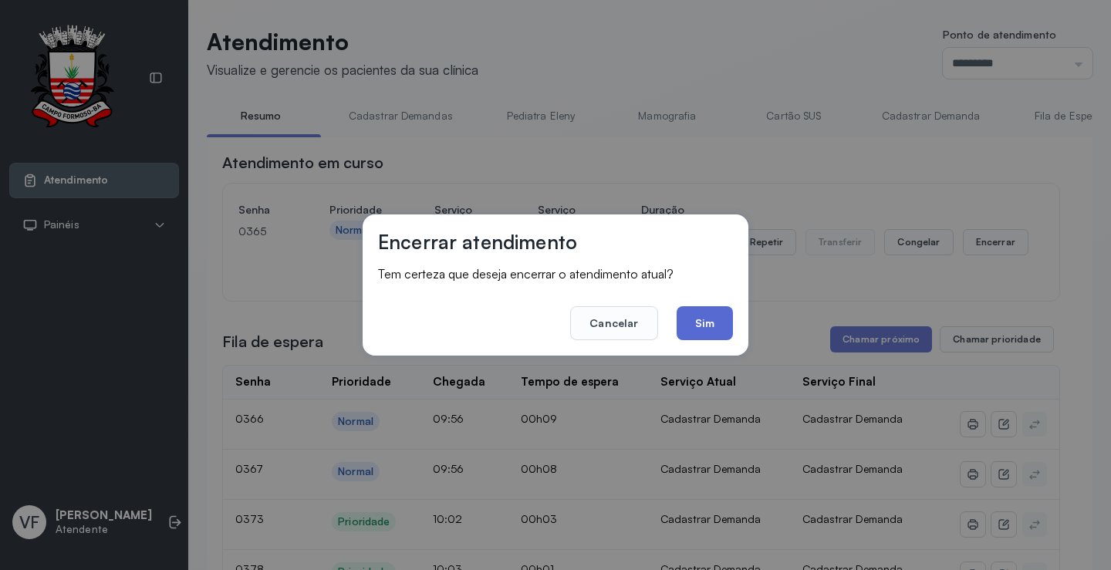
click at [703, 322] on button "Sim" at bounding box center [705, 323] width 56 height 34
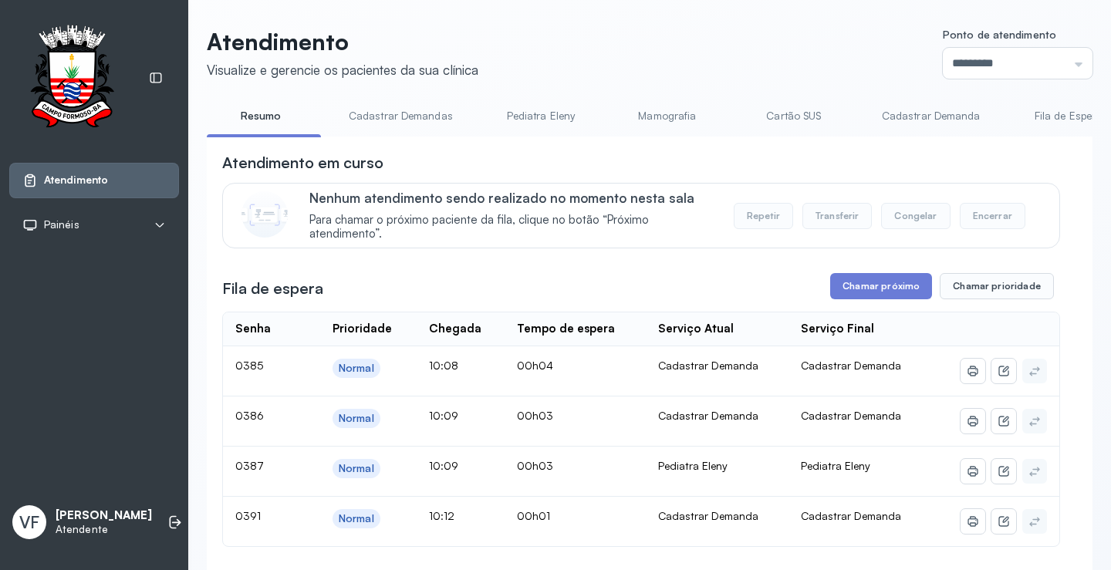
click at [542, 120] on link "Pediatra Eleny" at bounding box center [541, 115] width 108 height 25
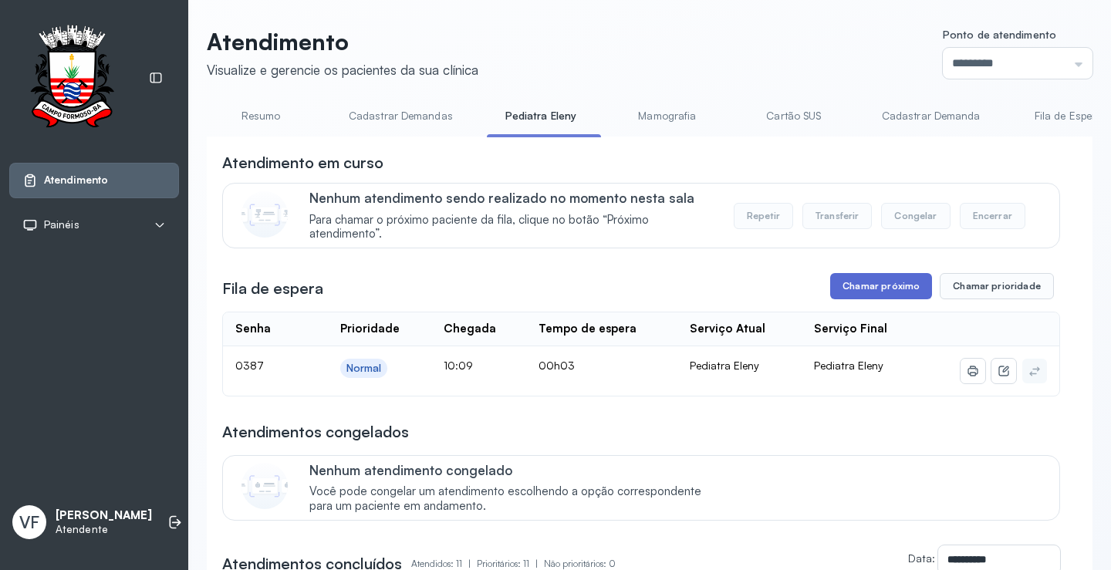
click at [881, 280] on button "Chamar próximo" at bounding box center [881, 286] width 102 height 26
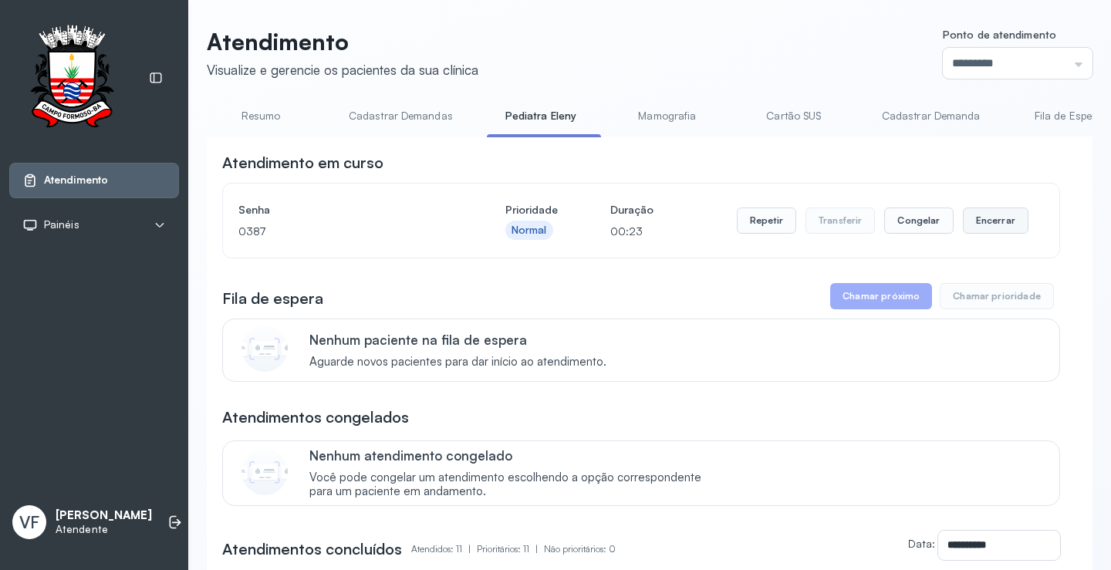
click at [1000, 214] on button "Encerrar" at bounding box center [996, 221] width 66 height 26
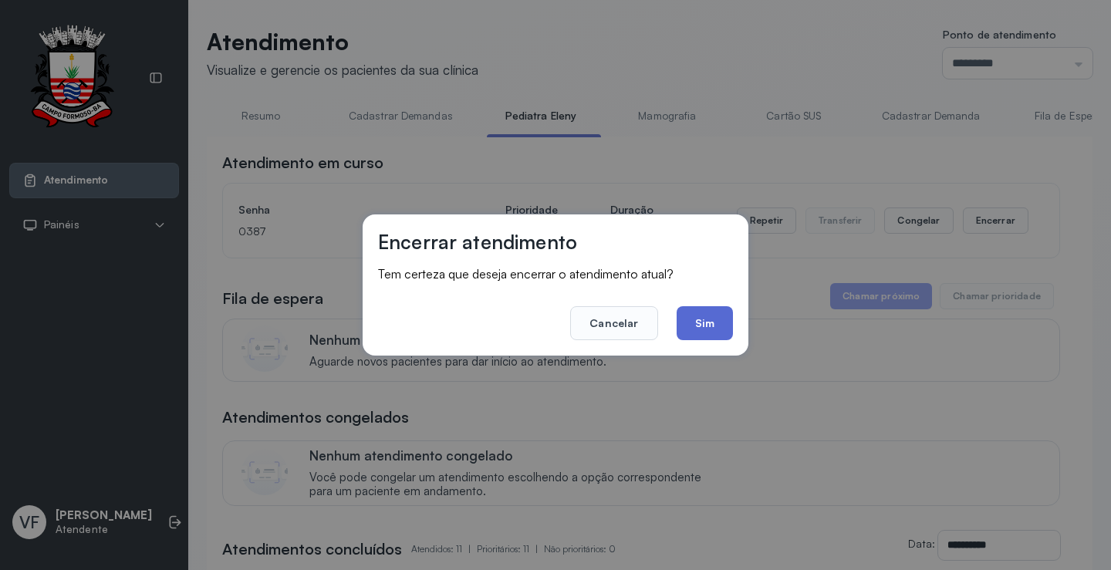
click at [700, 319] on button "Sim" at bounding box center [705, 323] width 56 height 34
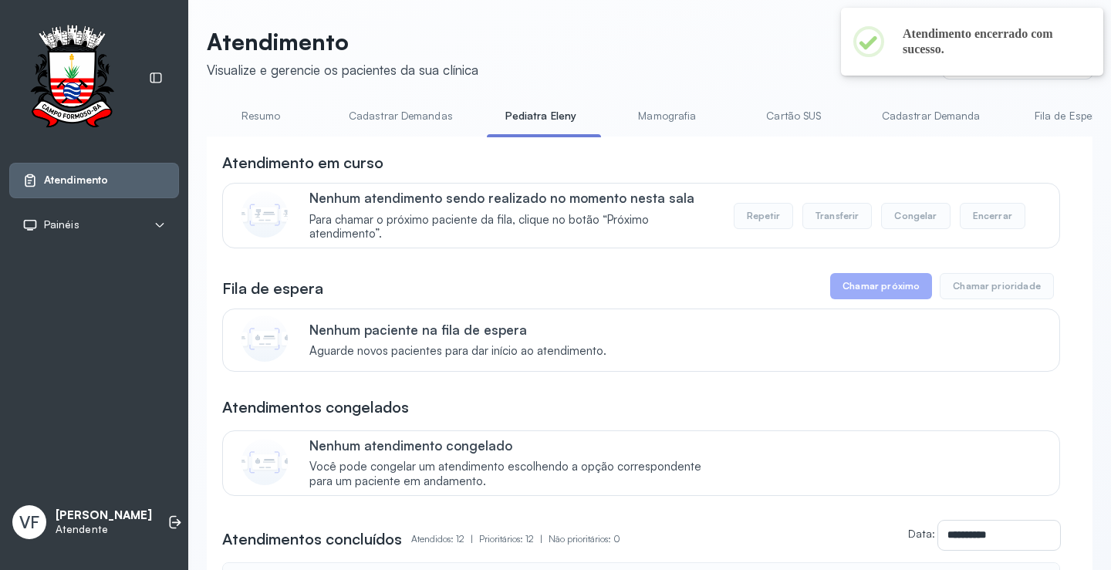
click at [269, 108] on link "Resumo" at bounding box center [261, 115] width 108 height 25
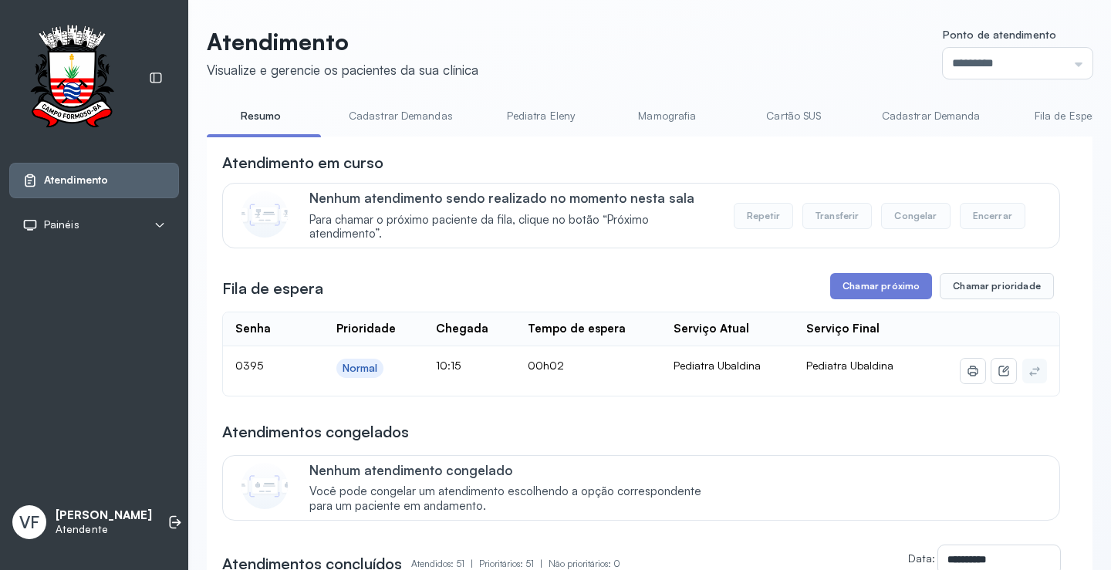
click at [255, 114] on link "Resumo" at bounding box center [261, 115] width 108 height 25
click at [869, 278] on button "Chamar próximo" at bounding box center [881, 286] width 102 height 26
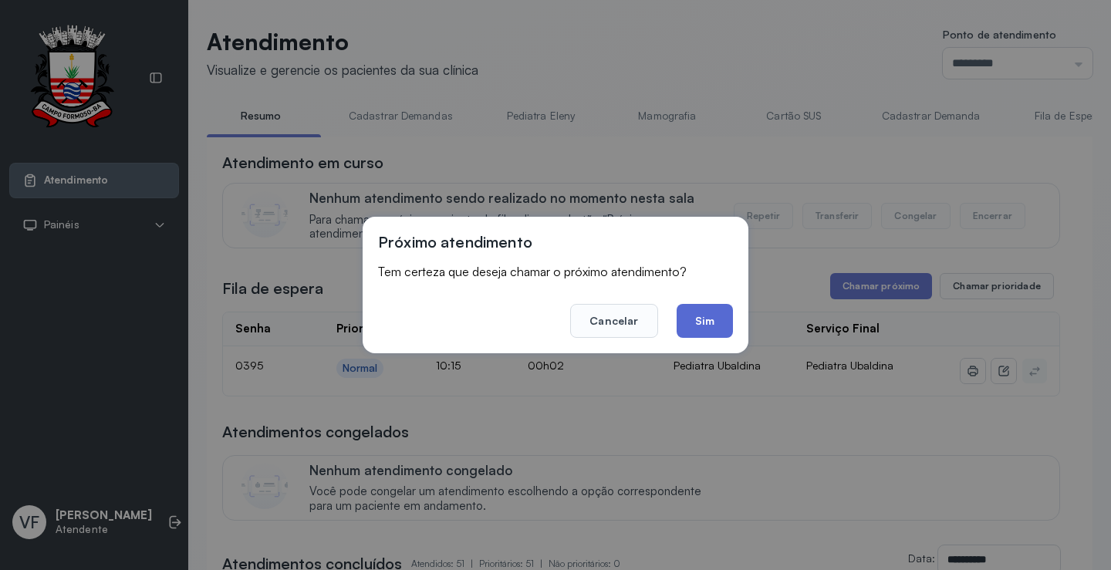
click at [711, 313] on button "Sim" at bounding box center [705, 321] width 56 height 34
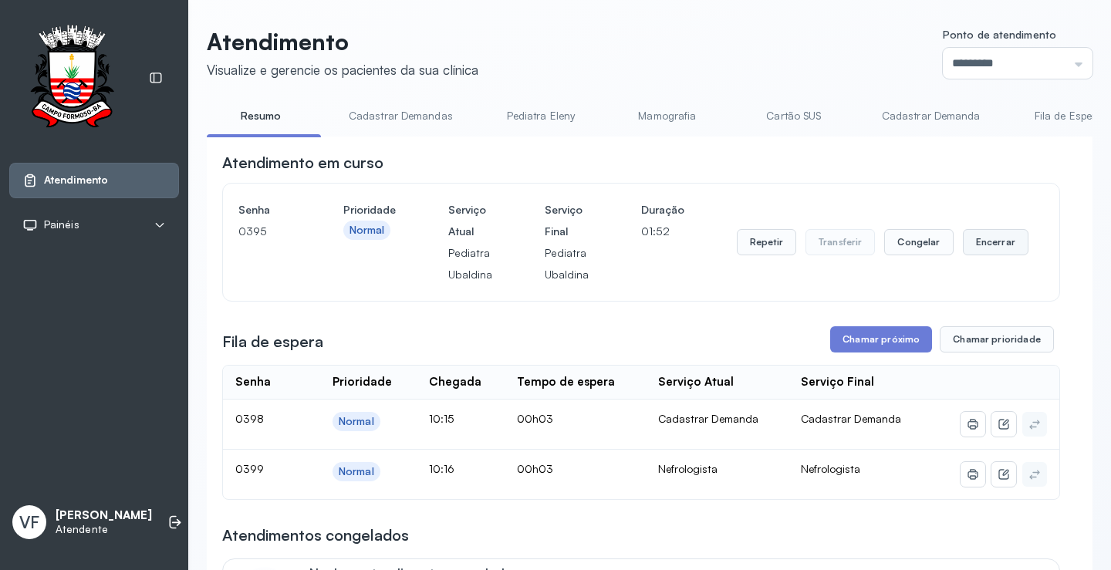
click at [982, 244] on button "Encerrar" at bounding box center [996, 242] width 66 height 26
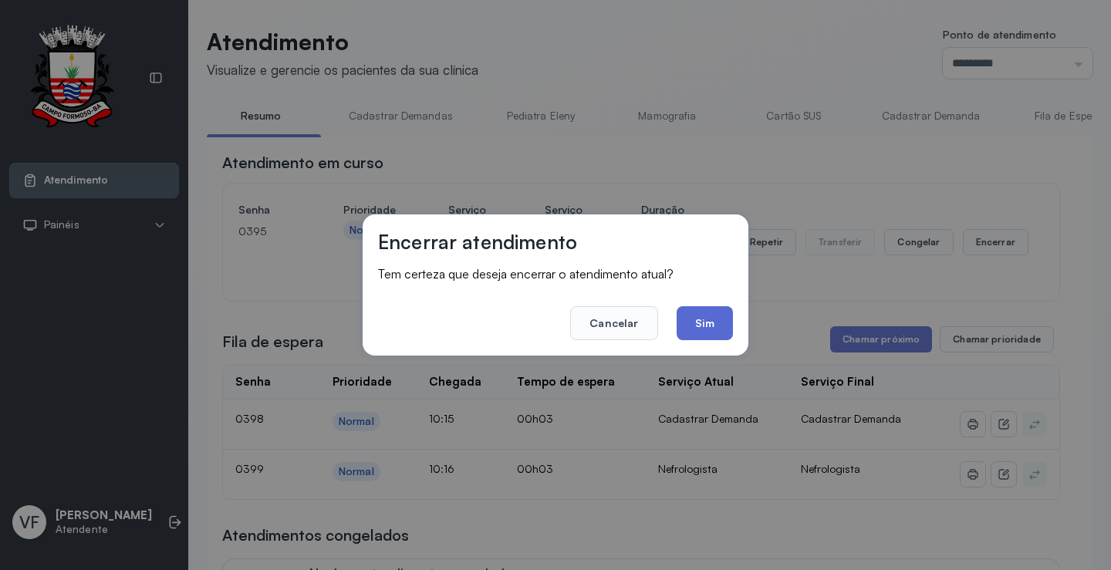
click at [717, 319] on button "Sim" at bounding box center [705, 323] width 56 height 34
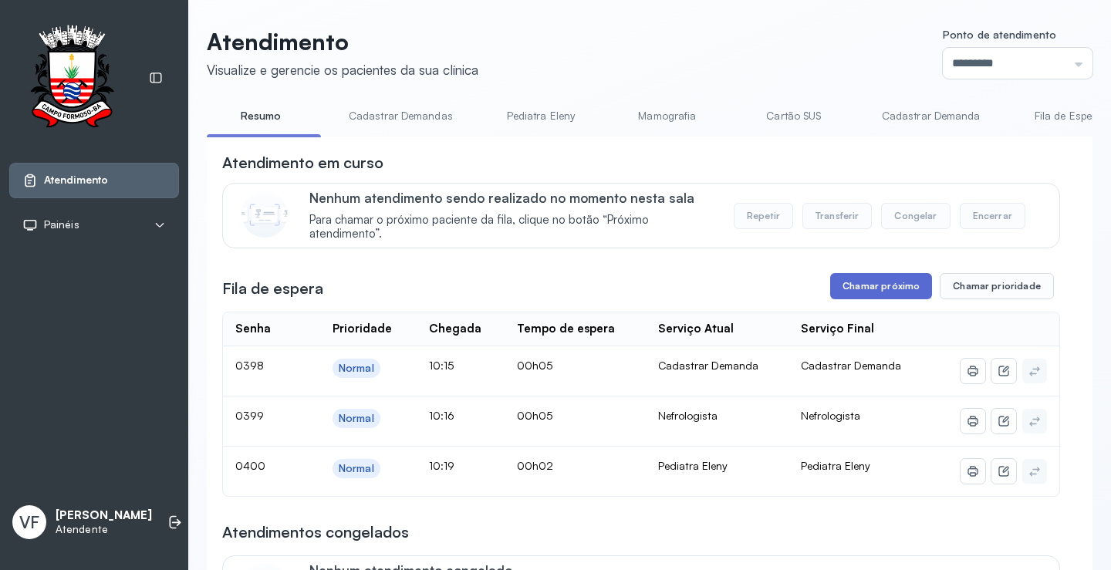
click at [868, 290] on button "Chamar próximo" at bounding box center [881, 286] width 102 height 26
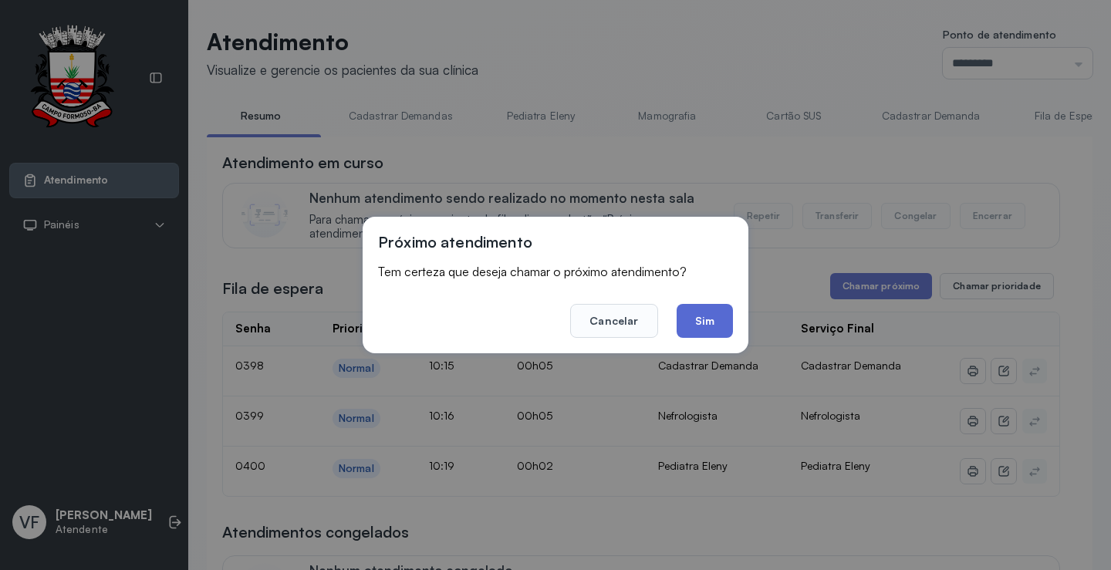
click at [707, 321] on button "Sim" at bounding box center [705, 321] width 56 height 34
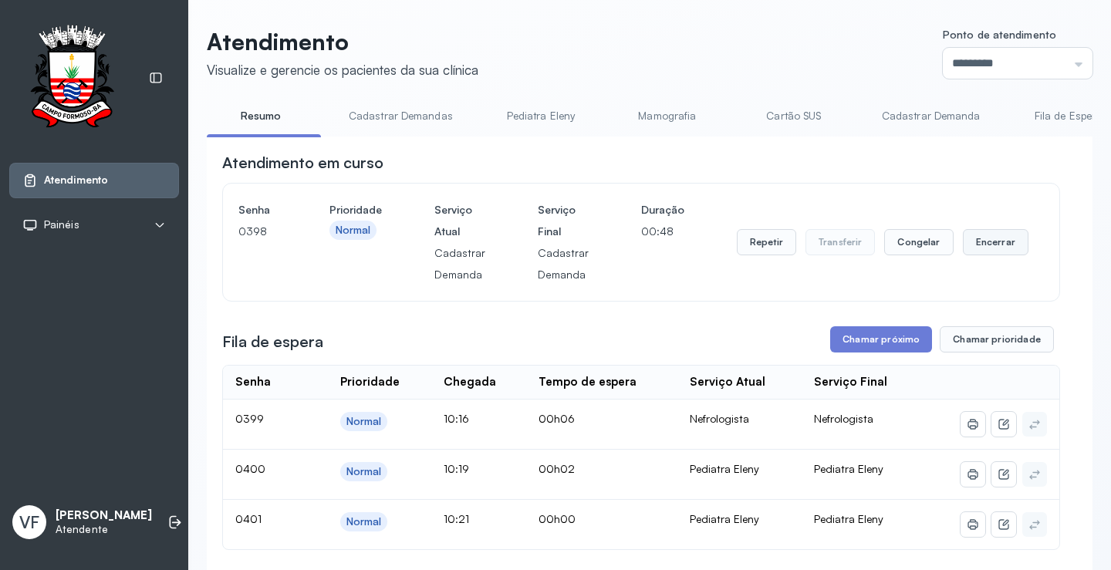
click at [978, 240] on button "Encerrar" at bounding box center [996, 242] width 66 height 26
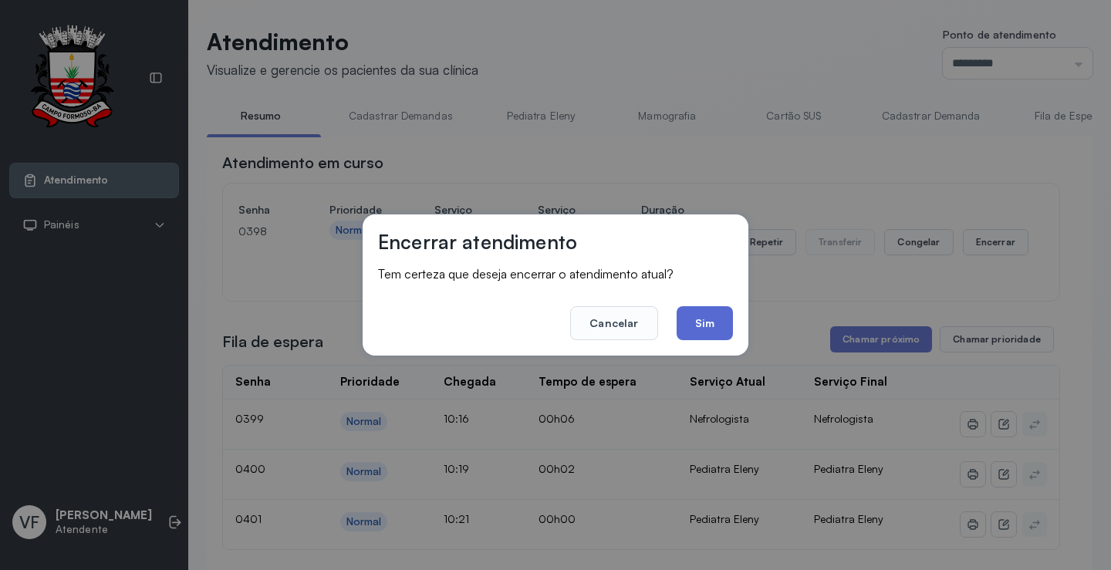
click at [702, 322] on button "Sim" at bounding box center [705, 323] width 56 height 34
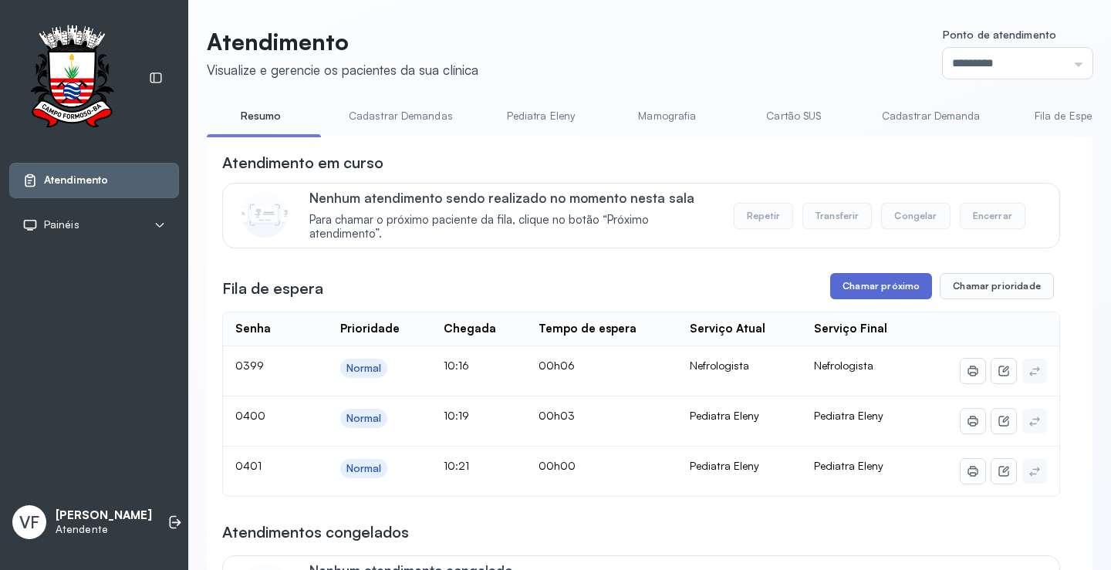
click at [868, 288] on button "Chamar próximo" at bounding box center [881, 286] width 102 height 26
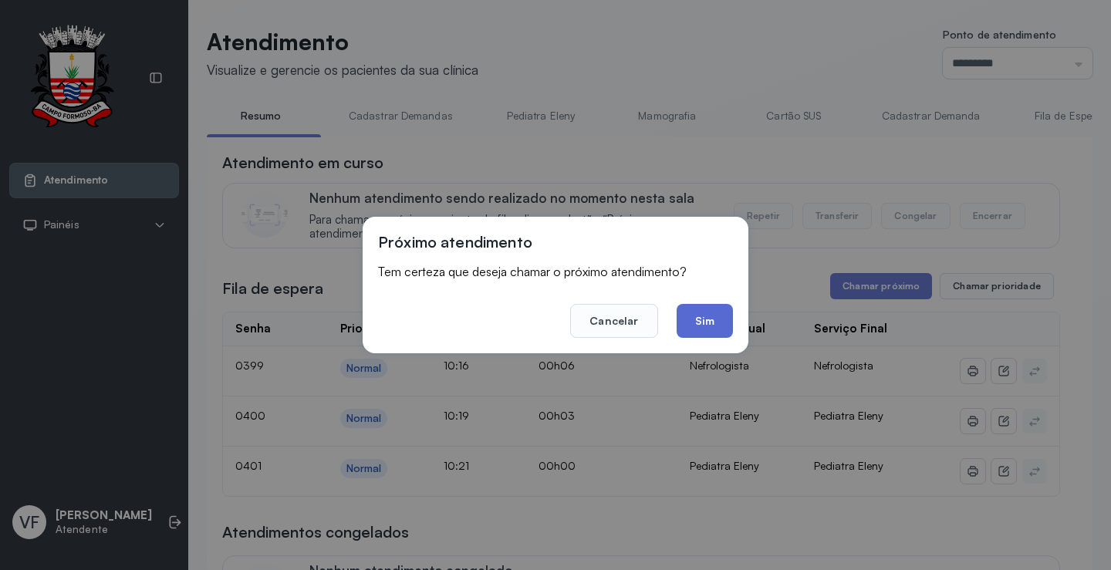
click at [709, 319] on button "Sim" at bounding box center [705, 321] width 56 height 34
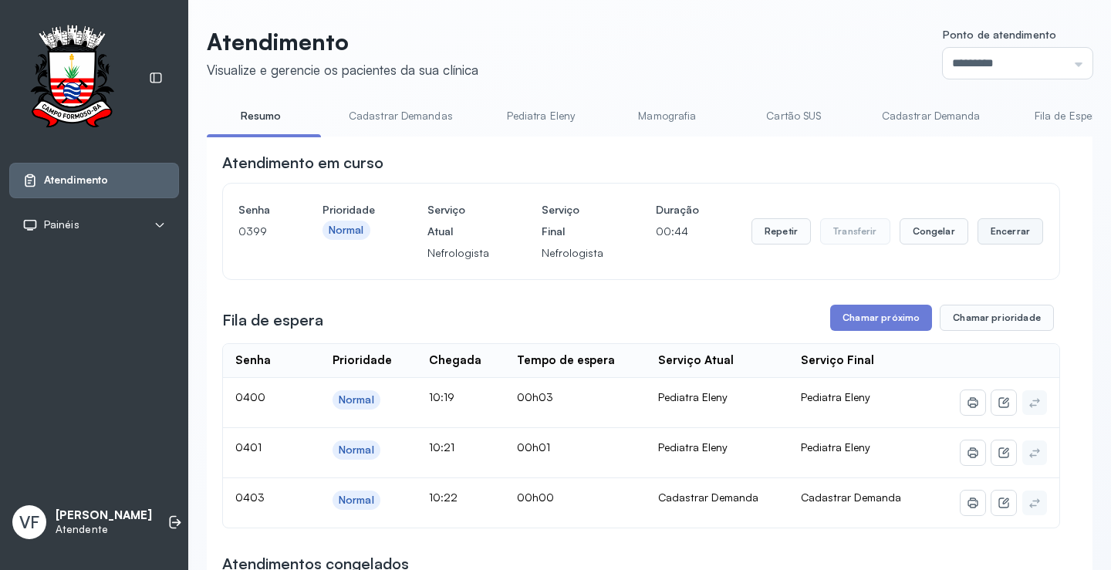
click at [994, 230] on button "Encerrar" at bounding box center [1010, 231] width 66 height 26
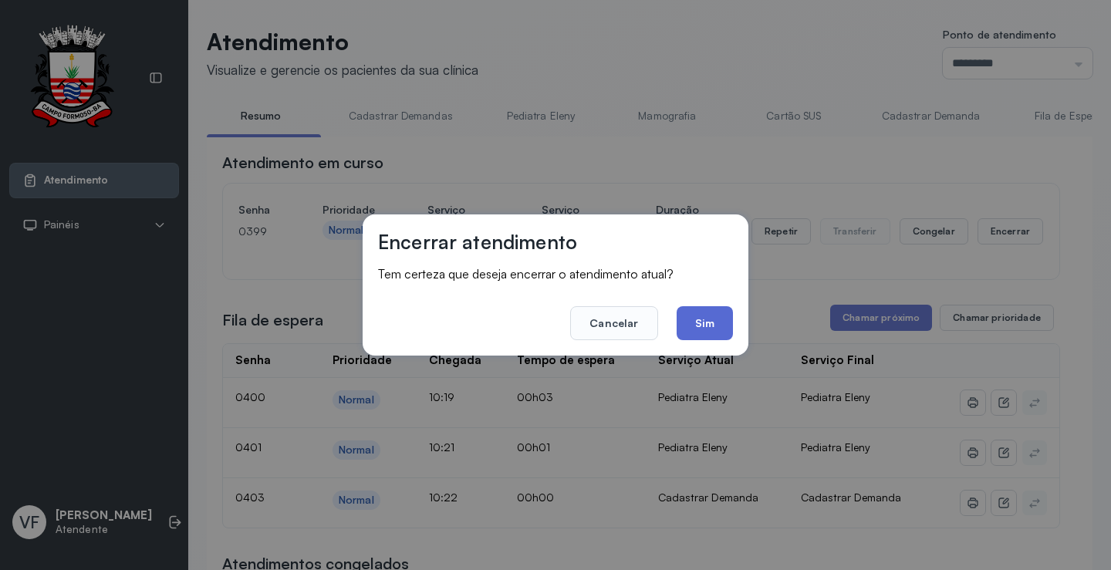
click at [717, 318] on button "Sim" at bounding box center [705, 323] width 56 height 34
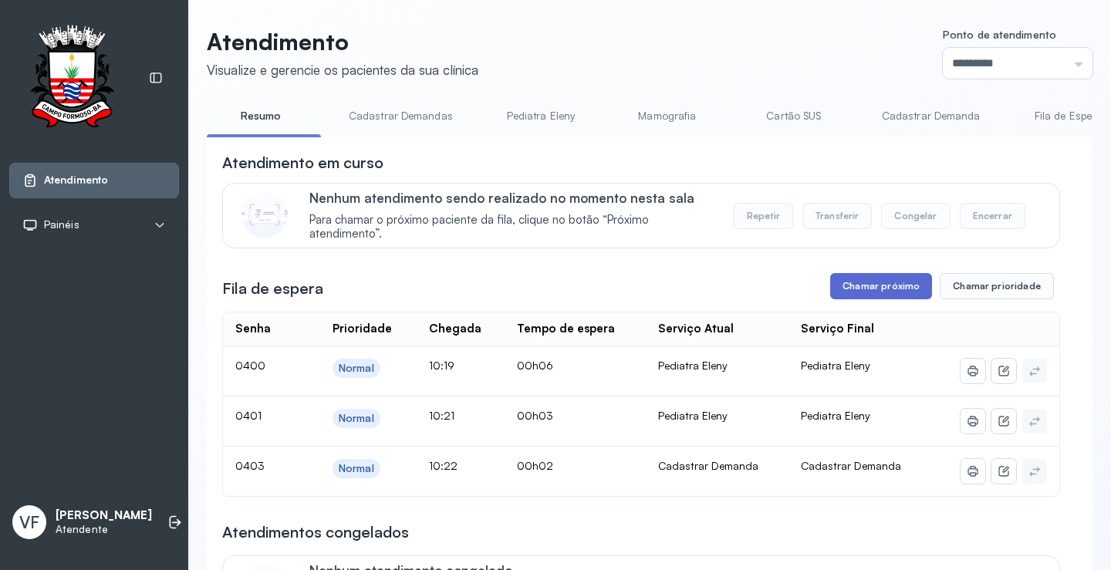
click at [880, 281] on button "Chamar próximo" at bounding box center [881, 286] width 102 height 26
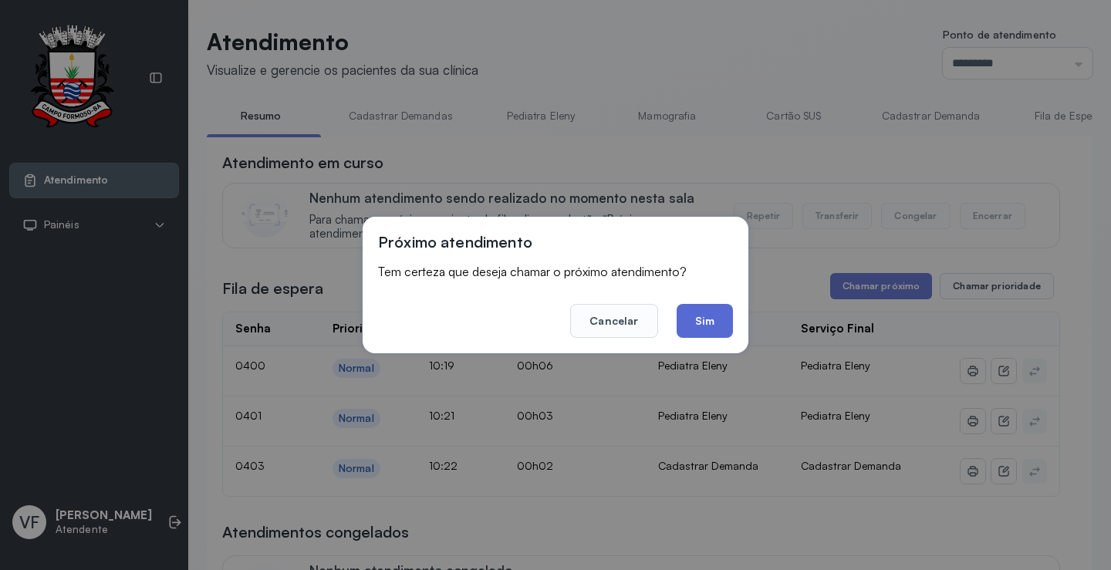
click at [695, 319] on button "Sim" at bounding box center [705, 321] width 56 height 34
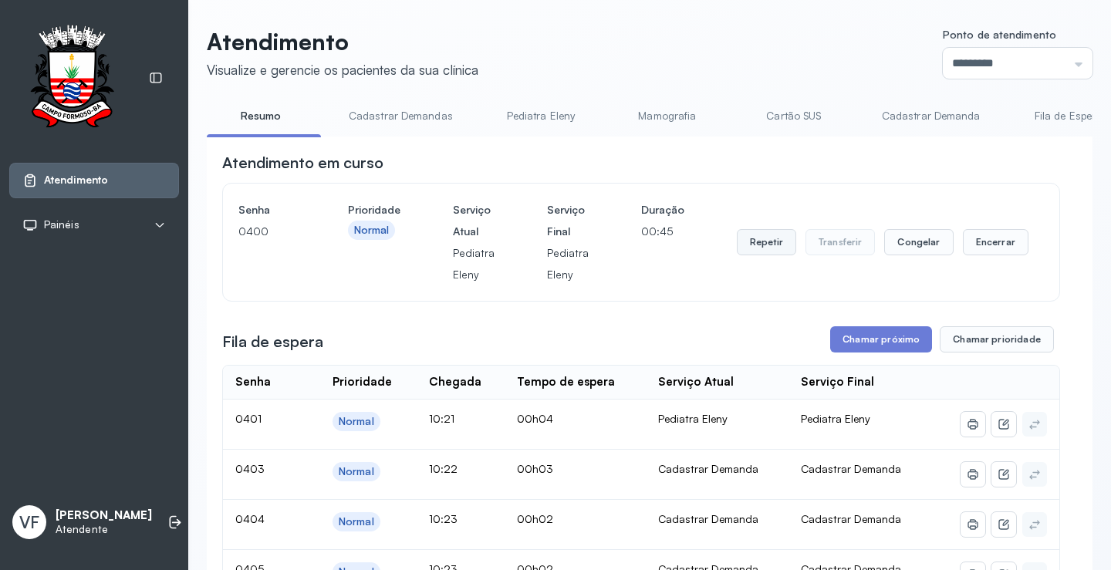
click at [755, 250] on button "Repetir" at bounding box center [766, 242] width 59 height 26
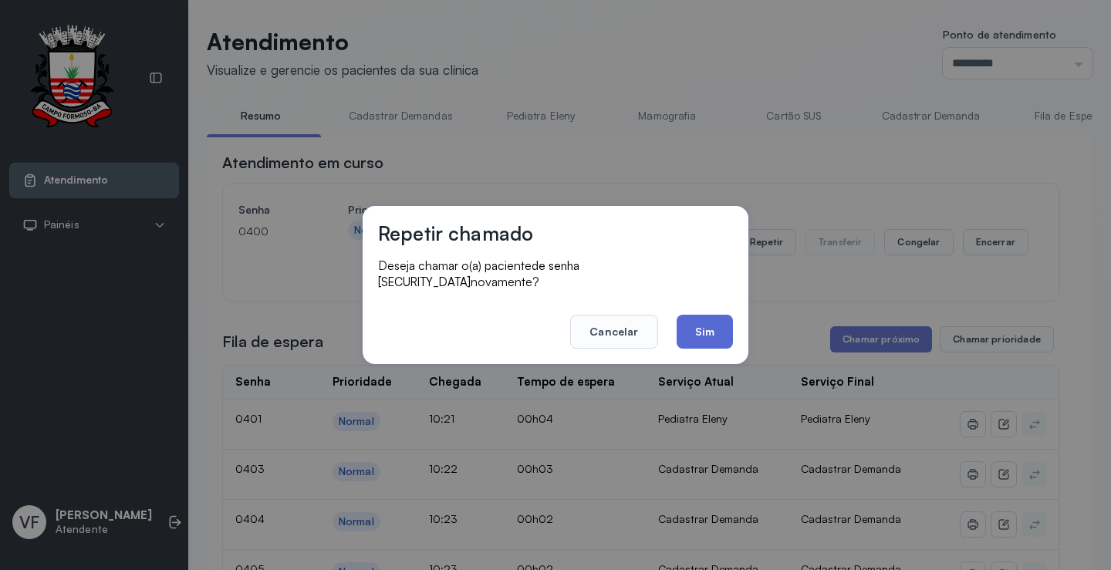
click at [710, 319] on button "Sim" at bounding box center [705, 332] width 56 height 34
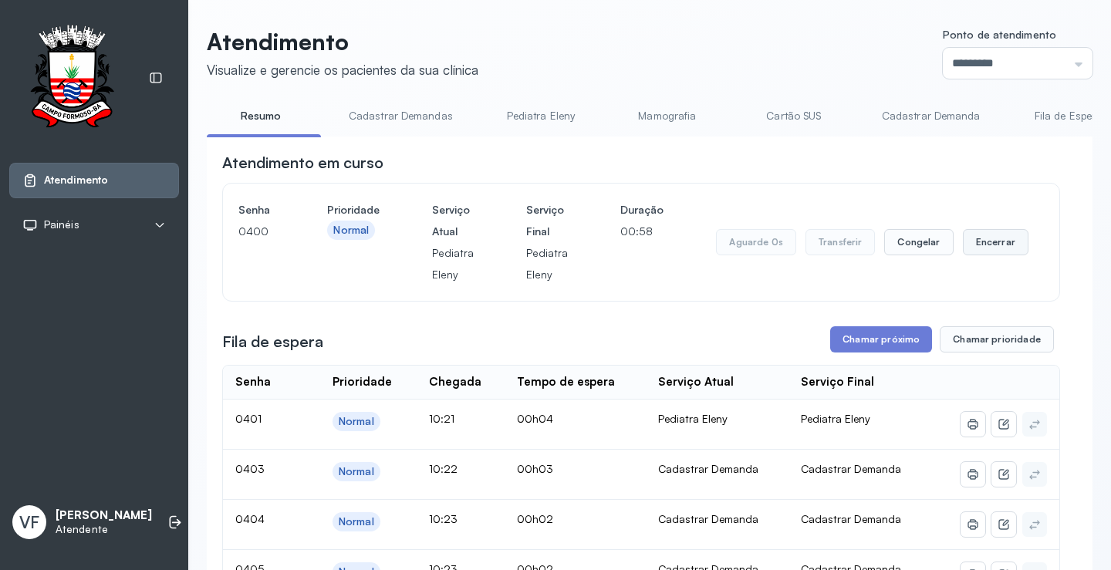
click at [989, 239] on button "Encerrar" at bounding box center [996, 242] width 66 height 26
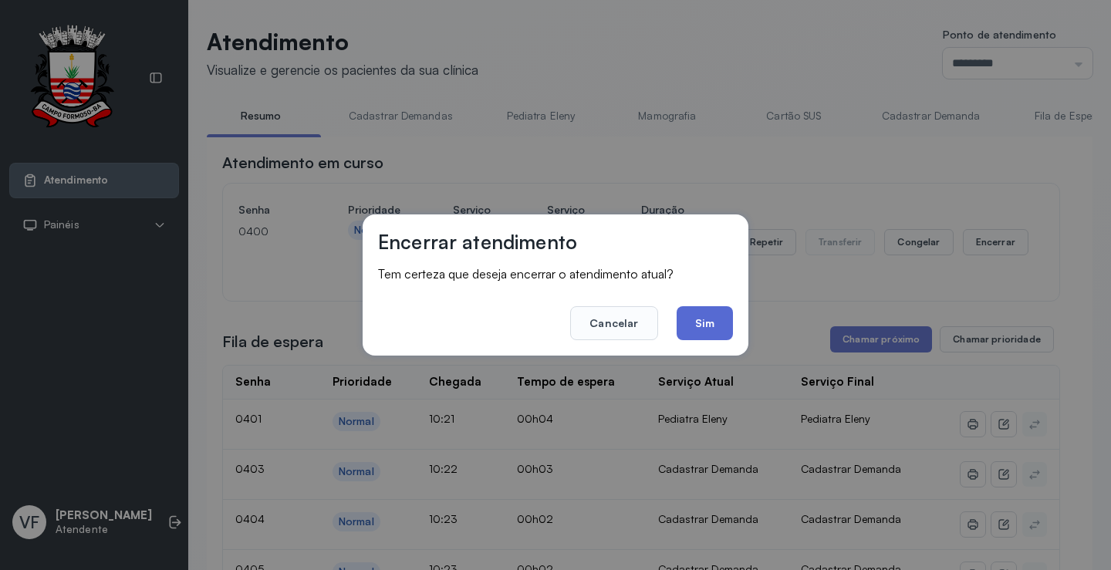
click at [716, 313] on button "Sim" at bounding box center [705, 323] width 56 height 34
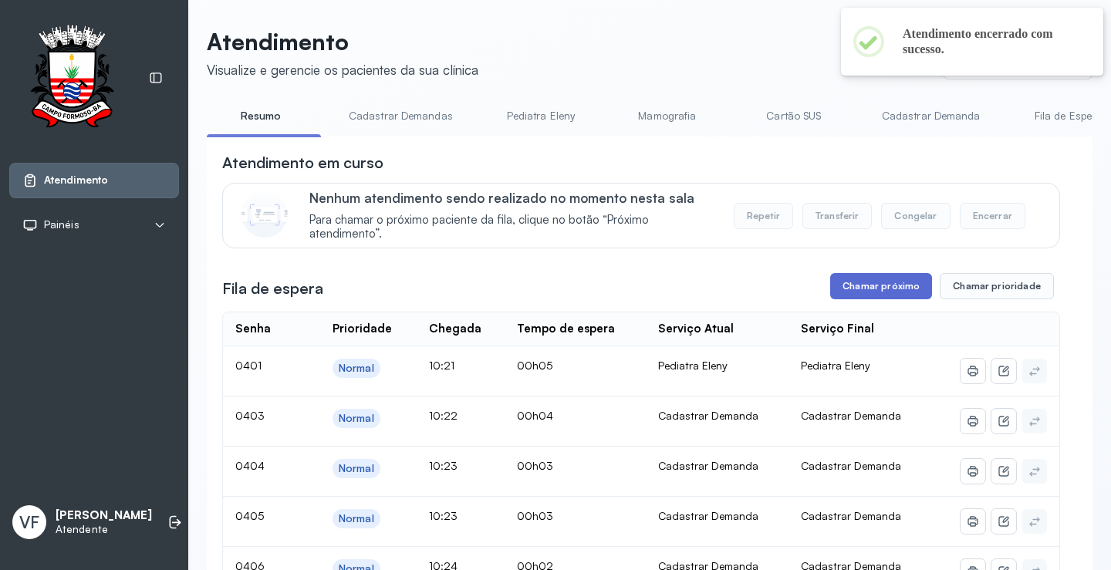
click at [877, 287] on button "Chamar próximo" at bounding box center [881, 286] width 102 height 26
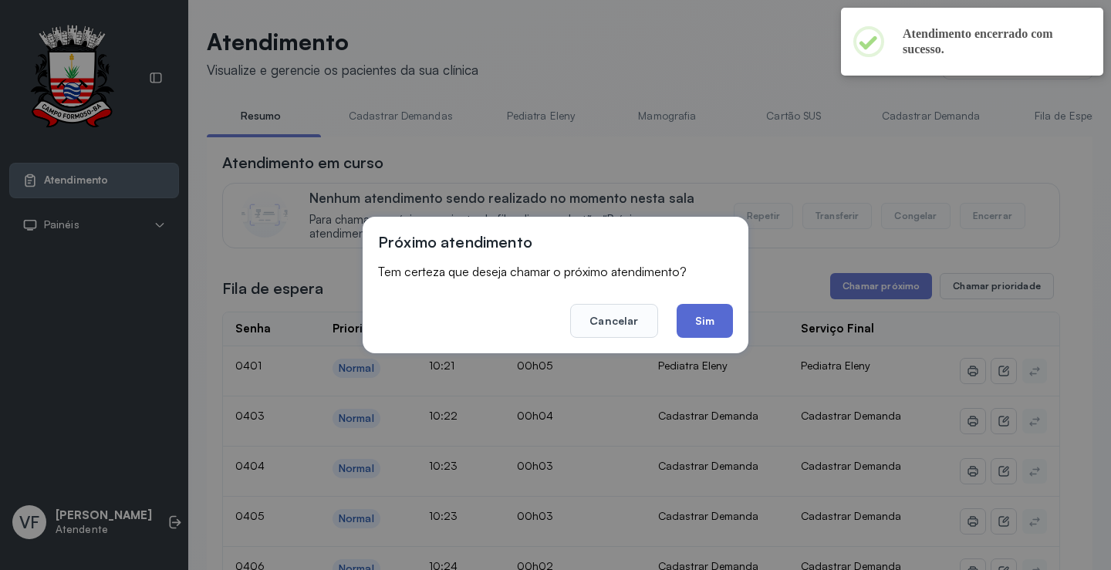
click at [704, 309] on button "Sim" at bounding box center [705, 321] width 56 height 34
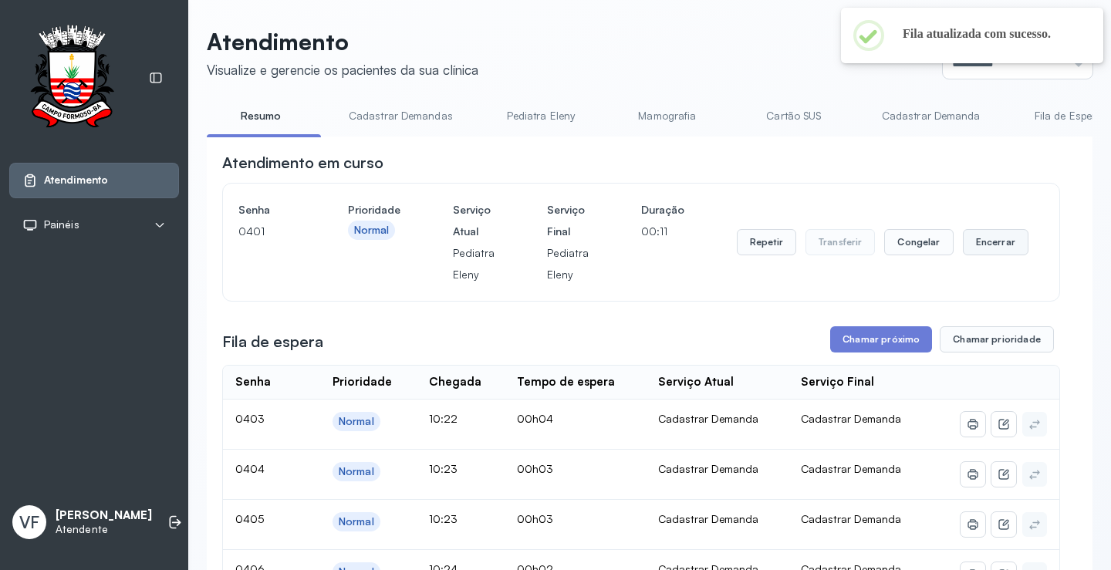
click at [970, 241] on button "Encerrar" at bounding box center [996, 242] width 66 height 26
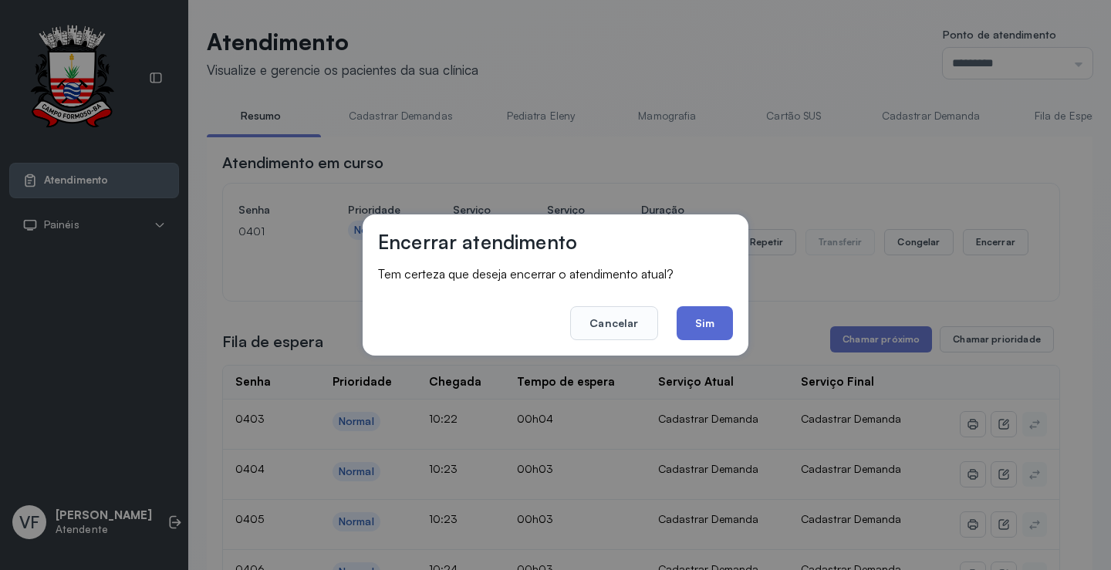
click at [708, 320] on button "Sim" at bounding box center [705, 323] width 56 height 34
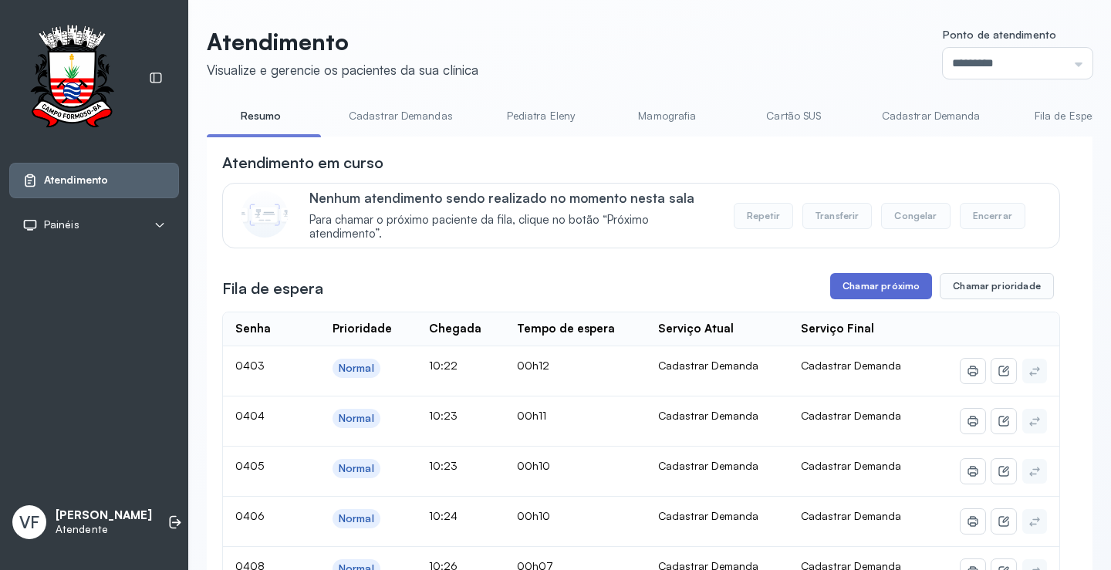
click at [869, 286] on button "Chamar próximo" at bounding box center [881, 286] width 102 height 26
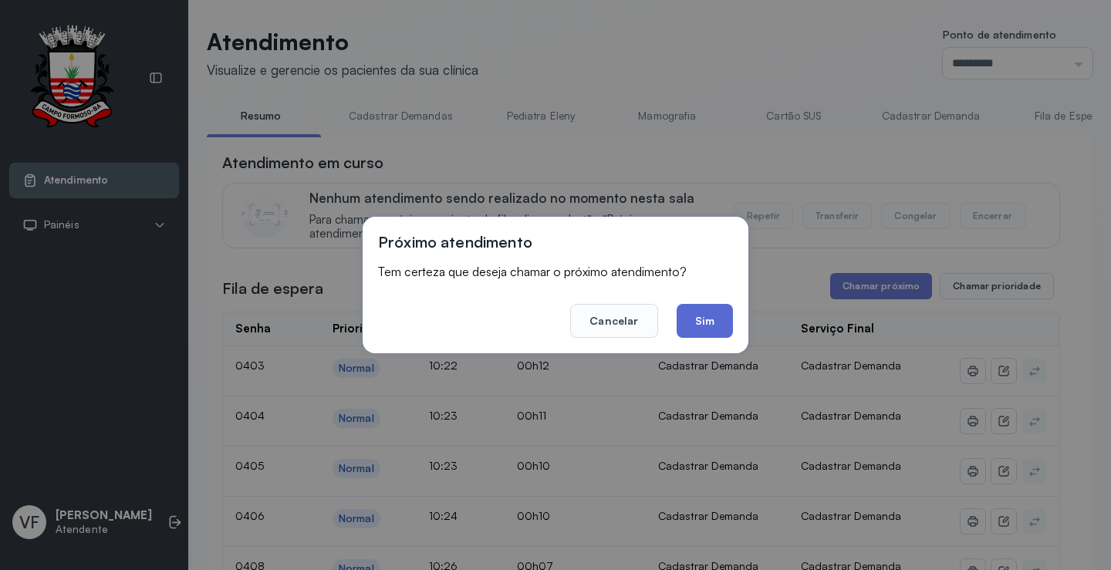
click at [699, 321] on button "Sim" at bounding box center [705, 321] width 56 height 34
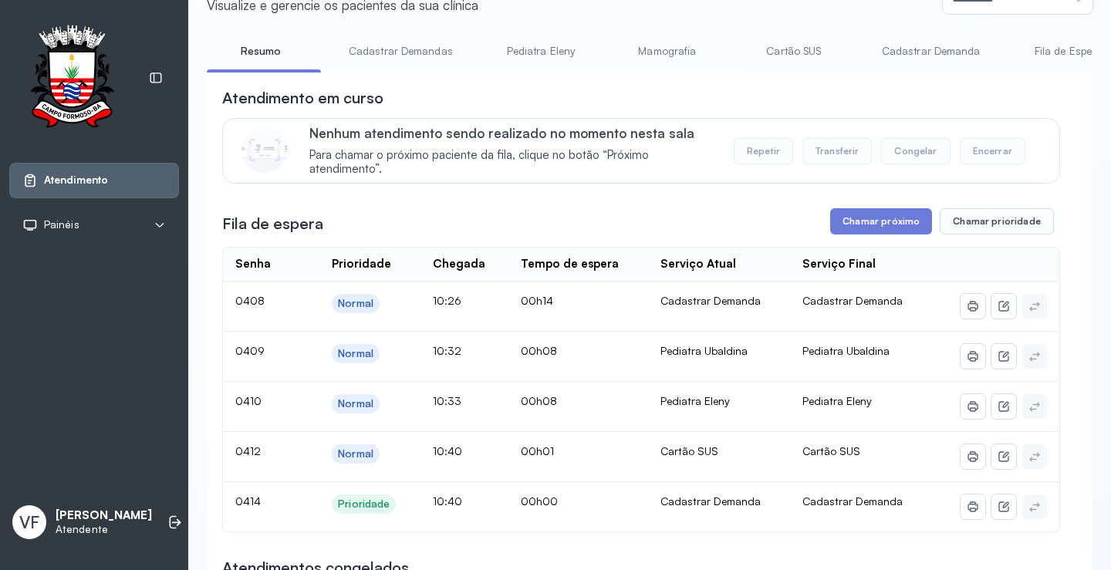
scroll to position [154, 0]
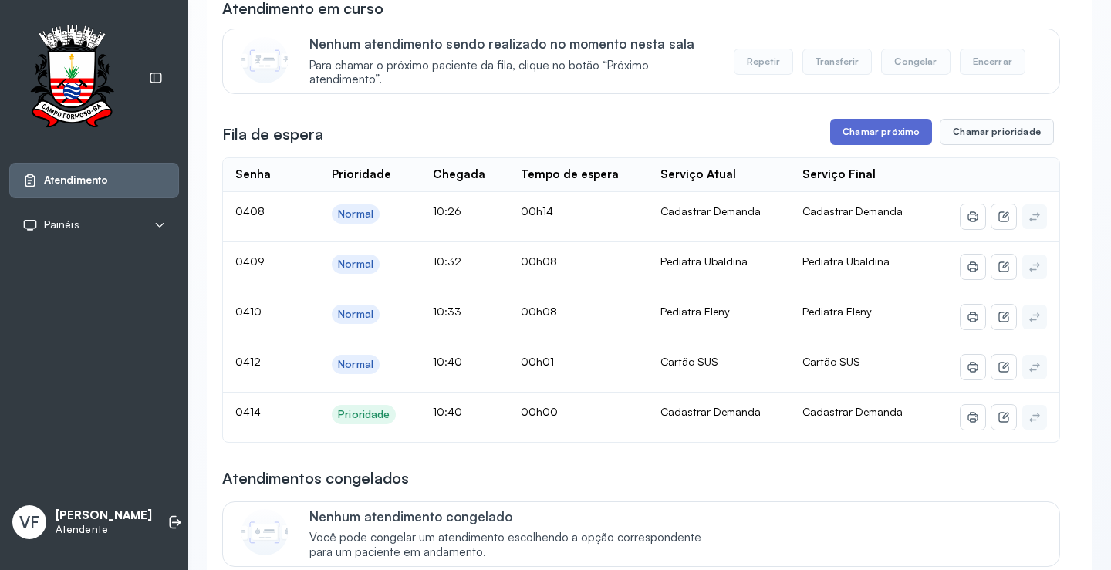
click at [856, 135] on button "Chamar próximo" at bounding box center [881, 132] width 102 height 26
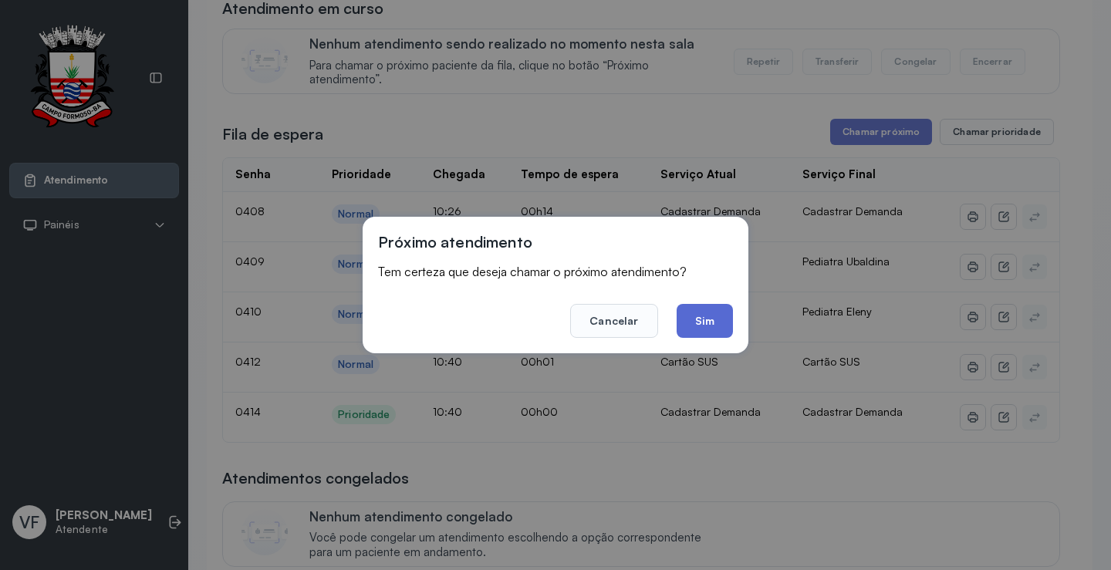
click at [705, 320] on button "Sim" at bounding box center [705, 321] width 56 height 34
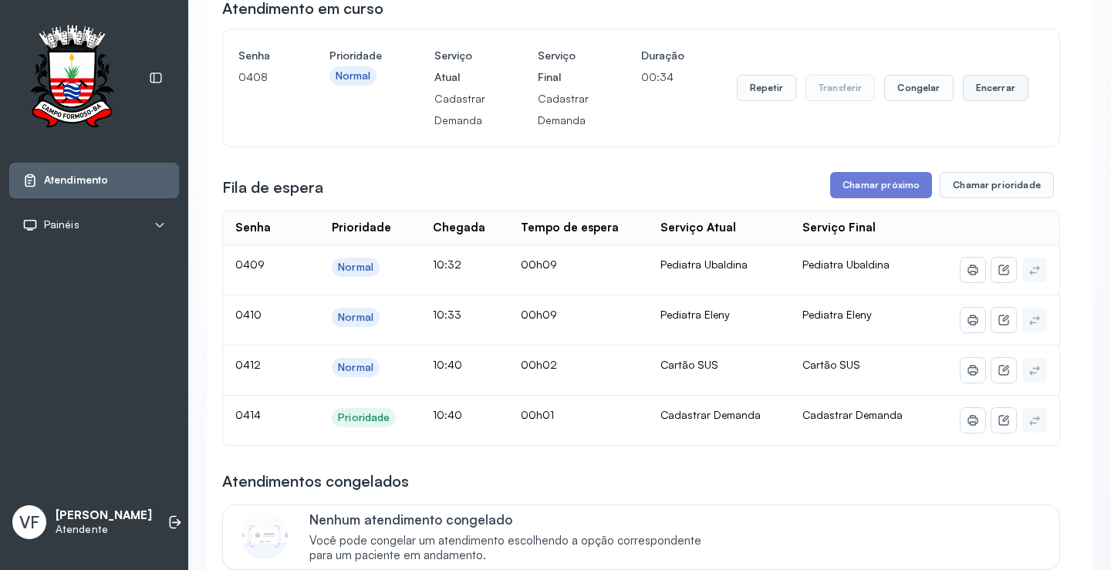
click at [991, 87] on button "Encerrar" at bounding box center [996, 88] width 66 height 26
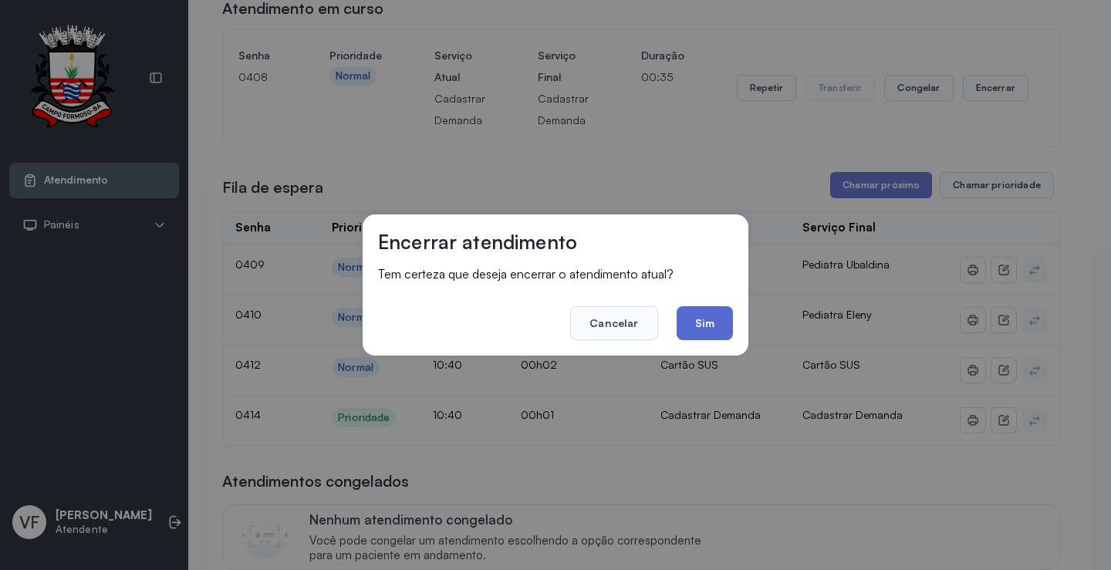
click at [715, 322] on button "Sim" at bounding box center [705, 323] width 56 height 34
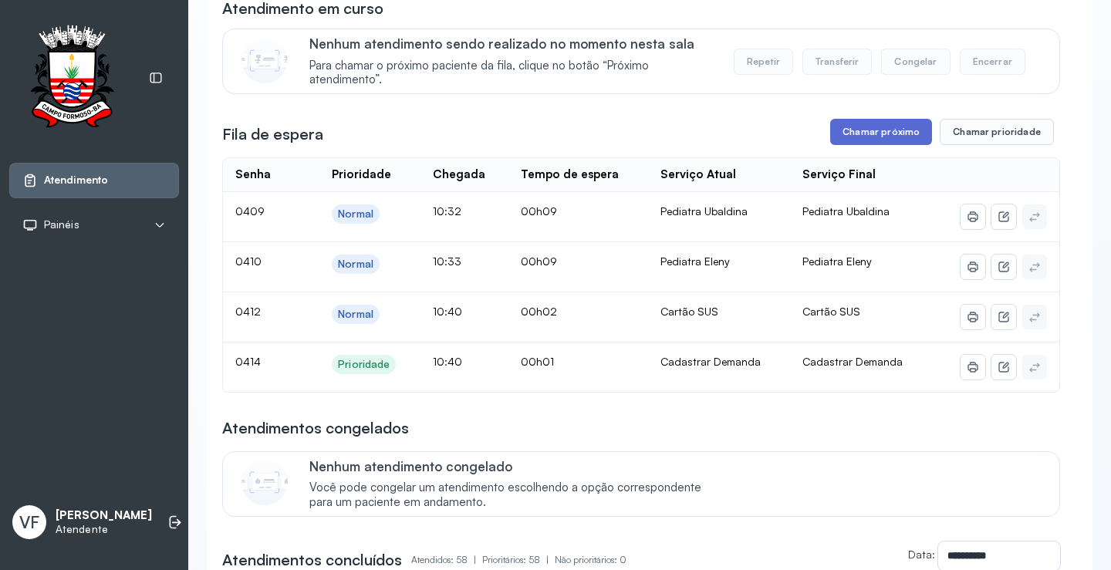
click at [879, 131] on button "Chamar próximo" at bounding box center [881, 132] width 102 height 26
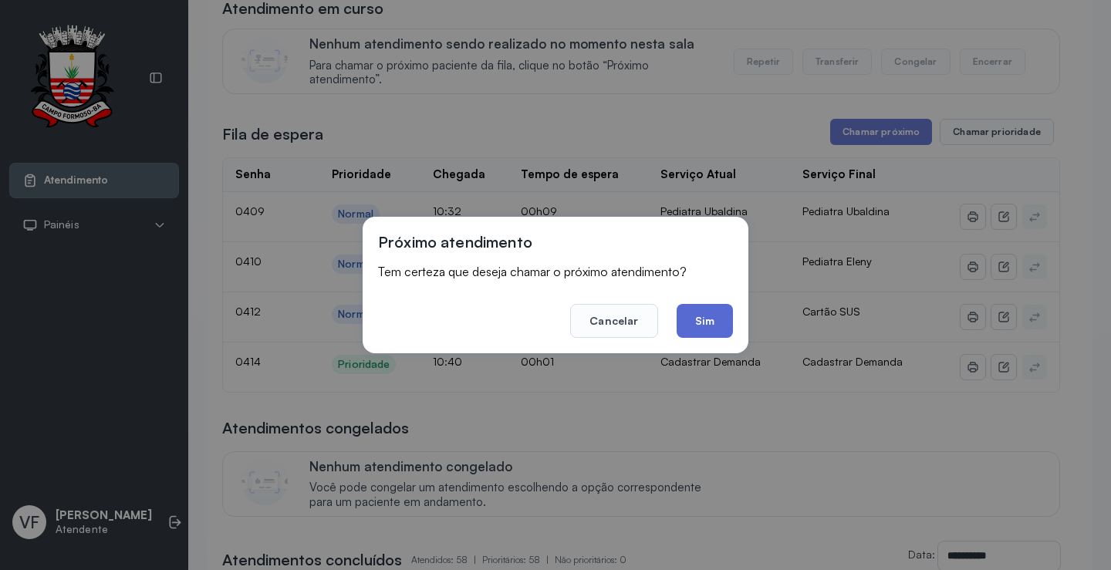
click at [696, 323] on button "Sim" at bounding box center [705, 321] width 56 height 34
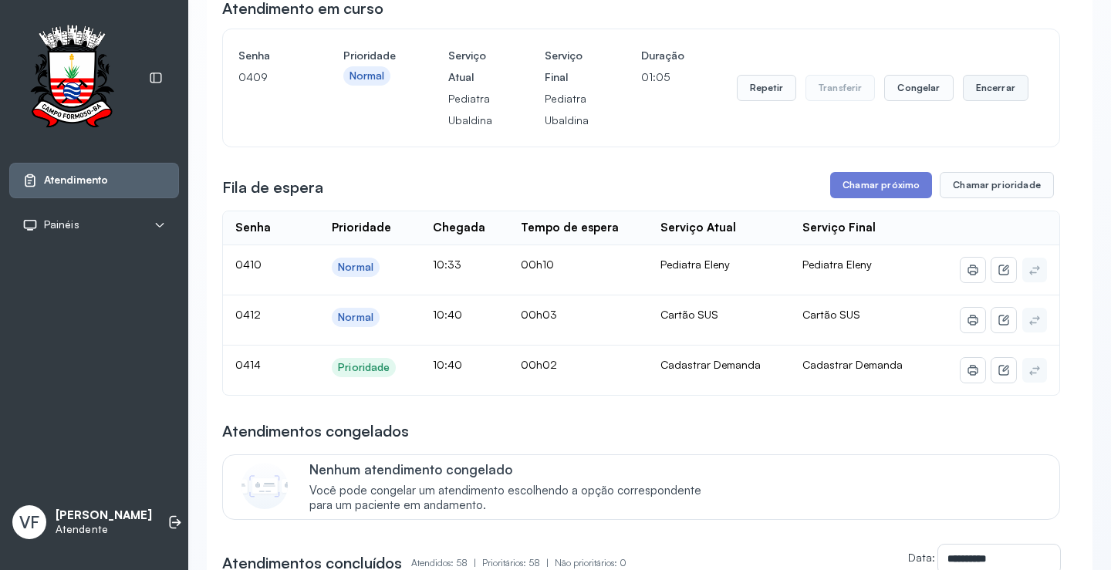
click at [992, 85] on button "Encerrar" at bounding box center [996, 88] width 66 height 26
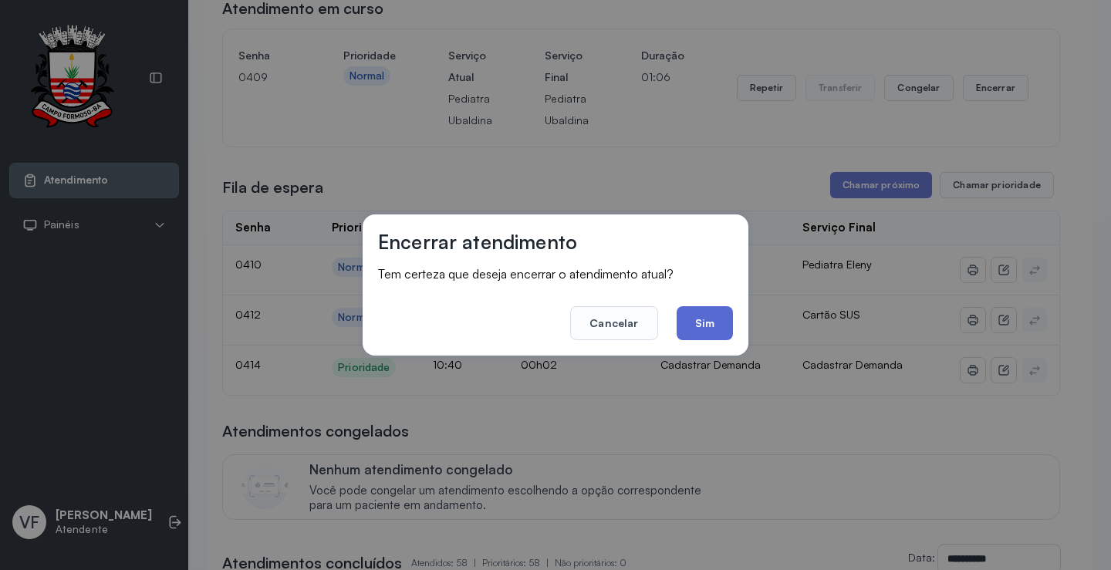
click at [706, 319] on button "Sim" at bounding box center [705, 323] width 56 height 34
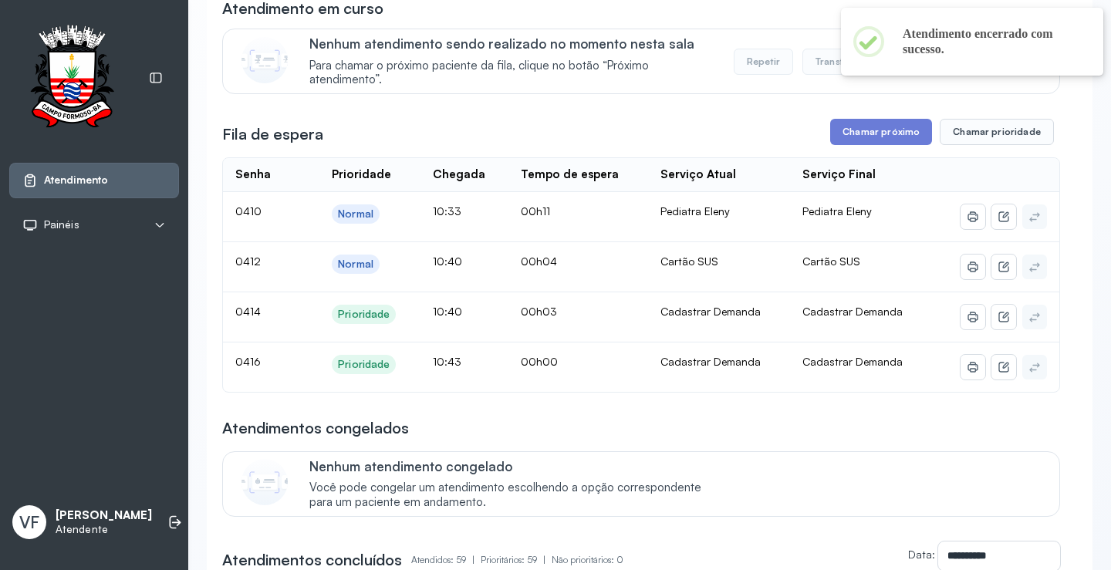
click at [865, 132] on button "Chamar próximo" at bounding box center [881, 132] width 102 height 26
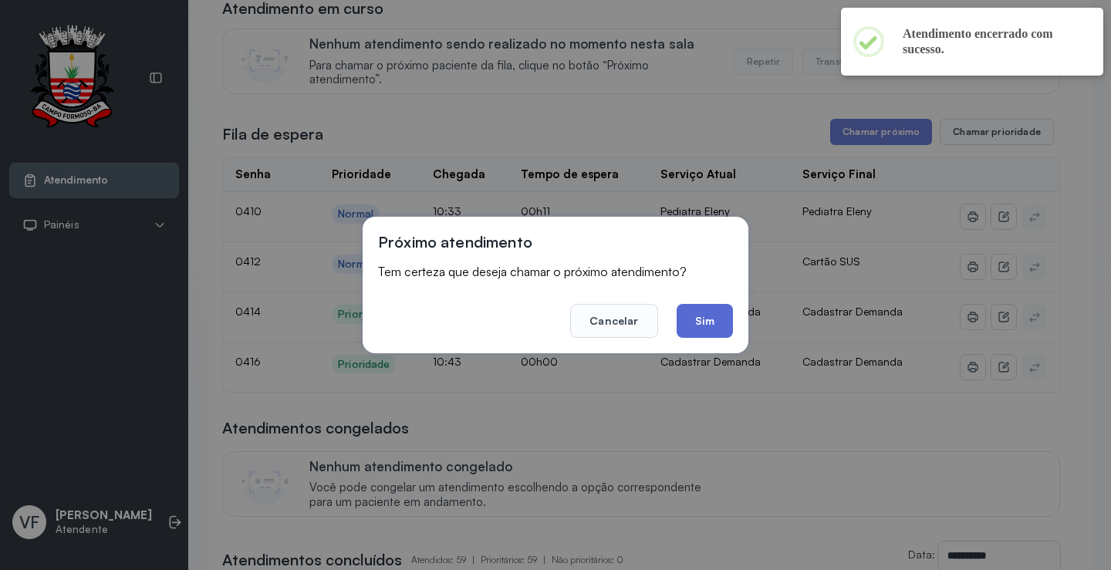
click at [710, 319] on button "Sim" at bounding box center [705, 321] width 56 height 34
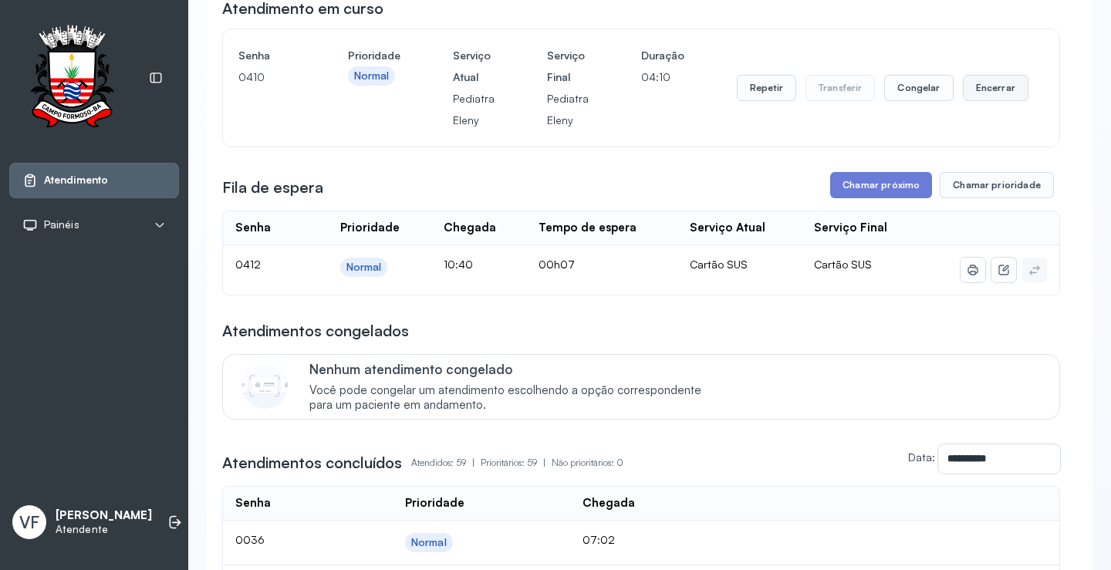
click at [1007, 88] on button "Encerrar" at bounding box center [996, 88] width 66 height 26
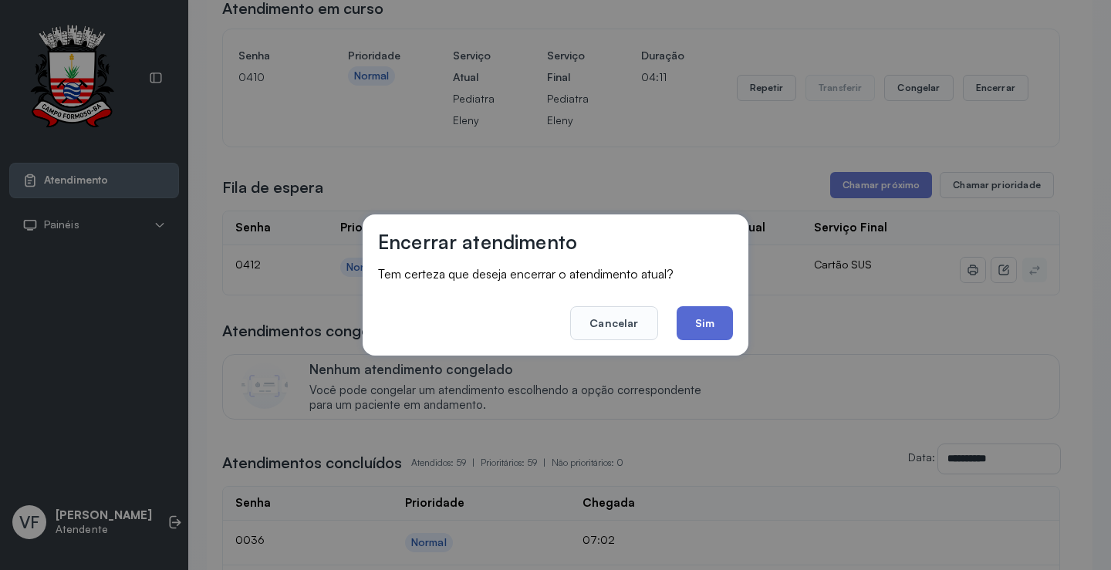
click at [724, 323] on button "Sim" at bounding box center [705, 323] width 56 height 34
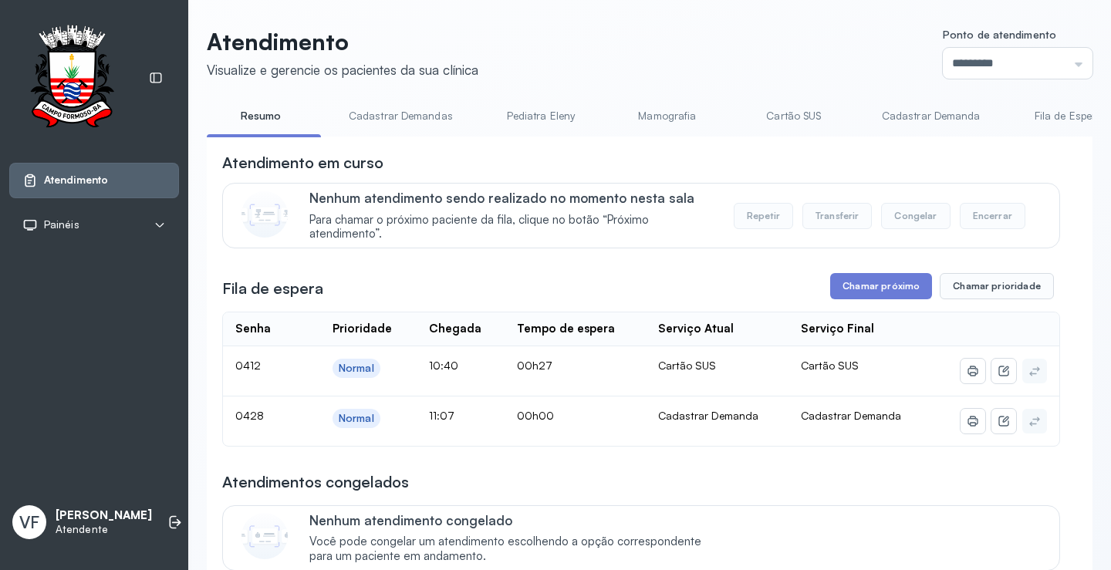
click at [894, 113] on link "Cadastrar Demanda" at bounding box center [931, 115] width 130 height 25
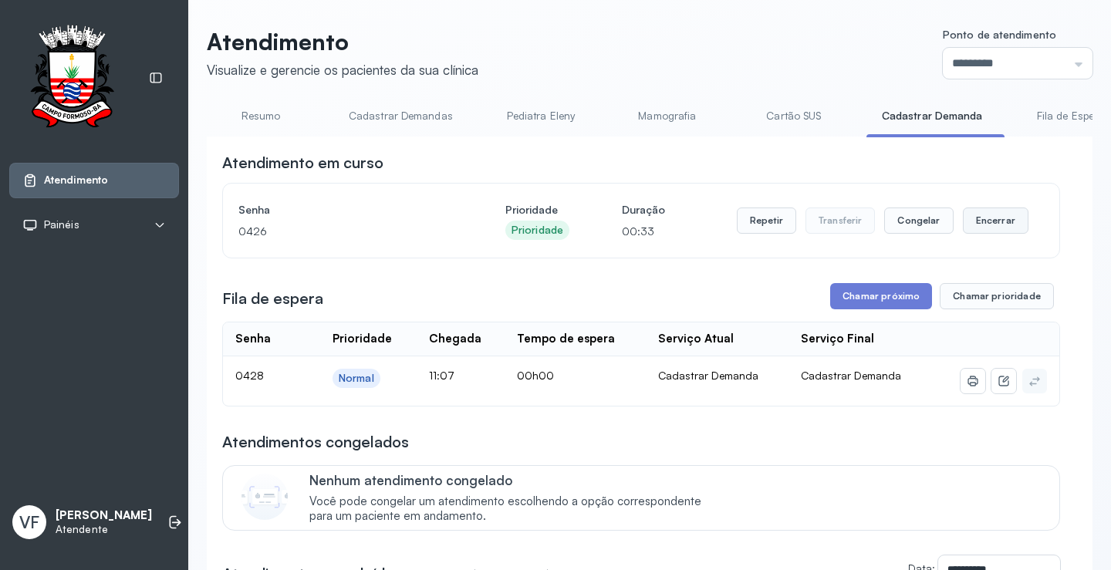
click at [995, 227] on button "Encerrar" at bounding box center [996, 221] width 66 height 26
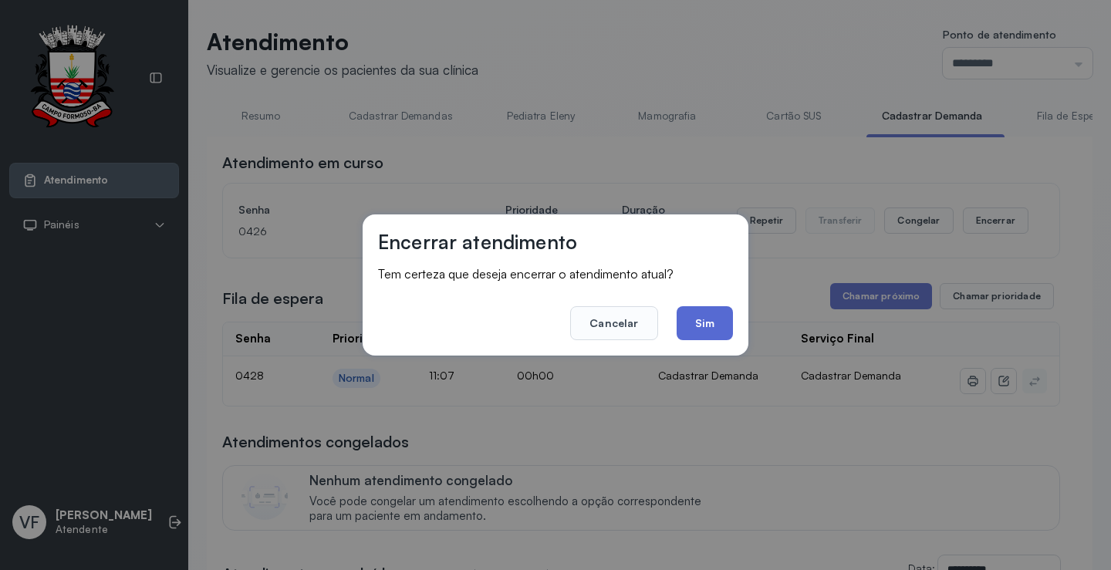
click at [696, 319] on button "Sim" at bounding box center [705, 323] width 56 height 34
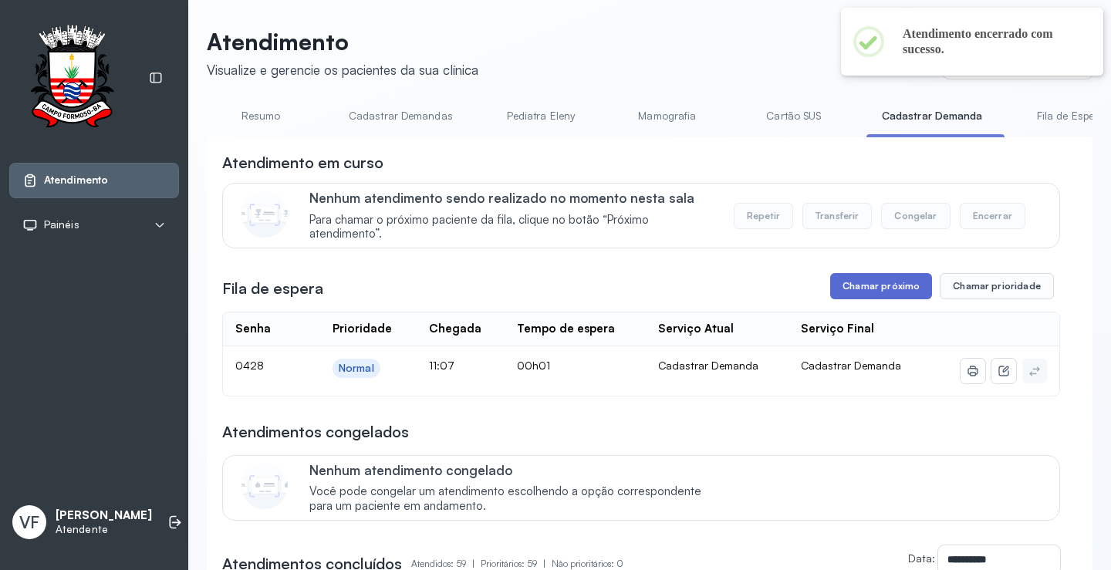
click at [862, 288] on button "Chamar próximo" at bounding box center [881, 286] width 102 height 26
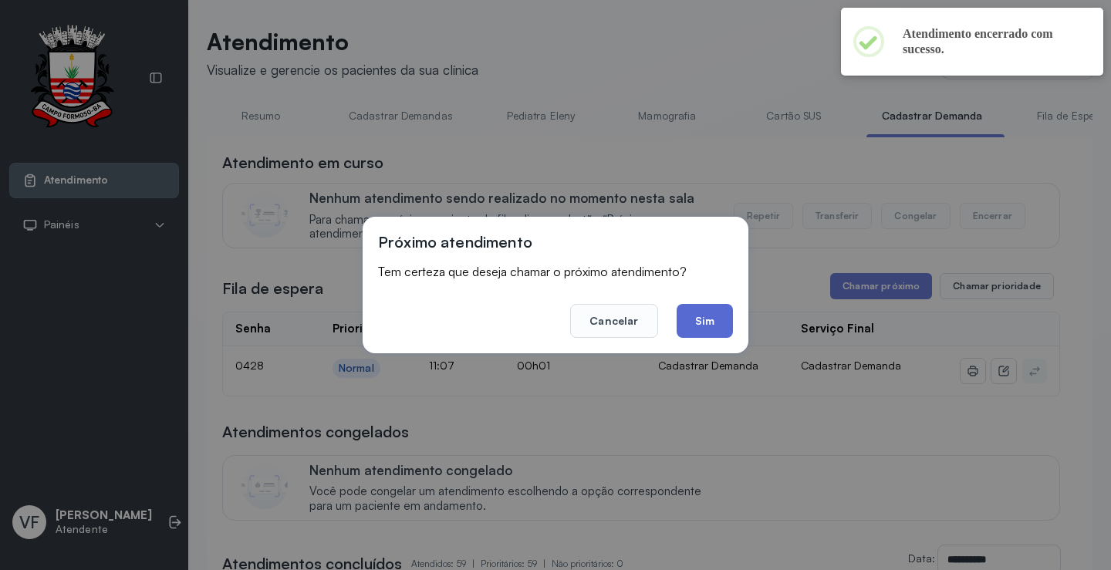
click at [707, 312] on button "Sim" at bounding box center [705, 321] width 56 height 34
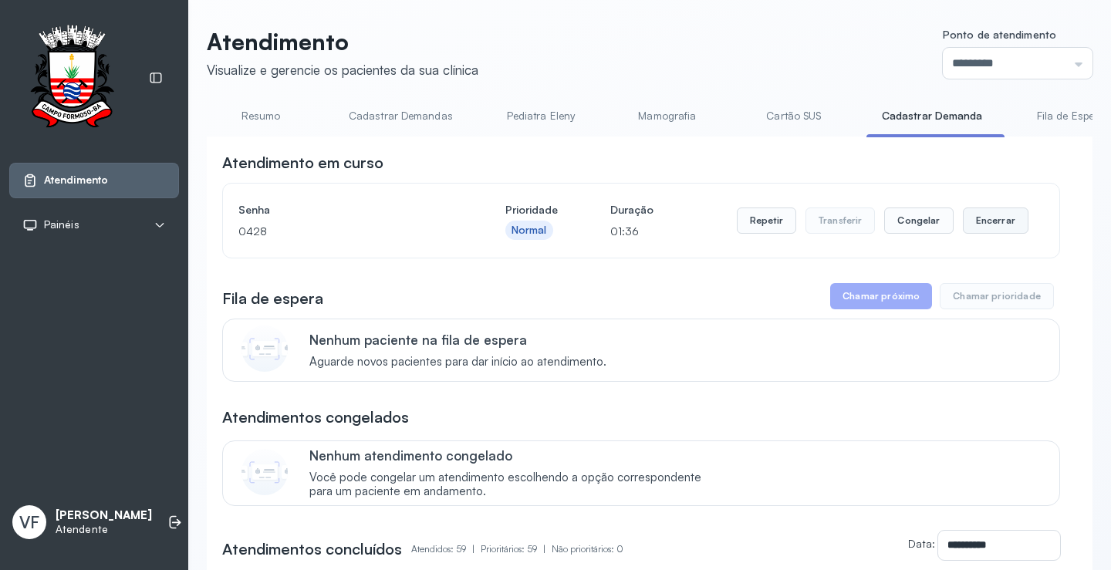
click at [986, 218] on button "Encerrar" at bounding box center [996, 221] width 66 height 26
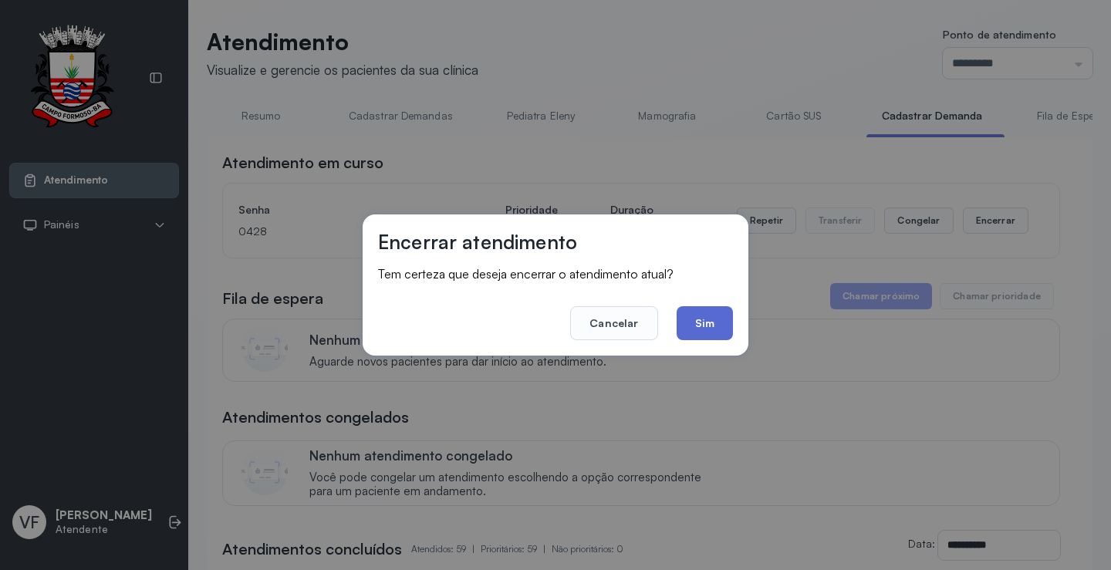
click at [704, 312] on button "Sim" at bounding box center [705, 323] width 56 height 34
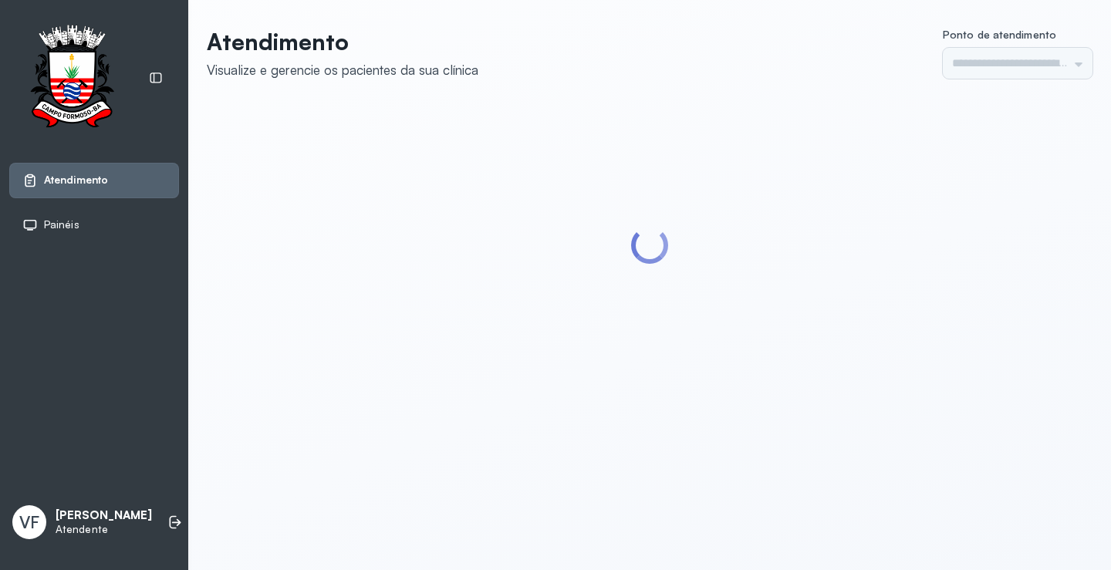
type input "*********"
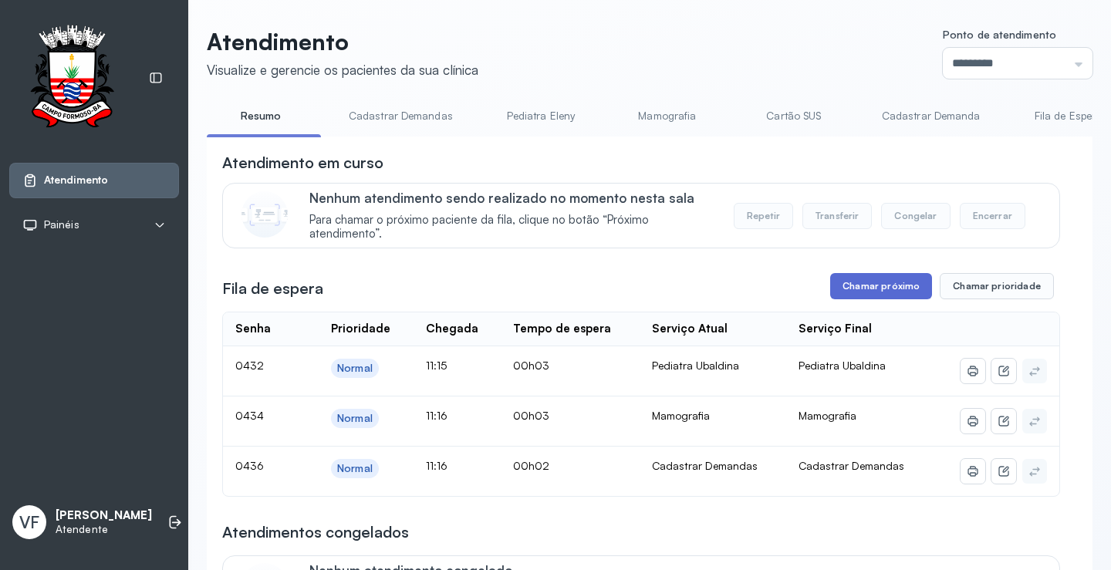
click at [877, 288] on button "Chamar próximo" at bounding box center [881, 286] width 102 height 26
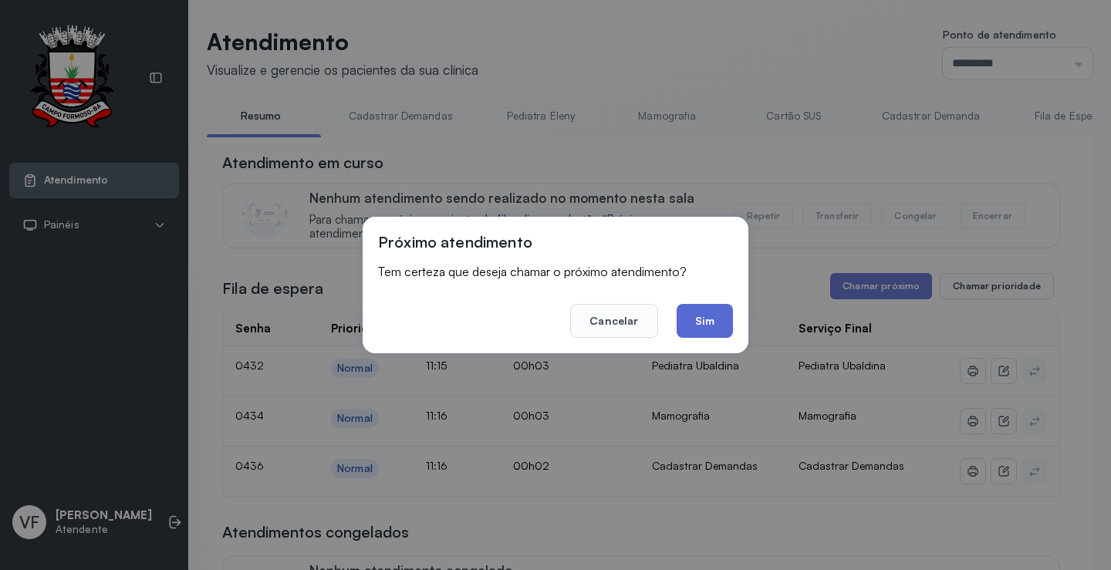
click at [709, 324] on button "Sim" at bounding box center [705, 321] width 56 height 34
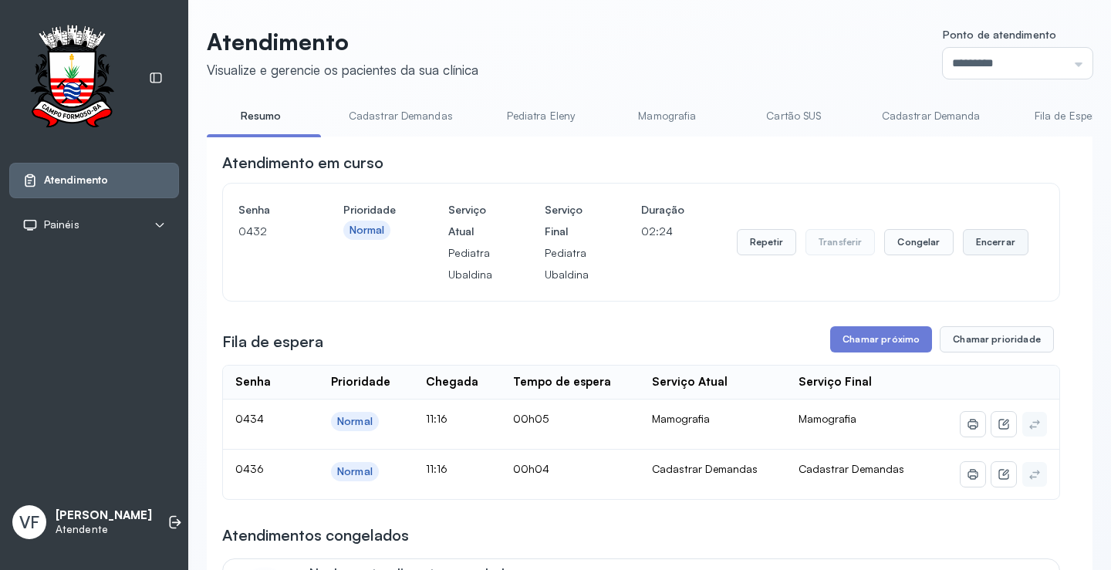
click at [986, 241] on button "Encerrar" at bounding box center [996, 242] width 66 height 26
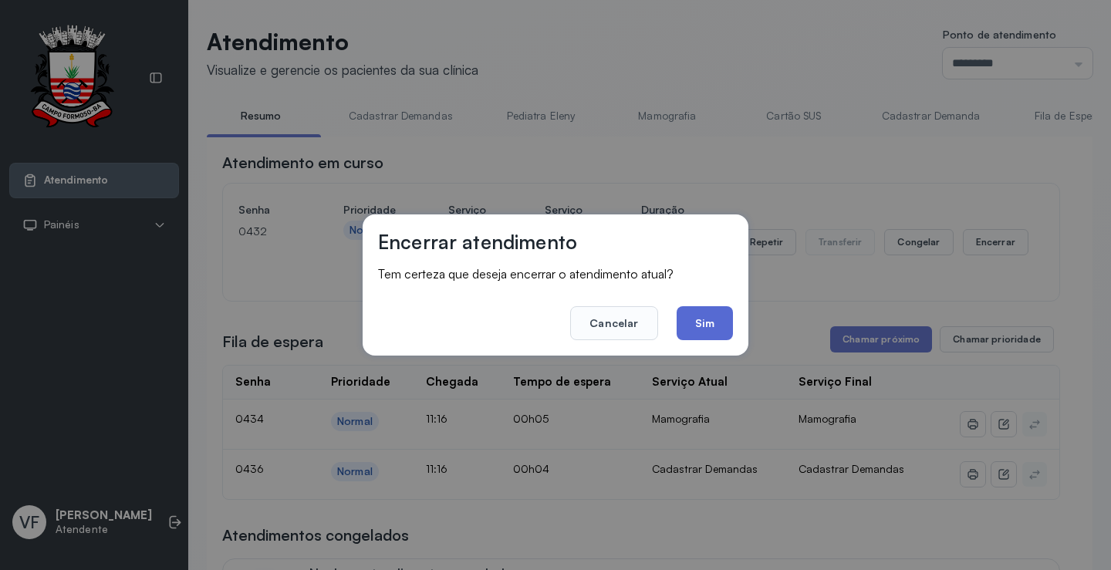
click at [705, 318] on button "Sim" at bounding box center [705, 323] width 56 height 34
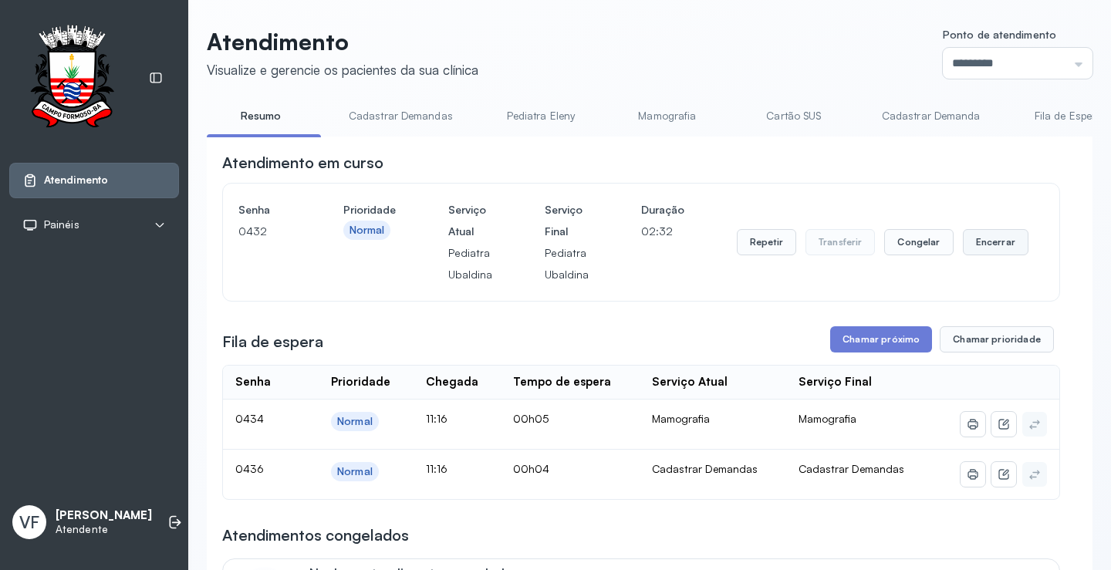
click at [996, 245] on button "Encerrar" at bounding box center [996, 242] width 66 height 26
click at [988, 241] on button "Encerrar" at bounding box center [996, 242] width 66 height 26
click at [979, 242] on button "Encerrar" at bounding box center [996, 242] width 66 height 26
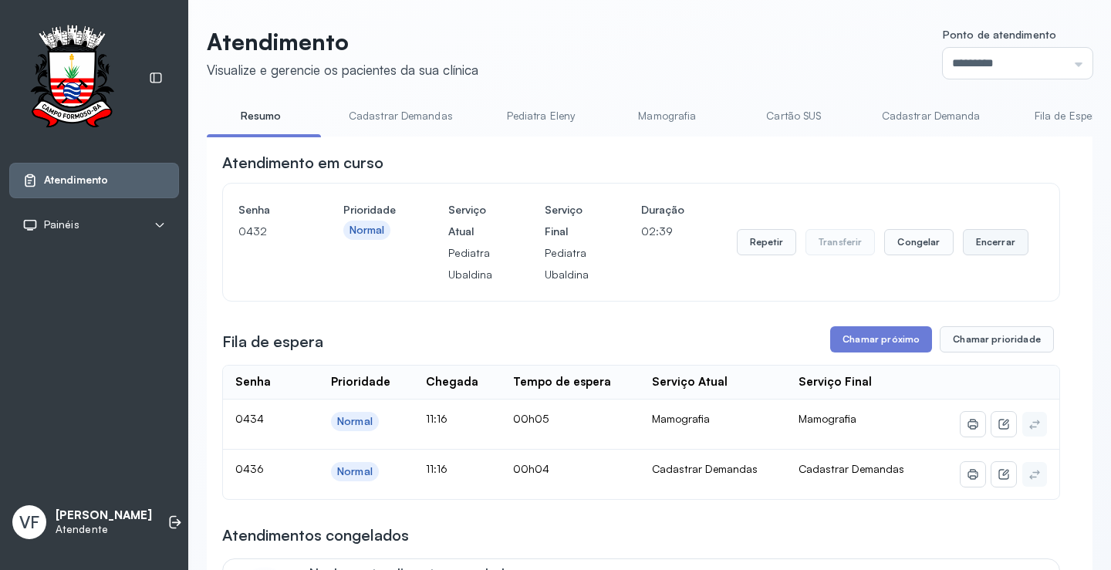
click at [979, 242] on button "Encerrar" at bounding box center [996, 242] width 66 height 26
click at [967, 241] on button "Encerrar" at bounding box center [996, 242] width 66 height 26
